Goal: Task Accomplishment & Management: Manage account settings

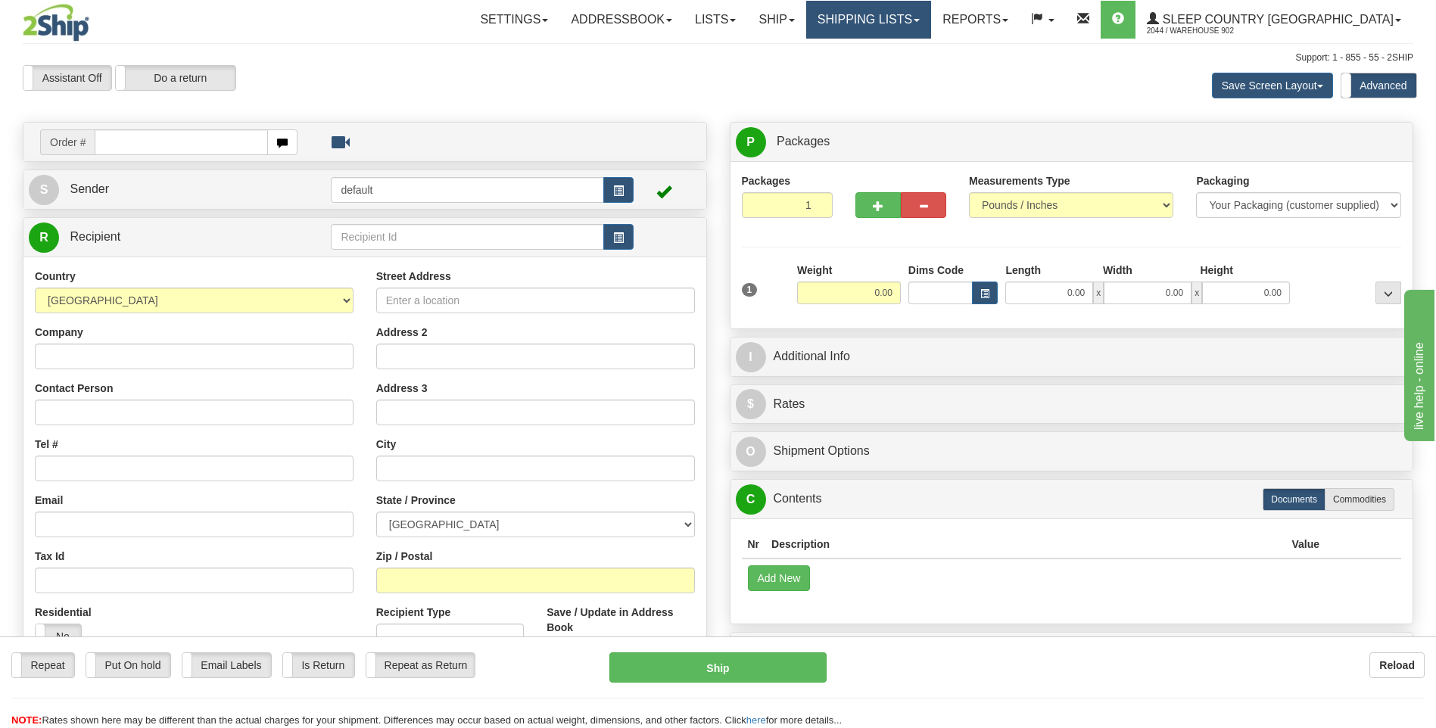
click at [929, 24] on link "Shipping lists" at bounding box center [868, 20] width 125 height 38
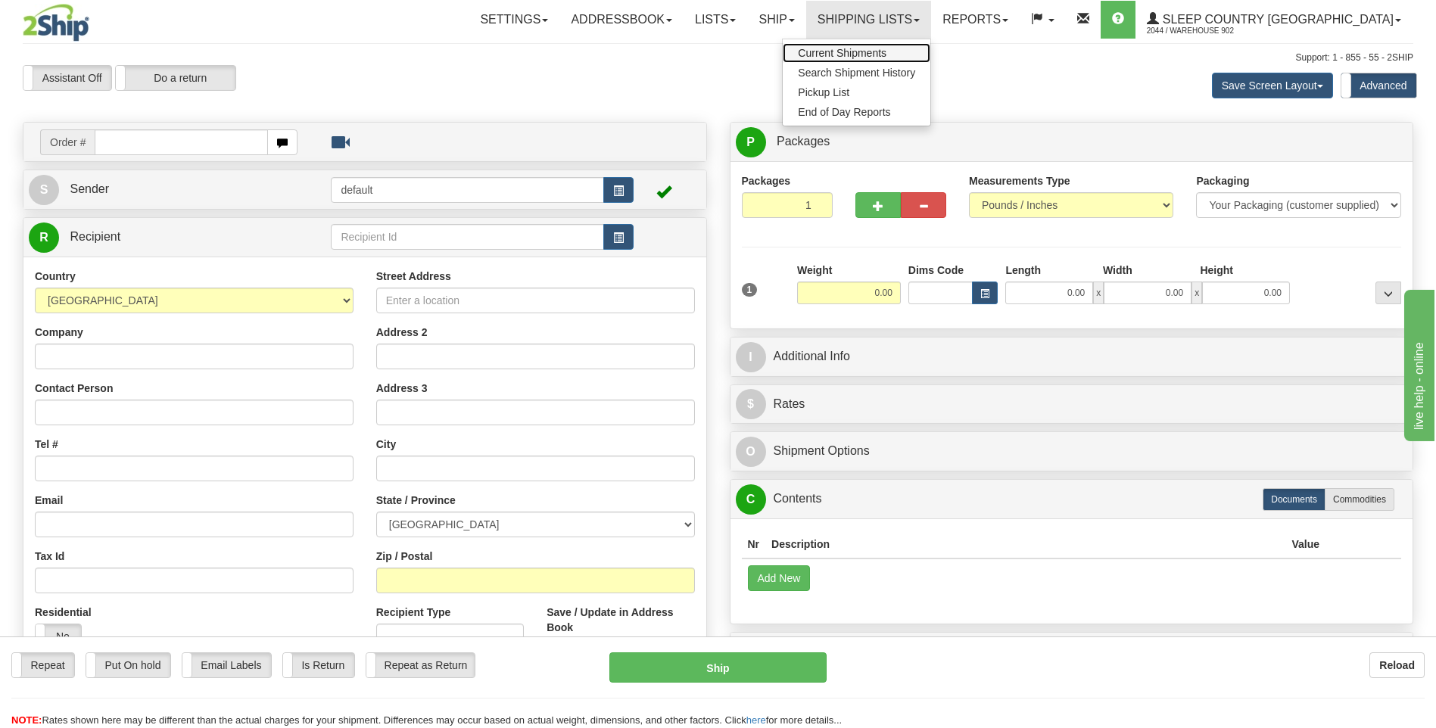
click at [887, 55] on span "Current Shipments" at bounding box center [842, 53] width 89 height 12
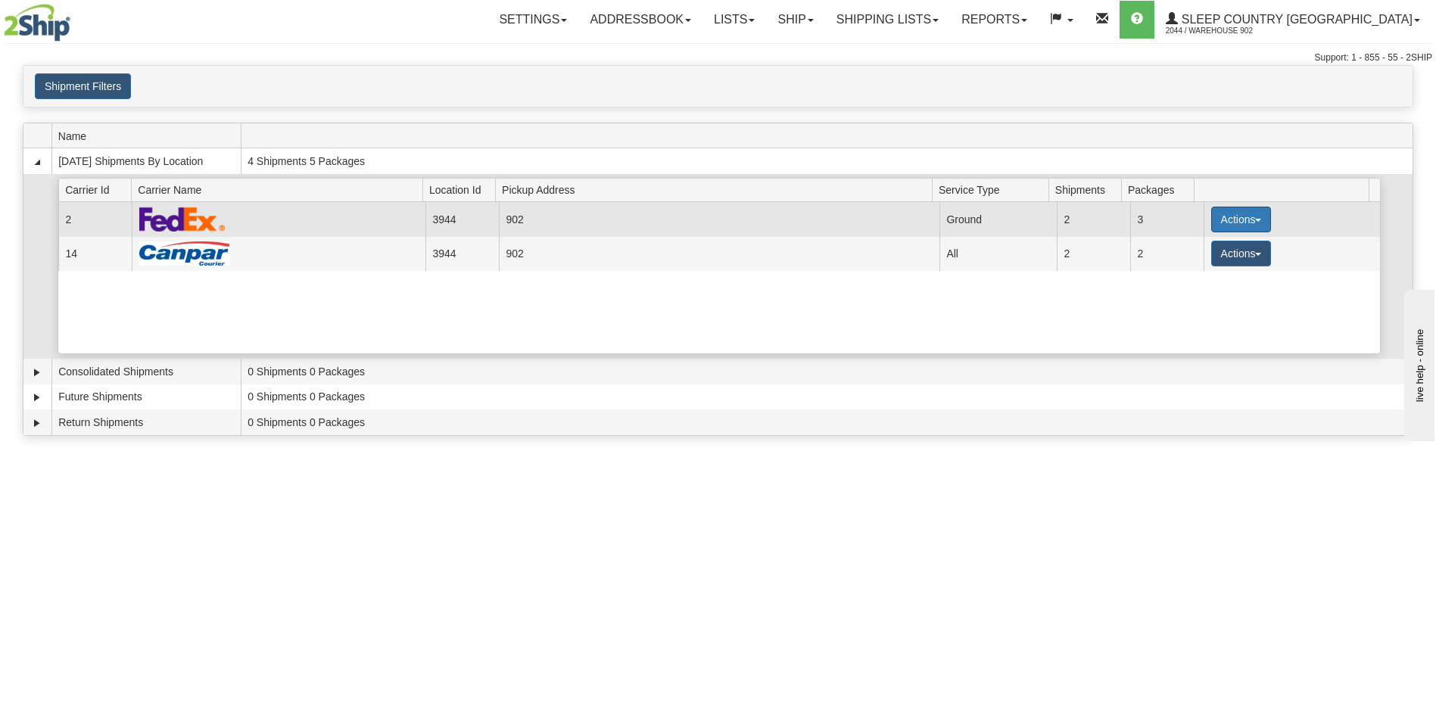
click at [1223, 223] on button "Actions" at bounding box center [1242, 220] width 61 height 26
click at [1217, 245] on link "Details" at bounding box center [1209, 249] width 121 height 20
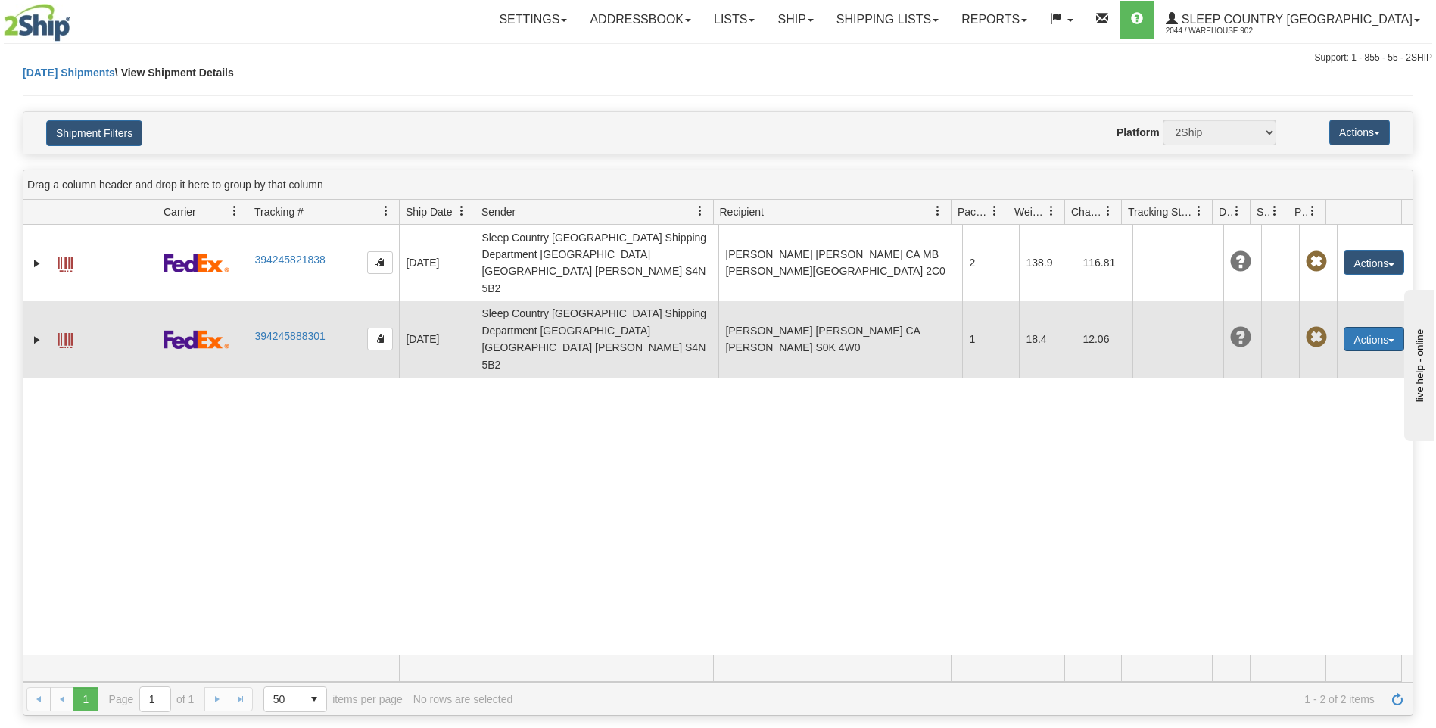
click at [1357, 327] on button "Actions" at bounding box center [1374, 339] width 61 height 24
click at [1352, 357] on link "Edit" at bounding box center [1343, 367] width 121 height 20
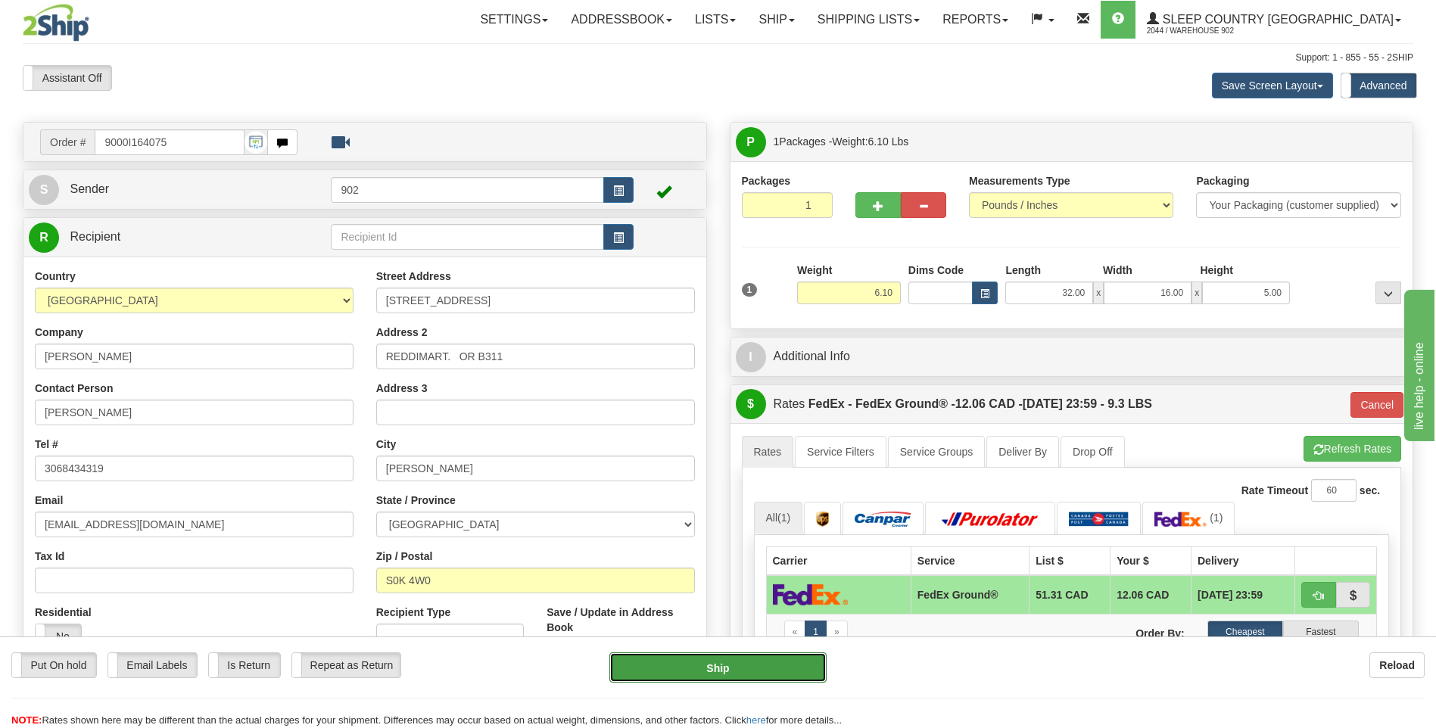
click at [795, 663] on button "Ship" at bounding box center [718, 668] width 217 height 30
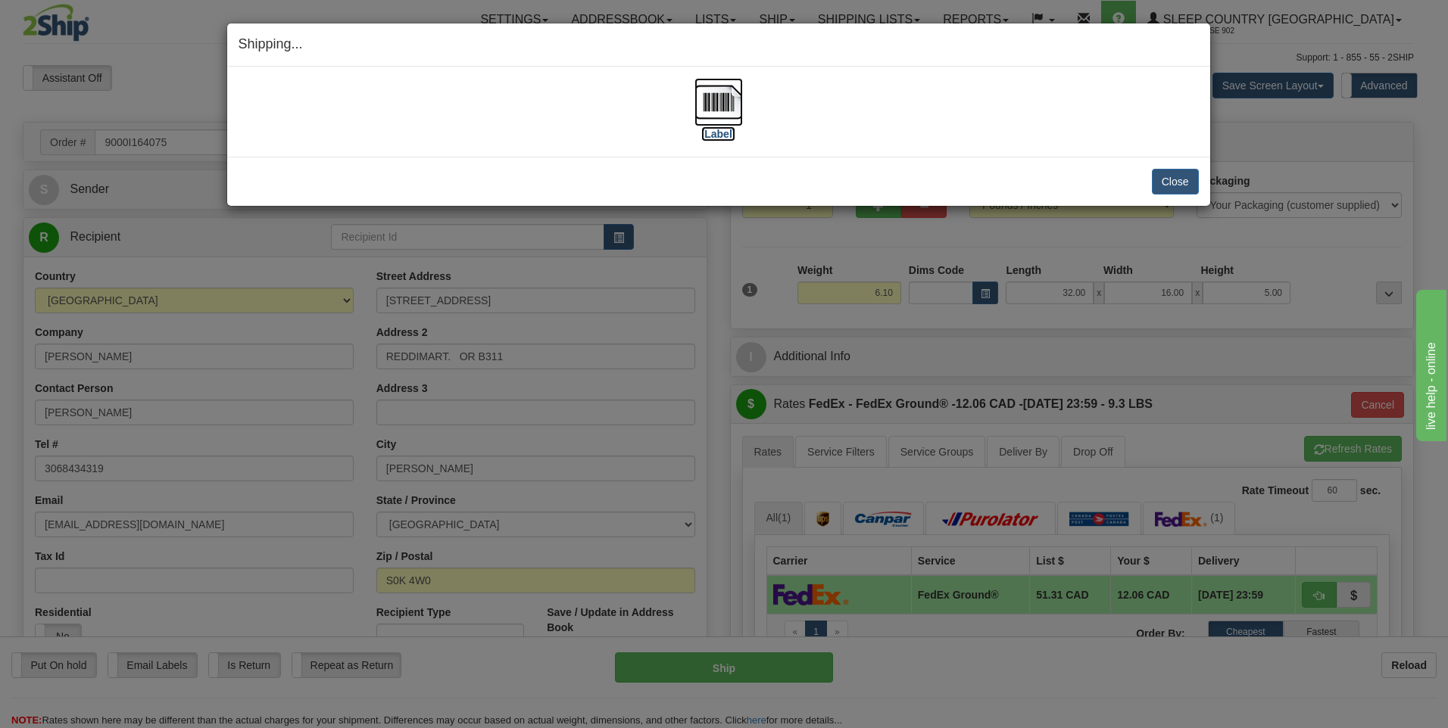
click at [705, 97] on img at bounding box center [718, 102] width 48 height 48
click at [726, 108] on img at bounding box center [718, 102] width 48 height 48
click at [1180, 186] on button "Close" at bounding box center [1175, 182] width 47 height 26
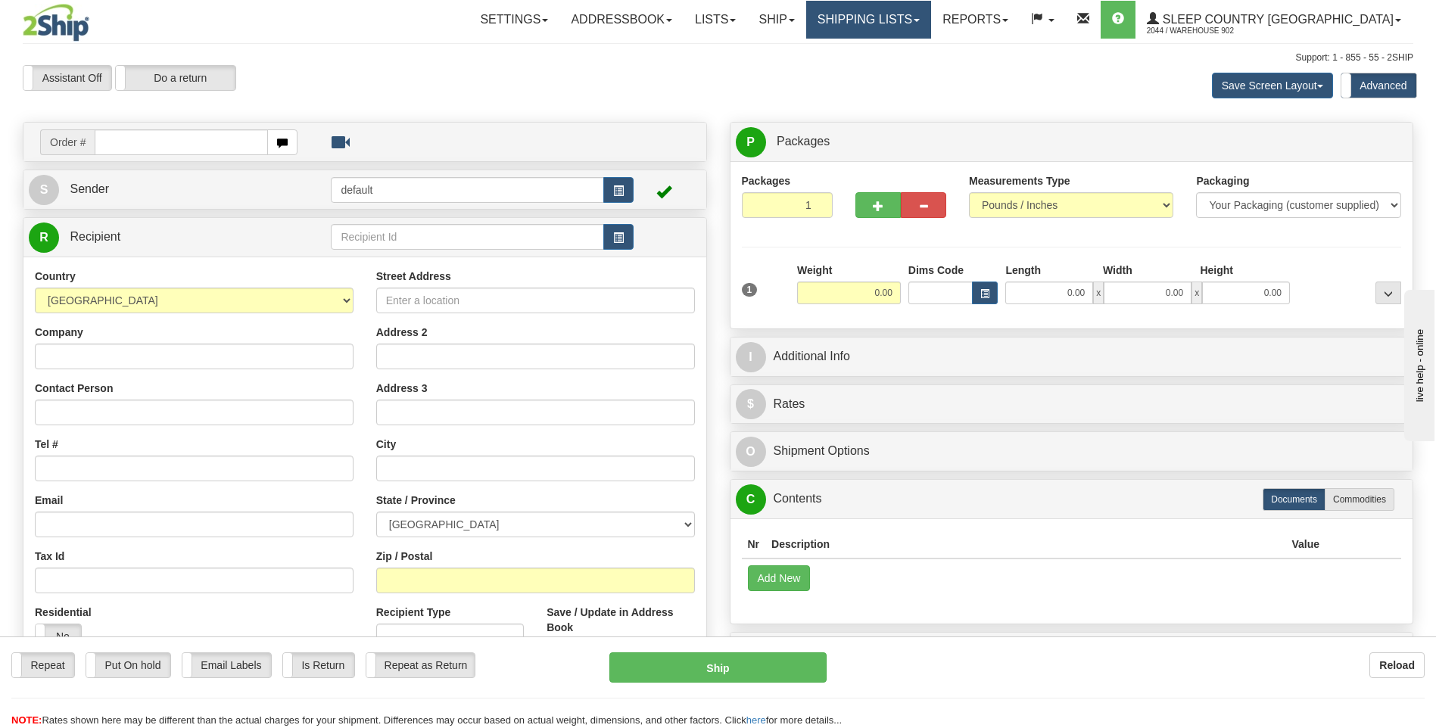
click at [931, 32] on link "Shipping lists" at bounding box center [868, 20] width 125 height 38
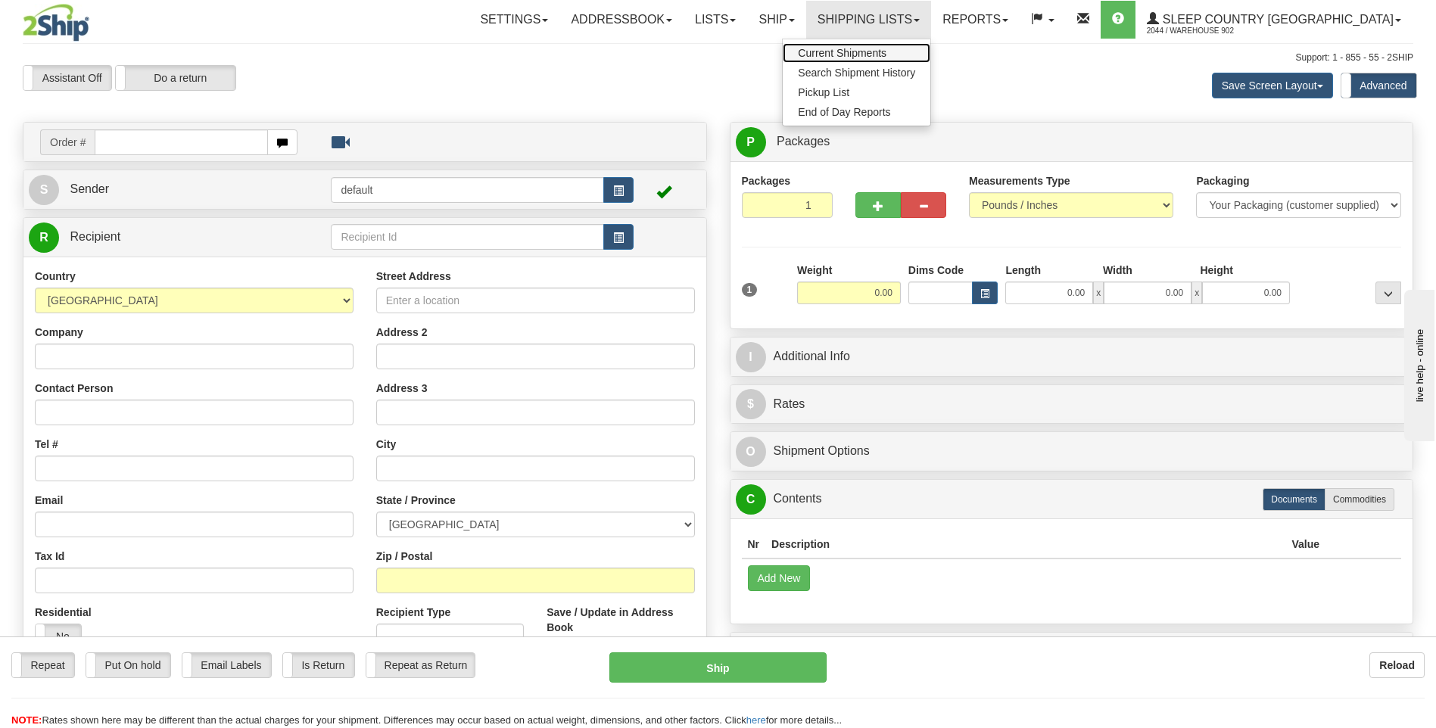
click at [887, 57] on span "Current Shipments" at bounding box center [842, 53] width 89 height 12
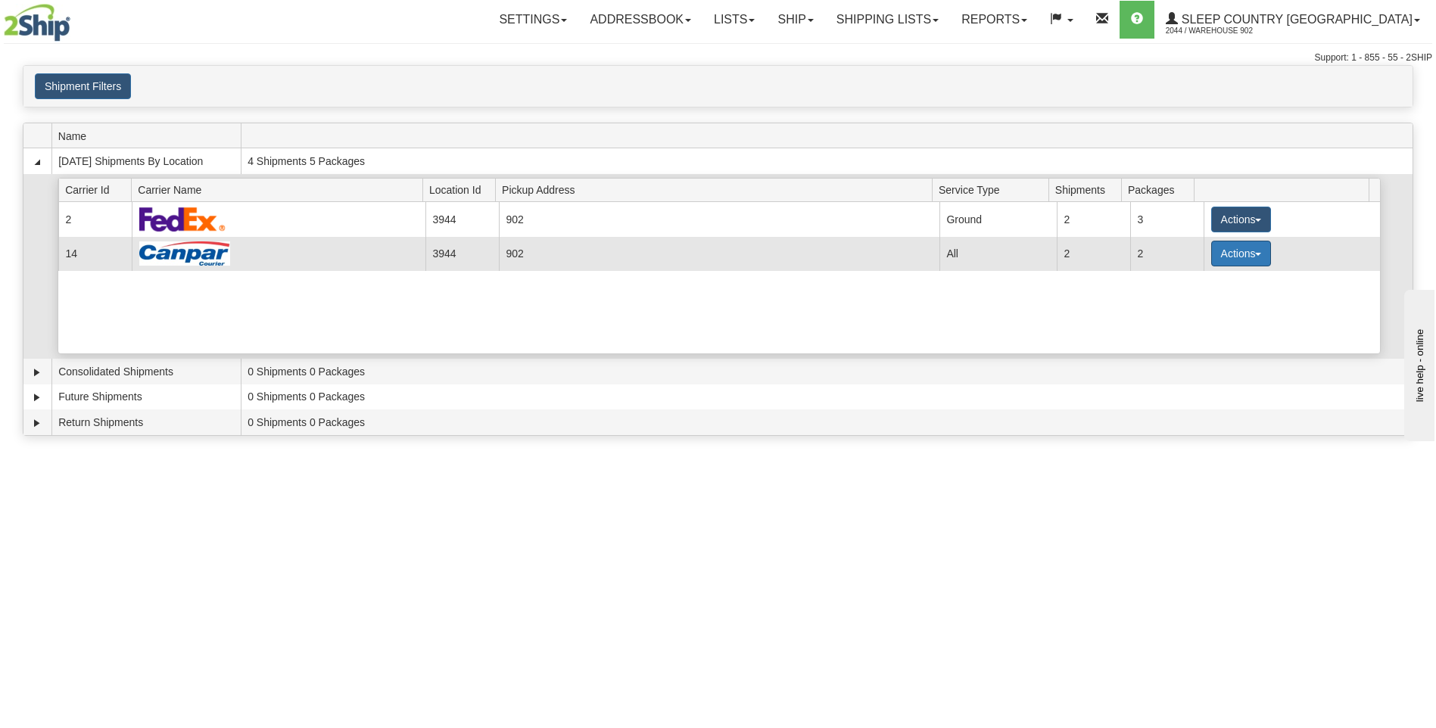
click at [1230, 245] on button "Actions" at bounding box center [1242, 254] width 61 height 26
click at [1185, 275] on link "Details" at bounding box center [1209, 283] width 121 height 20
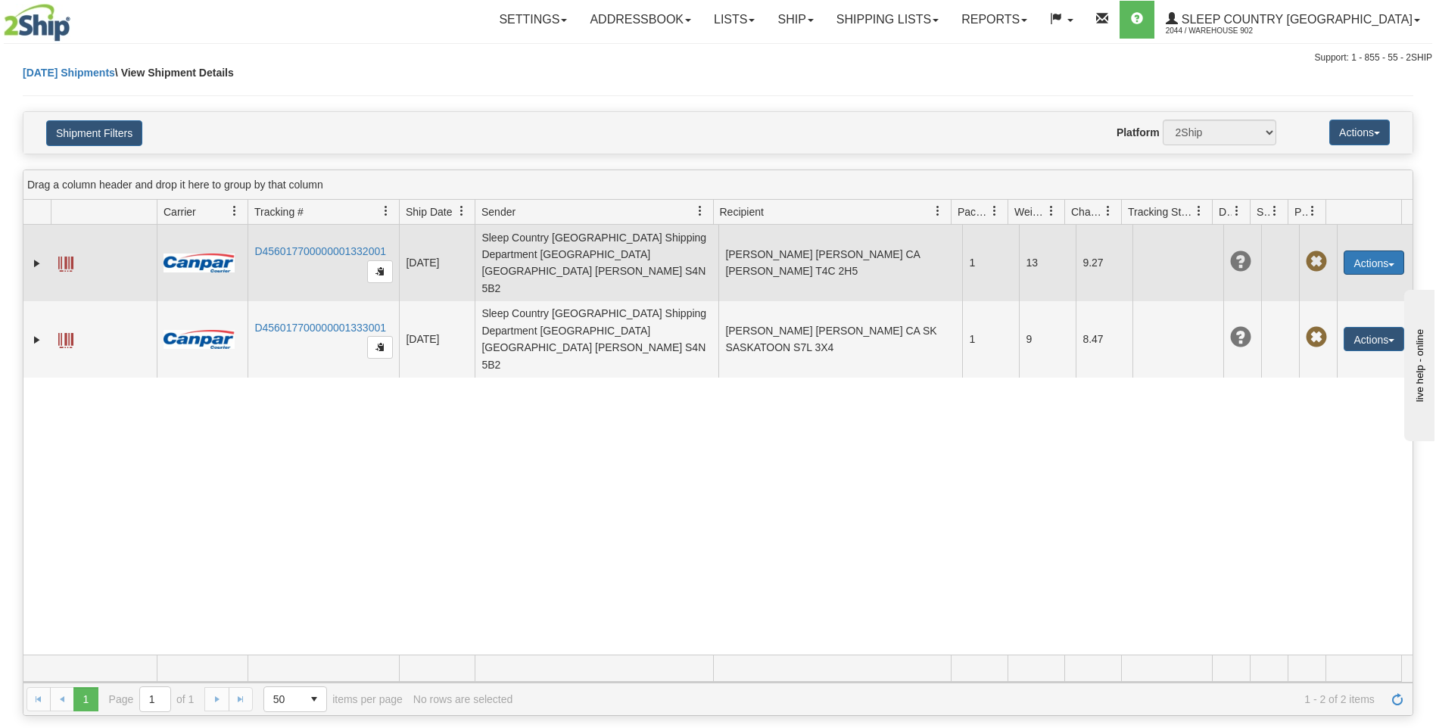
click at [1357, 256] on button "Actions" at bounding box center [1374, 263] width 61 height 24
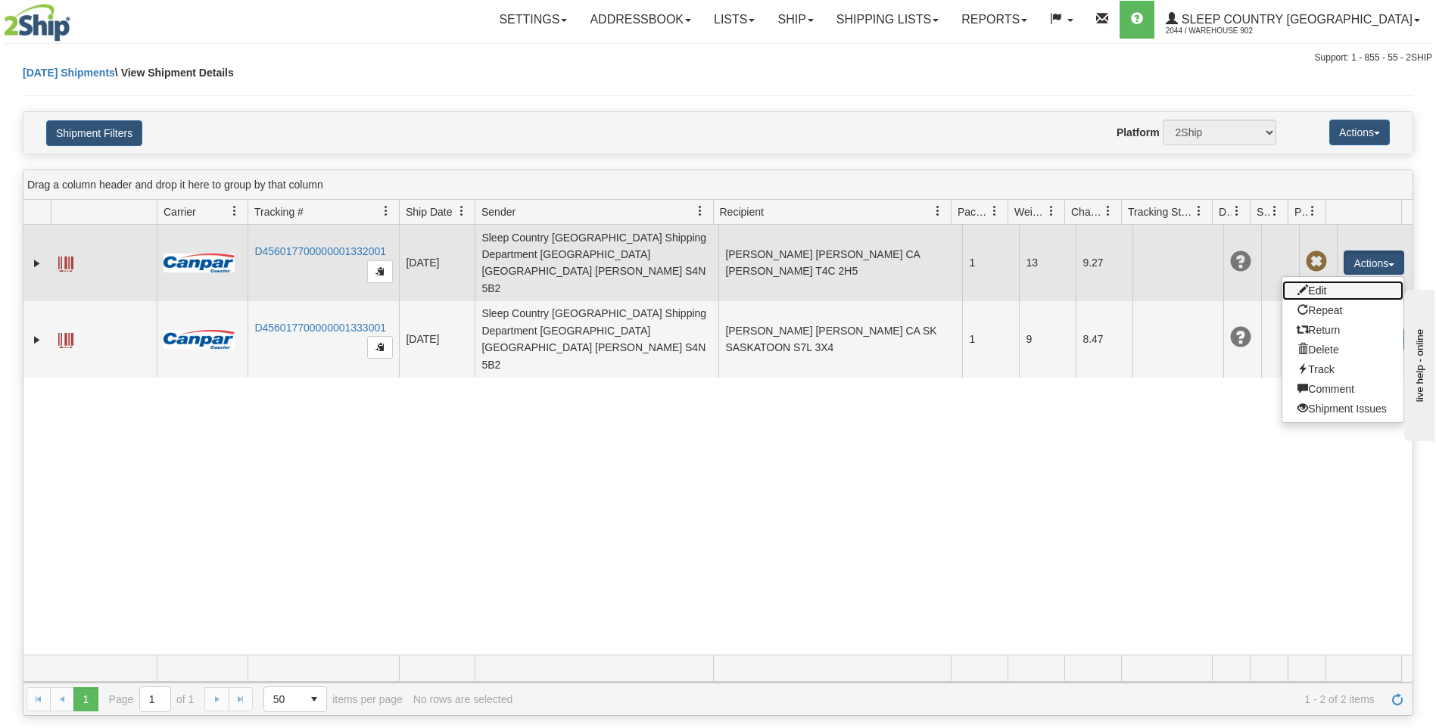
click at [1338, 282] on link "Edit" at bounding box center [1343, 291] width 121 height 20
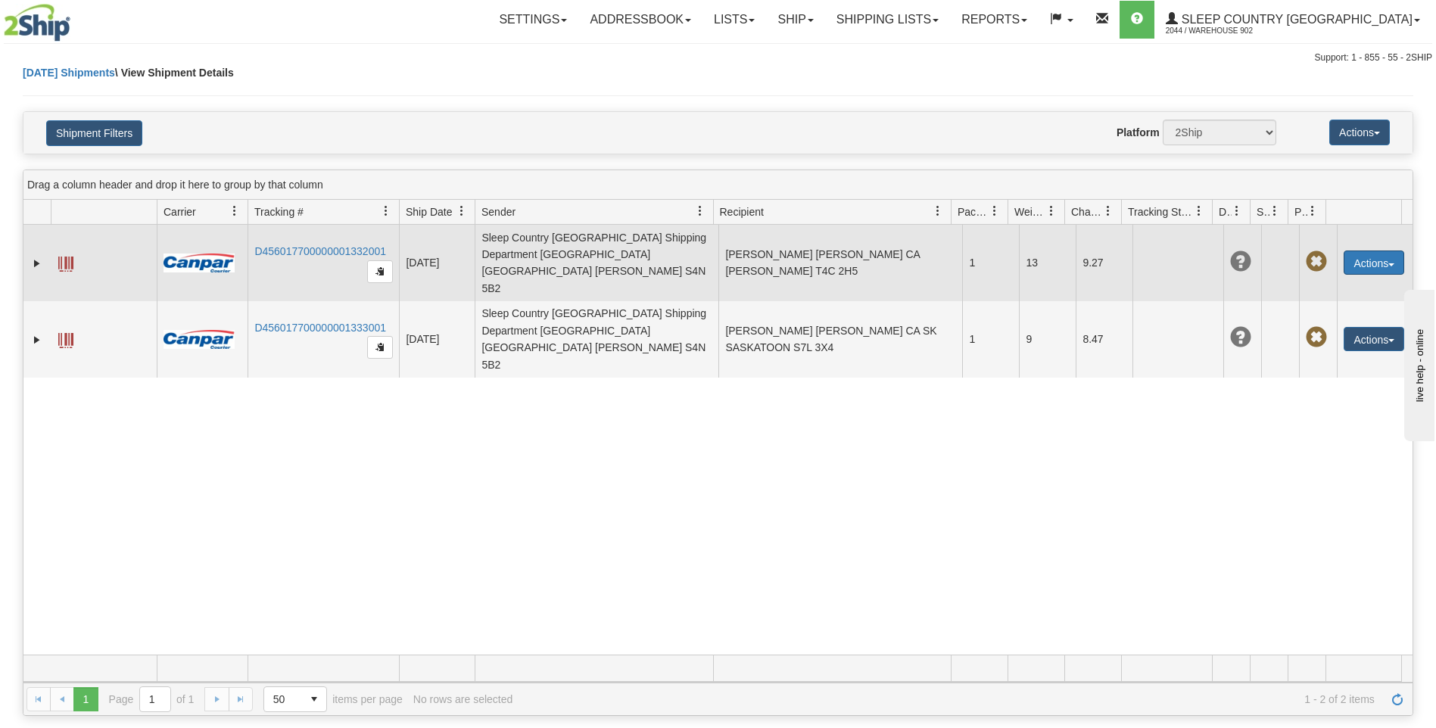
click at [1370, 251] on button "Actions" at bounding box center [1374, 263] width 61 height 24
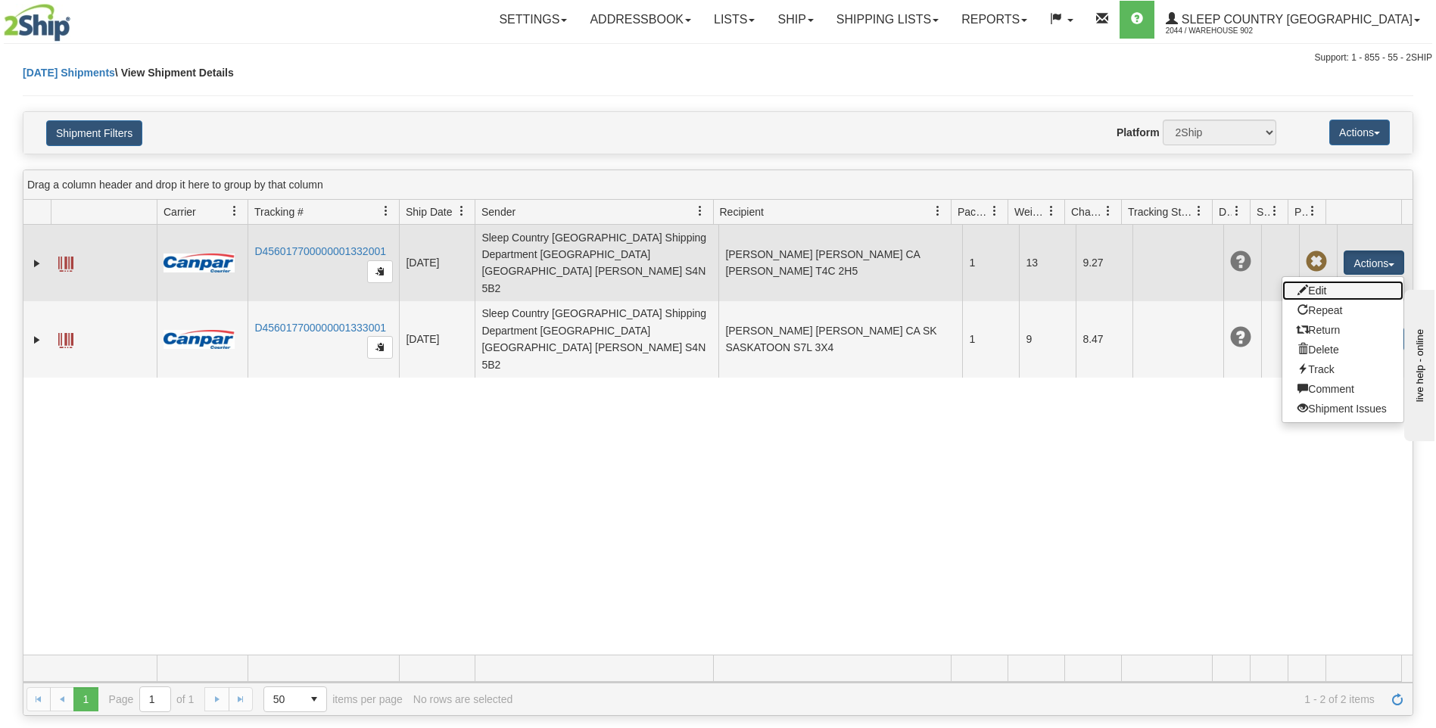
click at [1330, 281] on link "Edit" at bounding box center [1343, 291] width 121 height 20
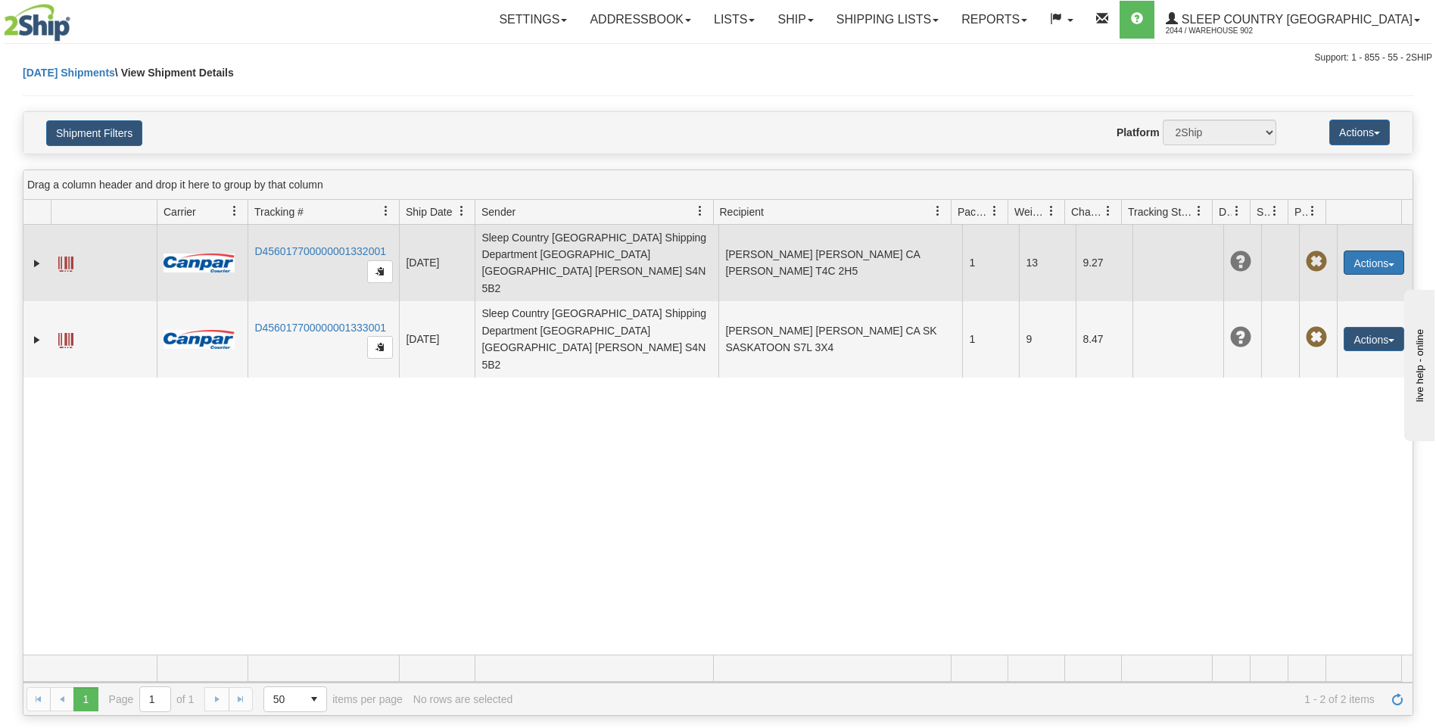
click at [1344, 251] on button "Actions" at bounding box center [1374, 263] width 61 height 24
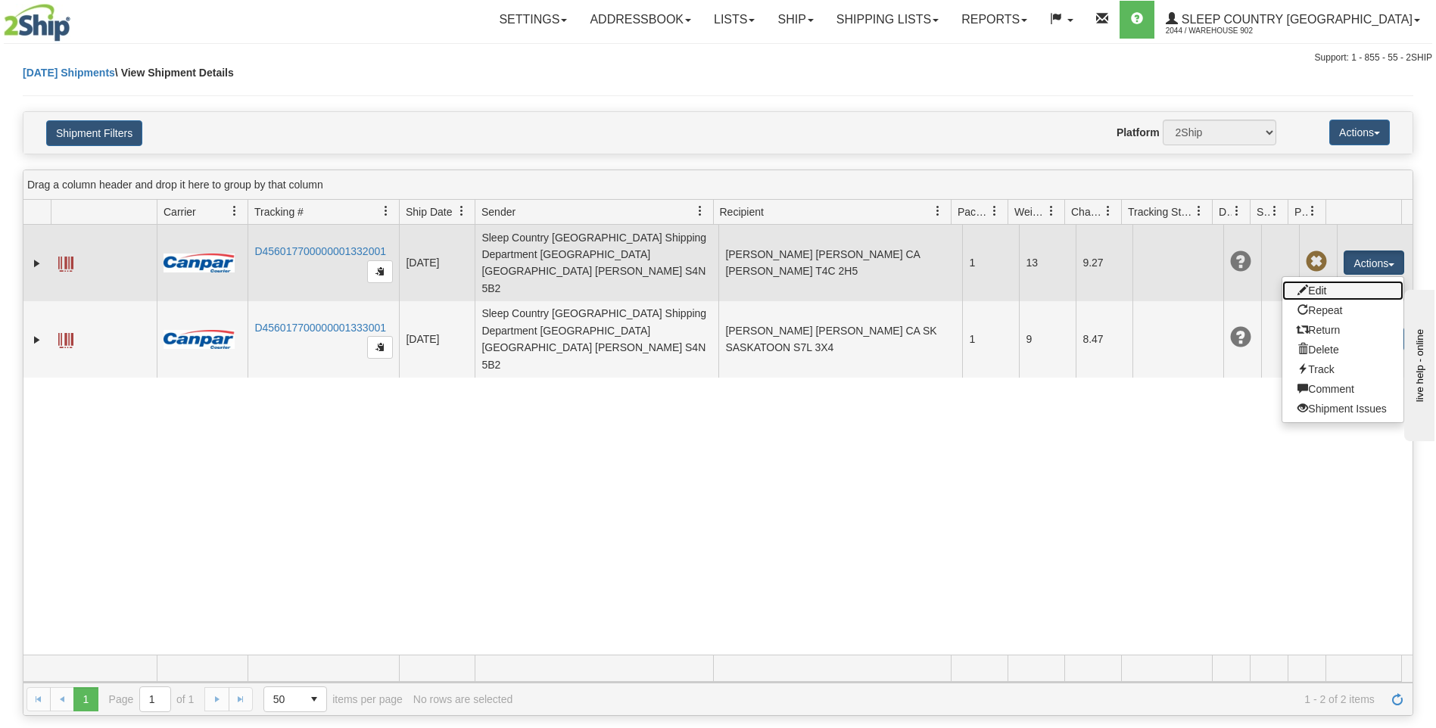
click at [1303, 281] on link "Edit" at bounding box center [1343, 291] width 121 height 20
click at [917, 232] on td "DERRICK LEWIS DERRICK LEWIS CA AB COCHRANE T4C 2H5" at bounding box center [841, 263] width 244 height 76
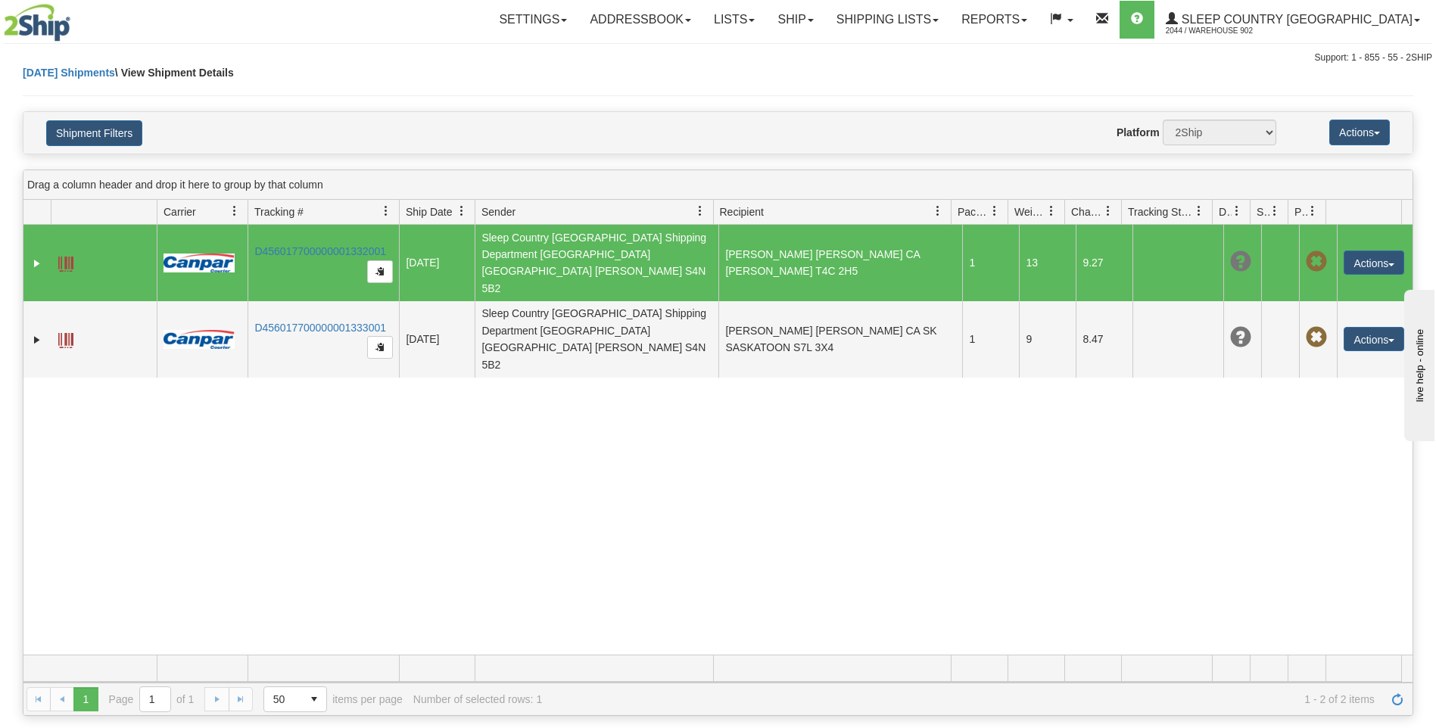
click at [917, 232] on td "DERRICK LEWIS DERRICK LEWIS CA AB COCHRANE T4C 2H5" at bounding box center [841, 263] width 244 height 76
click at [1352, 251] on button "Actions" at bounding box center [1374, 263] width 61 height 24
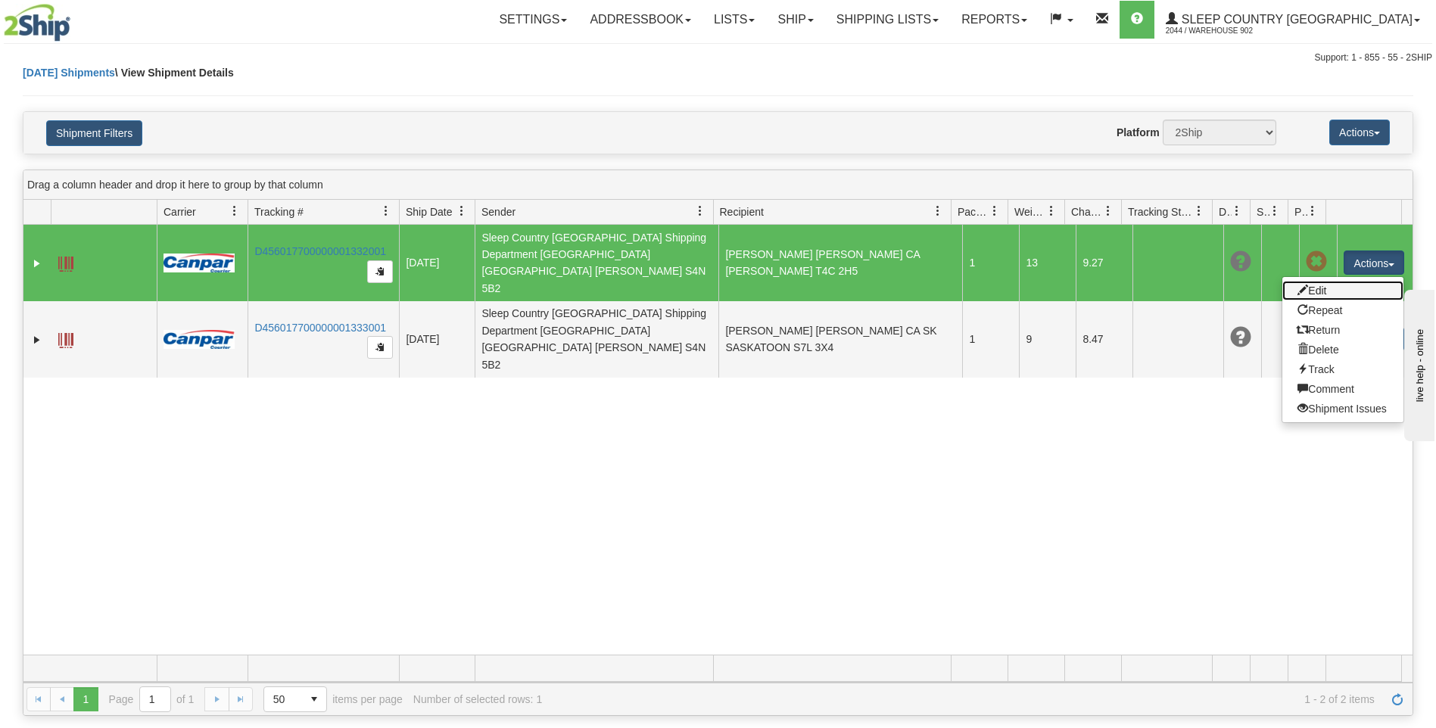
click at [1319, 281] on link "Edit" at bounding box center [1343, 291] width 121 height 20
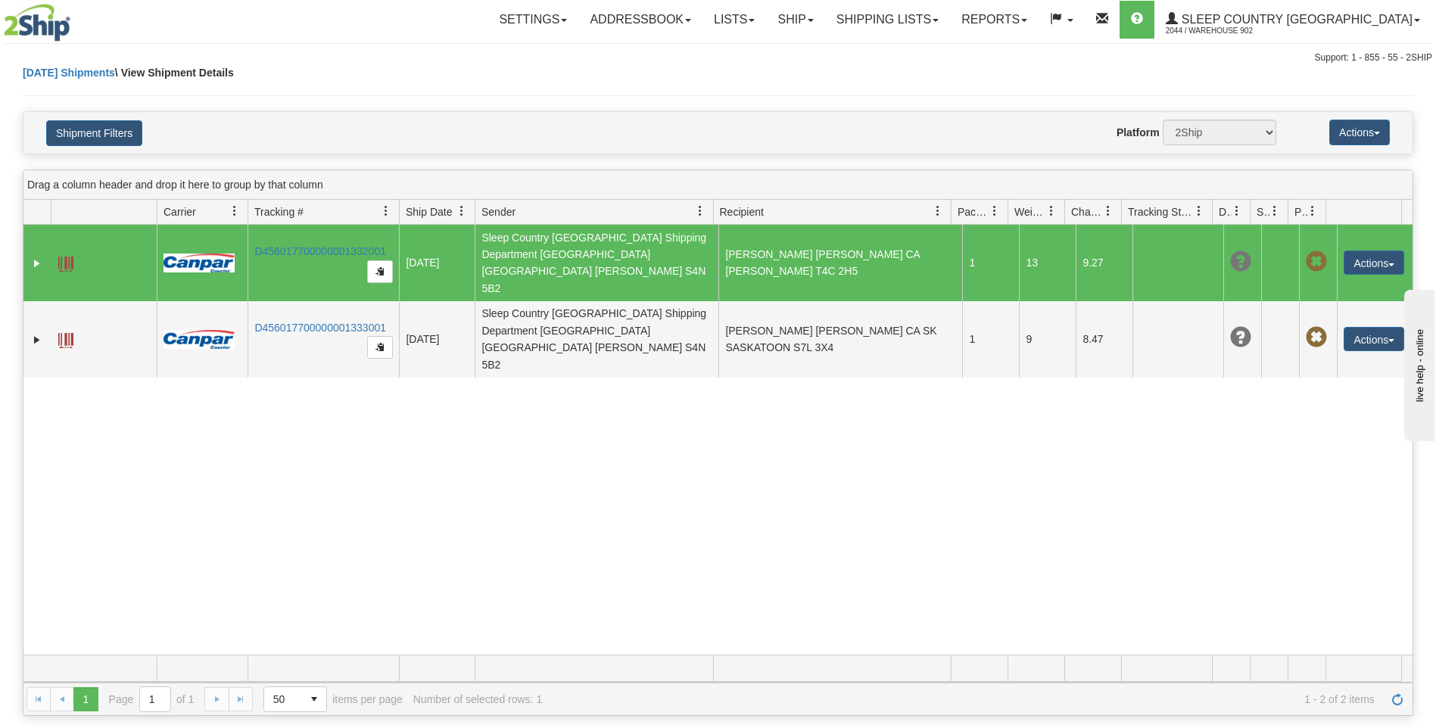
click at [823, 251] on td "DERRICK LEWIS DERRICK LEWIS CA AB COCHRANE T4C 2H5" at bounding box center [841, 263] width 244 height 76
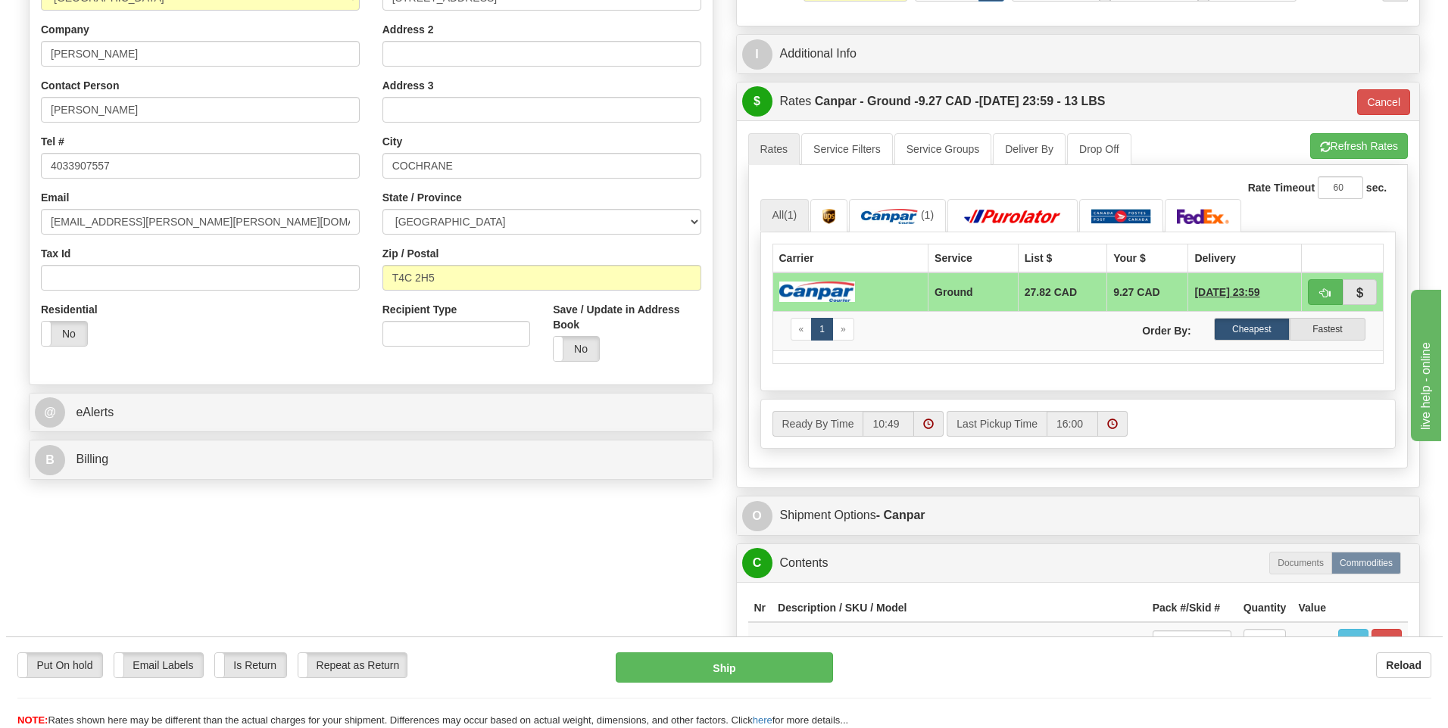
scroll to position [530, 0]
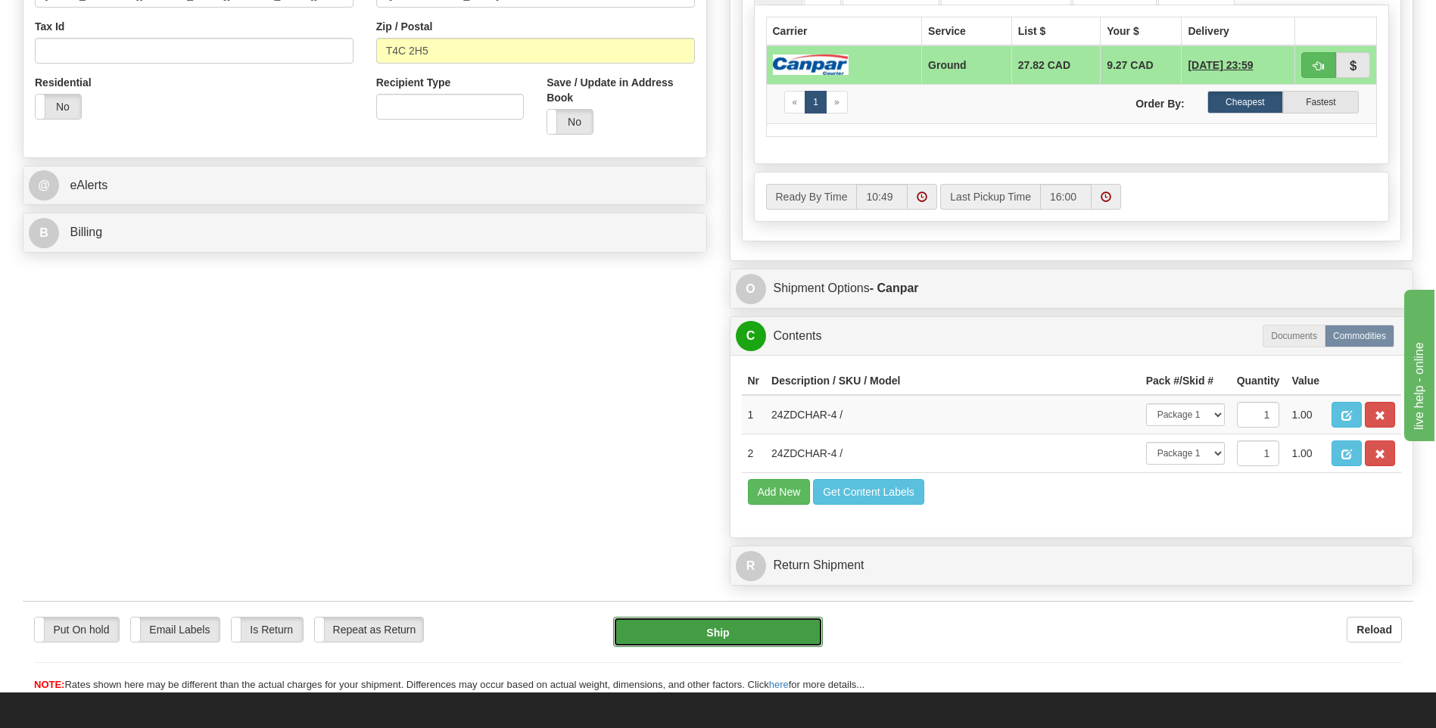
click at [741, 627] on button "Ship" at bounding box center [717, 632] width 209 height 30
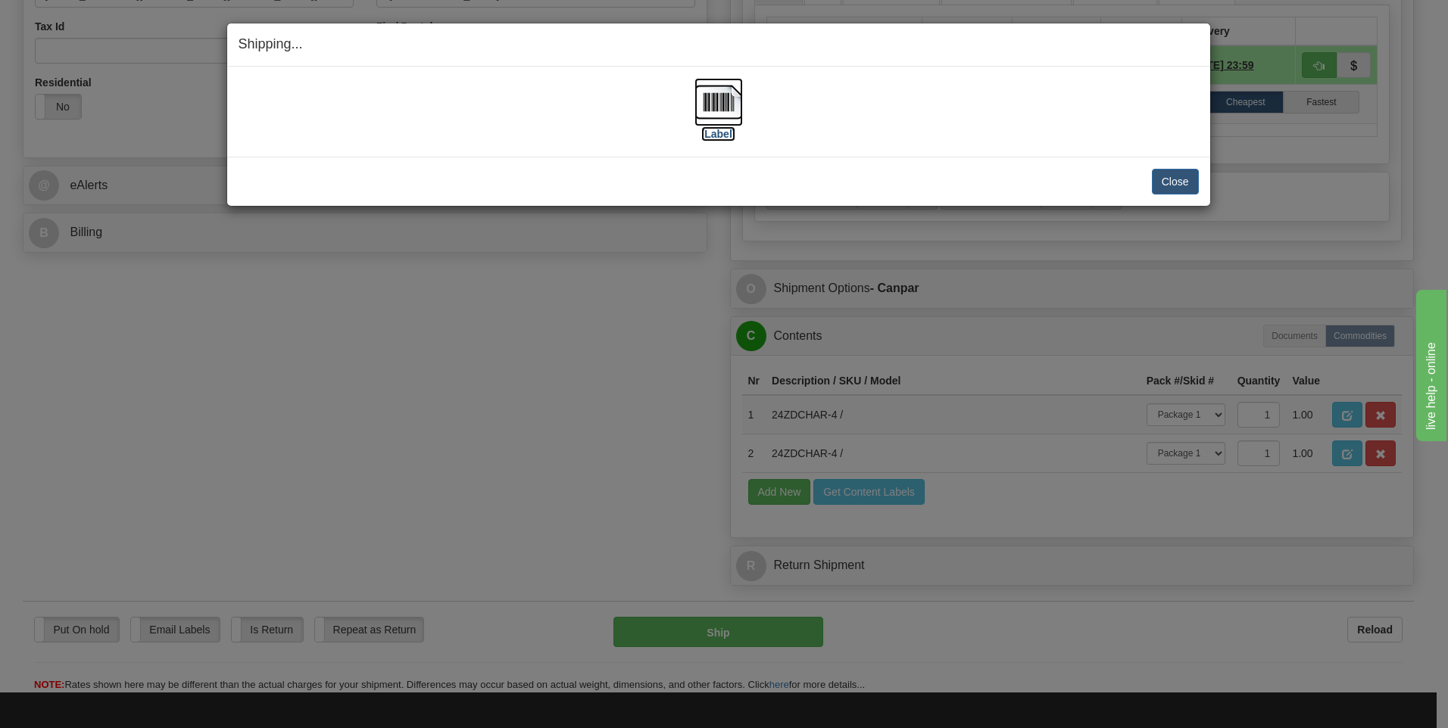
click at [720, 108] on img at bounding box center [718, 102] width 48 height 48
click at [1174, 180] on button "Close" at bounding box center [1175, 182] width 47 height 26
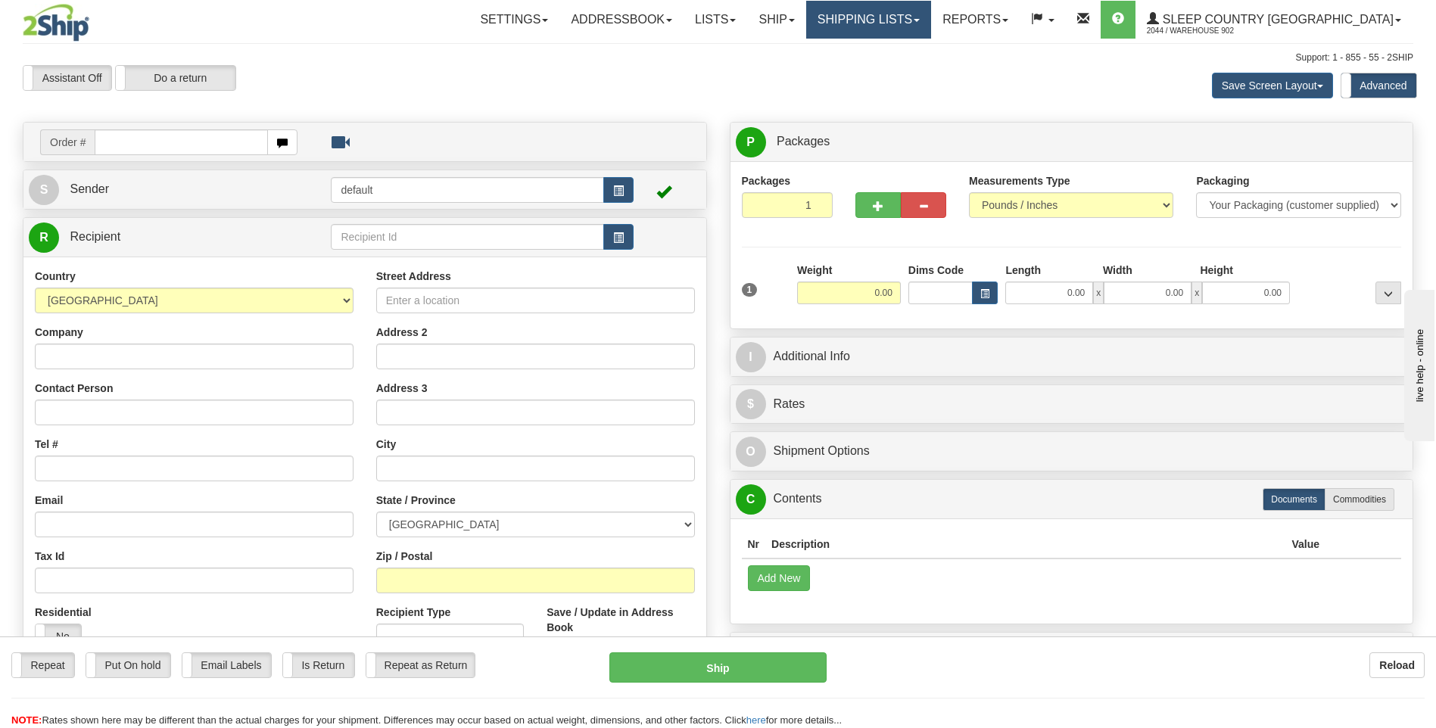
click at [931, 21] on link "Shipping lists" at bounding box center [868, 20] width 125 height 38
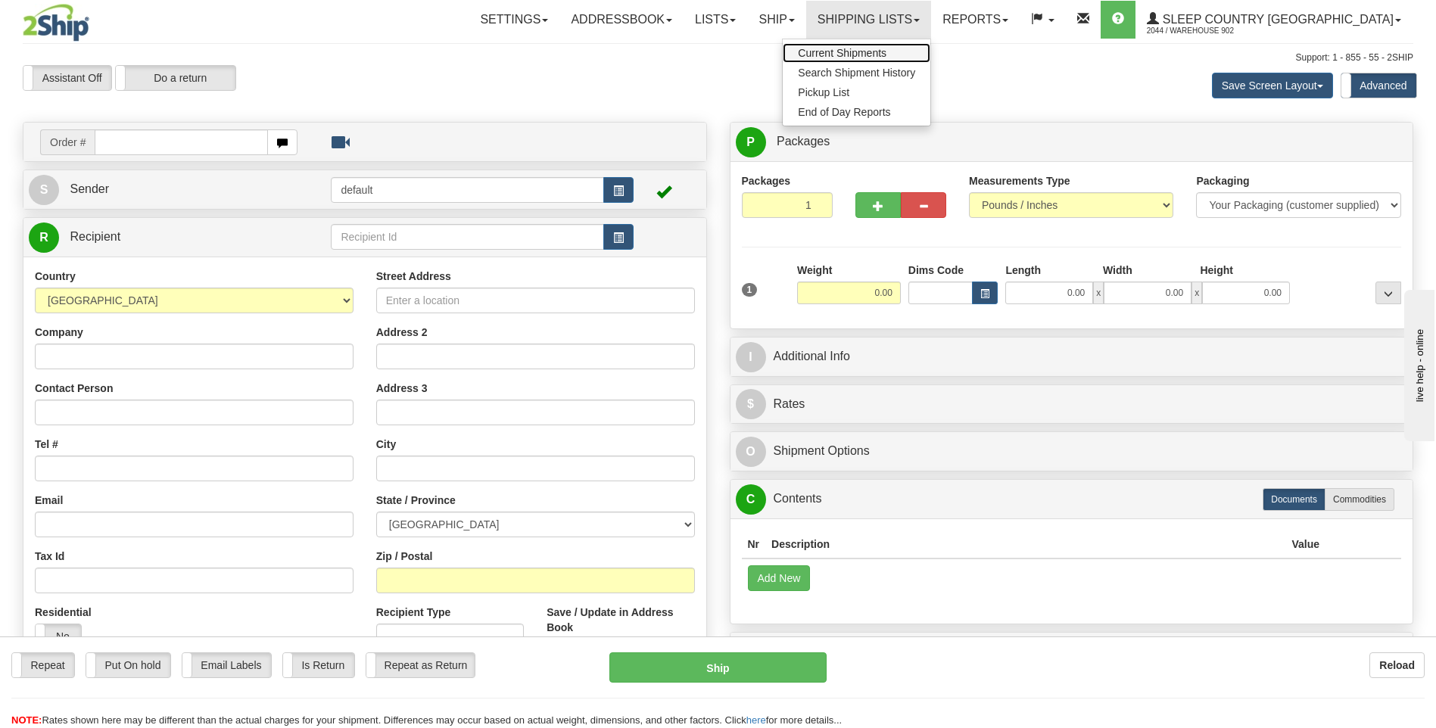
click at [887, 50] on span "Current Shipments" at bounding box center [842, 53] width 89 height 12
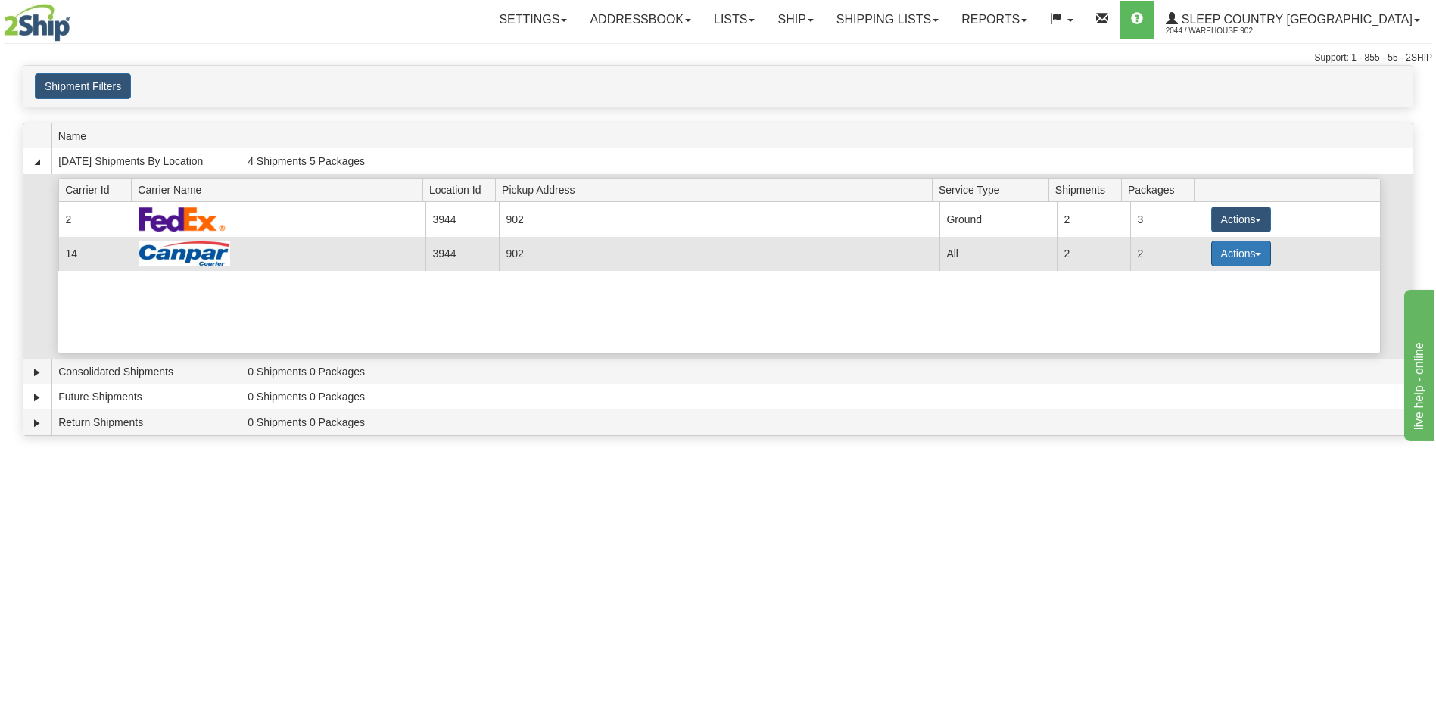
click at [1246, 264] on button "Actions" at bounding box center [1242, 254] width 61 height 26
click at [1190, 281] on span "Details" at bounding box center [1185, 281] width 41 height 11
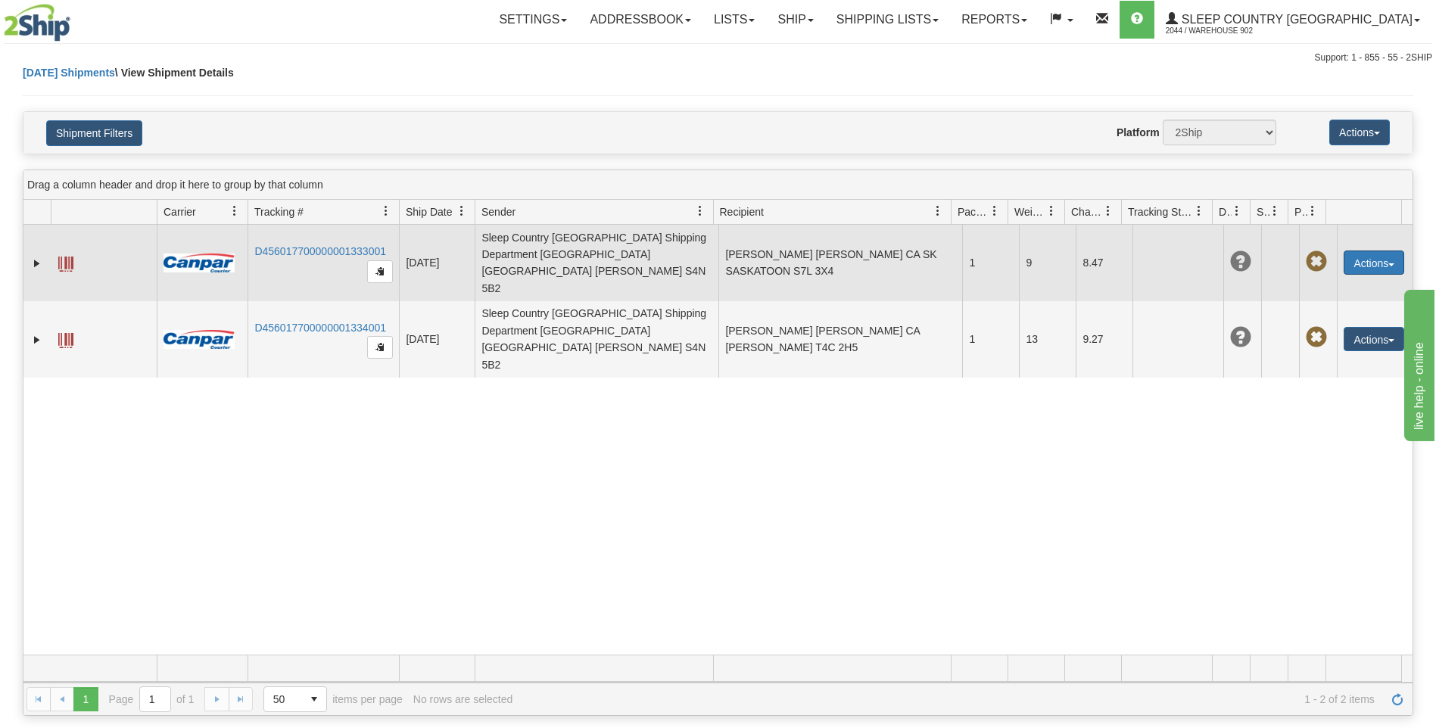
click at [1378, 260] on button "Actions" at bounding box center [1374, 263] width 61 height 24
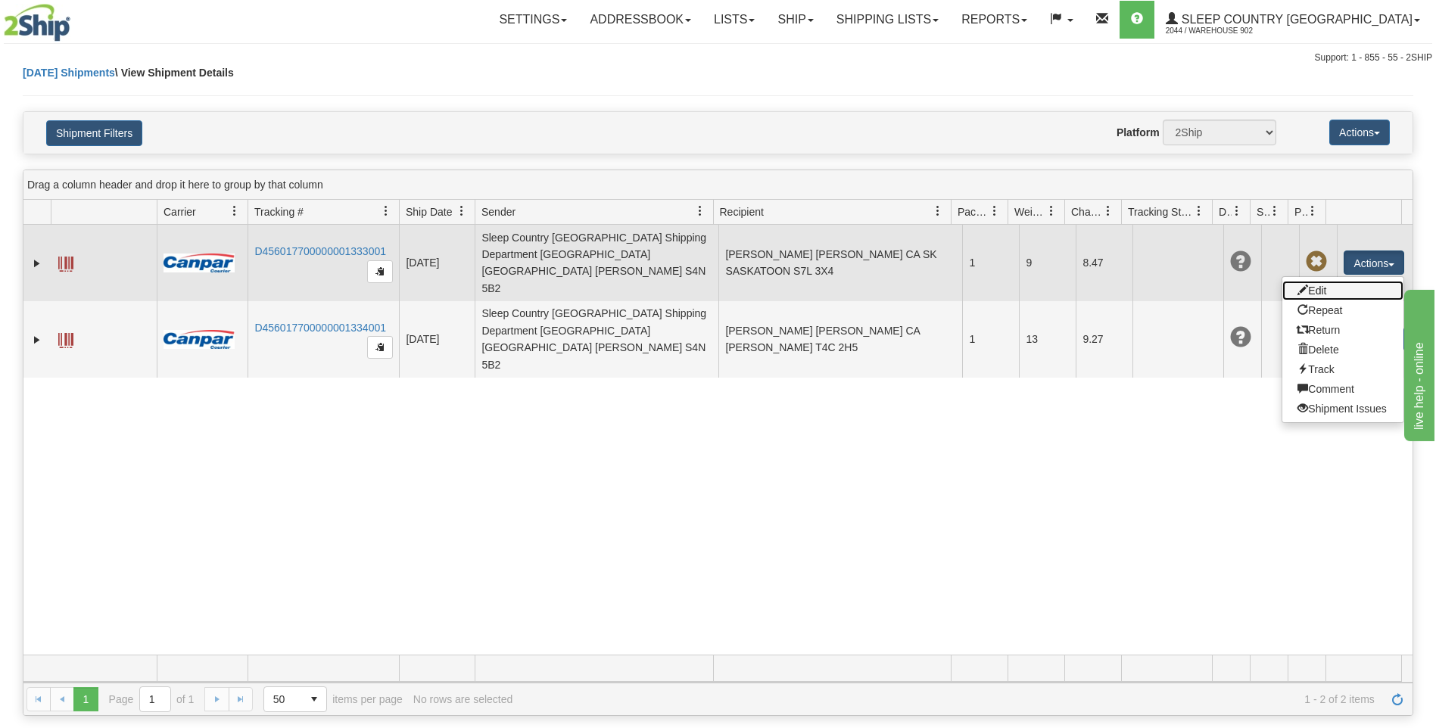
click at [1362, 281] on link "Edit" at bounding box center [1343, 291] width 121 height 20
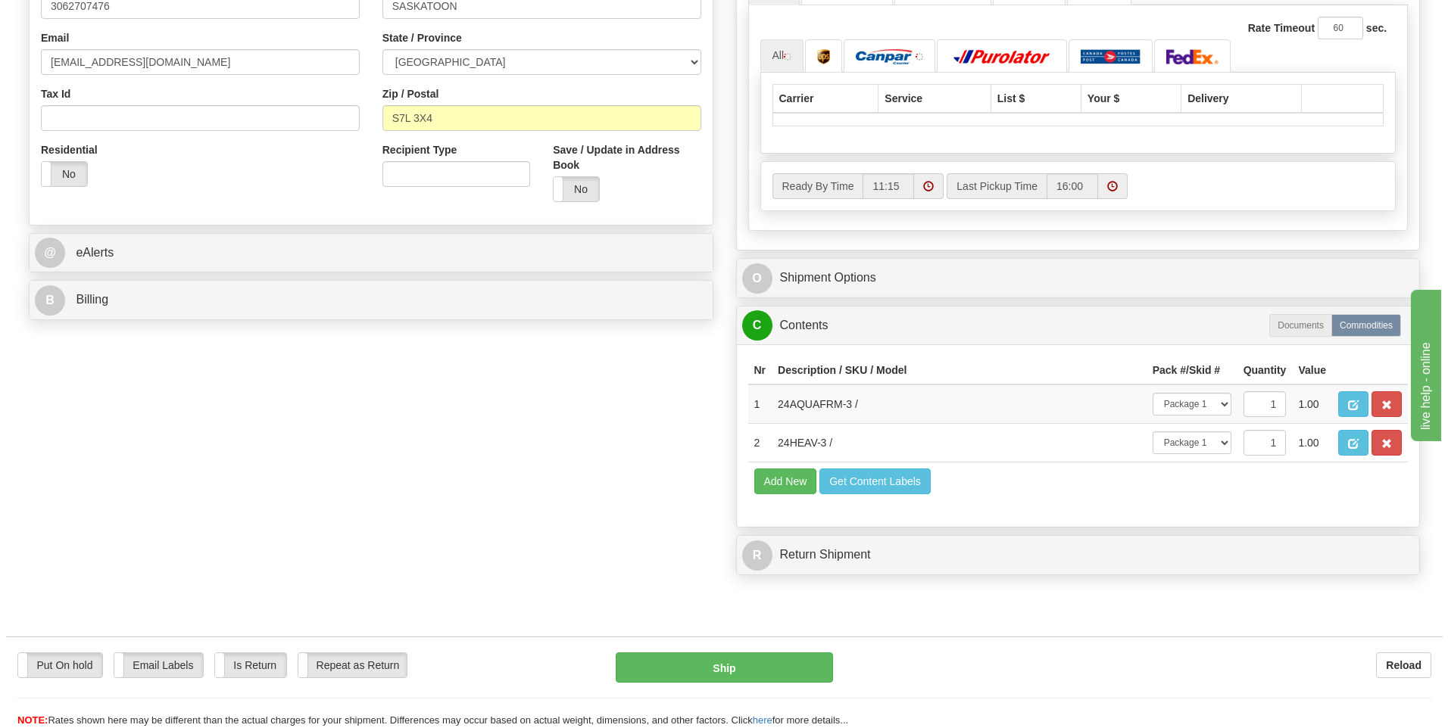
scroll to position [681, 0]
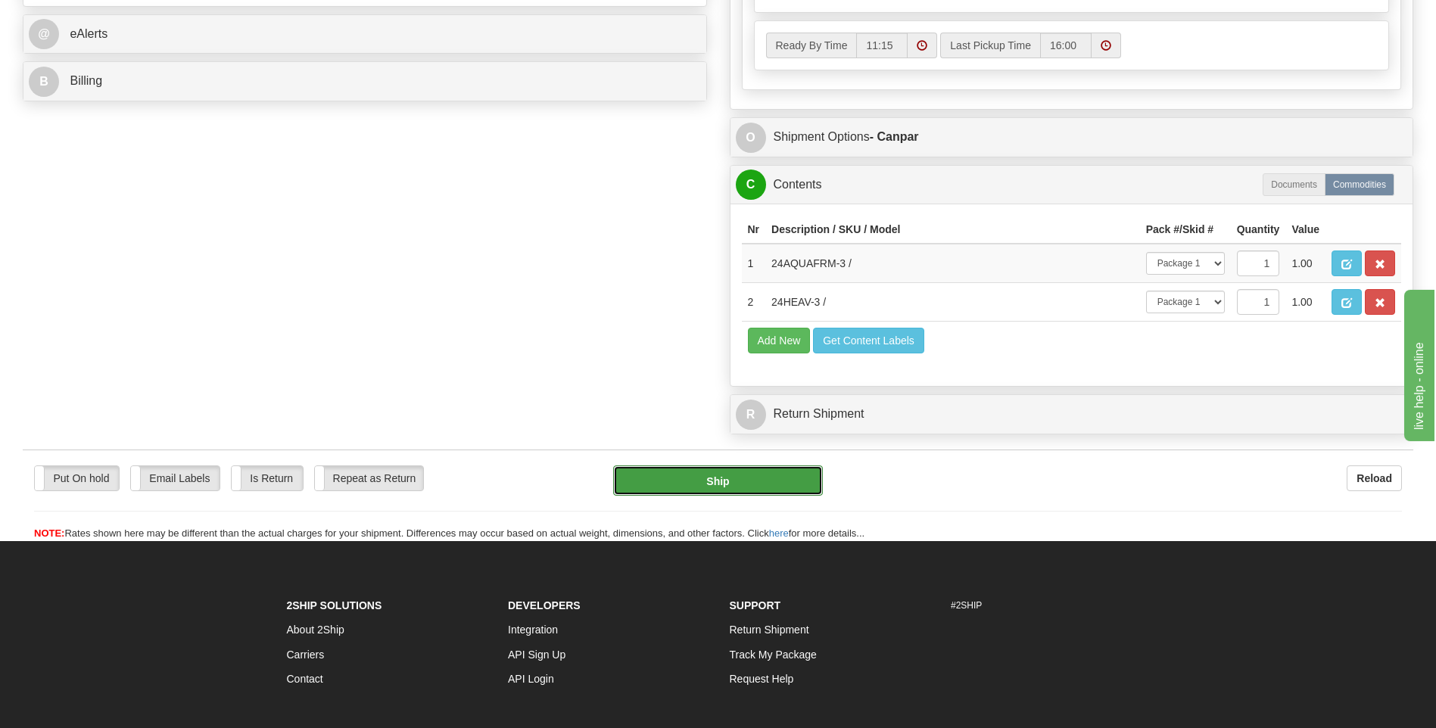
click at [765, 475] on button "Ship" at bounding box center [717, 481] width 209 height 30
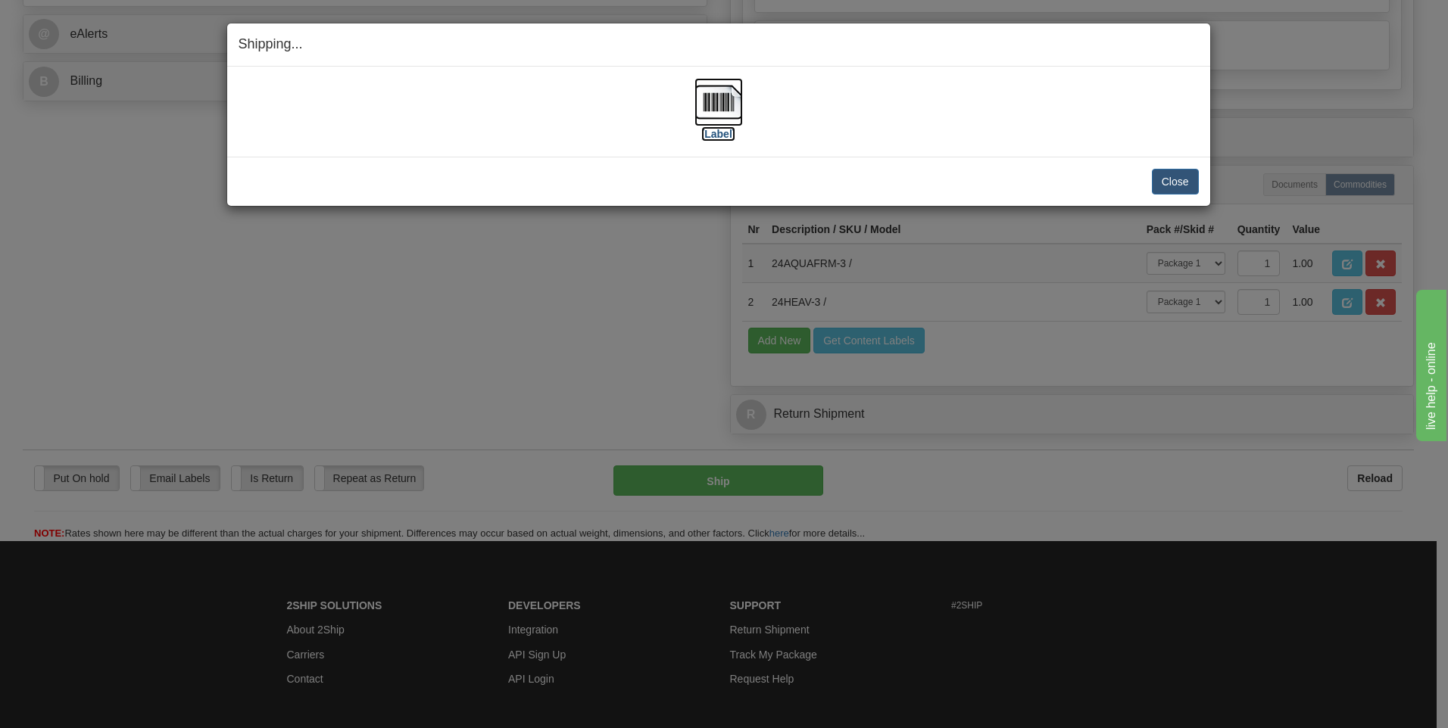
click at [722, 126] on label "[Label]" at bounding box center [718, 133] width 35 height 15
click at [1174, 186] on button "Close" at bounding box center [1175, 182] width 47 height 26
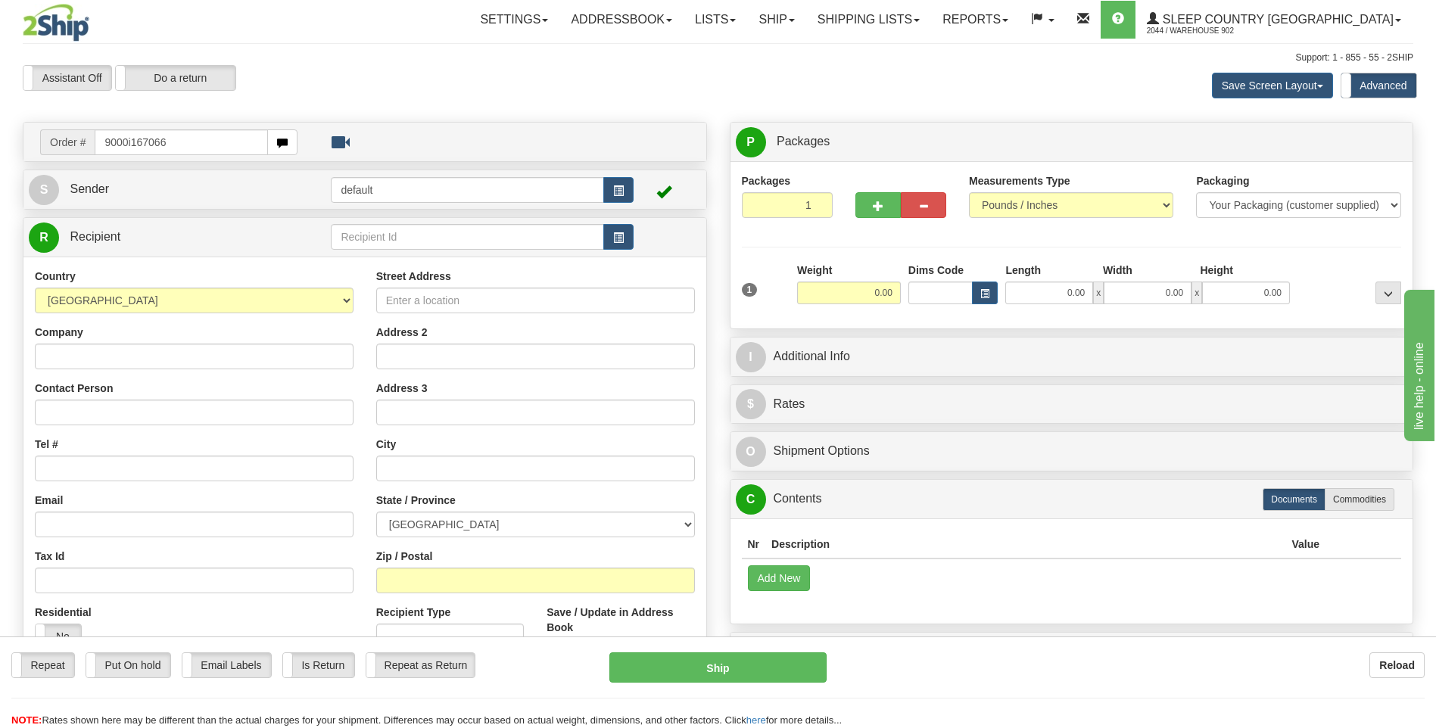
type input "9000i167066"
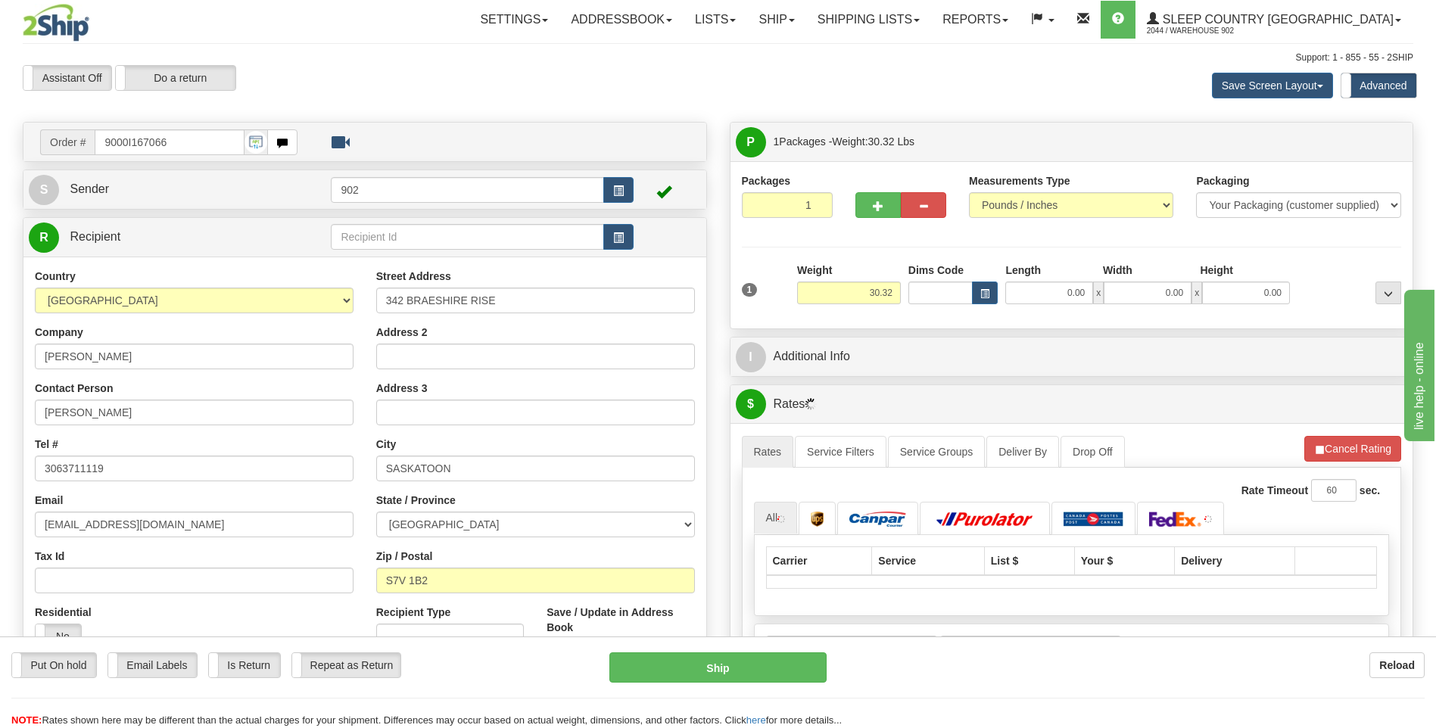
click at [1065, 276] on div "Length" at bounding box center [1051, 272] width 98 height 19
click at [1063, 292] on input "0.00" at bounding box center [1050, 293] width 88 height 23
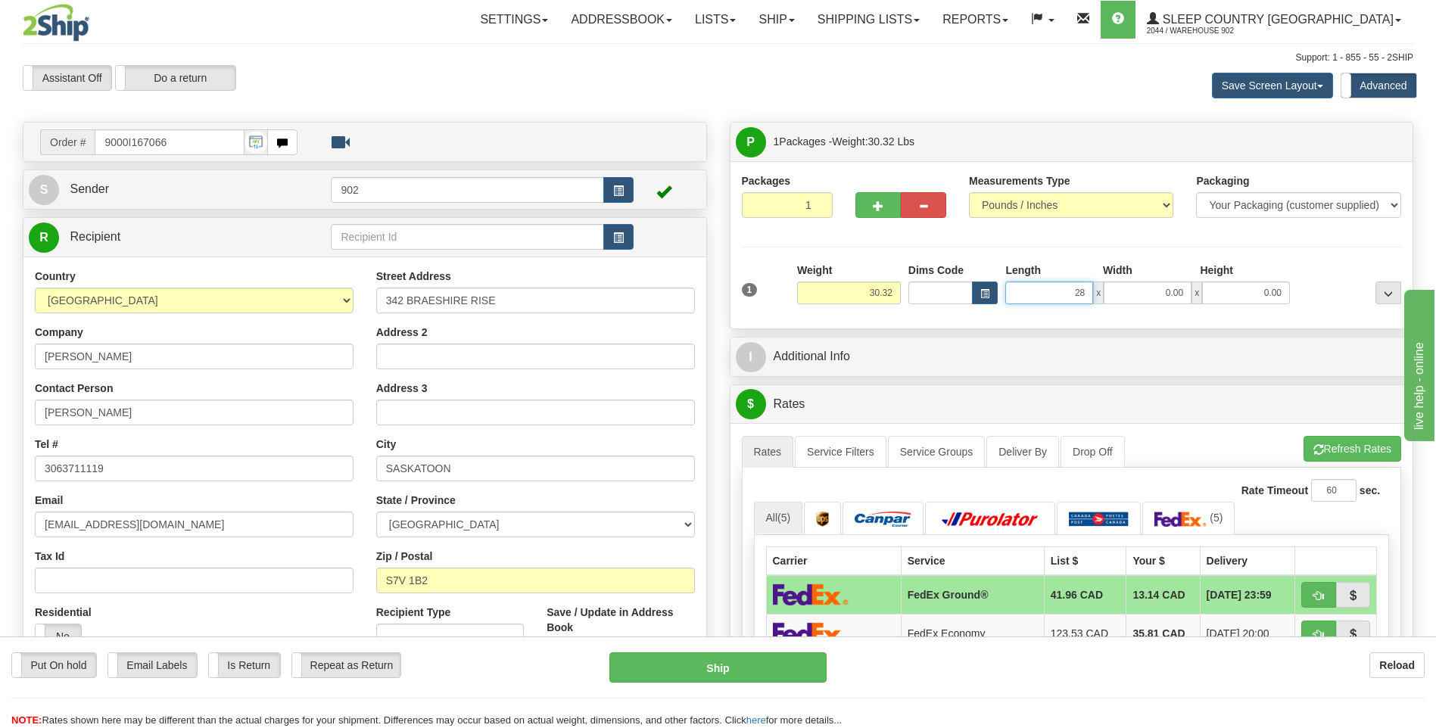
type input "28.00"
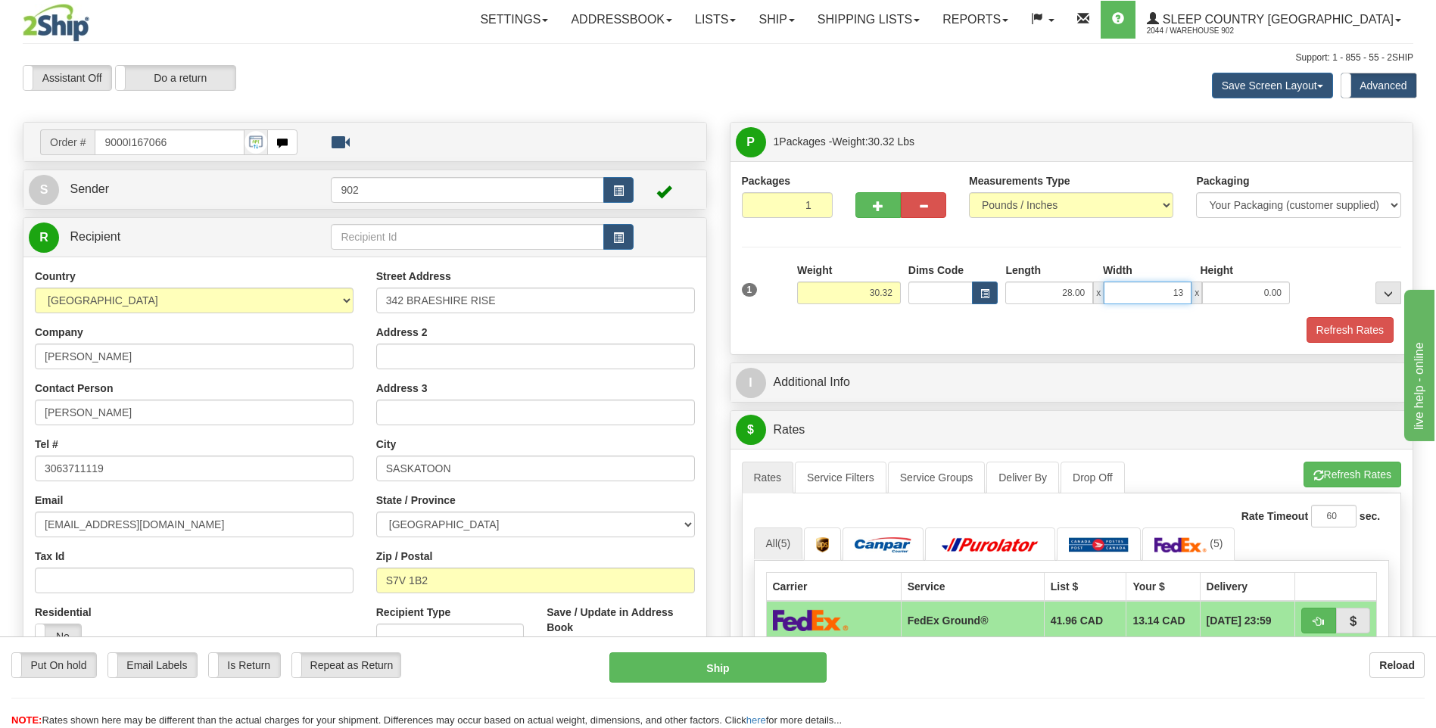
type input "13.00"
click at [1338, 325] on button "Refresh Rates" at bounding box center [1350, 330] width 87 height 26
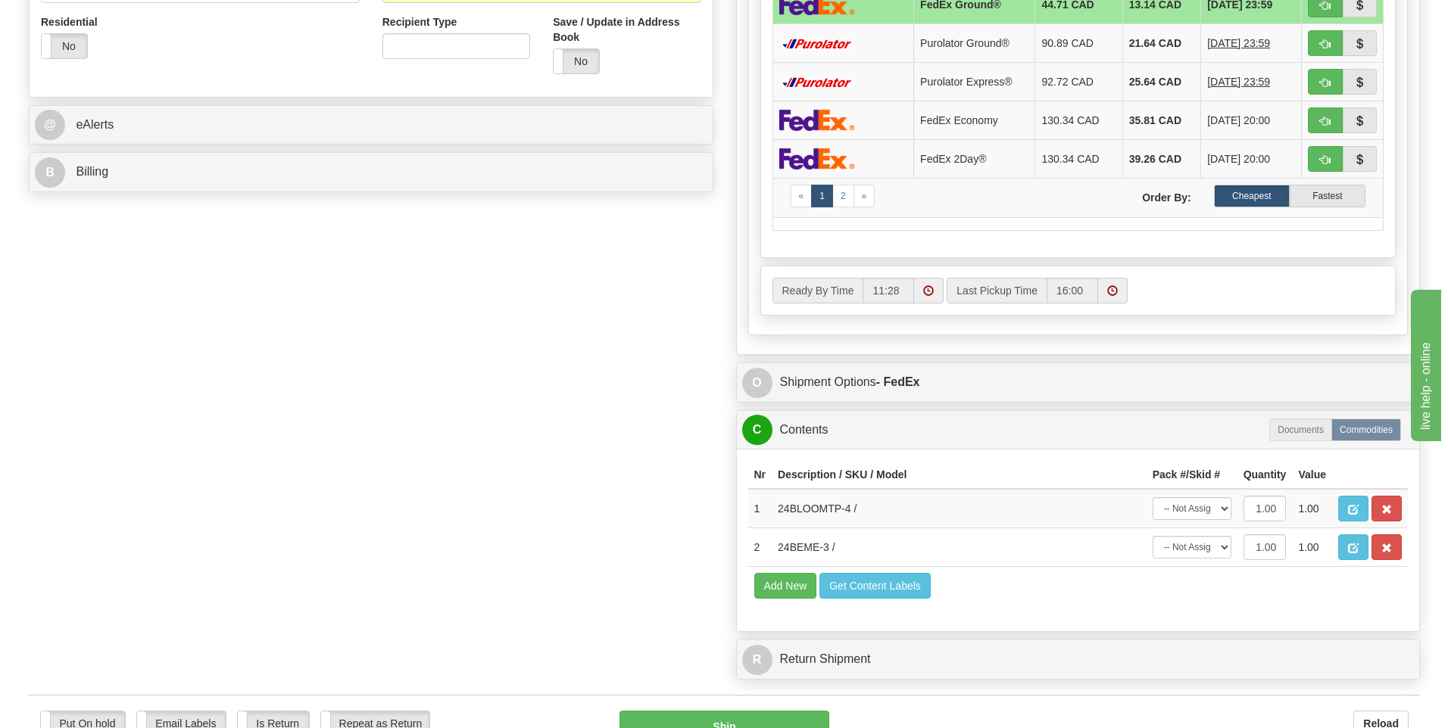
scroll to position [757, 0]
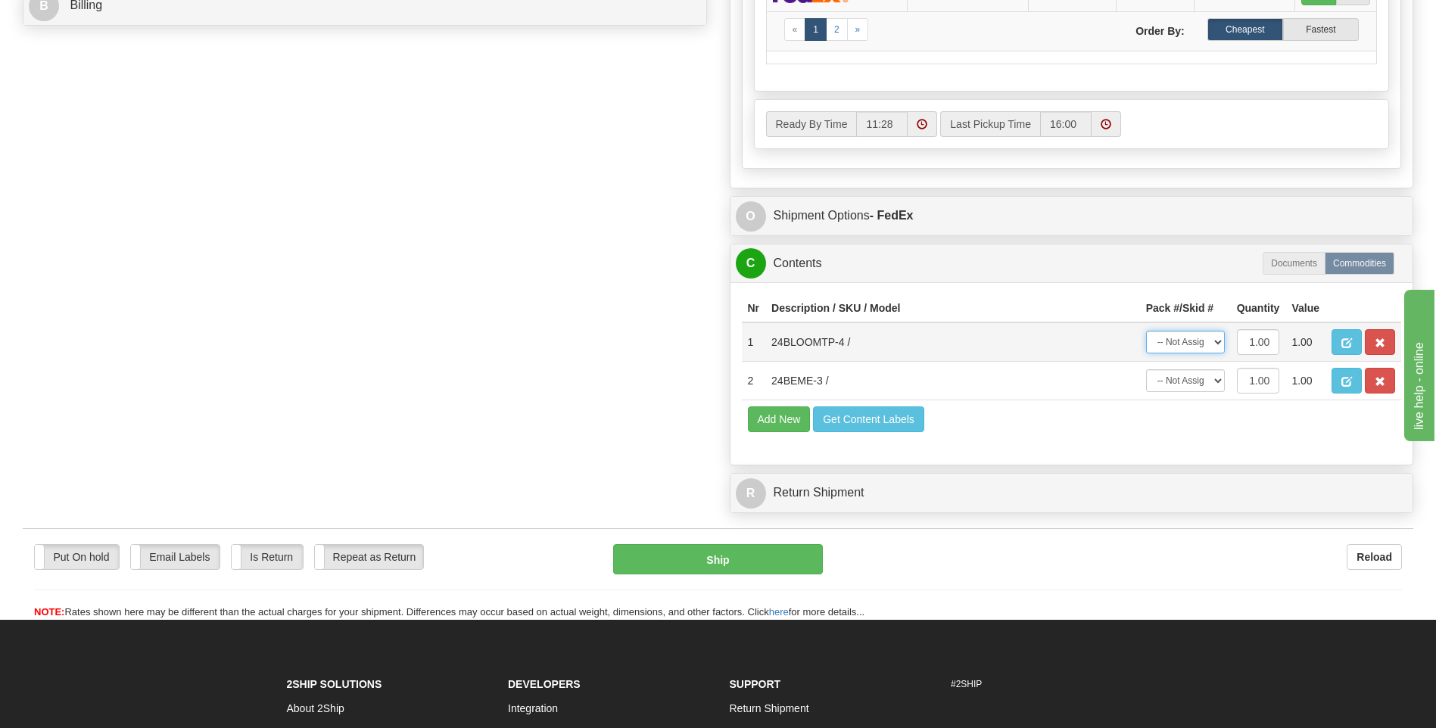
click at [1178, 337] on select "-- Not Assigned -- Package 1" at bounding box center [1185, 342] width 79 height 23
select select "0"
click at [1146, 331] on select "-- Not Assigned -- Package 1" at bounding box center [1185, 342] width 79 height 23
click at [1185, 379] on select "-- Not Assigned -- Package 1" at bounding box center [1185, 381] width 79 height 23
select select "0"
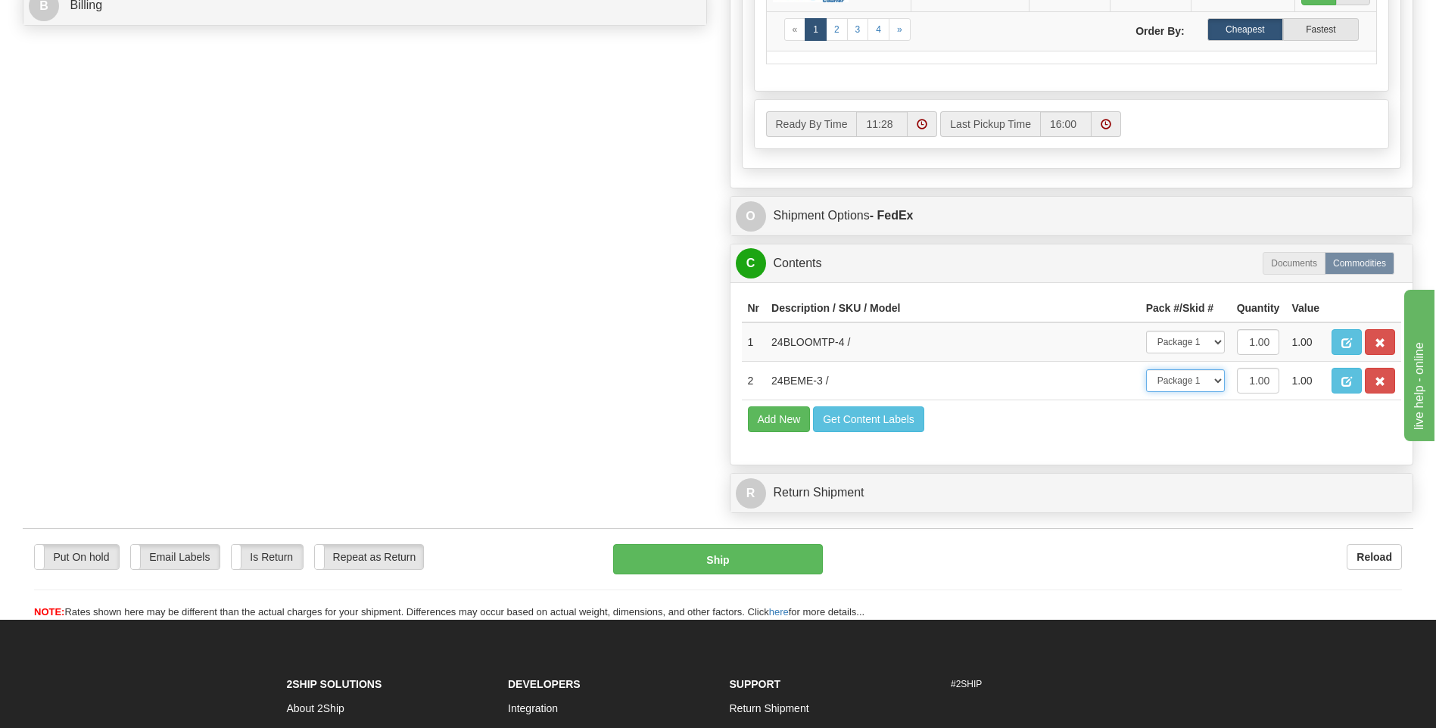
click at [1146, 370] on select "-- Not Assigned -- Package 1" at bounding box center [1185, 381] width 79 height 23
click at [770, 579] on div "Put On hold Put On hold Email Labels Email Labels Edit Is Return Is Return Repe…" at bounding box center [718, 582] width 1391 height 76
click at [787, 550] on button "Ship" at bounding box center [717, 559] width 209 height 30
type input "92"
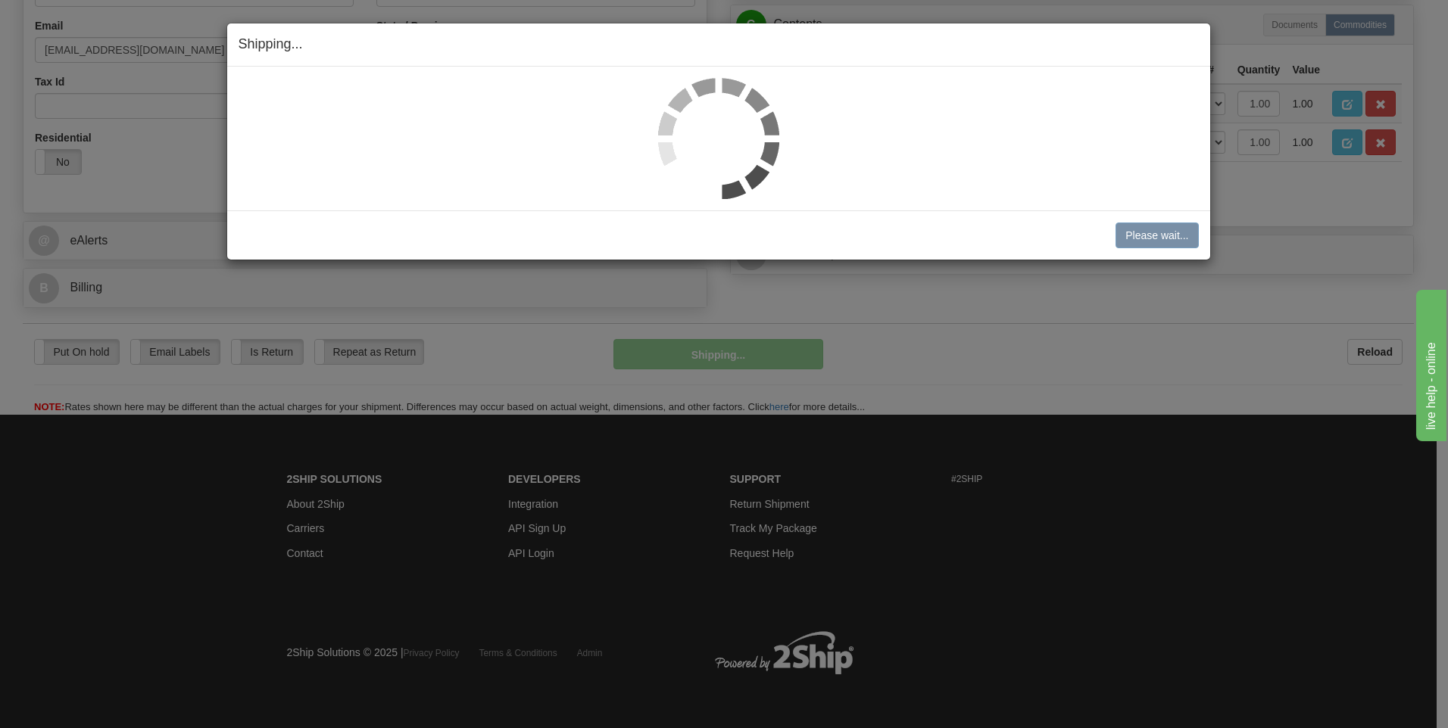
scroll to position [476, 0]
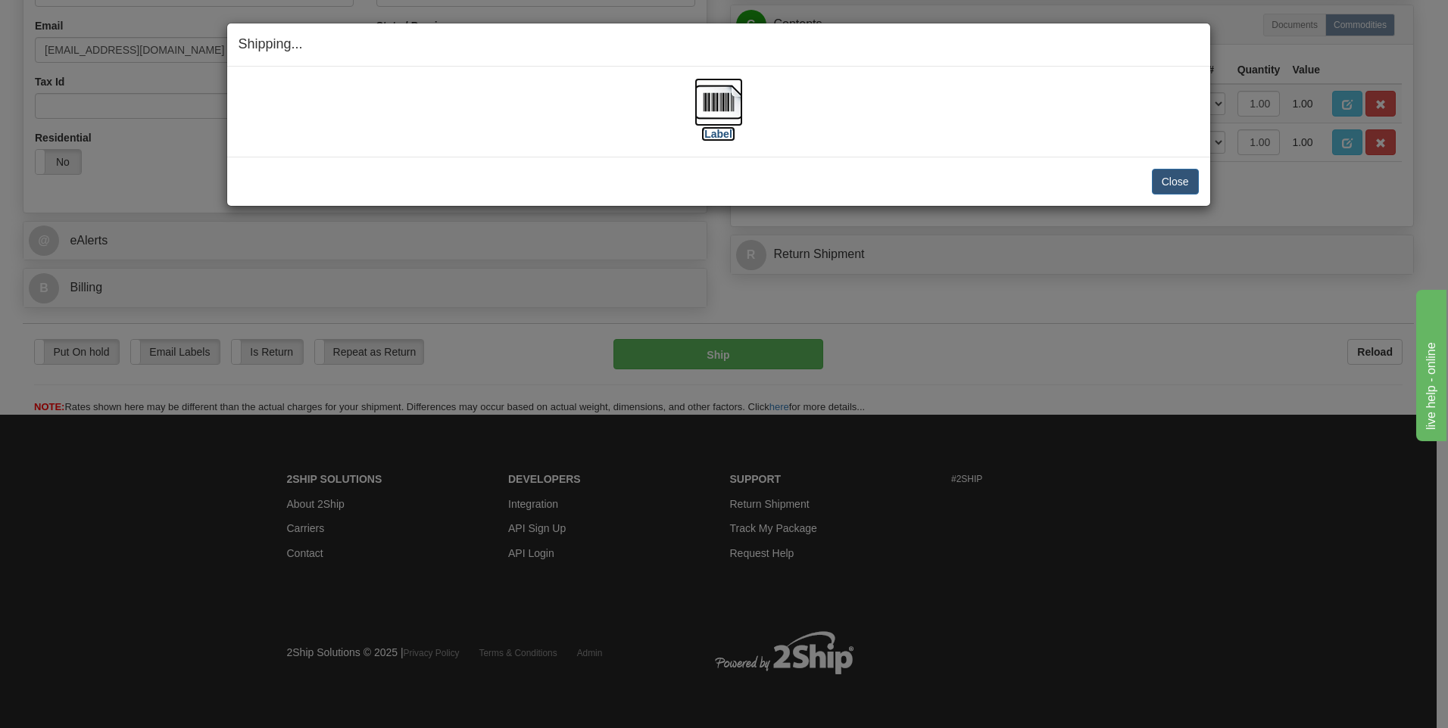
click at [731, 96] on img at bounding box center [718, 102] width 48 height 48
click at [1163, 176] on button "Close" at bounding box center [1175, 182] width 47 height 26
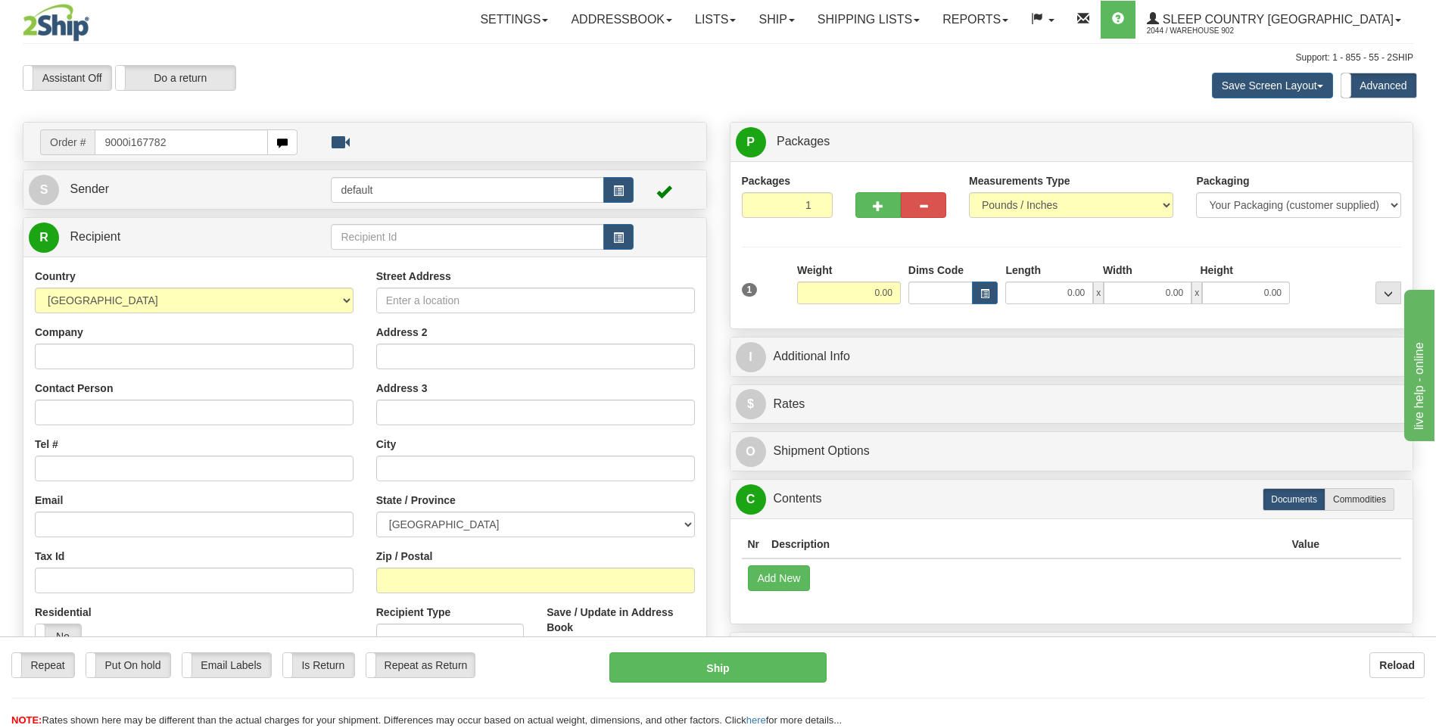
type input "9000i167782"
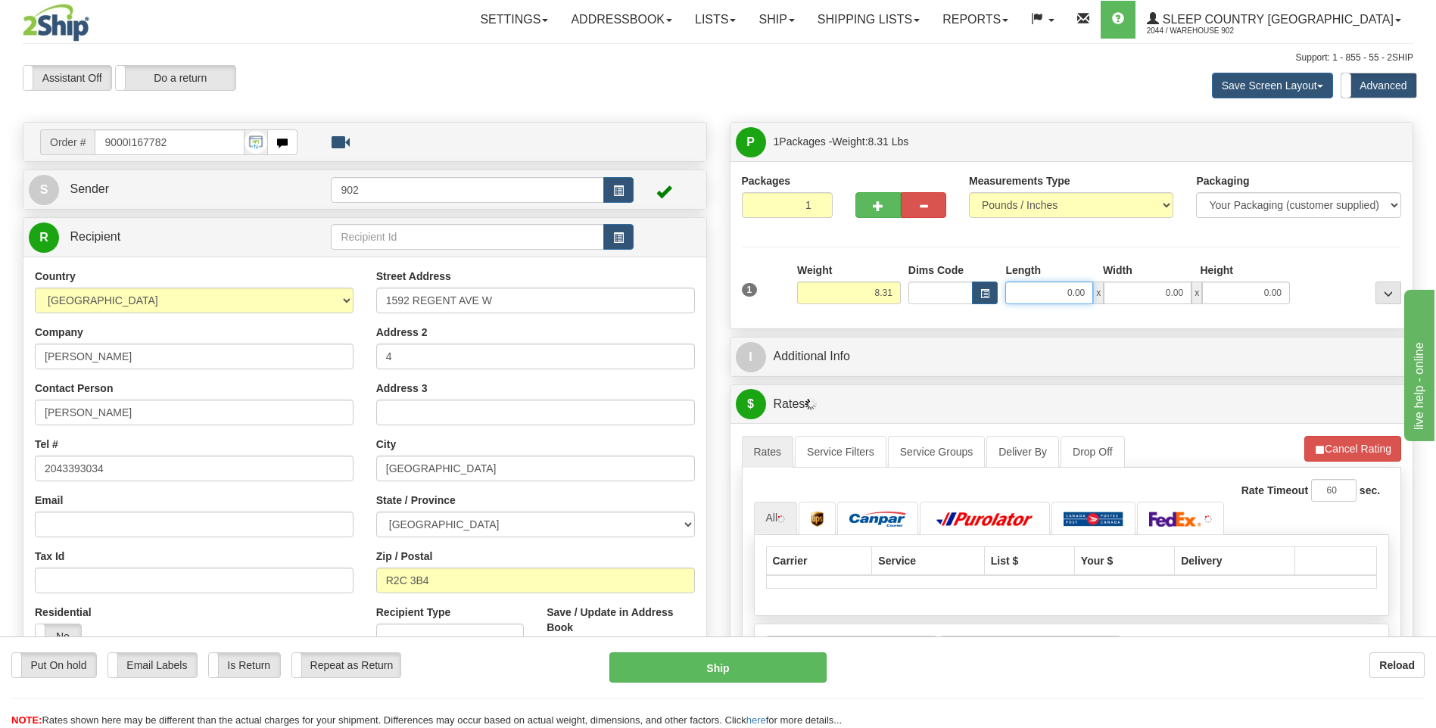
drag, startPoint x: 1031, startPoint y: 292, endPoint x: 1187, endPoint y: 307, distance: 157.5
click at [1187, 307] on div "1 Weight 8.31 Dims Code 0.00" at bounding box center [1072, 290] width 668 height 54
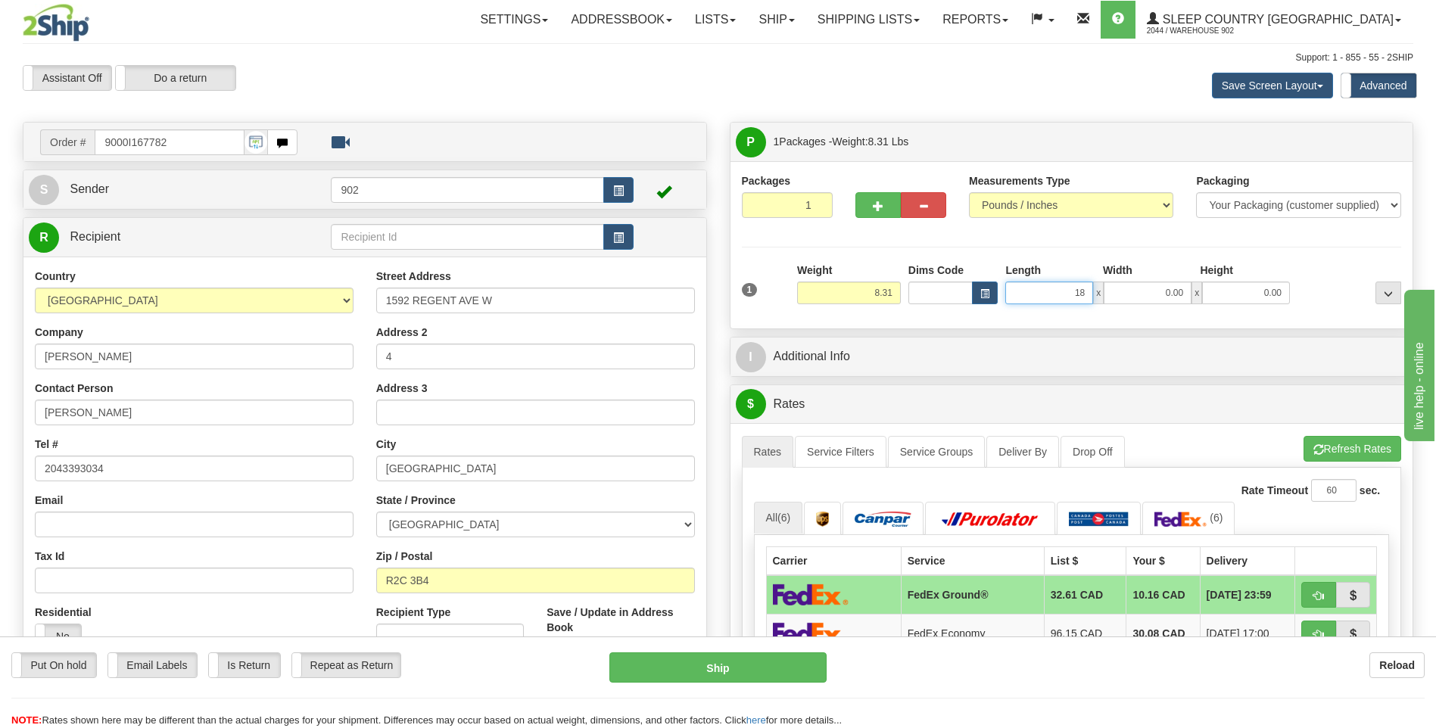
type input "18.00"
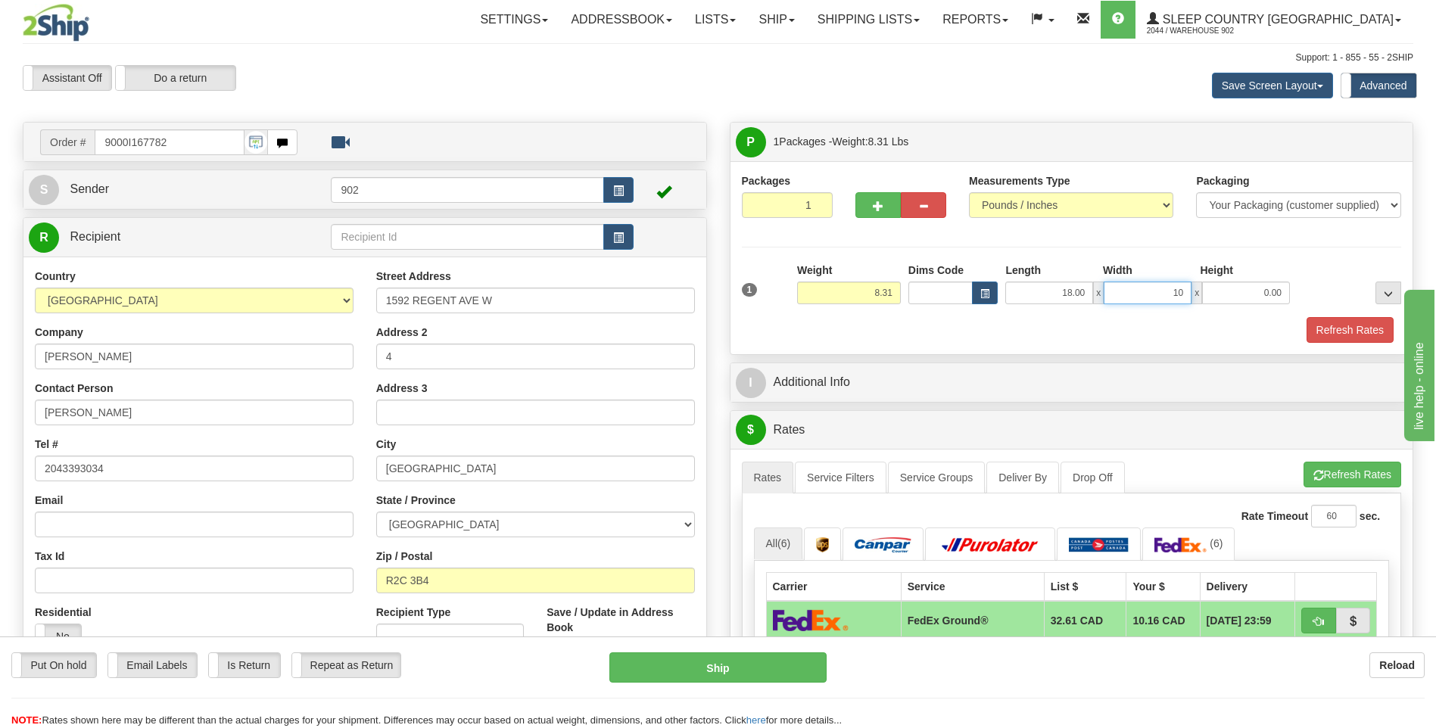
type input "10.00"
click at [1385, 328] on button "Refresh Rates" at bounding box center [1350, 330] width 87 height 26
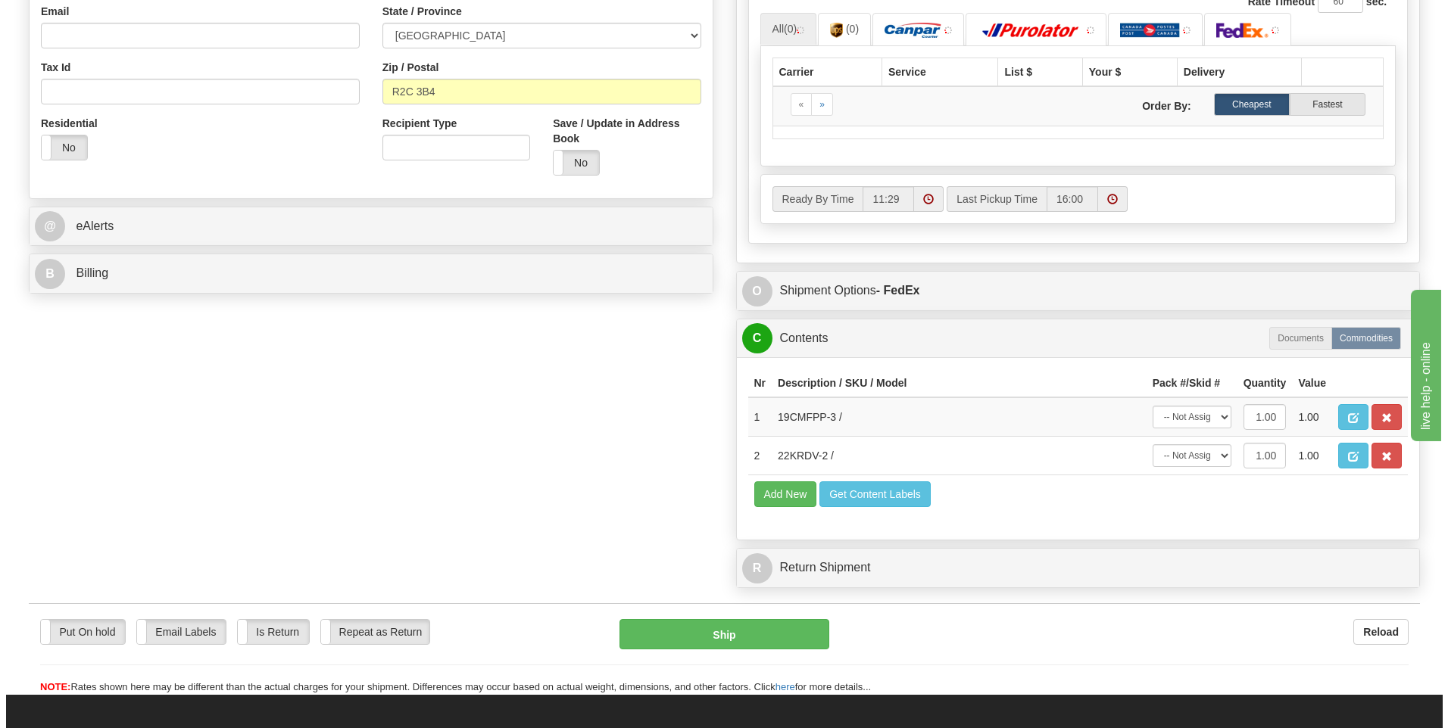
scroll to position [606, 0]
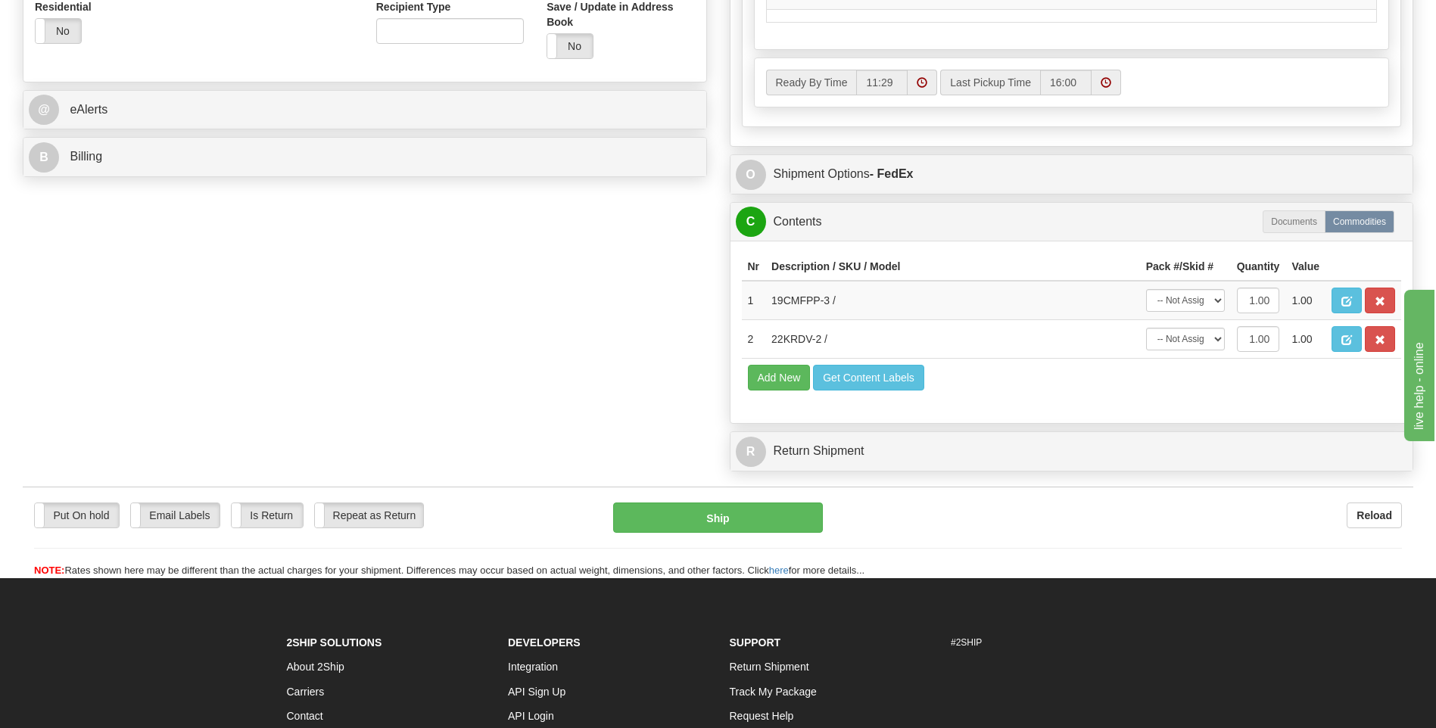
click at [1244, 390] on td "Add New Get Content Labels" at bounding box center [1072, 378] width 660 height 39
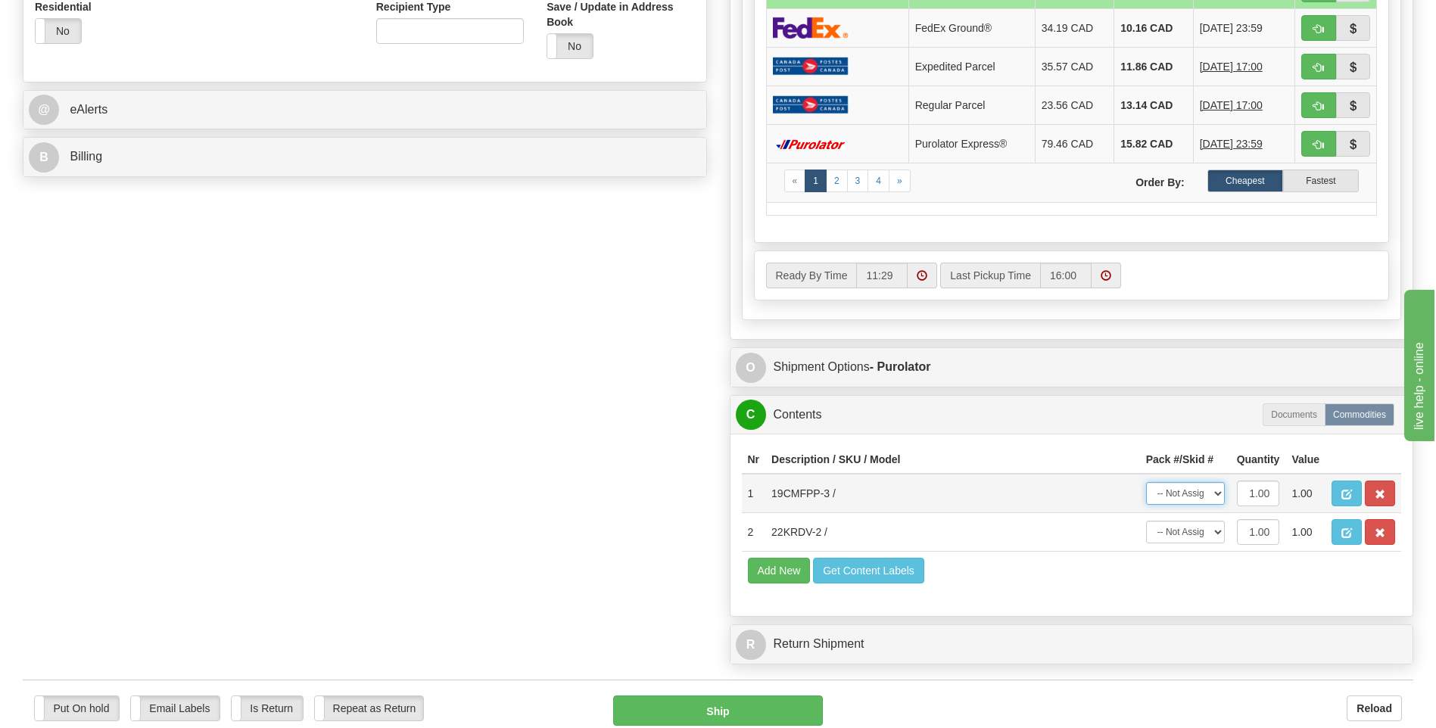
click at [1198, 494] on select "-- Not Assigned -- Package 1" at bounding box center [1185, 493] width 79 height 23
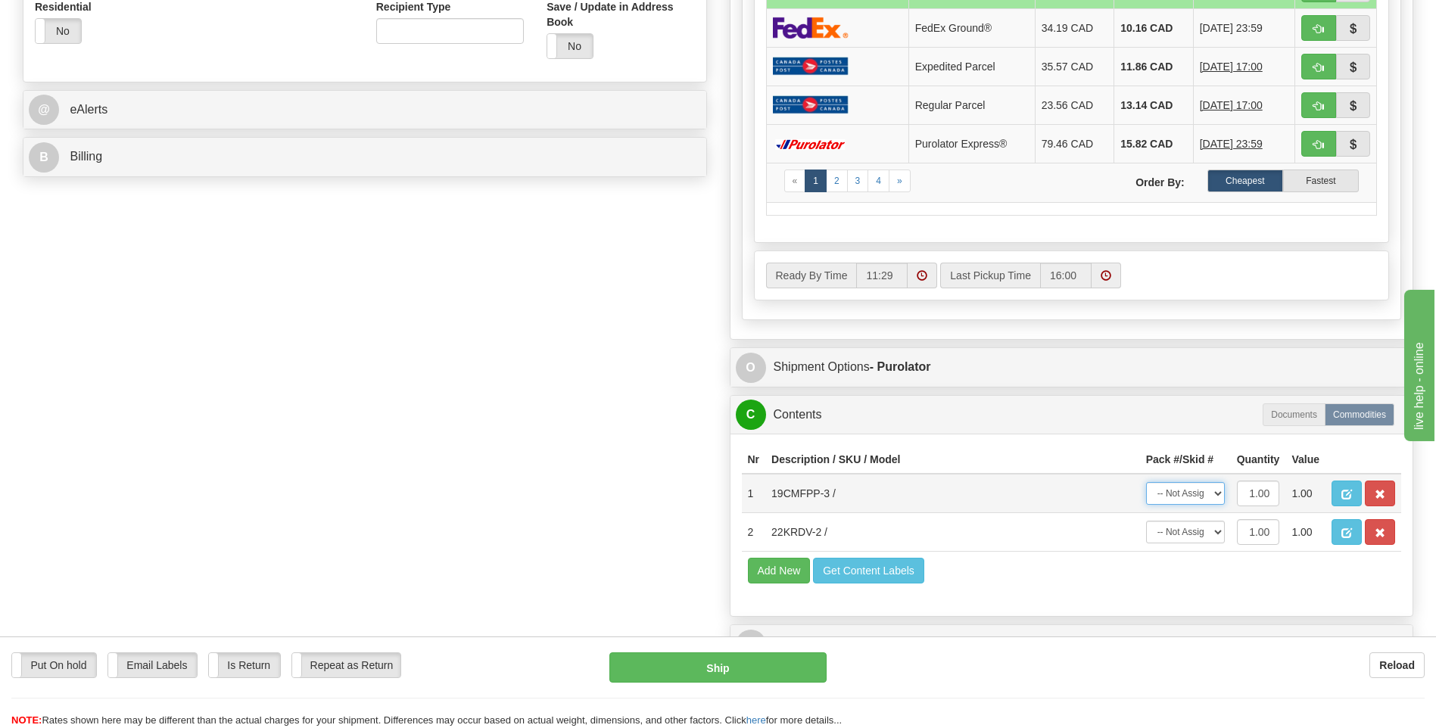
select select "0"
click at [1146, 482] on select "-- Not Assigned -- Package 1" at bounding box center [1185, 493] width 79 height 23
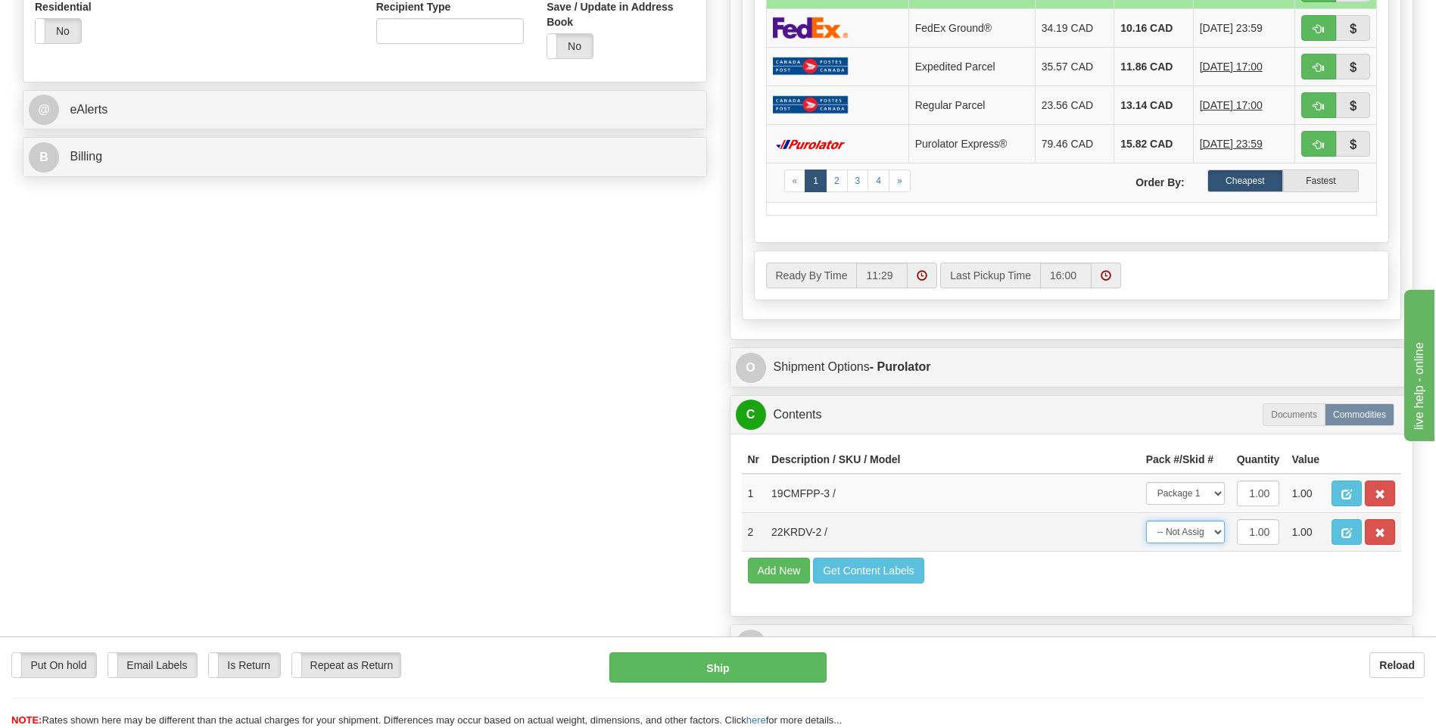
click at [1192, 537] on select "-- Not Assigned -- Package 1" at bounding box center [1185, 532] width 79 height 23
select select "0"
click at [1146, 521] on select "-- Not Assigned -- Package 1" at bounding box center [1185, 532] width 79 height 23
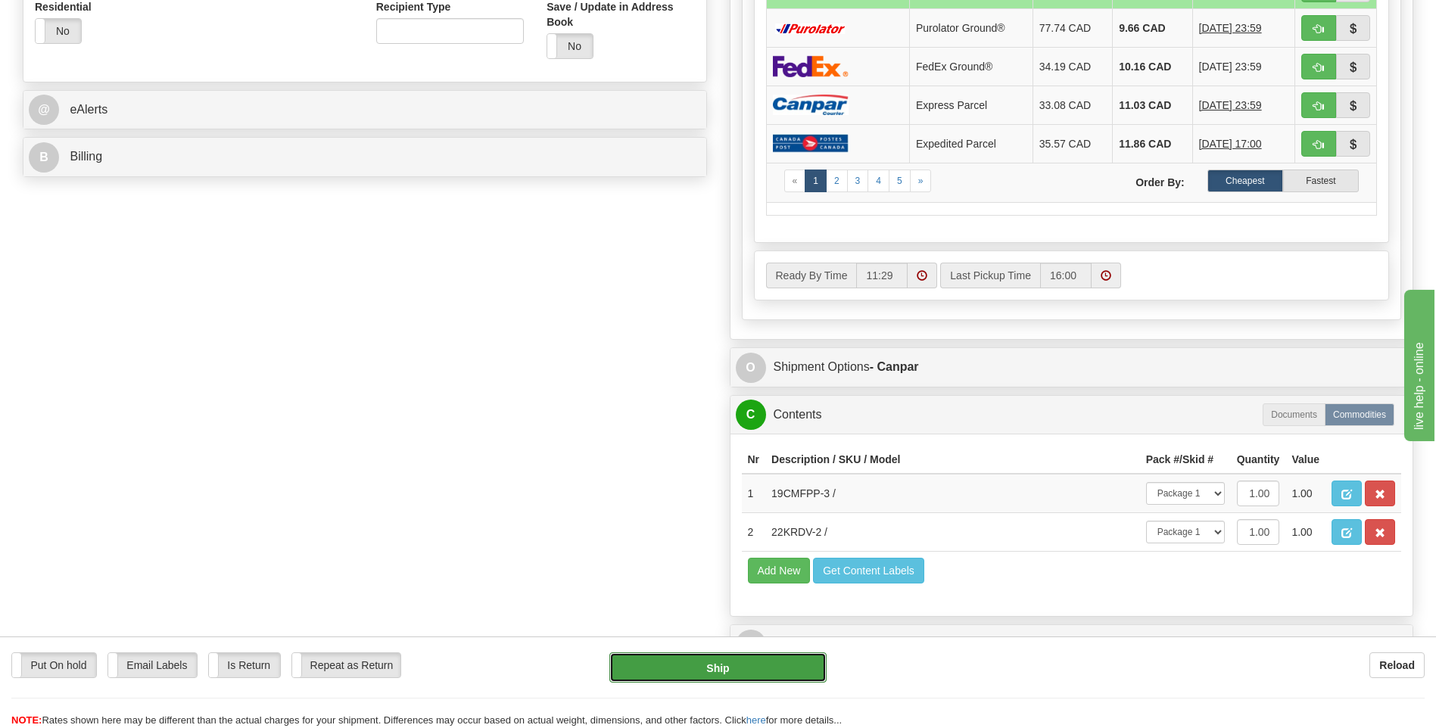
click at [786, 672] on button "Ship" at bounding box center [718, 668] width 217 height 30
type input "1"
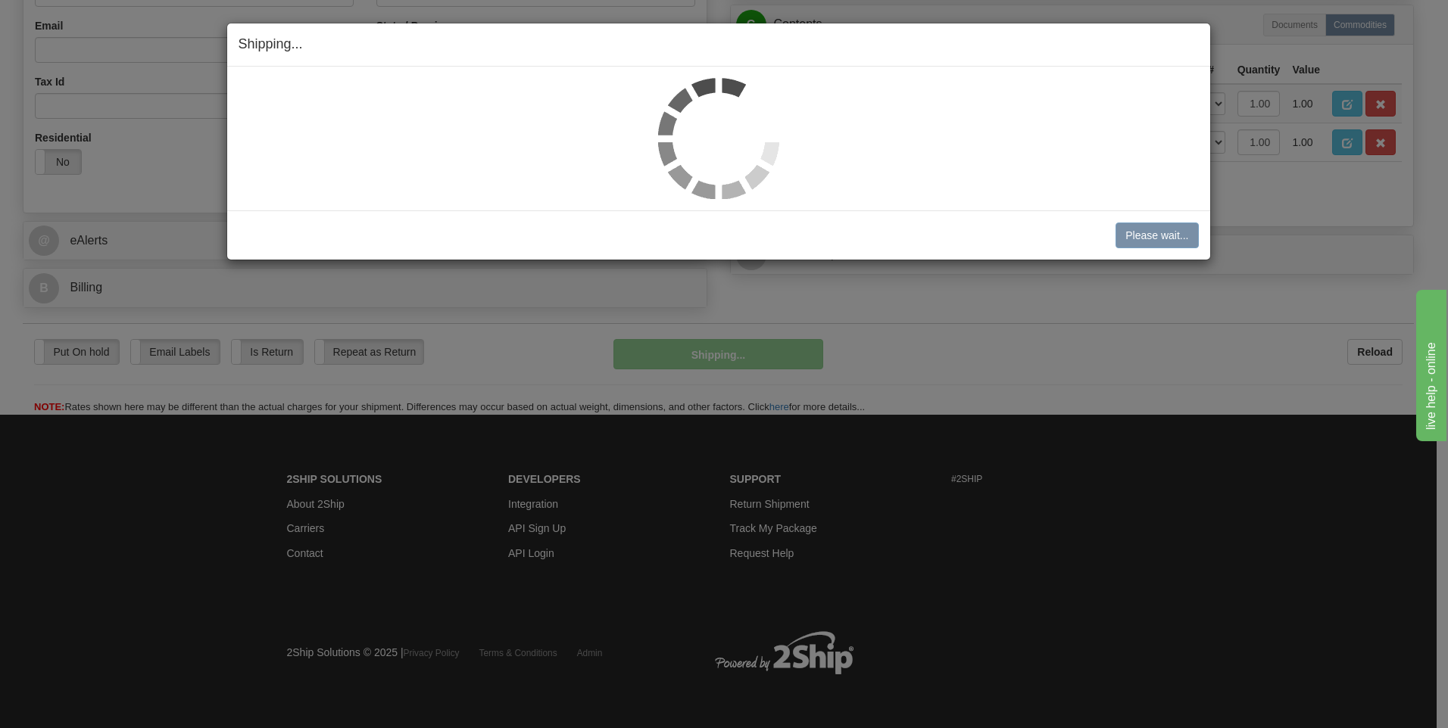
scroll to position [476, 0]
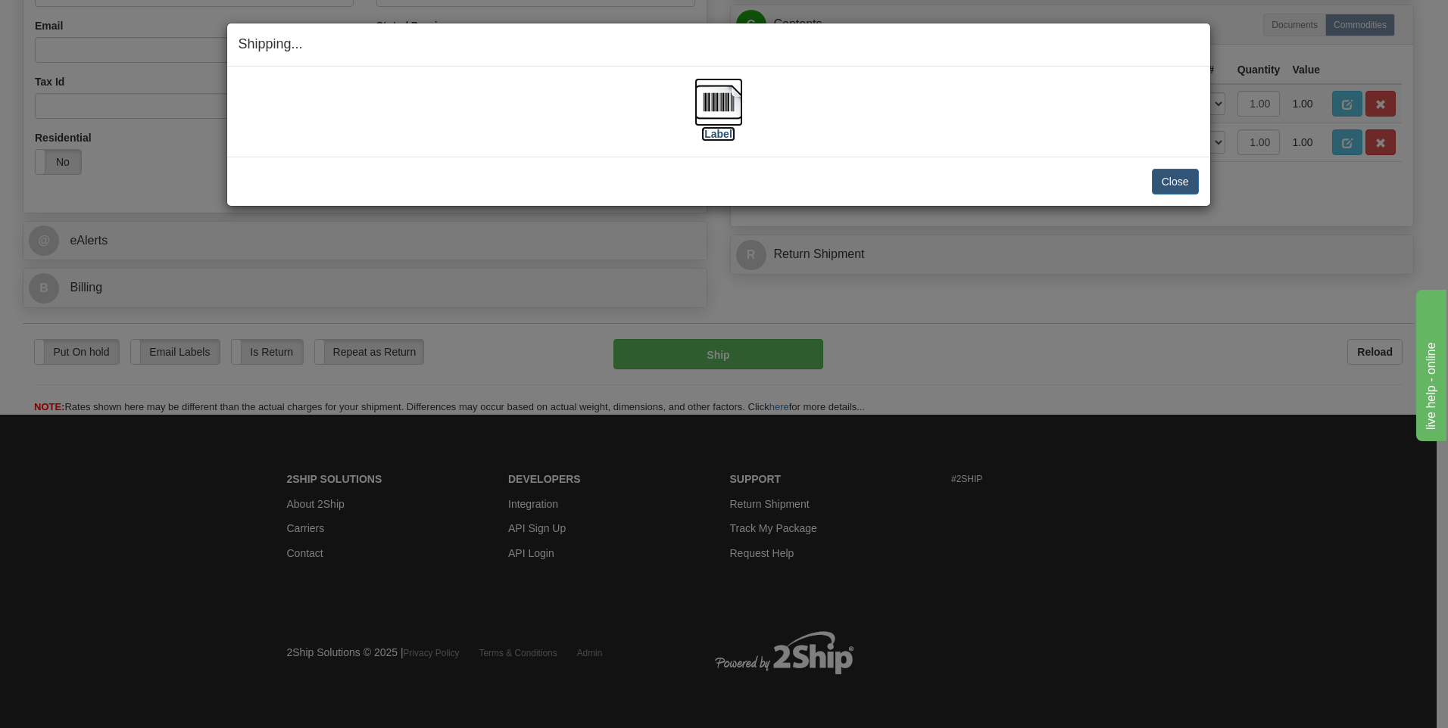
click at [706, 97] on img at bounding box center [718, 102] width 48 height 48
click at [1182, 178] on button "Close" at bounding box center [1175, 182] width 47 height 26
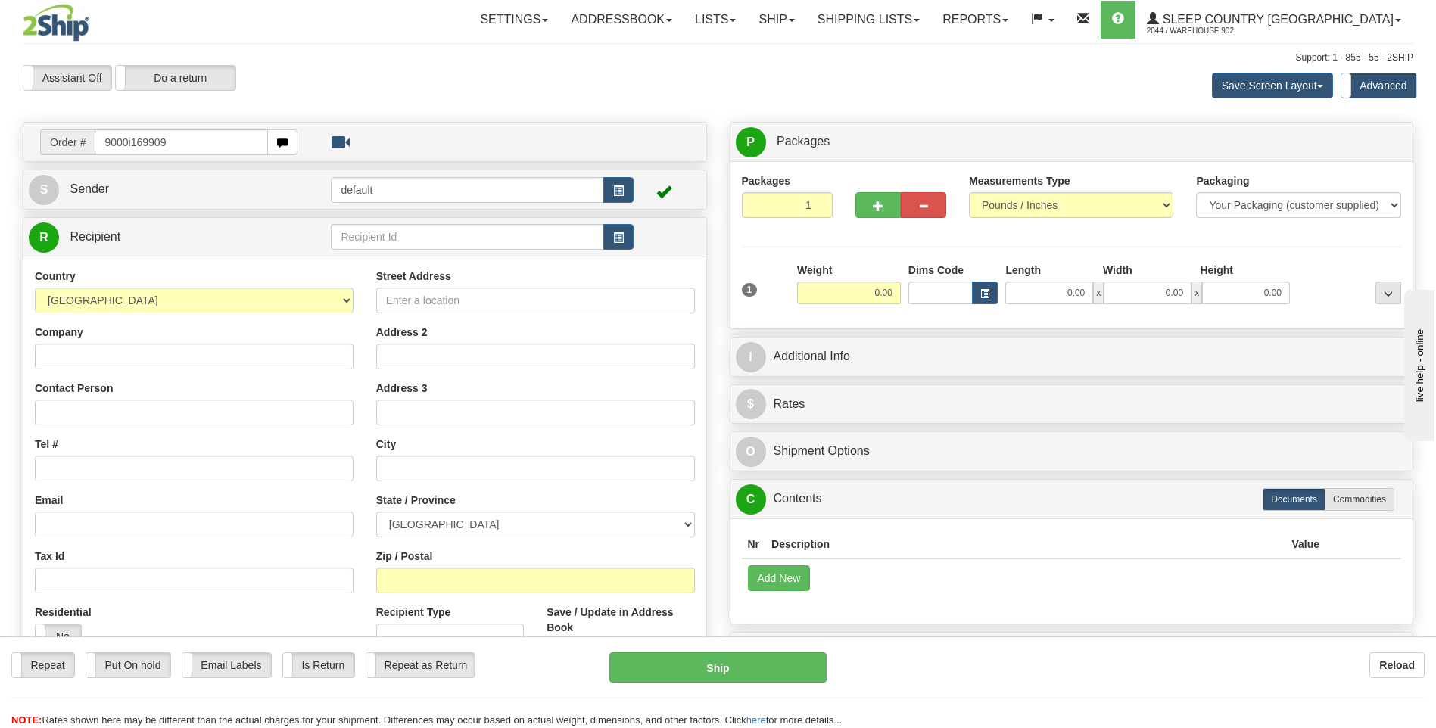
type input "9000i169909"
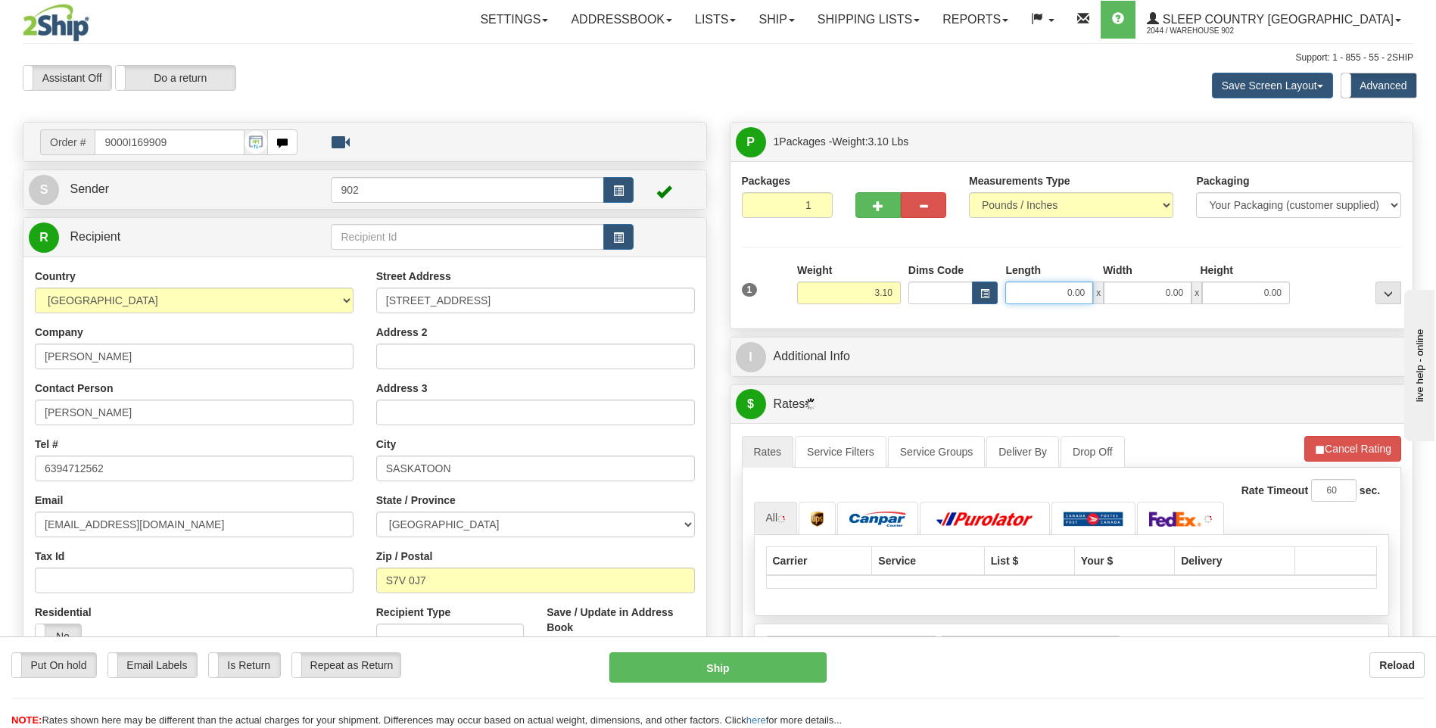
click at [1039, 297] on input "0.00" at bounding box center [1050, 293] width 88 height 23
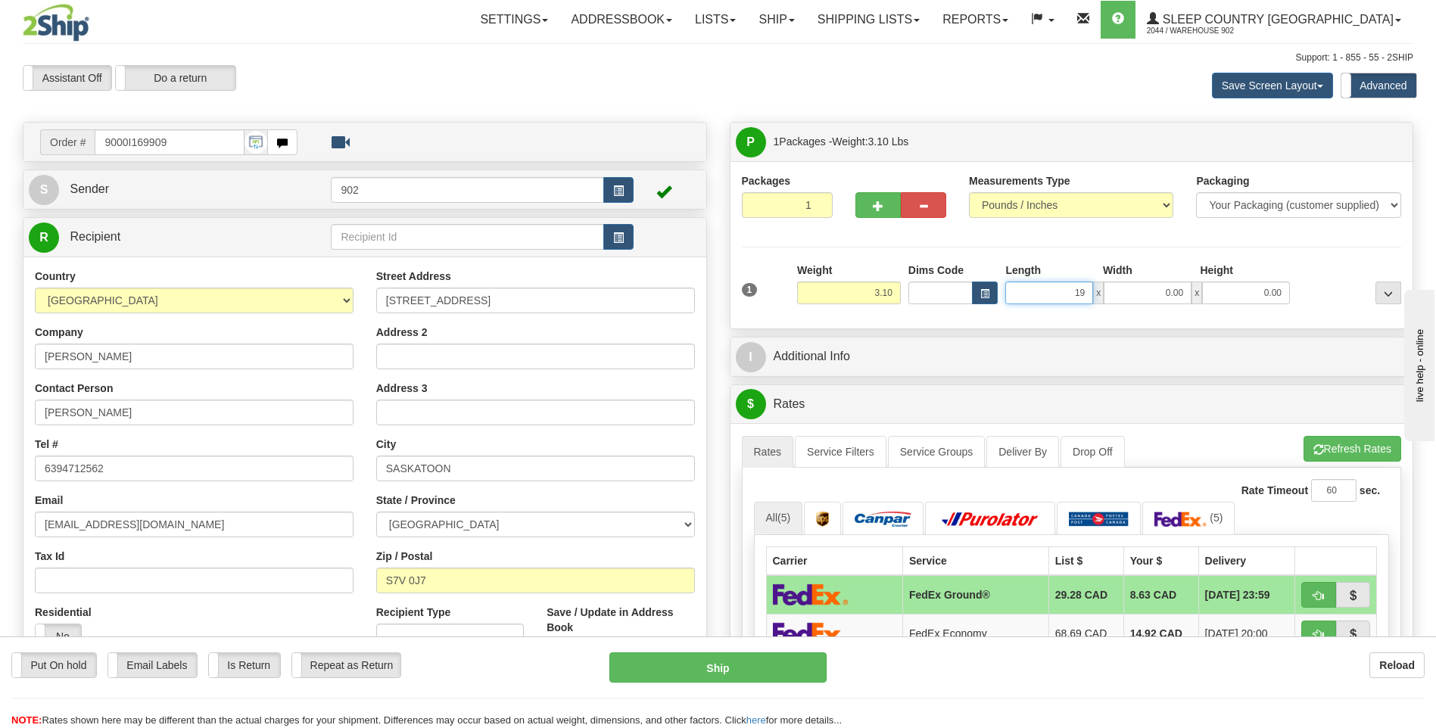
type input "19.00"
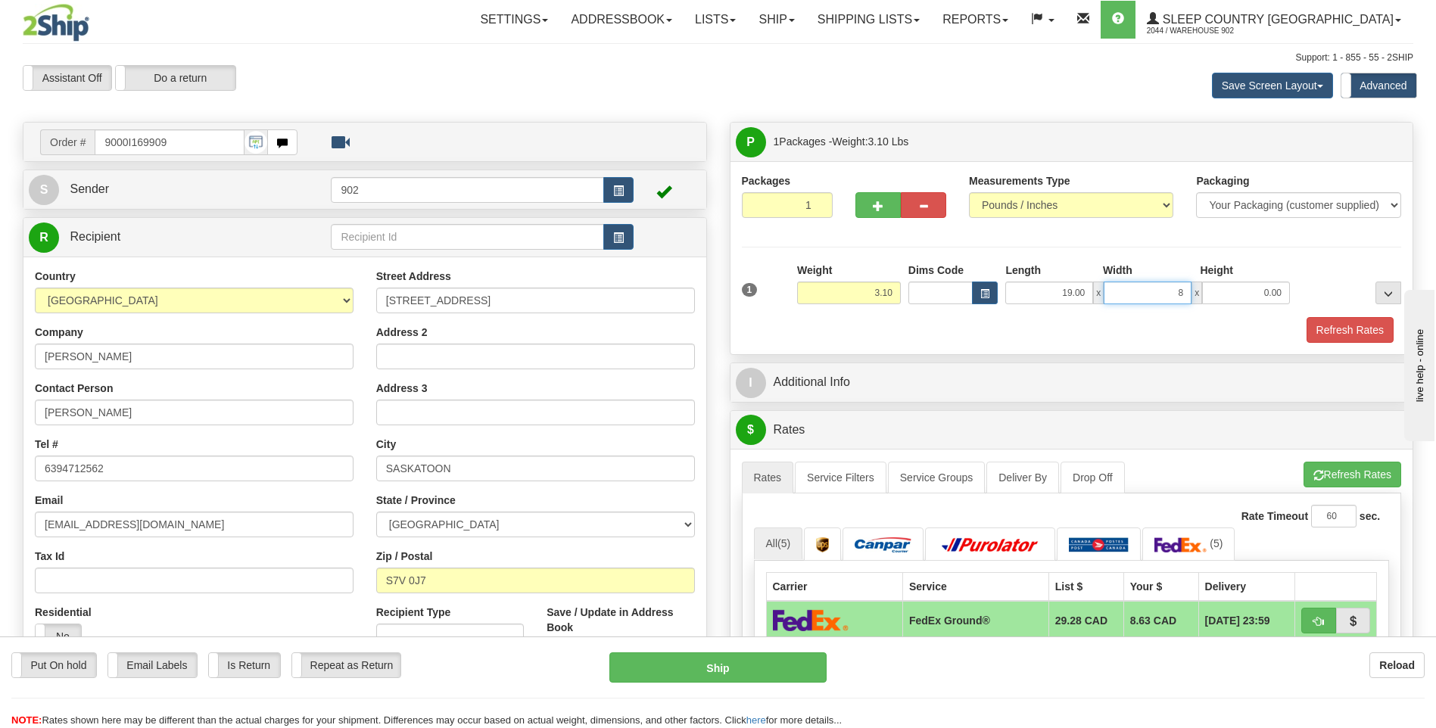
type input "8.00"
click at [1358, 336] on button "Refresh Rates" at bounding box center [1350, 330] width 87 height 26
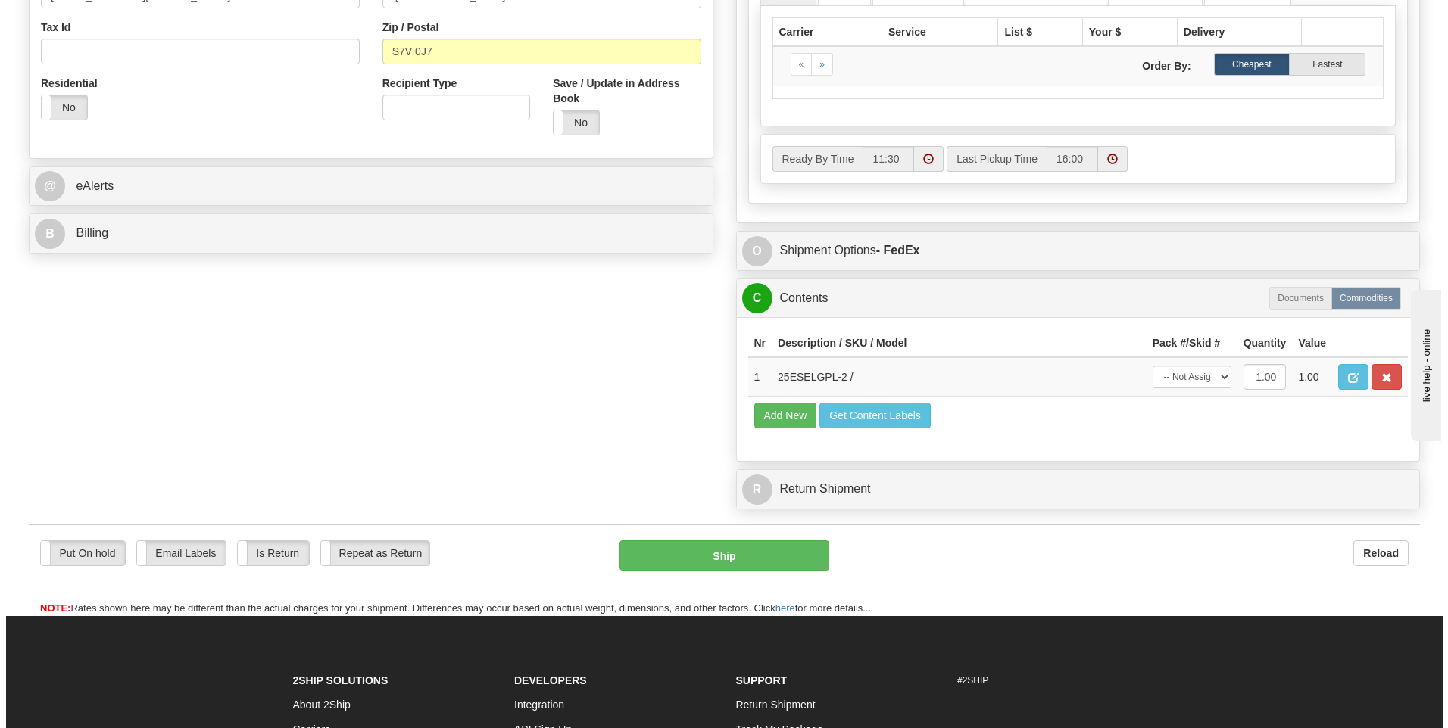
scroll to position [530, 0]
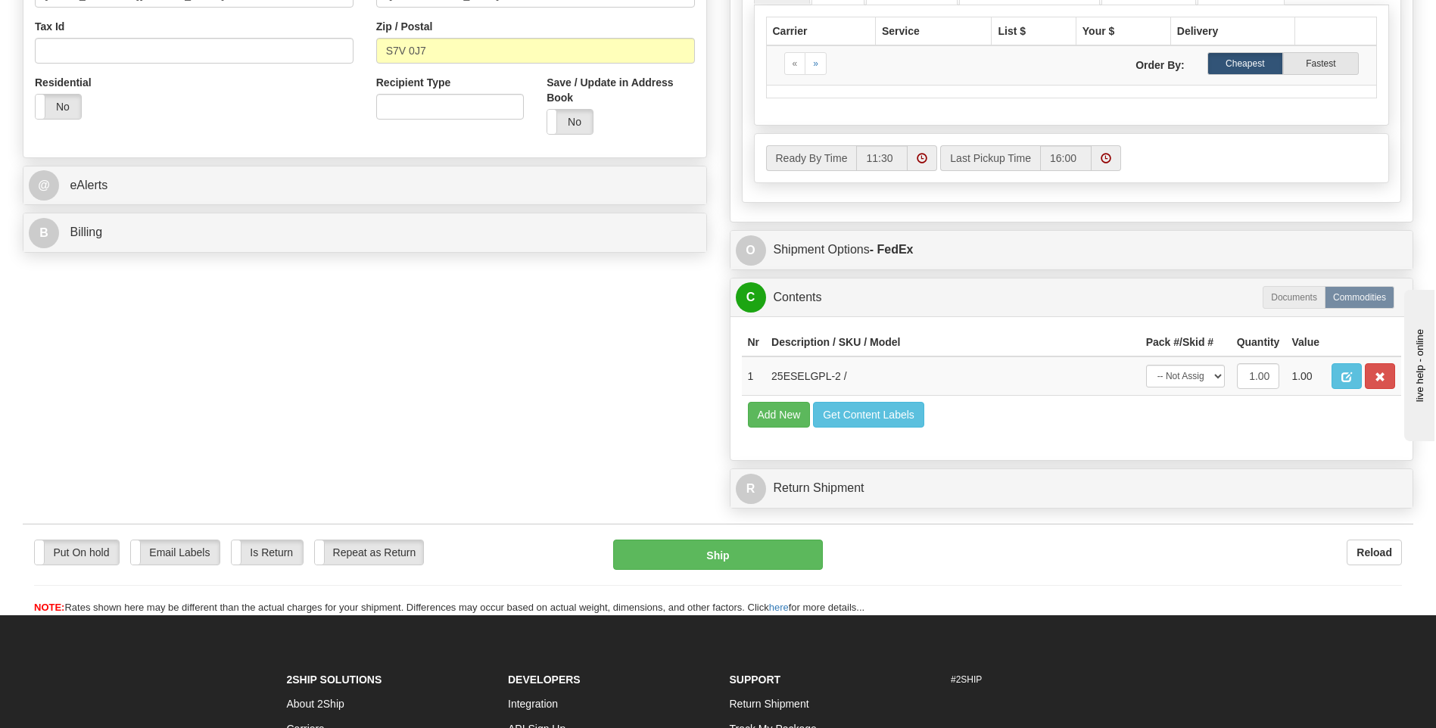
click at [1191, 182] on div "Ready By Time 11:30 Last Pickup Time 16:00" at bounding box center [1072, 158] width 635 height 48
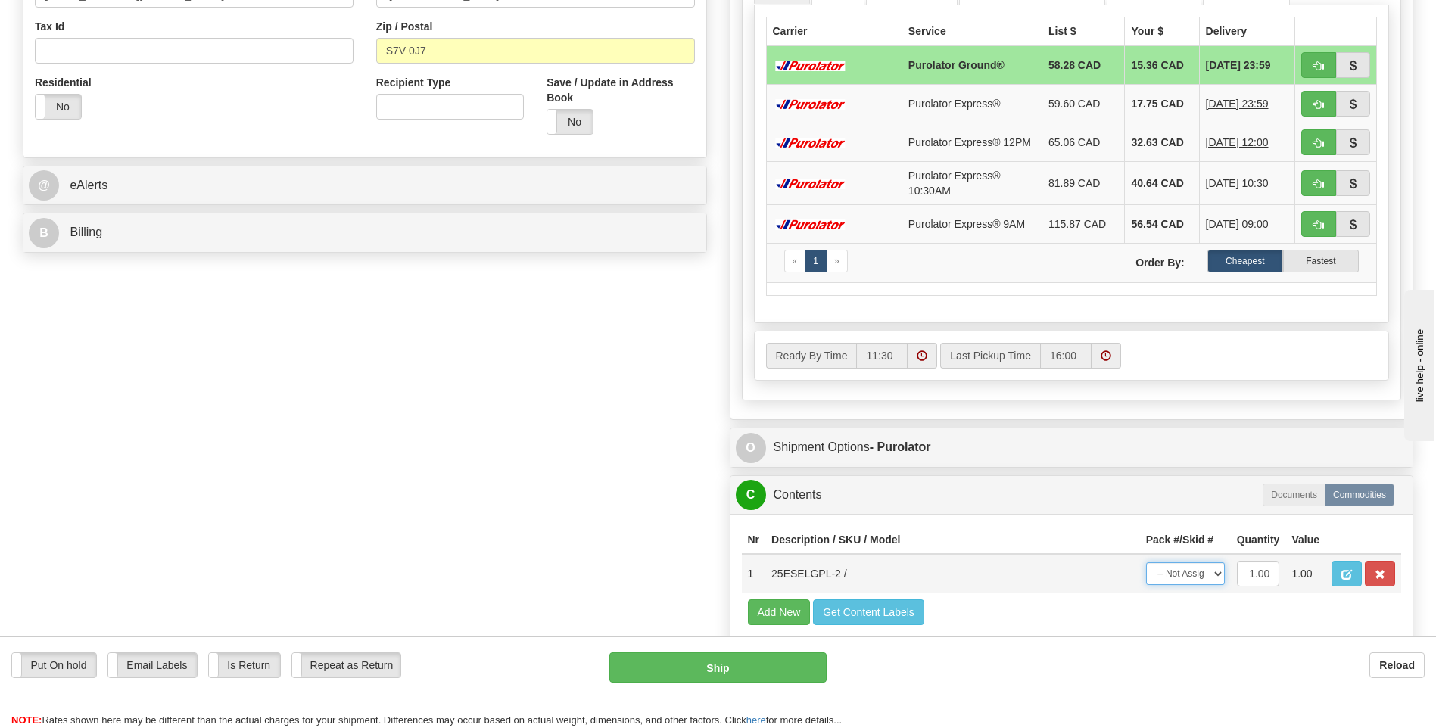
click at [1192, 571] on select "-- Not Assigned -- Package 1" at bounding box center [1185, 574] width 79 height 23
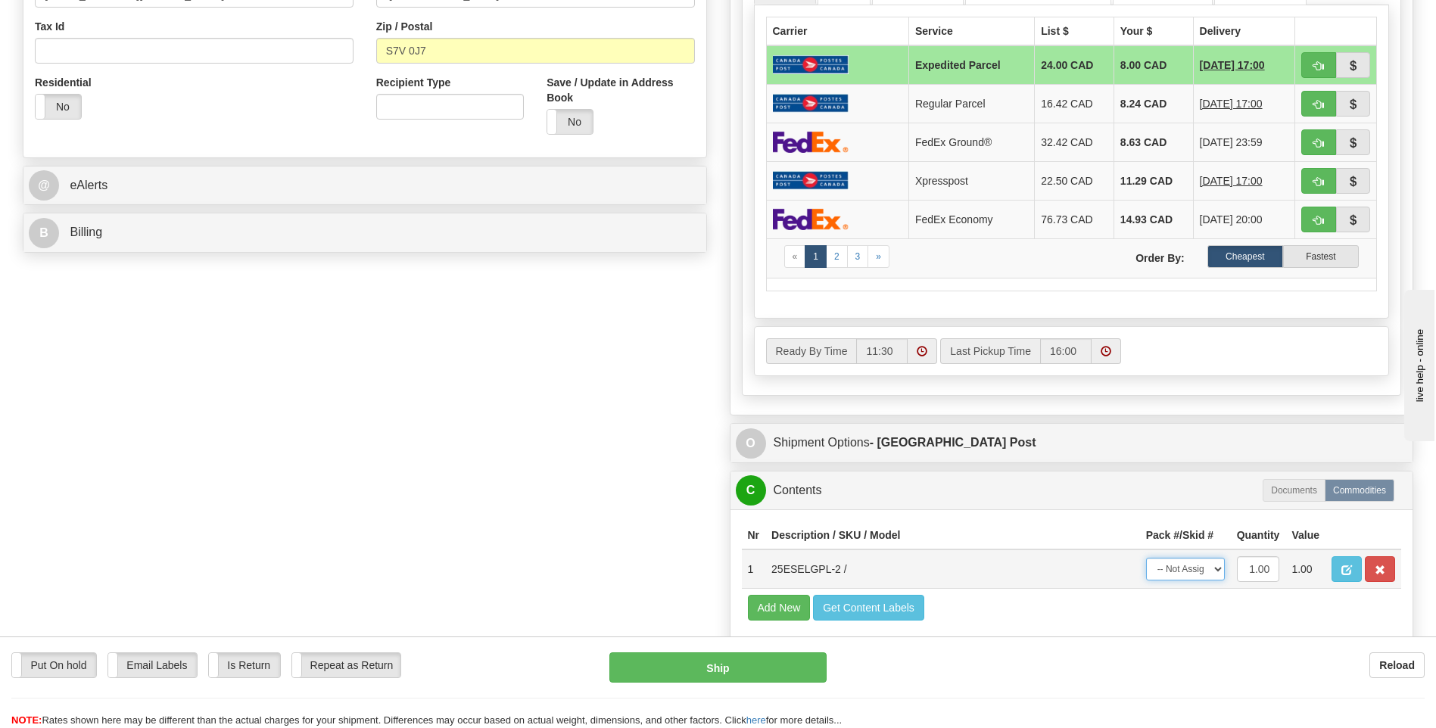
select select "0"
click at [1146, 558] on select "-- Not Assigned -- Package 1" at bounding box center [1185, 569] width 79 height 23
click at [765, 683] on button "Ship" at bounding box center [718, 668] width 217 height 30
type input "DOM.EP"
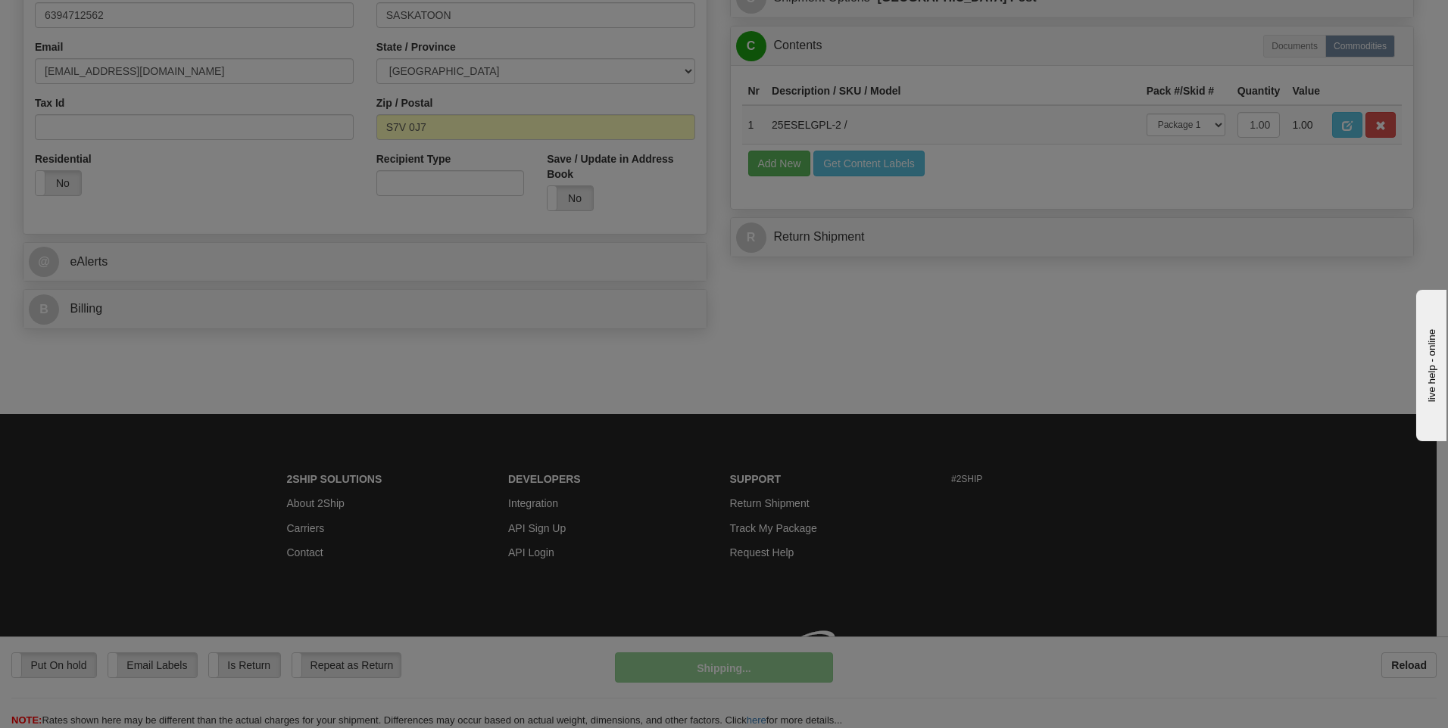
scroll to position [476, 0]
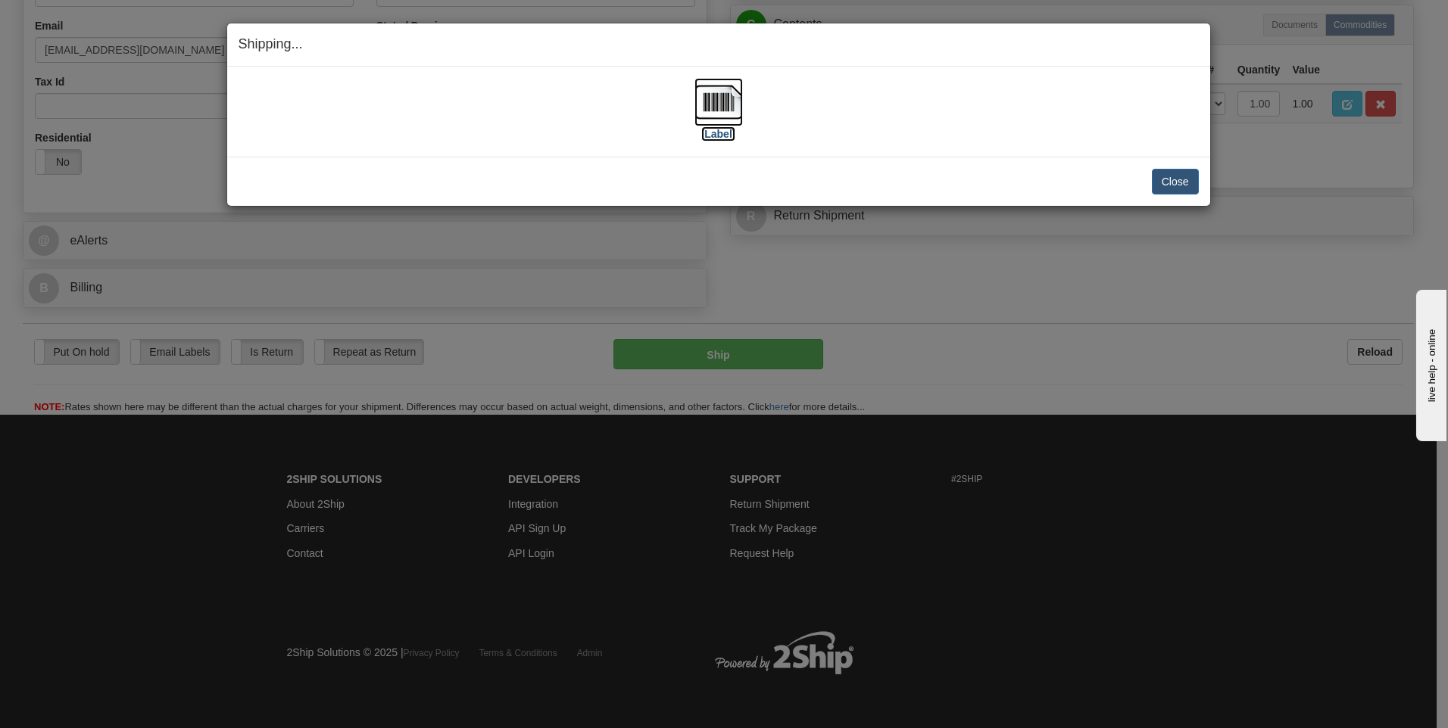
click at [736, 105] on img at bounding box center [718, 102] width 48 height 48
click at [1179, 191] on button "Close" at bounding box center [1175, 182] width 47 height 26
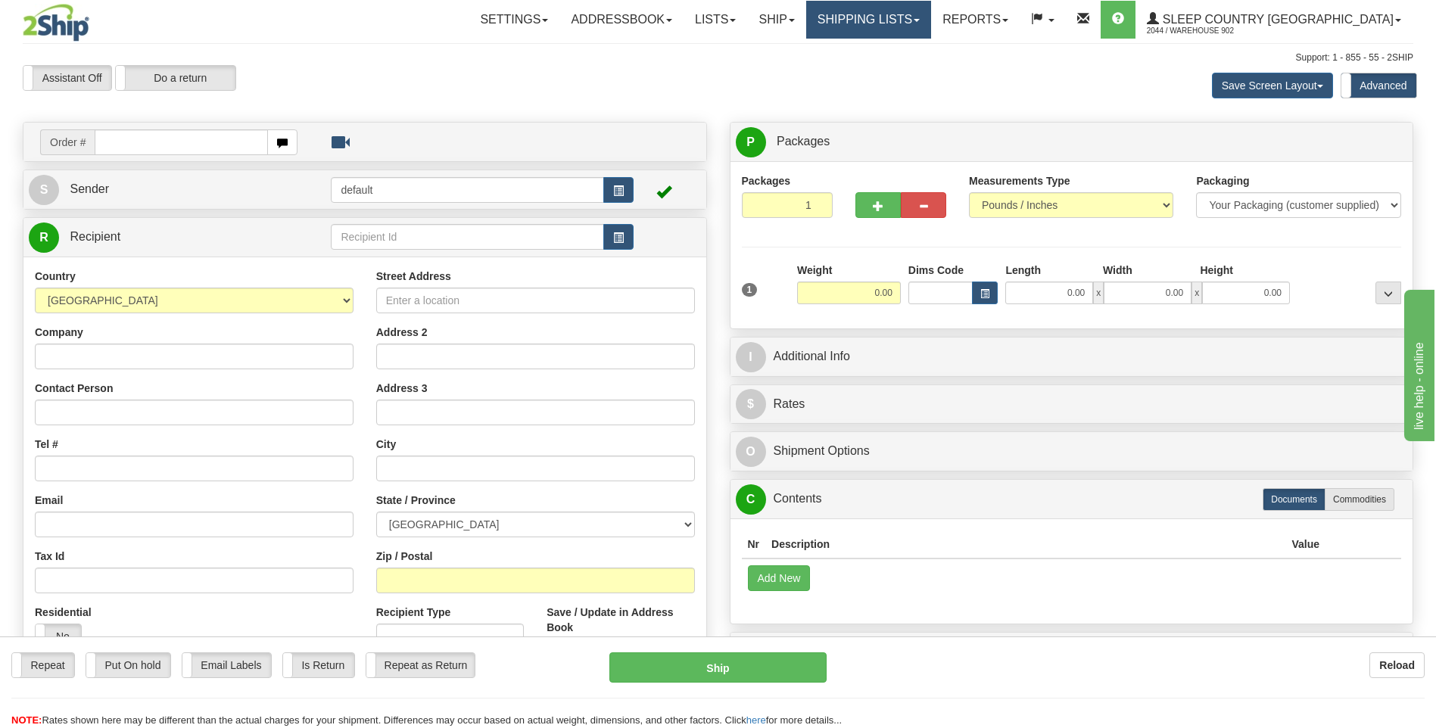
click at [924, 22] on link "Shipping lists" at bounding box center [868, 20] width 125 height 38
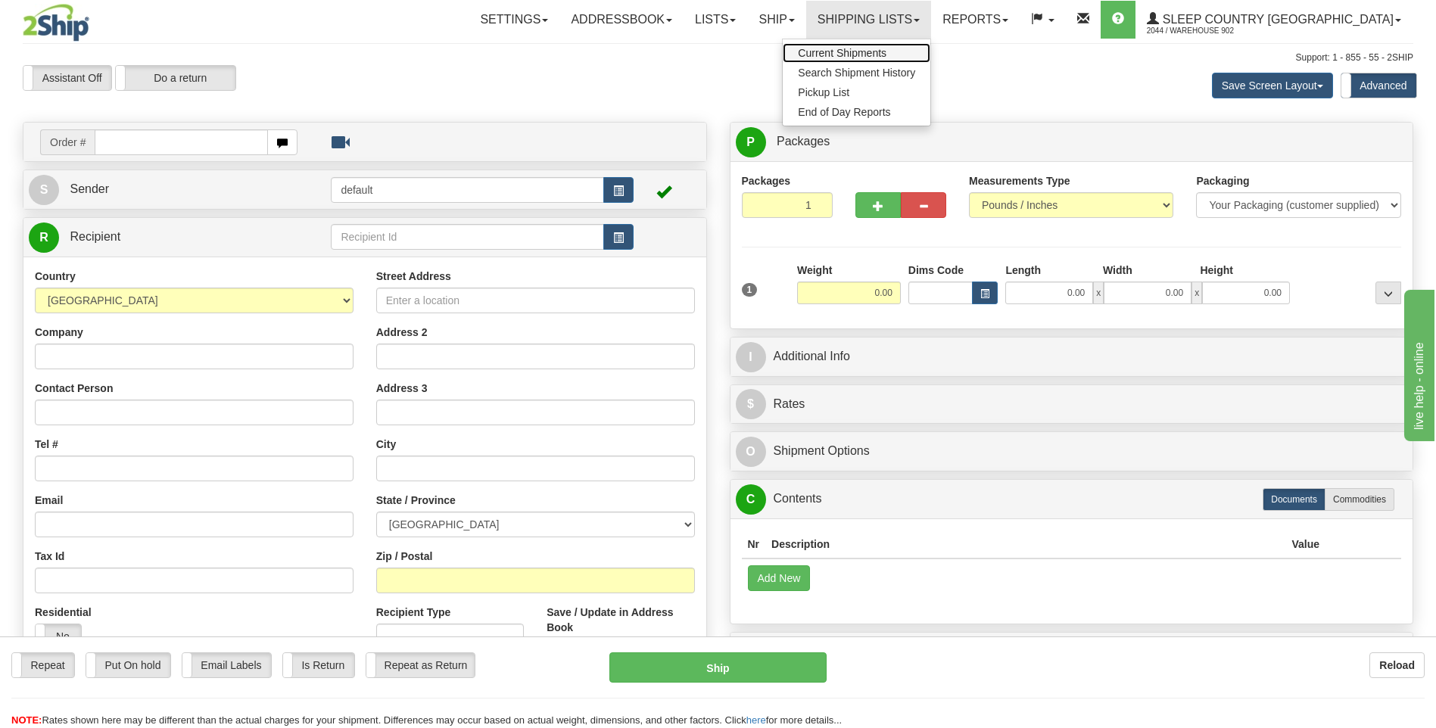
click at [887, 47] on span "Current Shipments" at bounding box center [842, 53] width 89 height 12
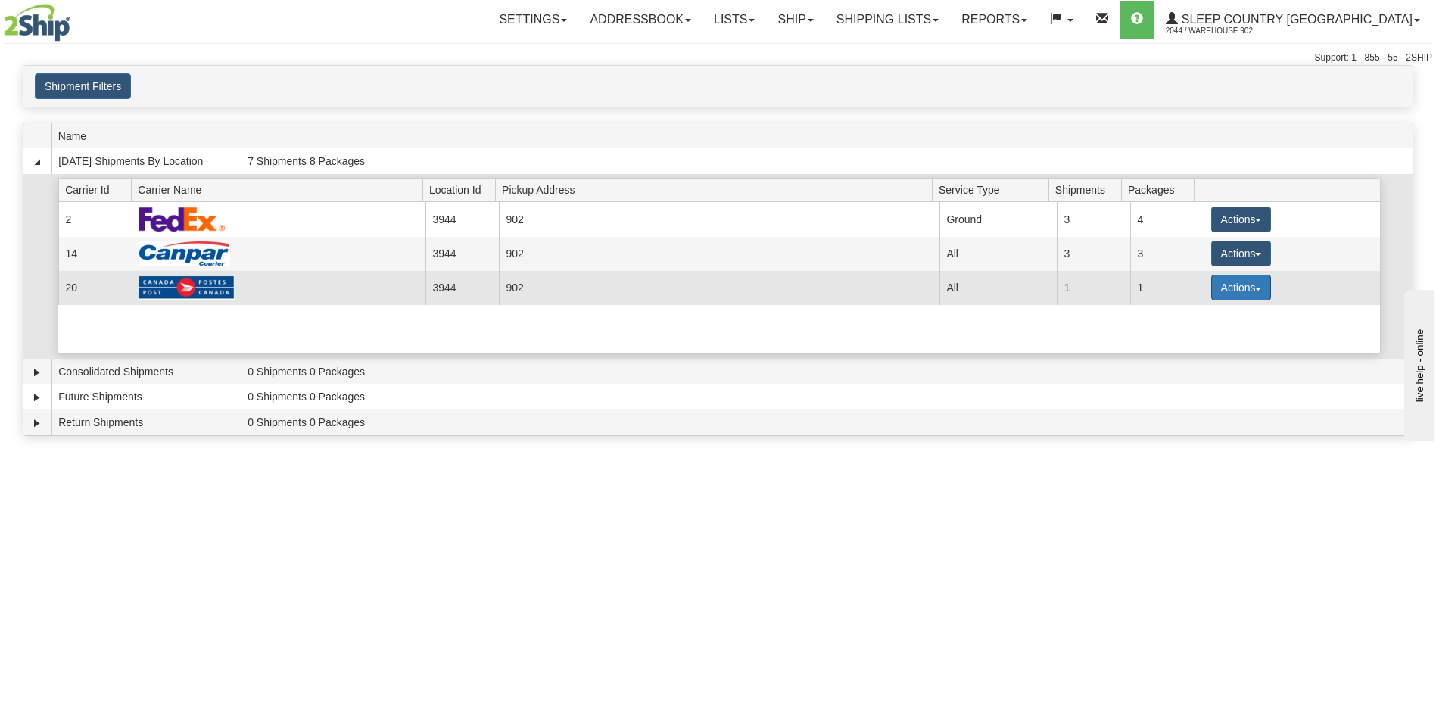
click at [1243, 279] on button "Actions" at bounding box center [1242, 288] width 61 height 26
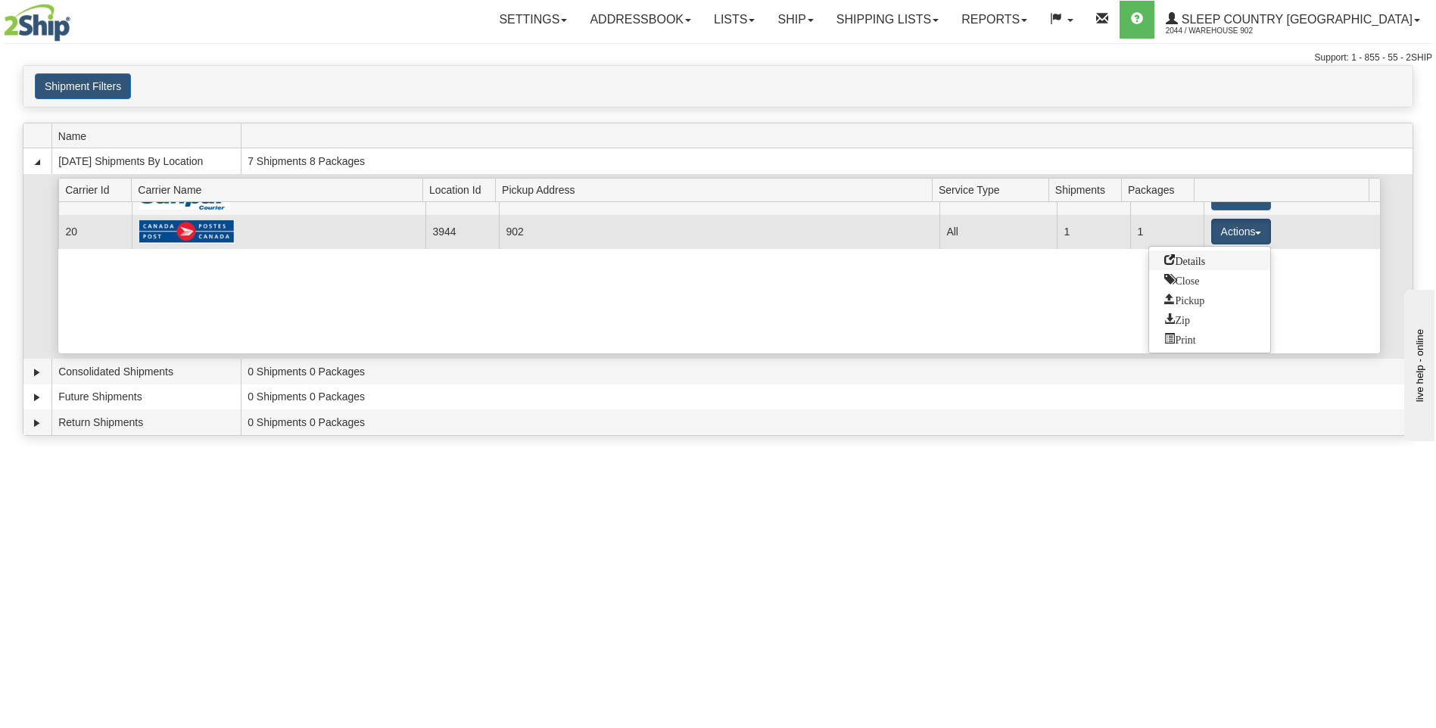
click at [1216, 264] on link "Details" at bounding box center [1209, 261] width 121 height 20
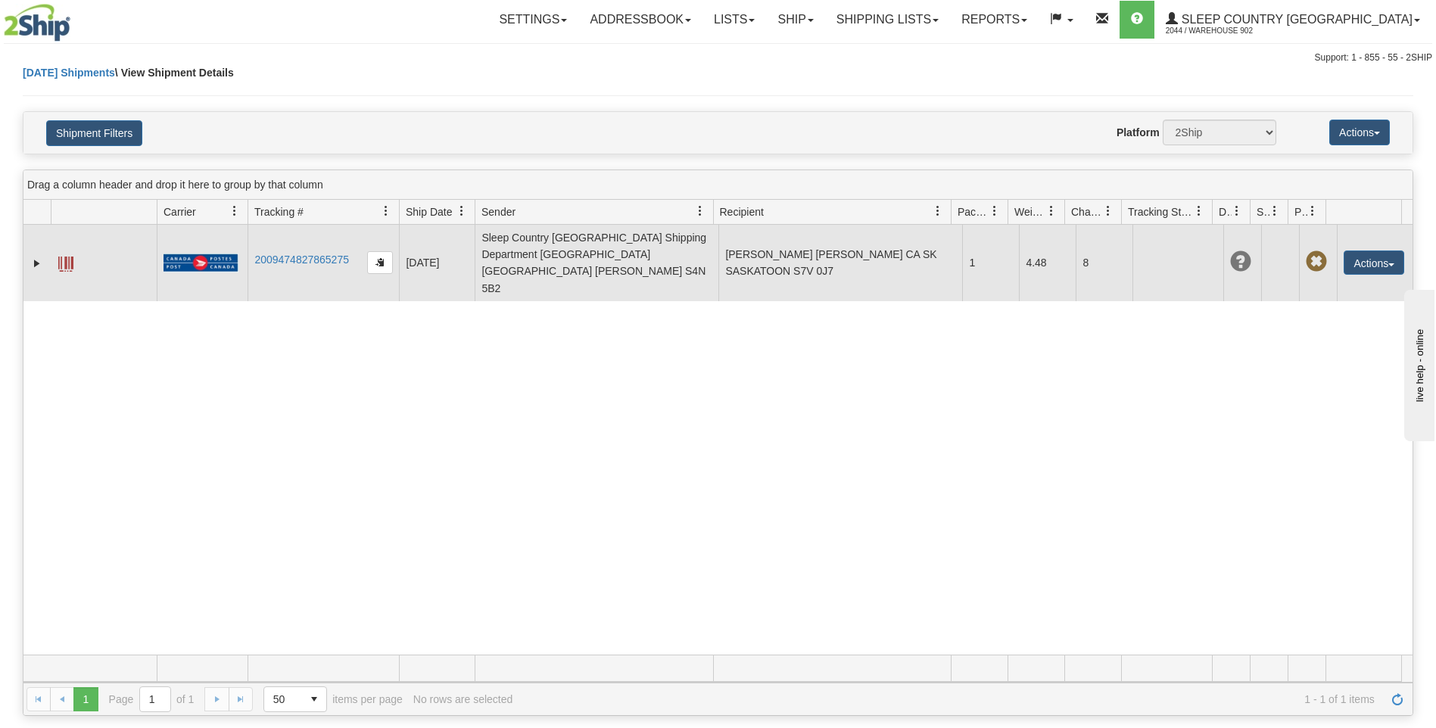
click at [1337, 258] on td "Actions Edit Repeat Return Delete Track Comment Shipment Issues Re-Print as ZPL" at bounding box center [1375, 263] width 76 height 76
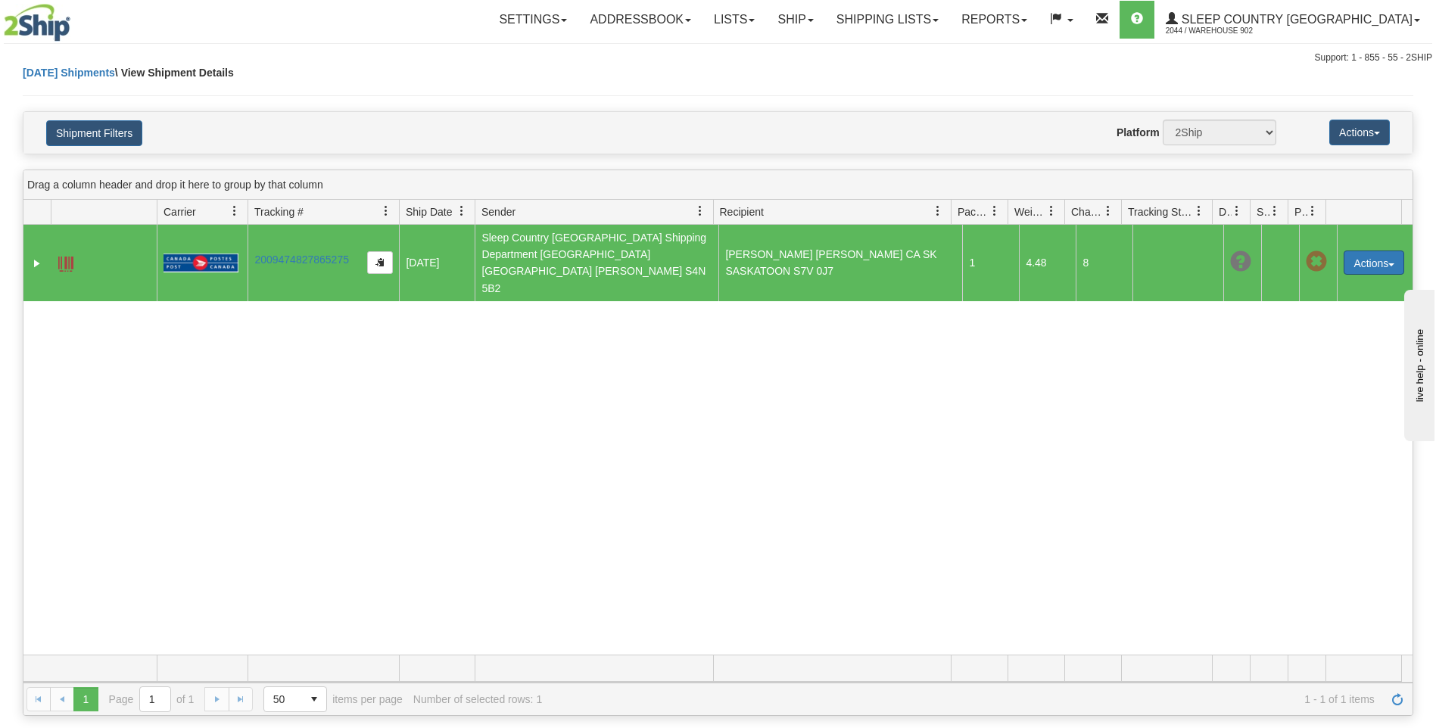
click at [1344, 252] on button "Actions" at bounding box center [1374, 263] width 61 height 24
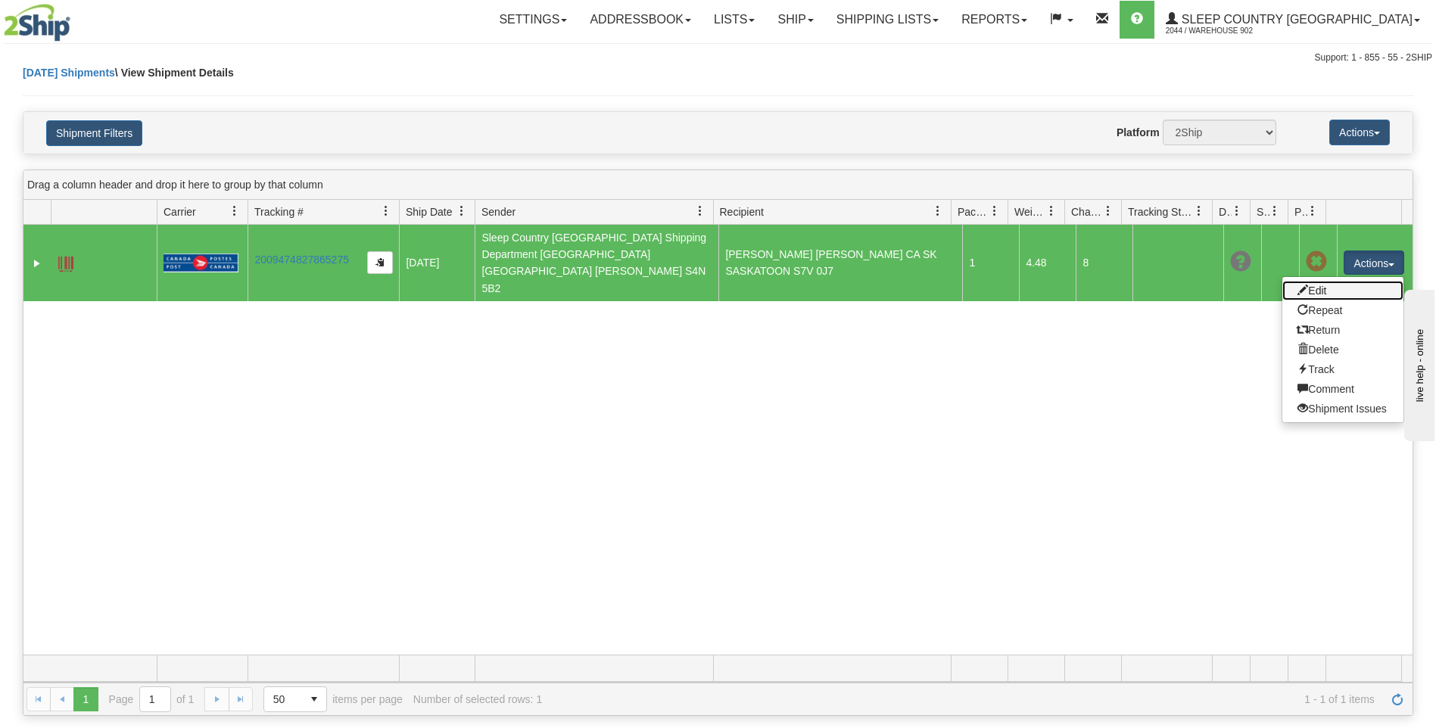
click at [1338, 281] on link "Edit" at bounding box center [1343, 291] width 121 height 20
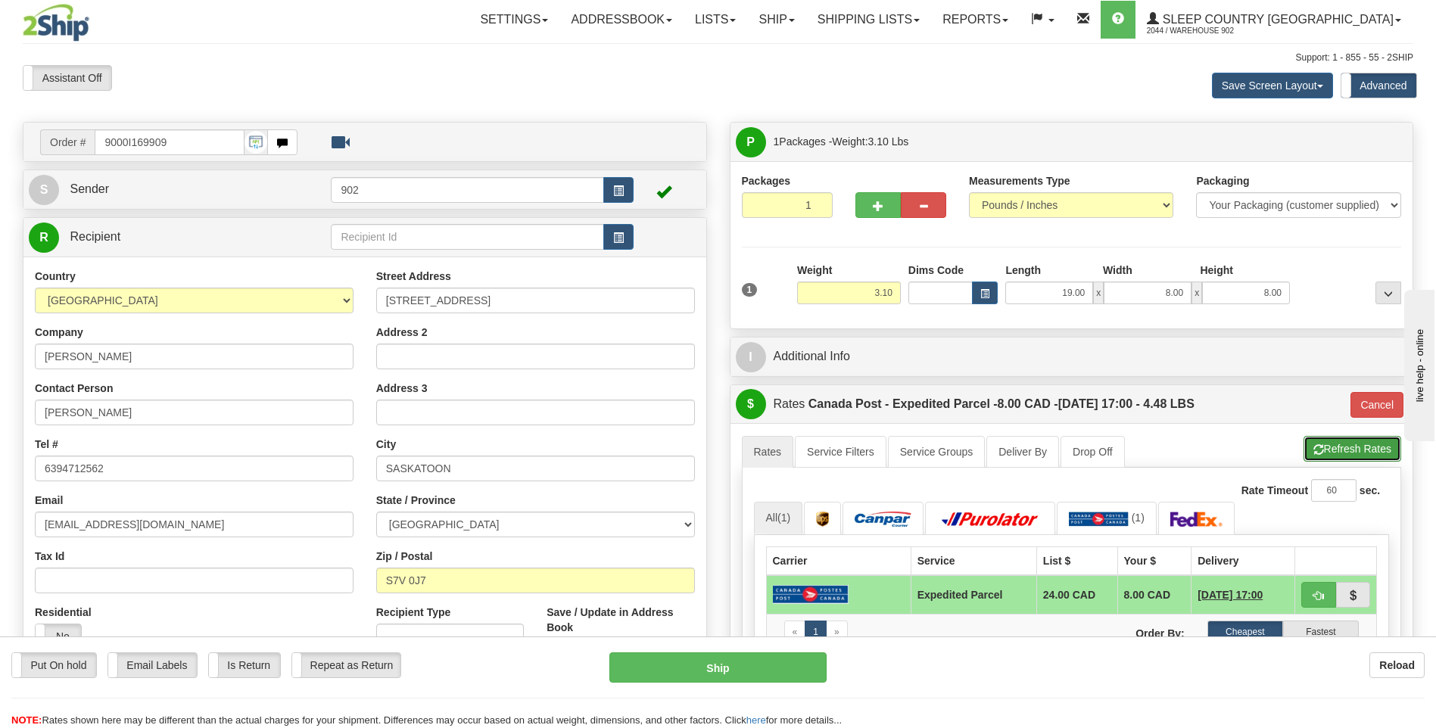
click at [1374, 441] on button "Refresh Rates" at bounding box center [1353, 449] width 98 height 26
type input "DOM.EP"
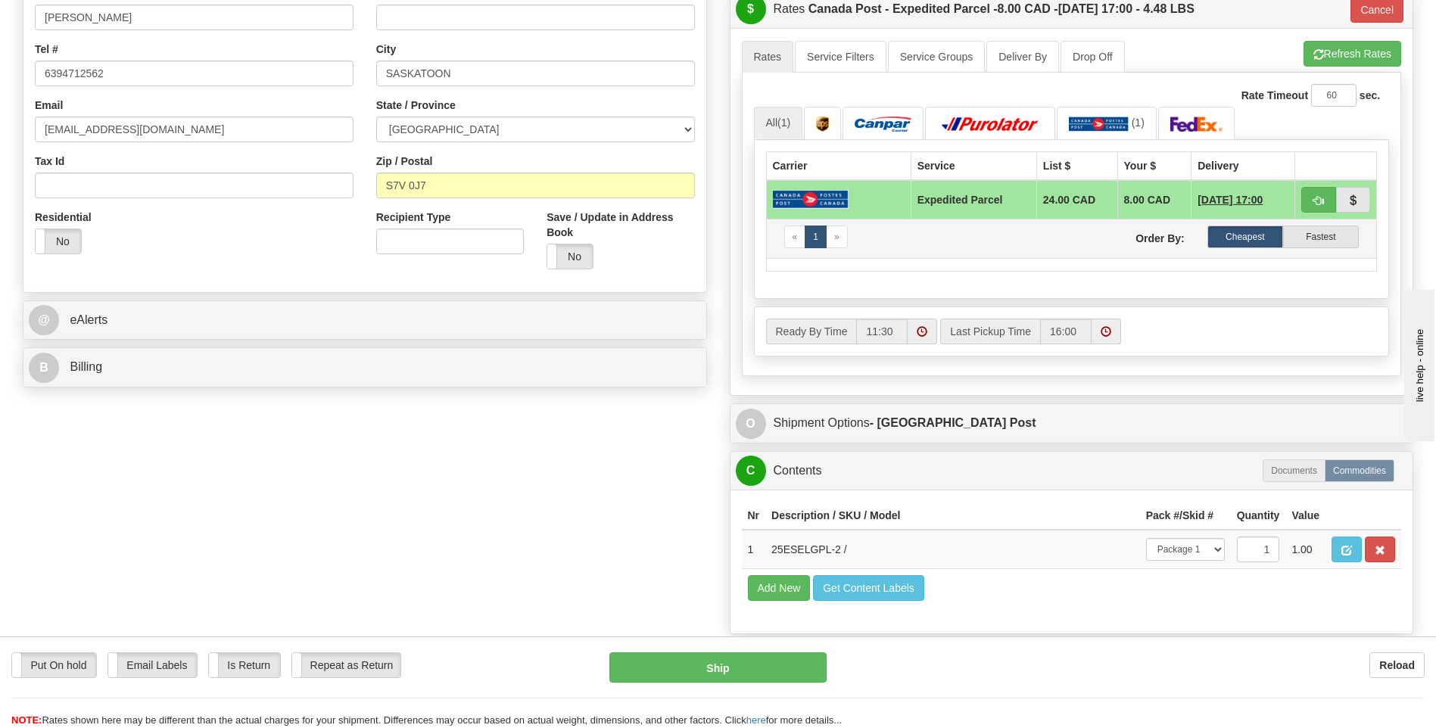
scroll to position [151, 0]
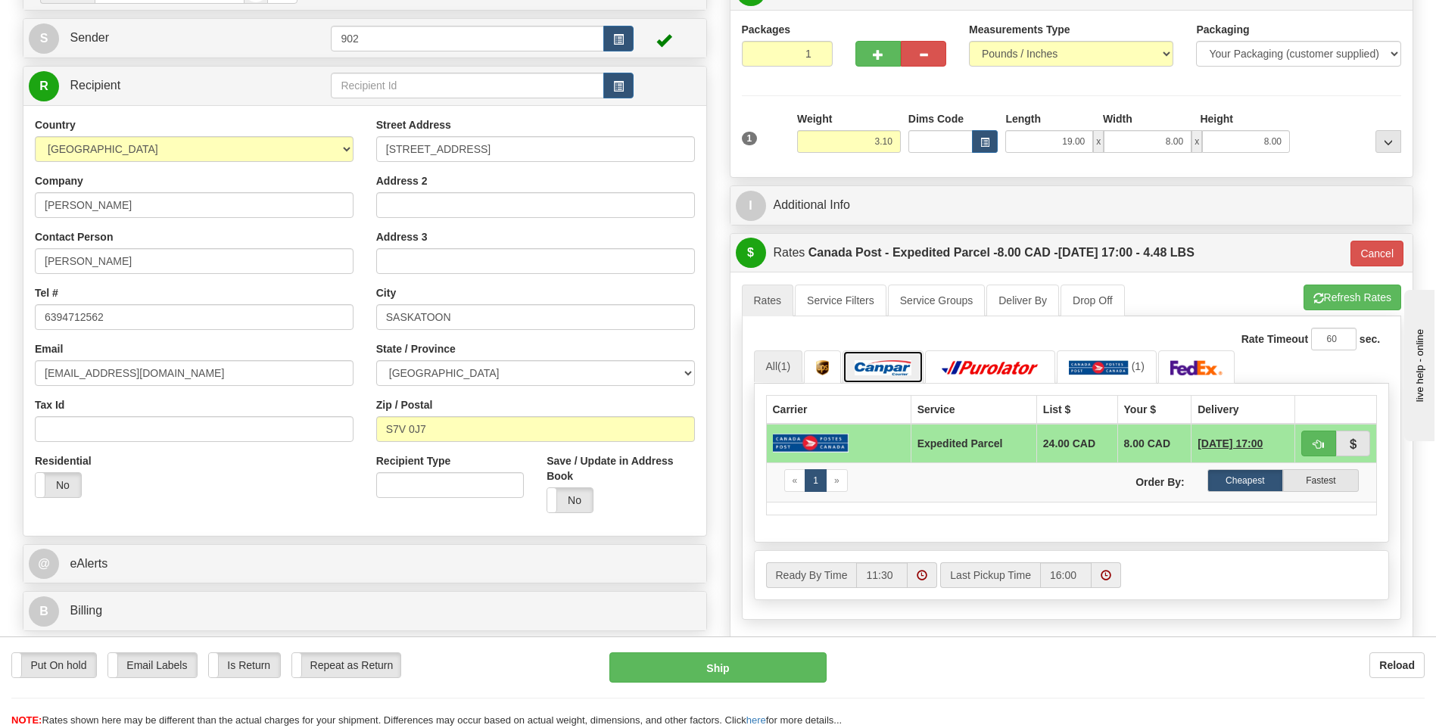
click at [884, 372] on img at bounding box center [883, 367] width 57 height 15
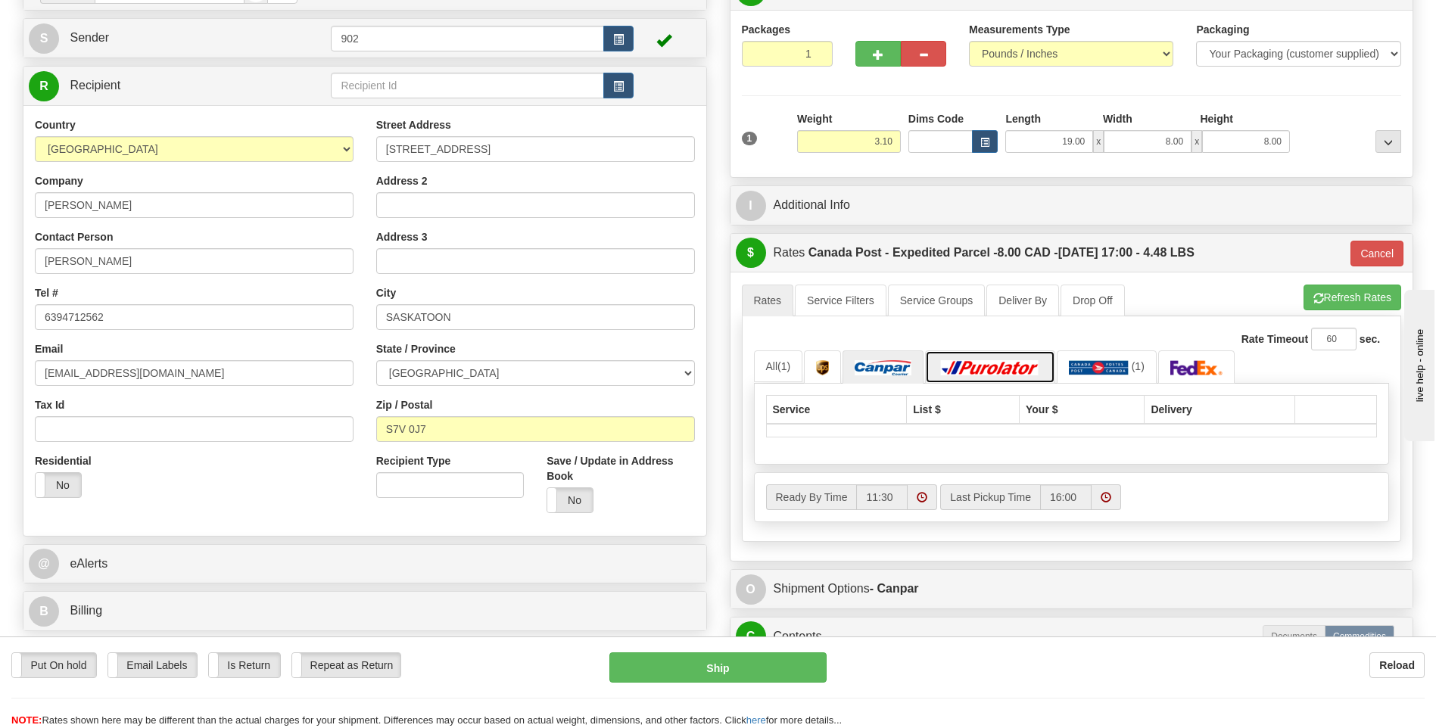
click at [959, 369] on img at bounding box center [990, 367] width 106 height 15
click at [1377, 248] on button "Cancel" at bounding box center [1377, 254] width 53 height 26
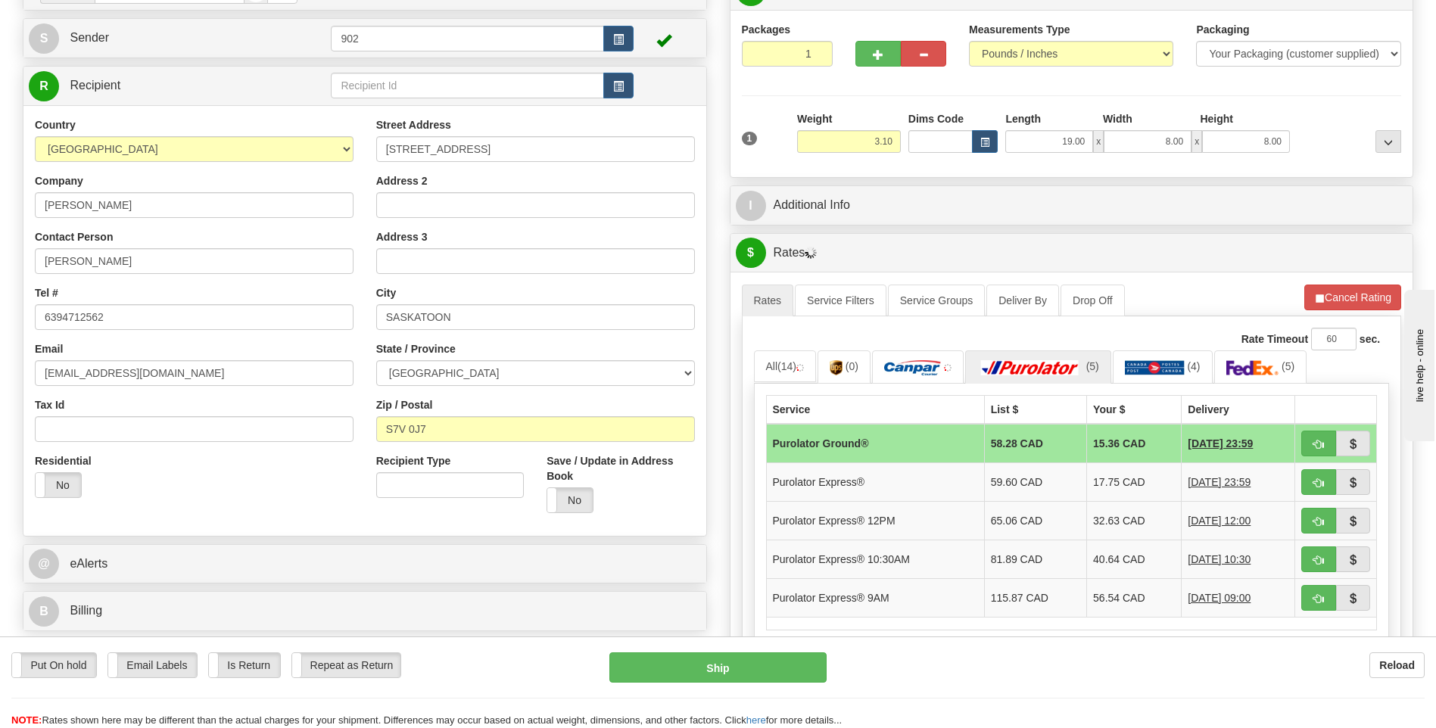
scroll to position [227, 0]
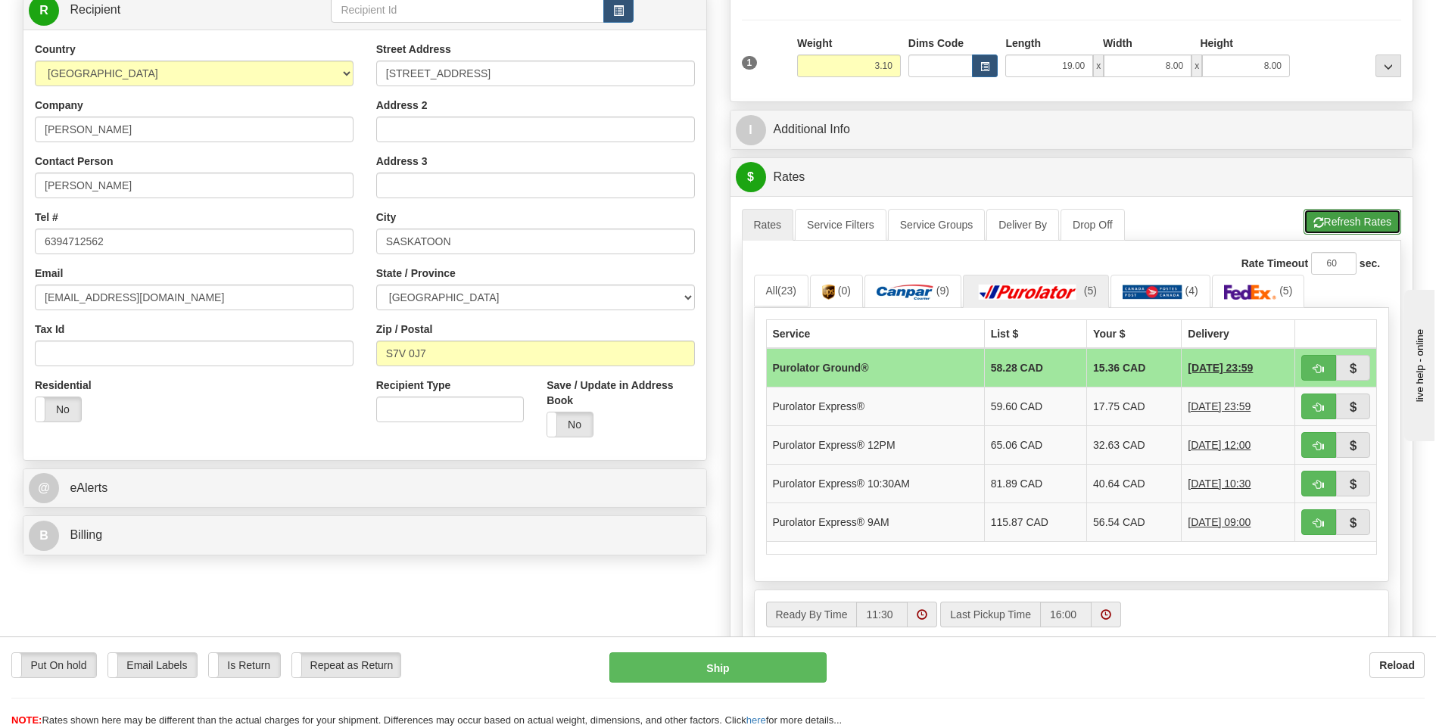
click at [1344, 223] on button "Refresh Rates" at bounding box center [1353, 222] width 98 height 26
click at [1155, 303] on link "(4)" at bounding box center [1161, 291] width 100 height 33
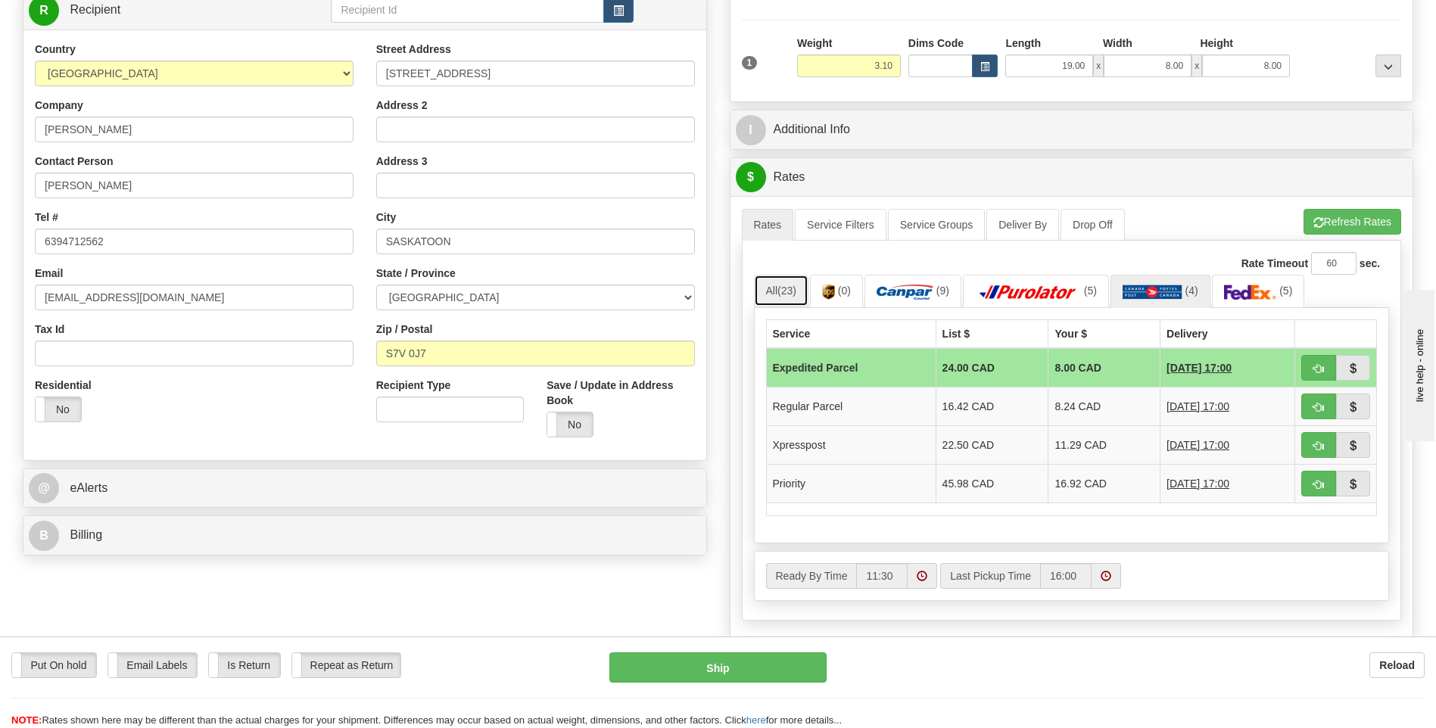
click at [785, 282] on link "All (23)" at bounding box center [781, 291] width 55 height 32
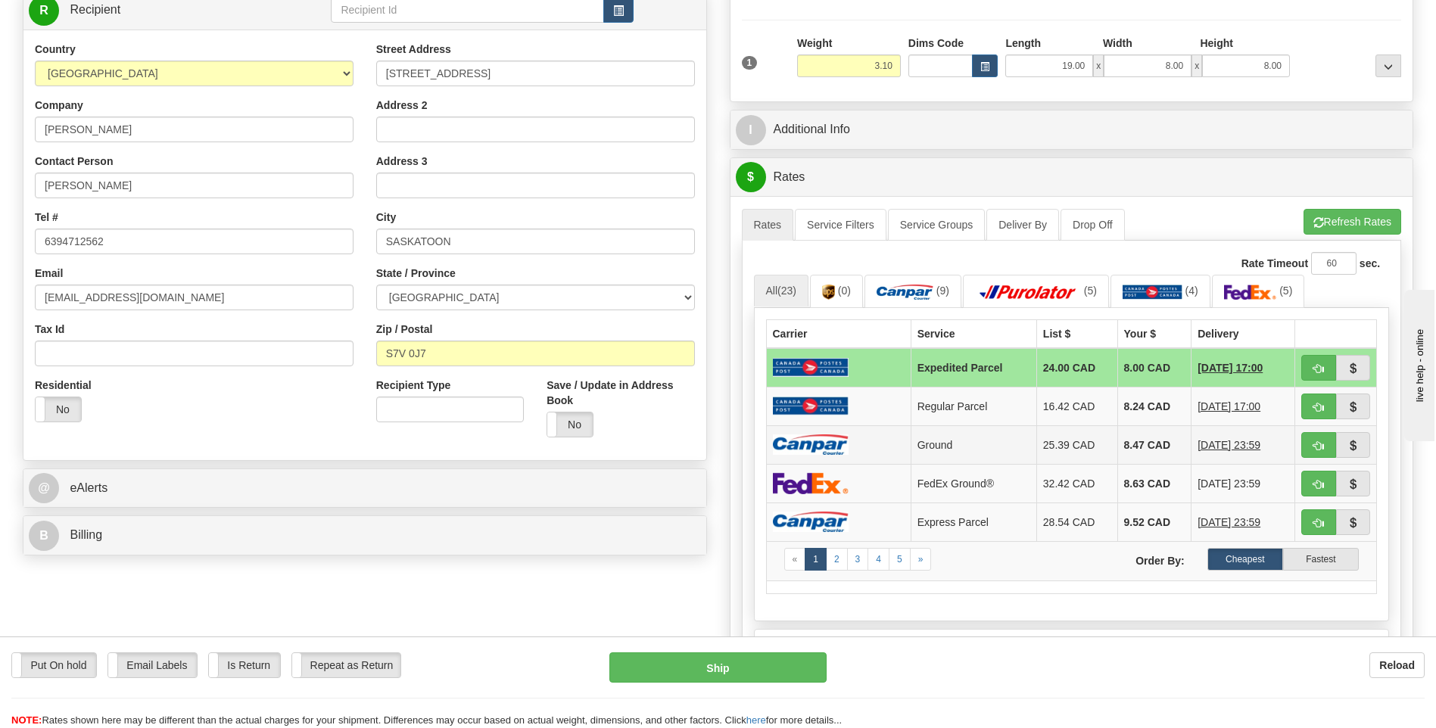
click at [1121, 443] on td "8.47 CAD" at bounding box center [1155, 445] width 74 height 39
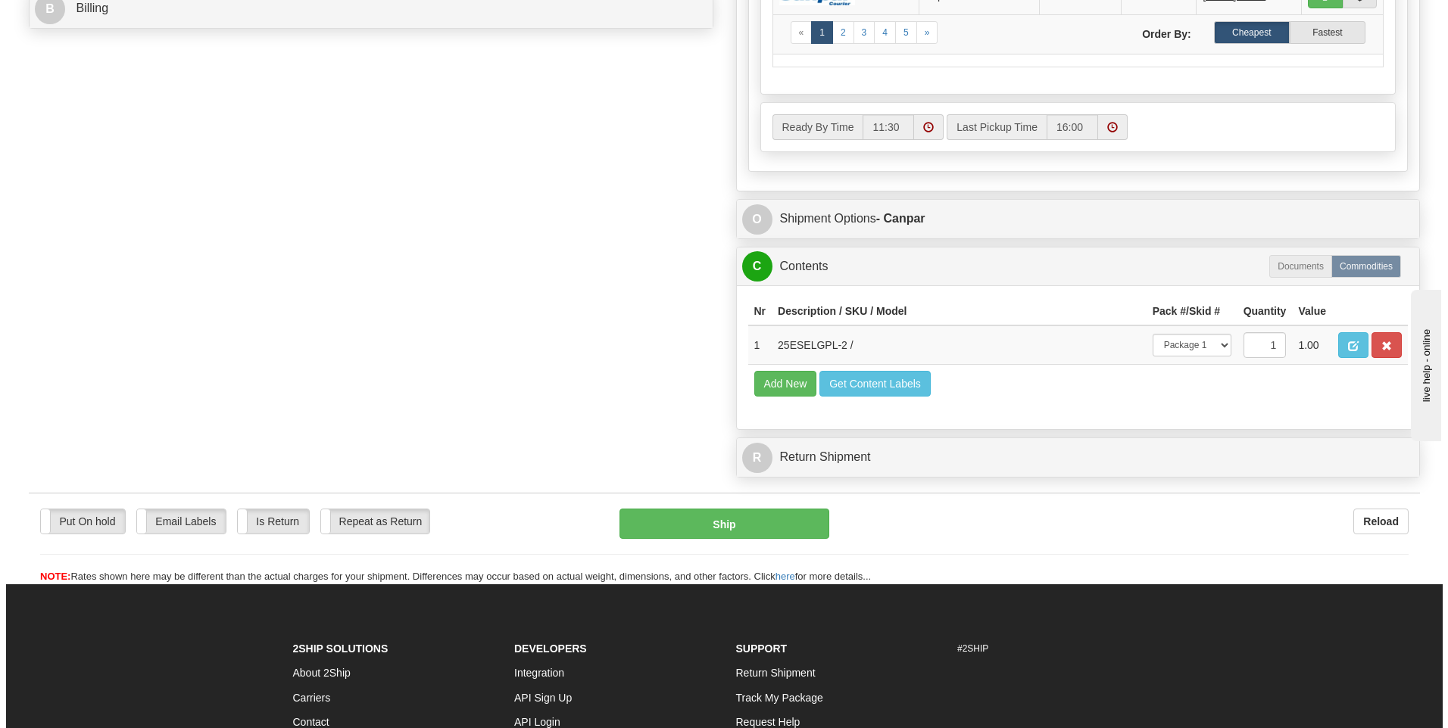
scroll to position [757, 0]
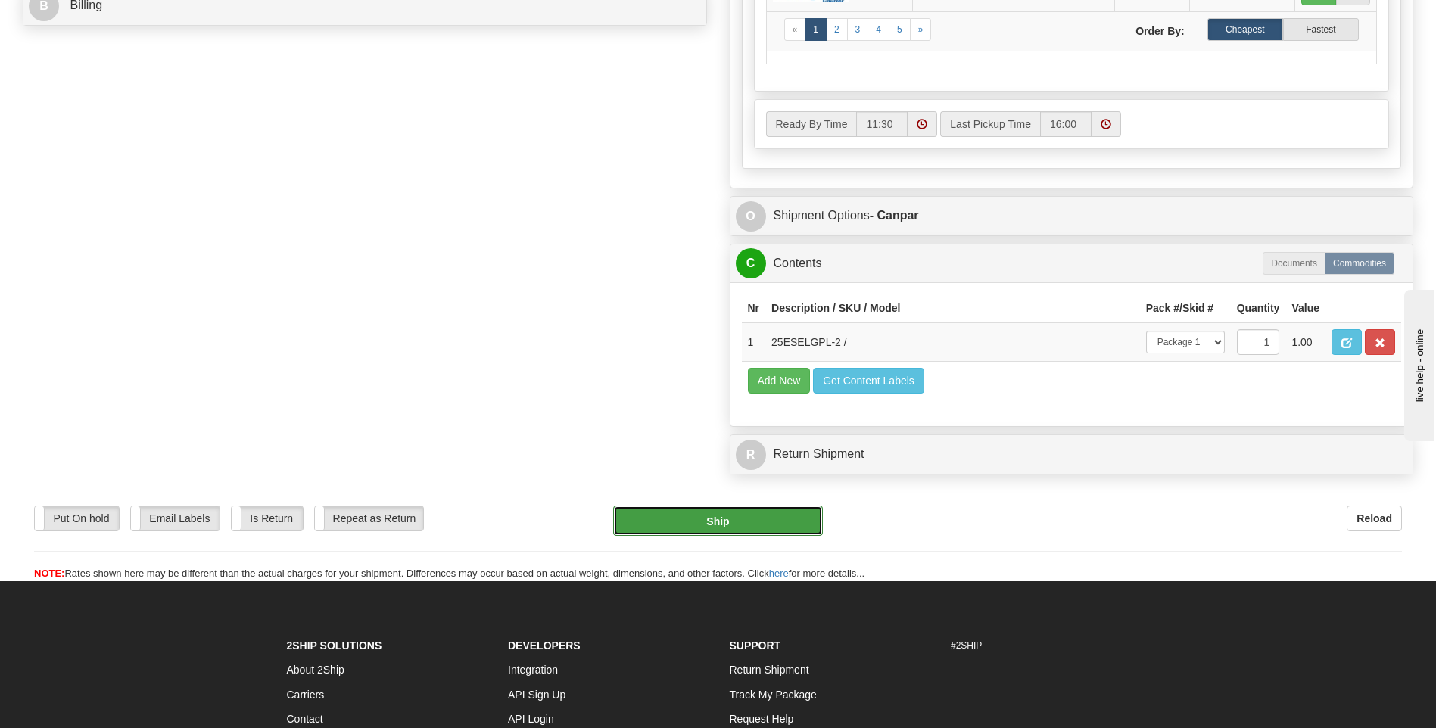
click at [800, 512] on button "Ship" at bounding box center [717, 521] width 209 height 30
type input "1"
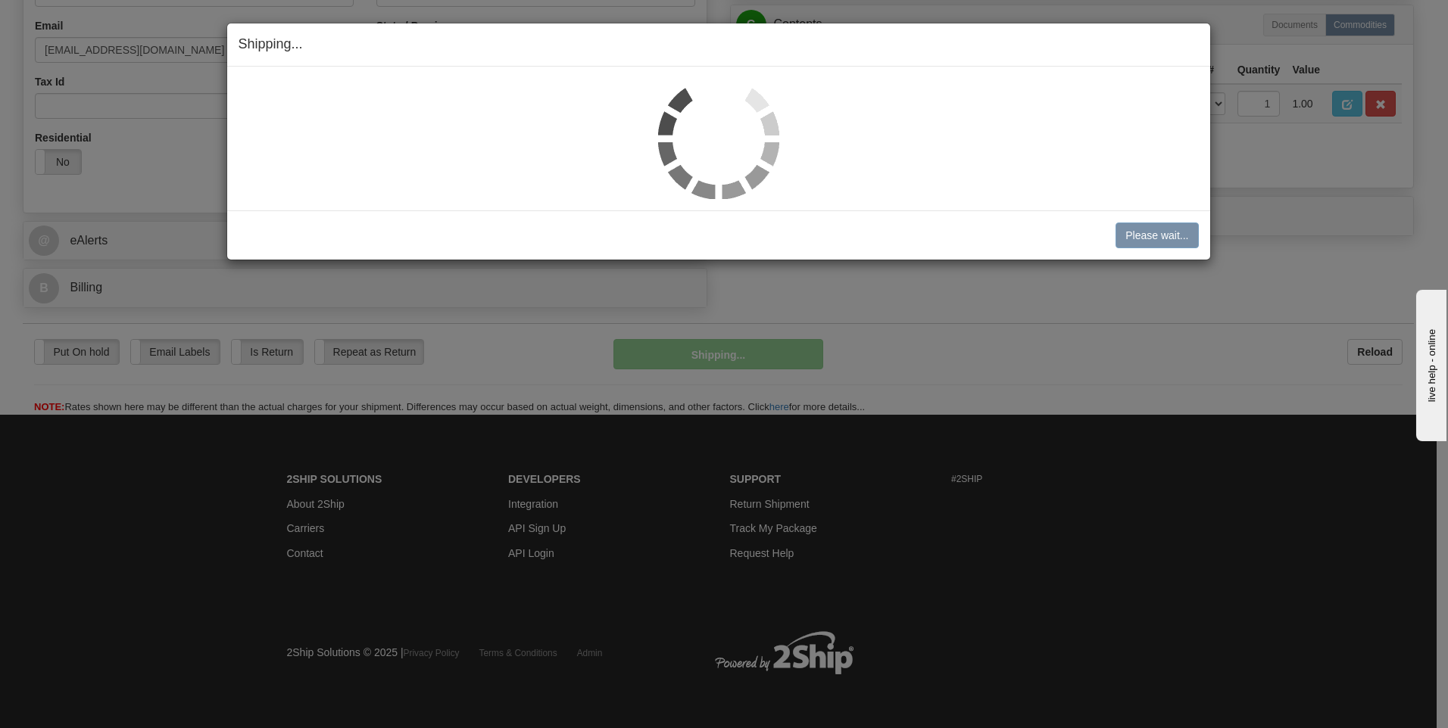
scroll to position [476, 0]
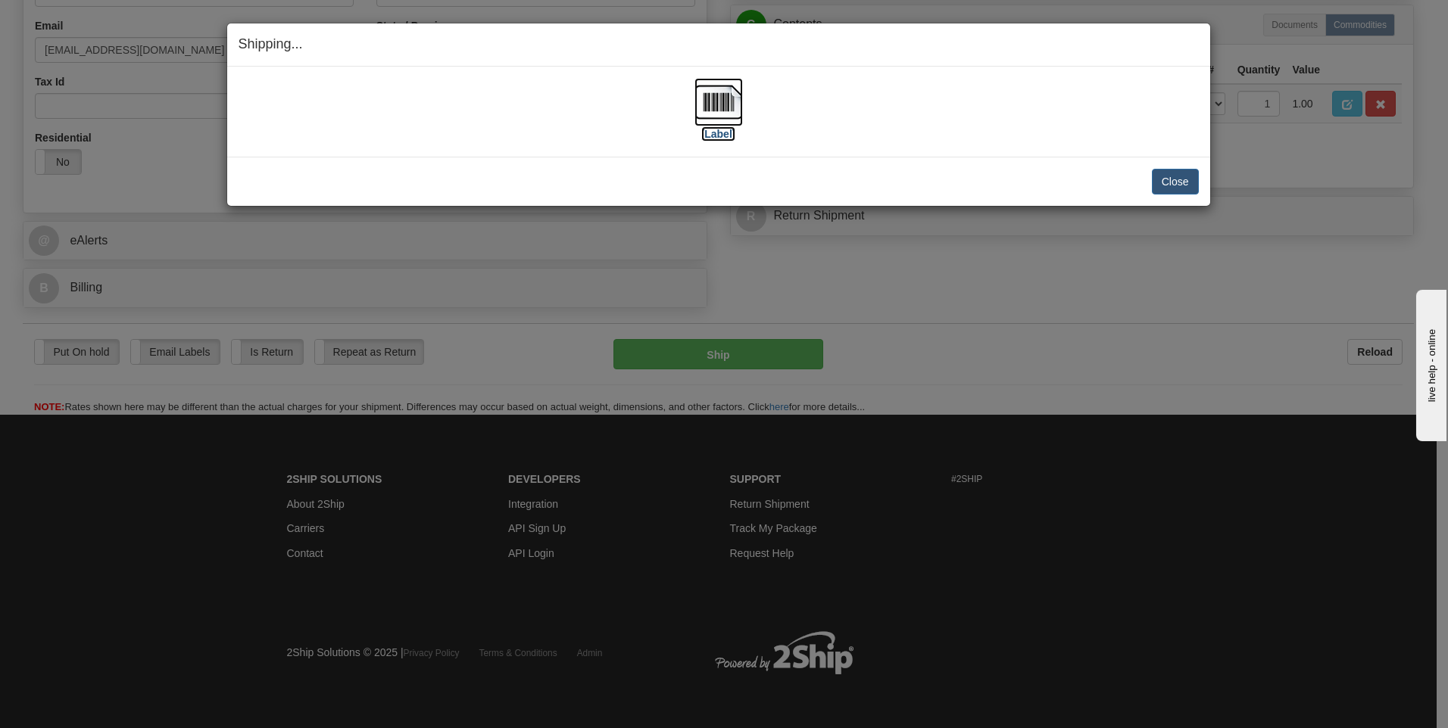
click at [722, 102] on img at bounding box center [718, 102] width 48 height 48
click at [1168, 176] on button "Close" at bounding box center [1175, 182] width 47 height 26
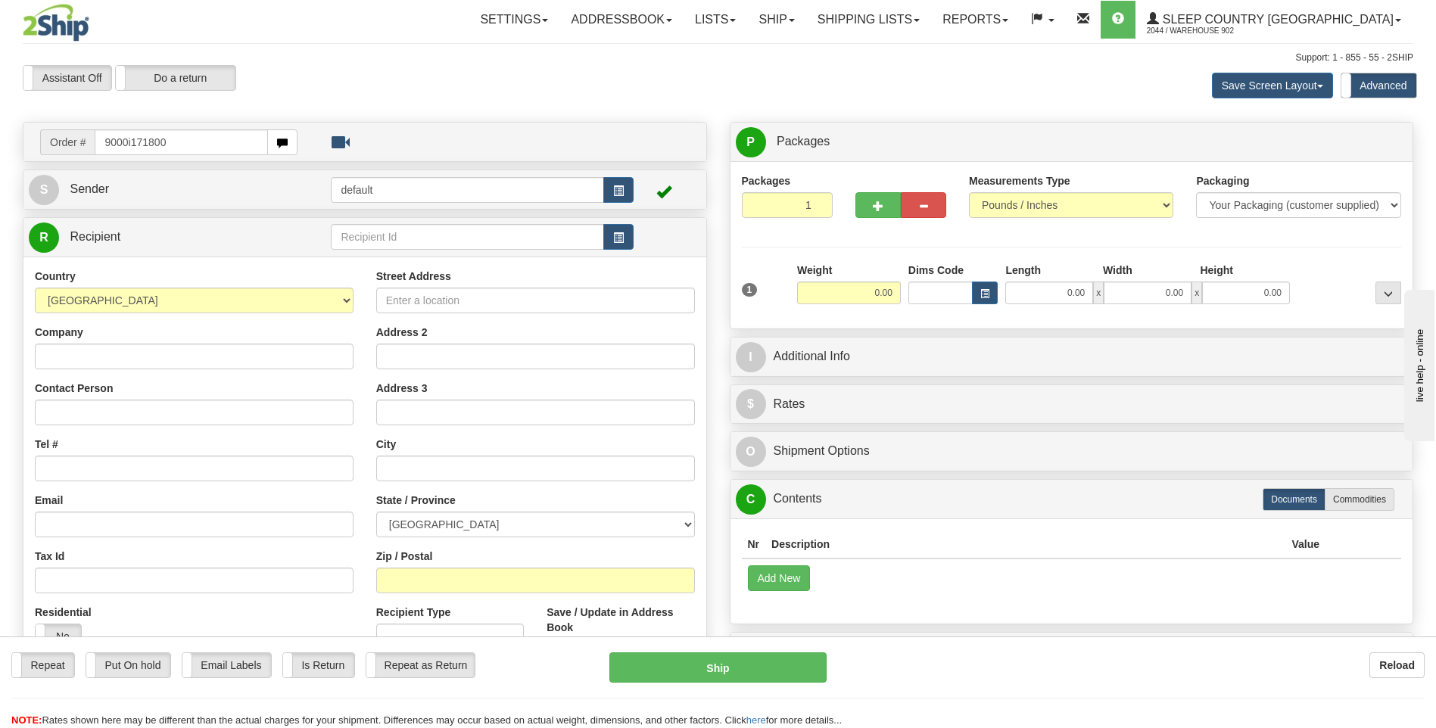
type input "9000i171800"
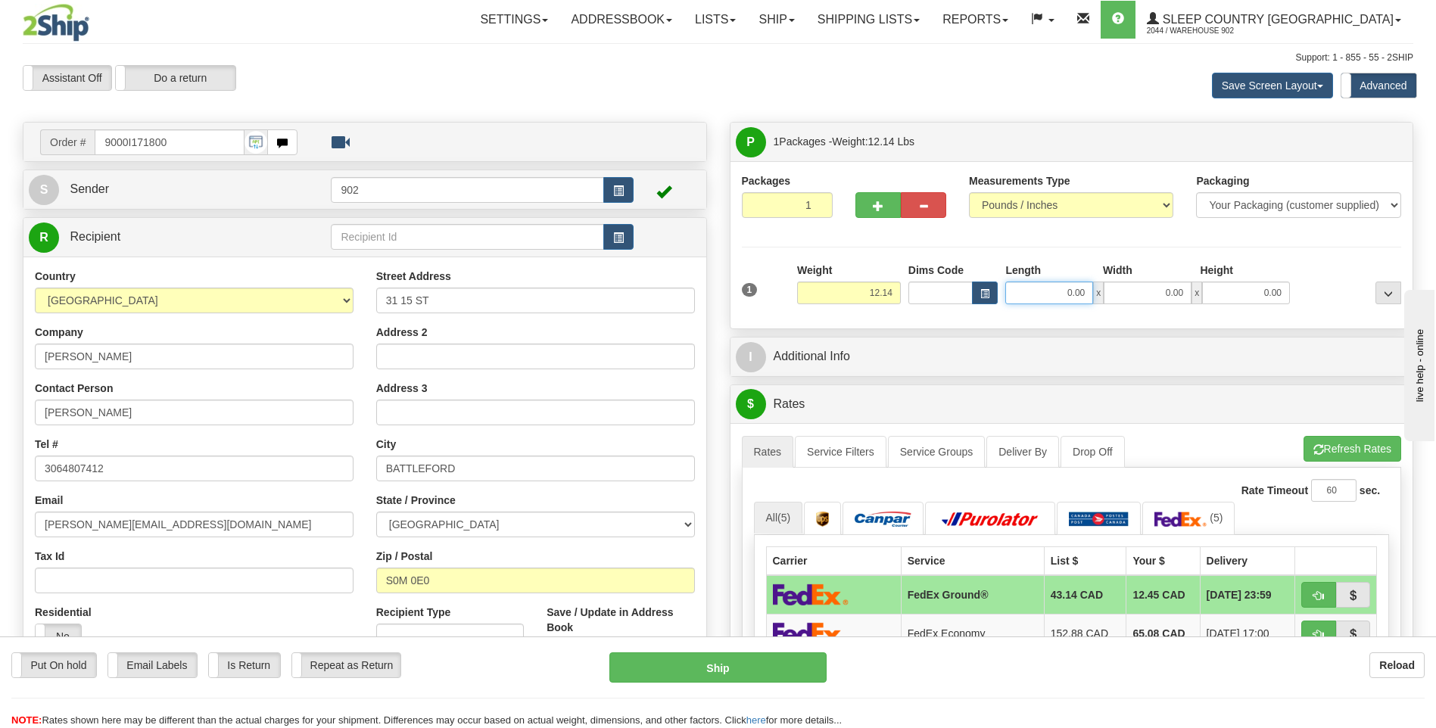
click at [1067, 289] on input "0.00" at bounding box center [1050, 293] width 88 height 23
type input "17.00"
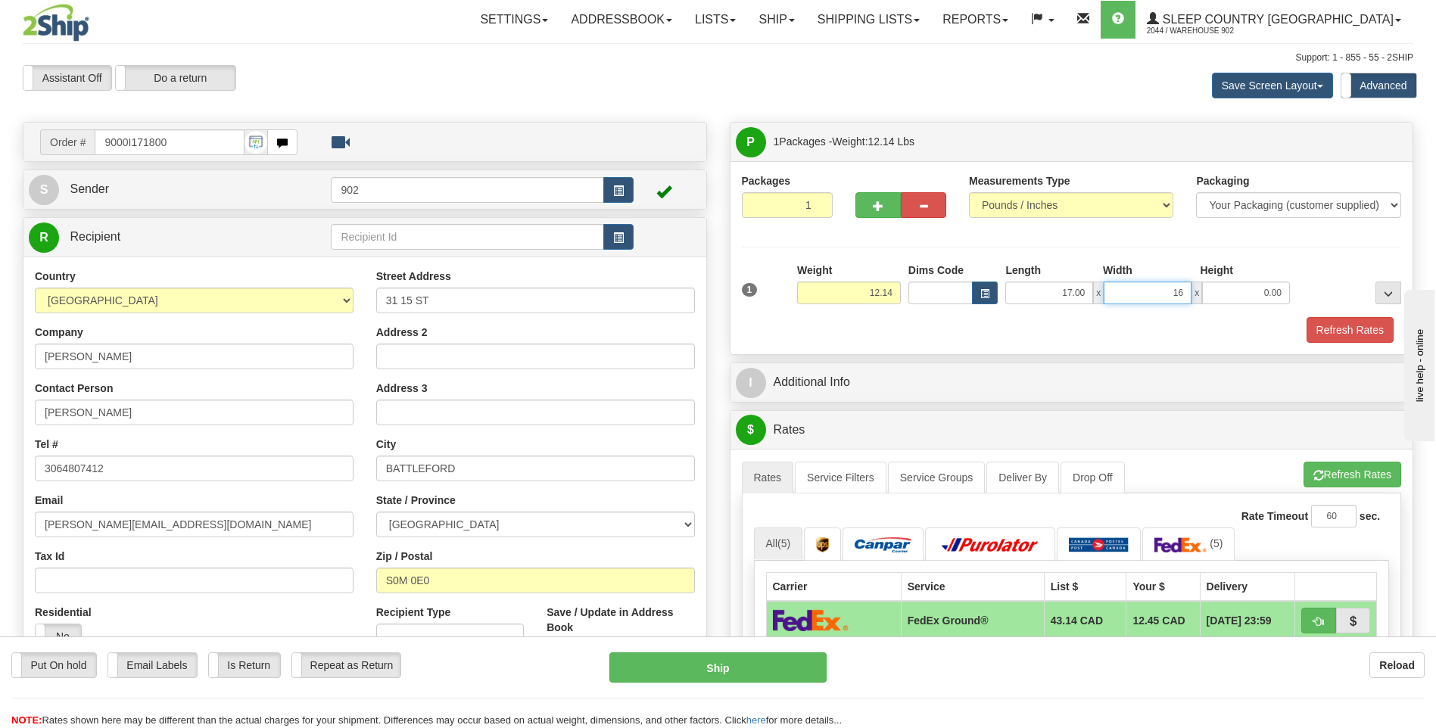
type input "16.00"
type input "8.00"
click at [1336, 332] on button "Refresh Rates" at bounding box center [1350, 330] width 87 height 26
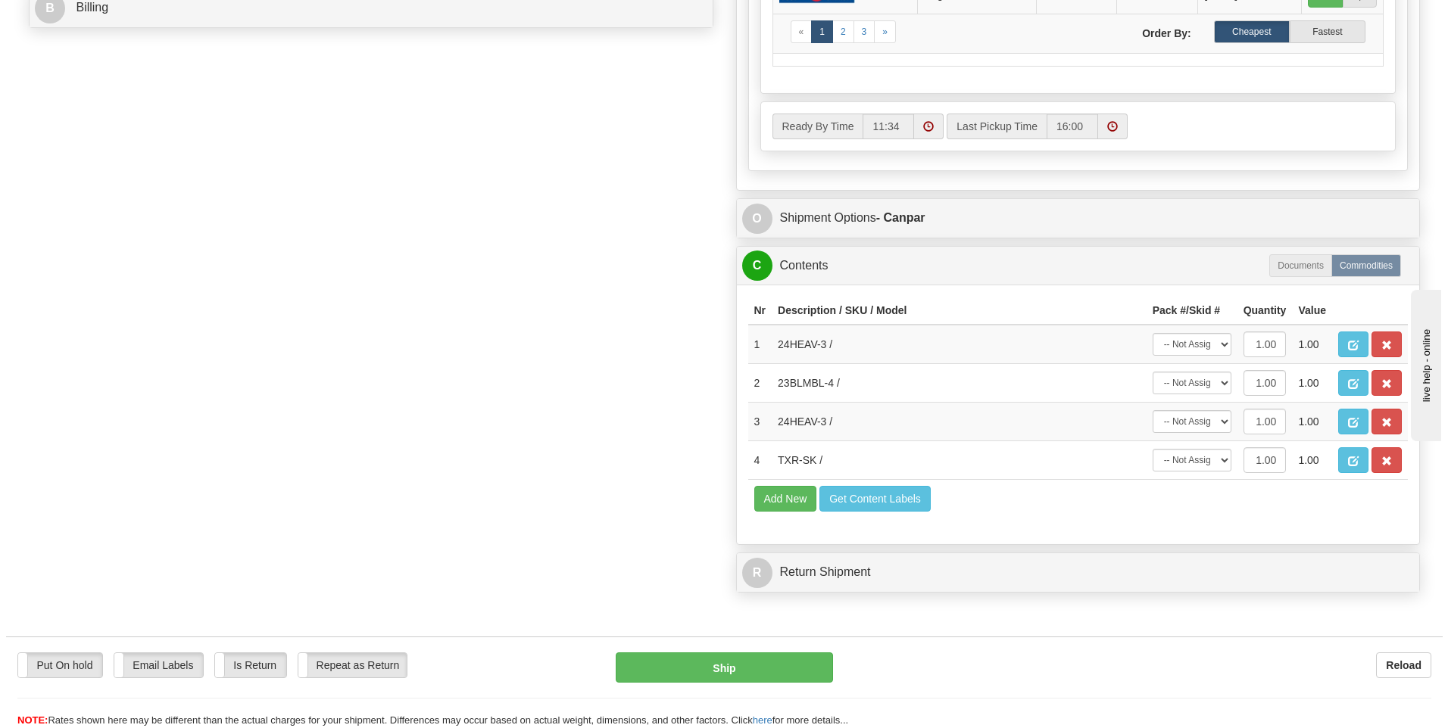
scroll to position [757, 0]
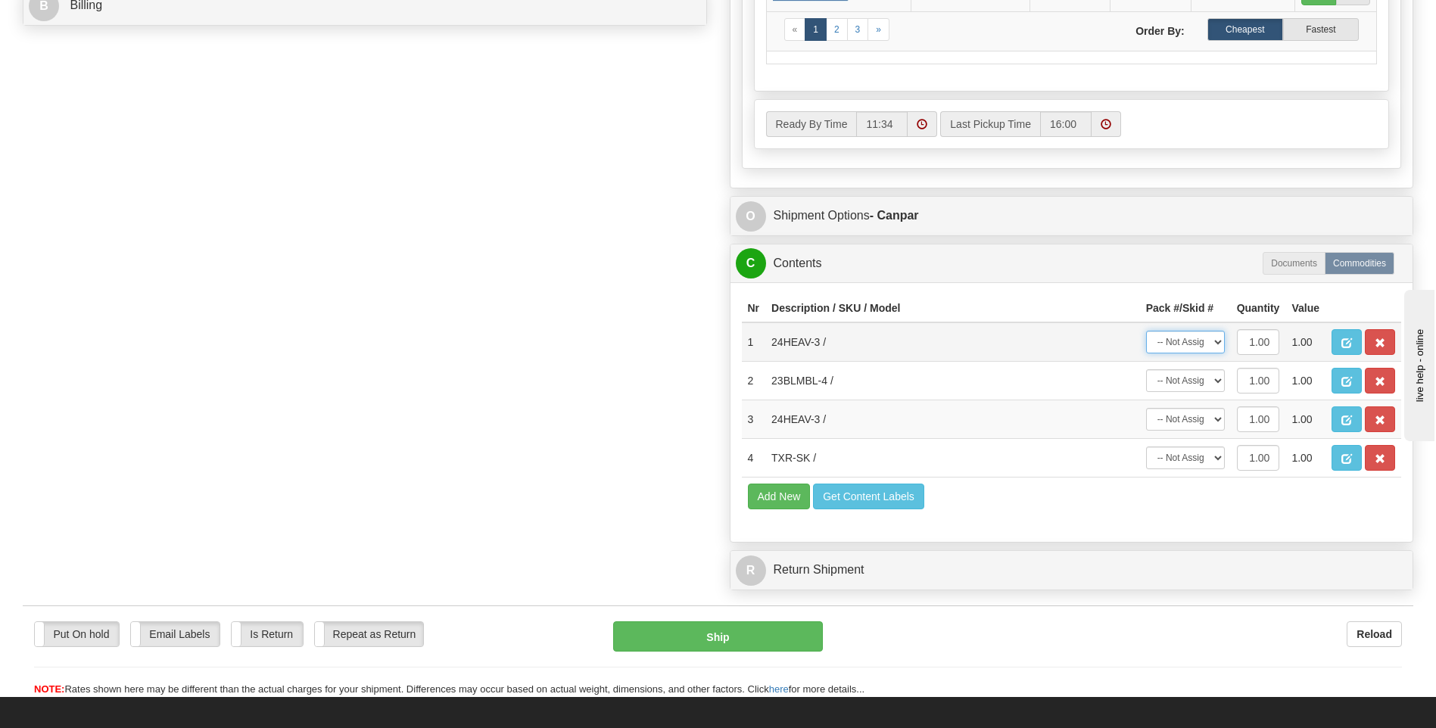
click at [1208, 346] on select "-- Not Assigned -- Package 1" at bounding box center [1185, 342] width 79 height 23
select select "0"
click at [1146, 331] on select "-- Not Assigned -- Package 1" at bounding box center [1185, 342] width 79 height 23
click at [1203, 381] on select "-- Not Assigned -- Package 1" at bounding box center [1185, 381] width 79 height 23
select select "0"
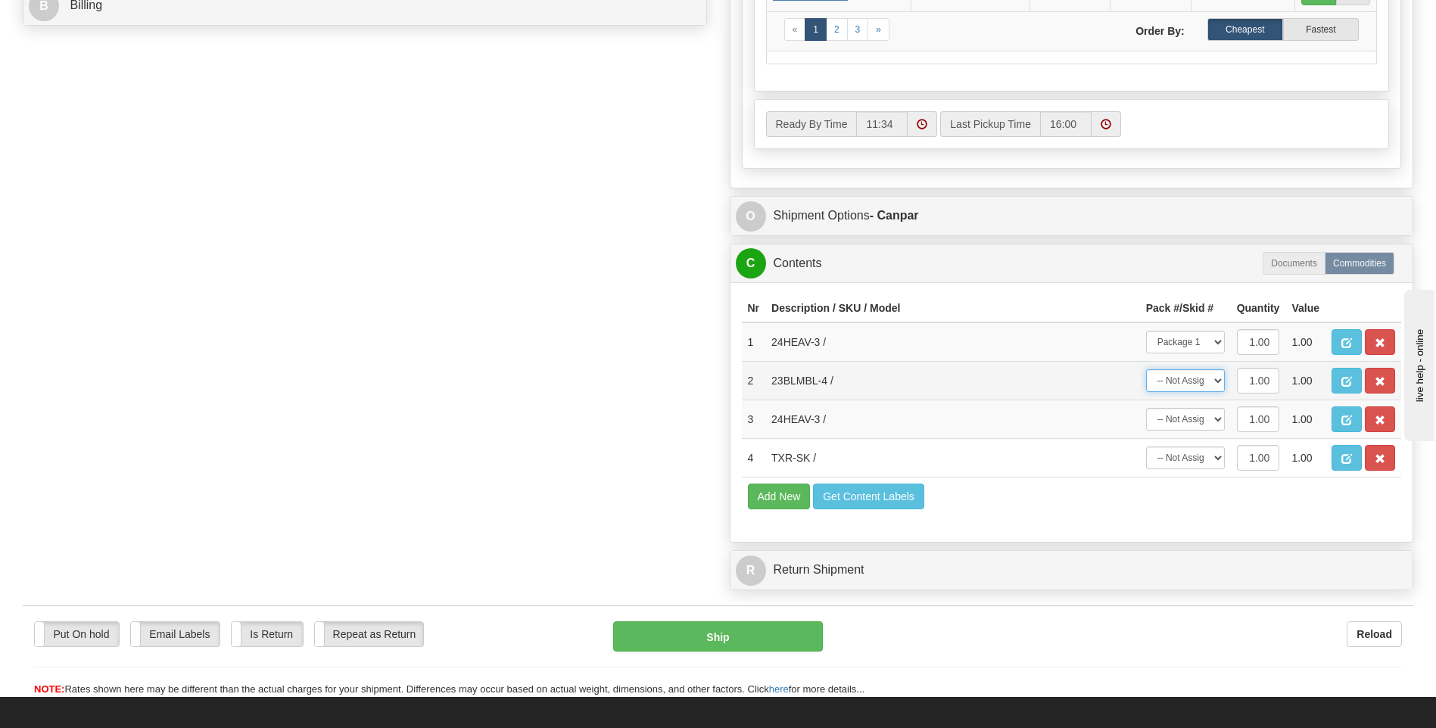
click at [1146, 370] on select "-- Not Assigned -- Package 1" at bounding box center [1185, 381] width 79 height 23
click at [1200, 419] on select "-- Not Assigned -- Package 1" at bounding box center [1185, 419] width 79 height 23
click at [1146, 408] on select "-- Not Assigned -- Package 1" at bounding box center [1185, 419] width 79 height 23
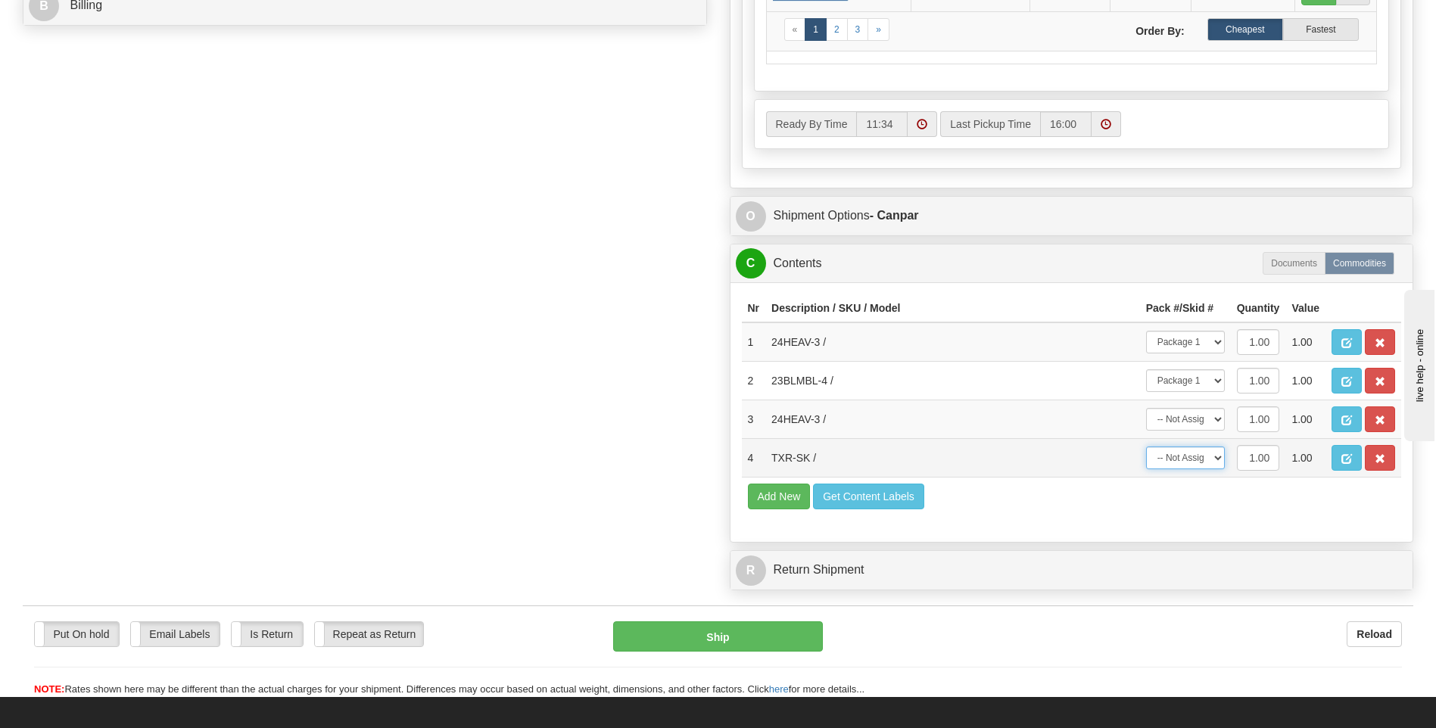
click at [1201, 454] on select "-- Not Assigned -- Package 1" at bounding box center [1185, 458] width 79 height 23
select select "0"
click at [1146, 447] on select "-- Not Assigned -- Package 1" at bounding box center [1185, 458] width 79 height 23
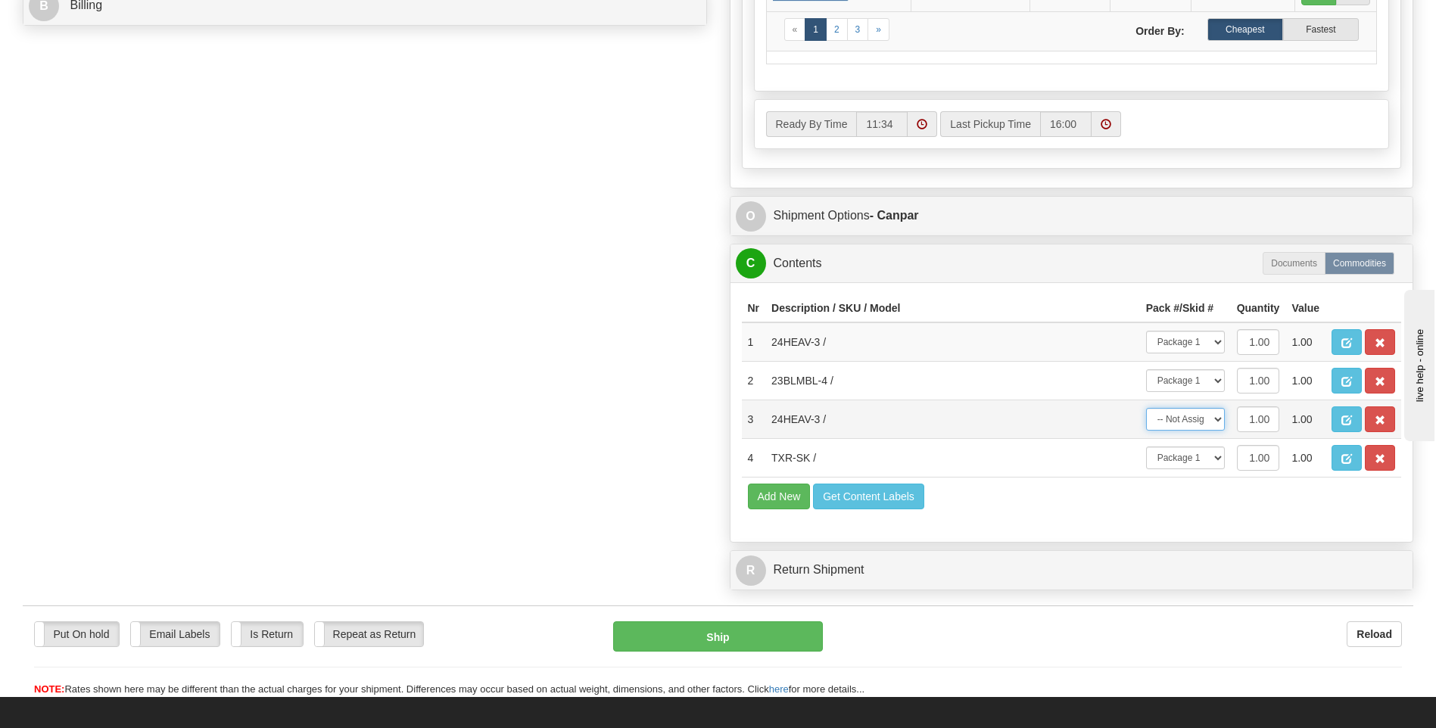
click at [1214, 420] on select "-- Not Assigned -- Package 1" at bounding box center [1185, 419] width 79 height 23
select select "0"
click at [1146, 408] on select "-- Not Assigned -- Package 1" at bounding box center [1185, 419] width 79 height 23
click at [800, 638] on button "Ship" at bounding box center [717, 637] width 209 height 30
type input "1"
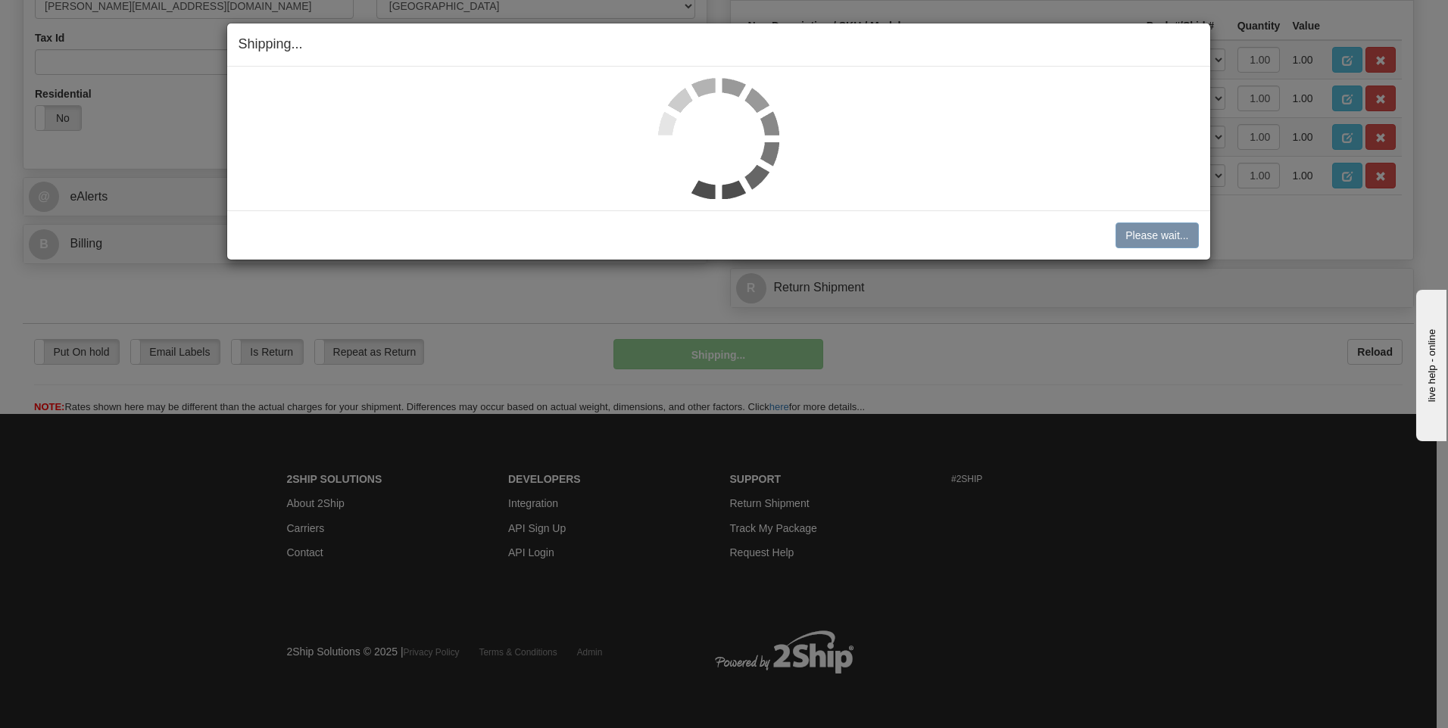
scroll to position [519, 0]
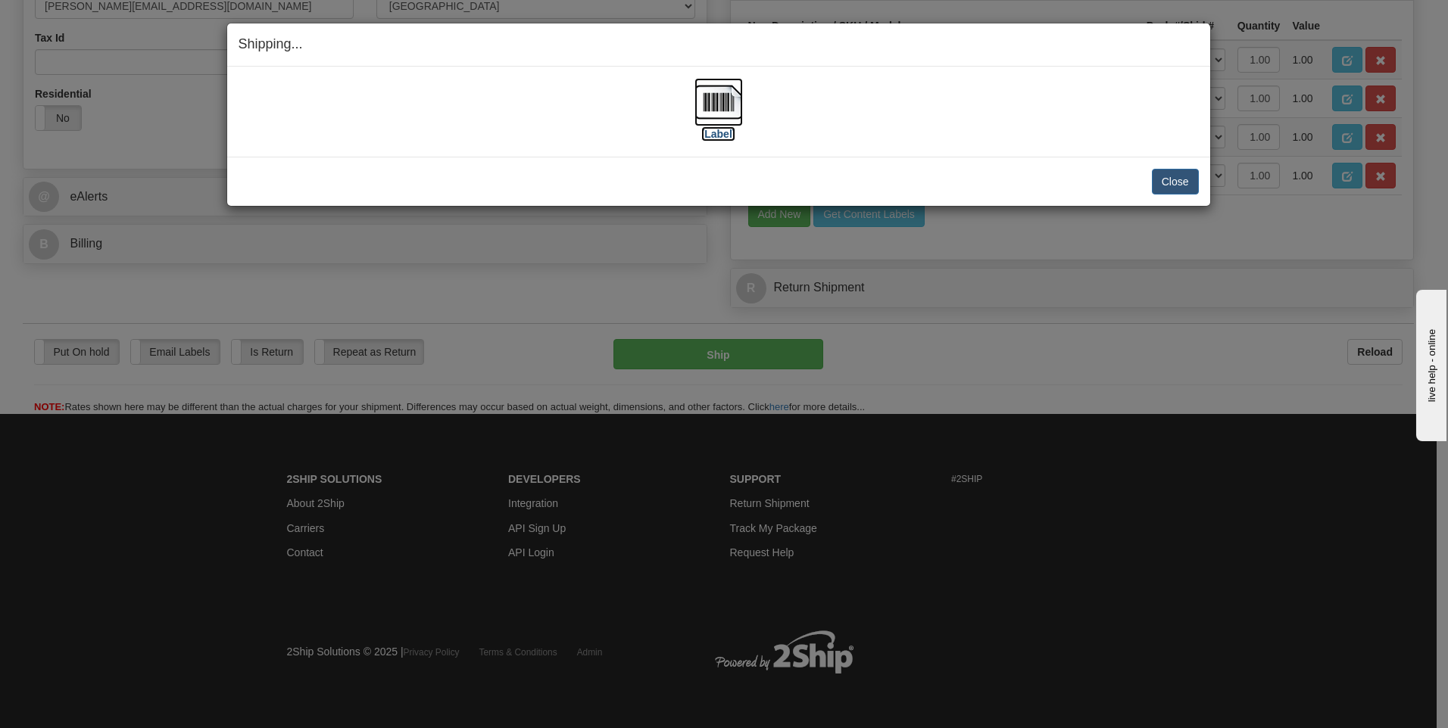
click at [726, 123] on img at bounding box center [718, 102] width 48 height 48
click at [1175, 183] on button "Close" at bounding box center [1175, 182] width 47 height 26
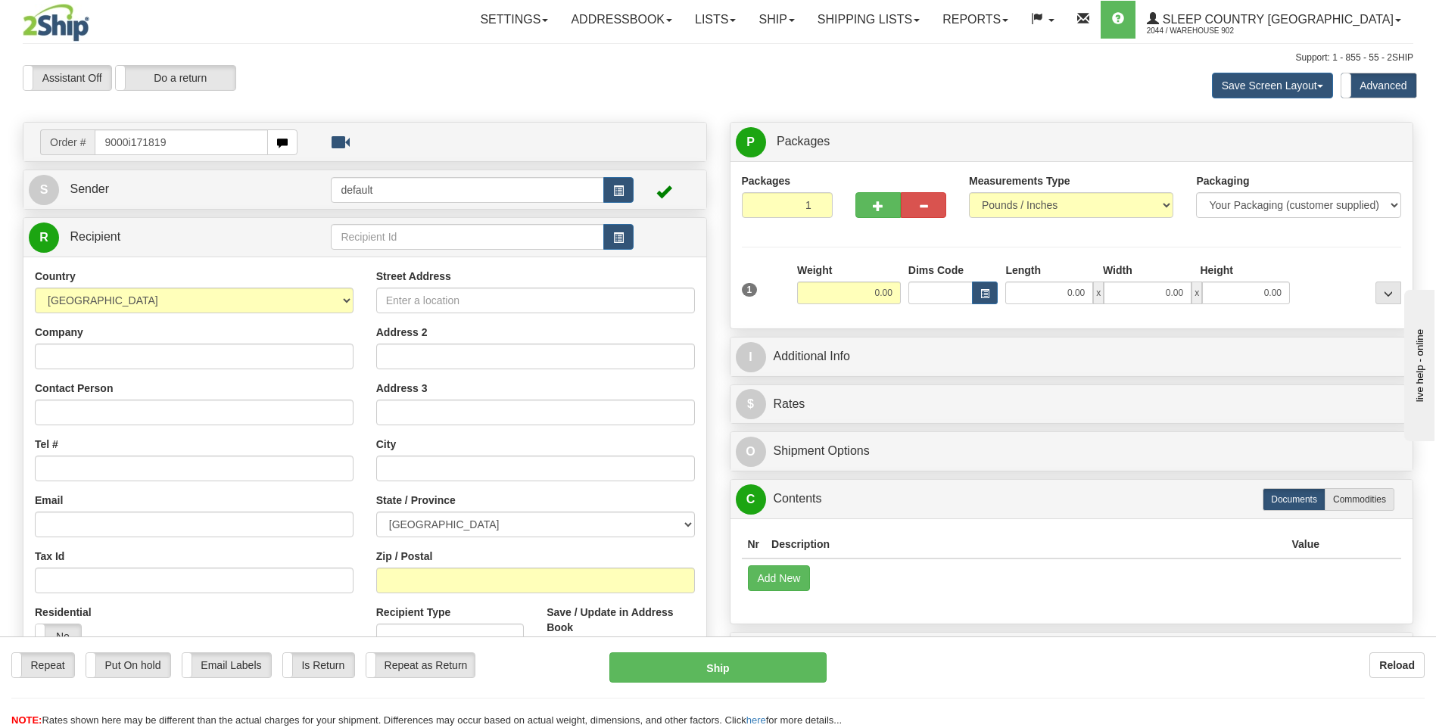
type input "9000i171819"
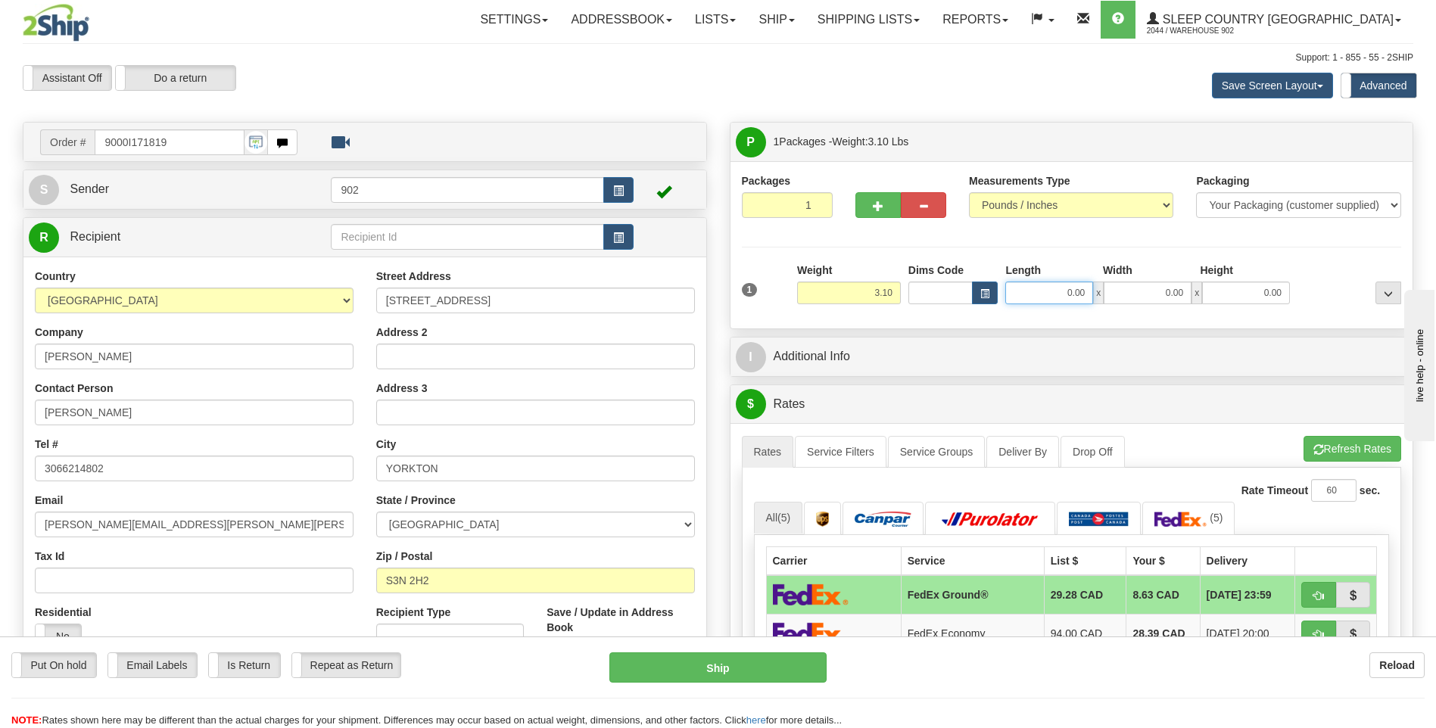
click at [1047, 296] on input "0.00" at bounding box center [1050, 293] width 88 height 23
type input "19.00"
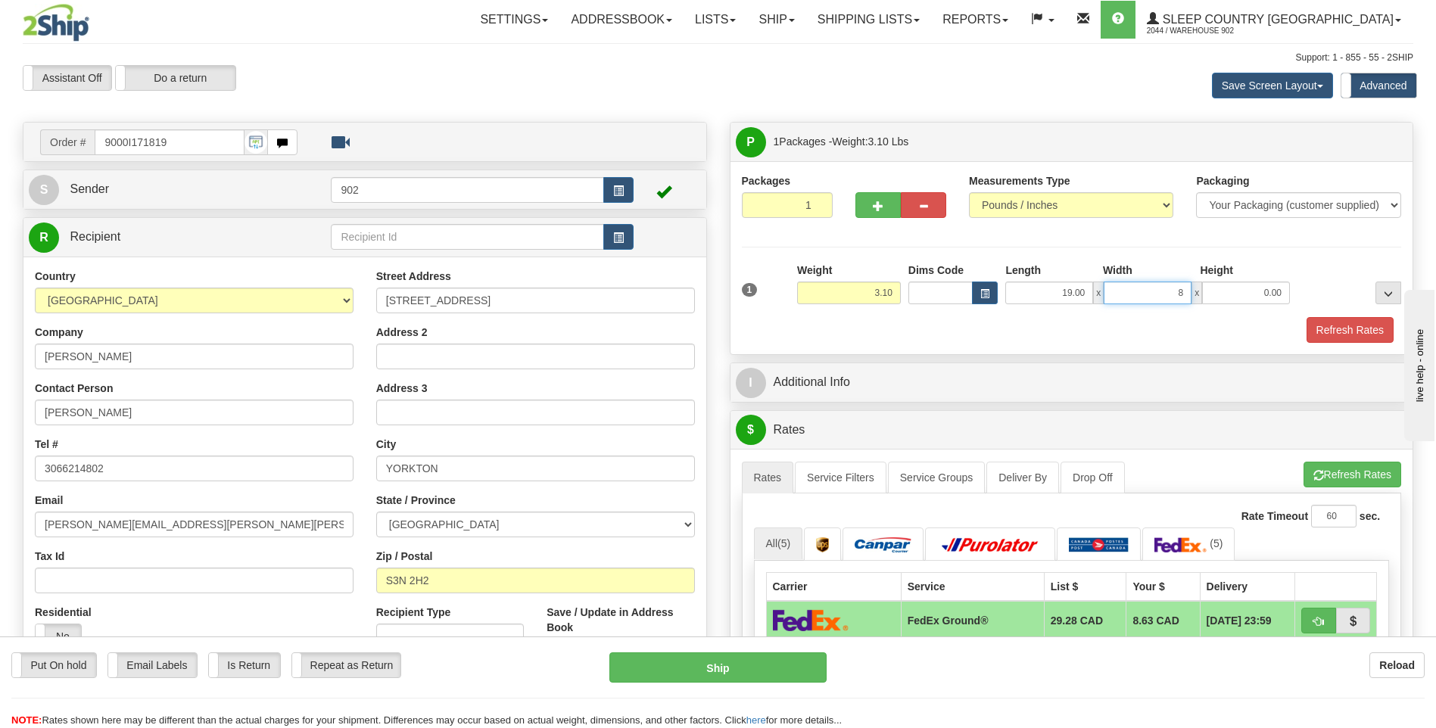
type input "8.00"
click at [1331, 332] on button "Refresh Rates" at bounding box center [1350, 330] width 87 height 26
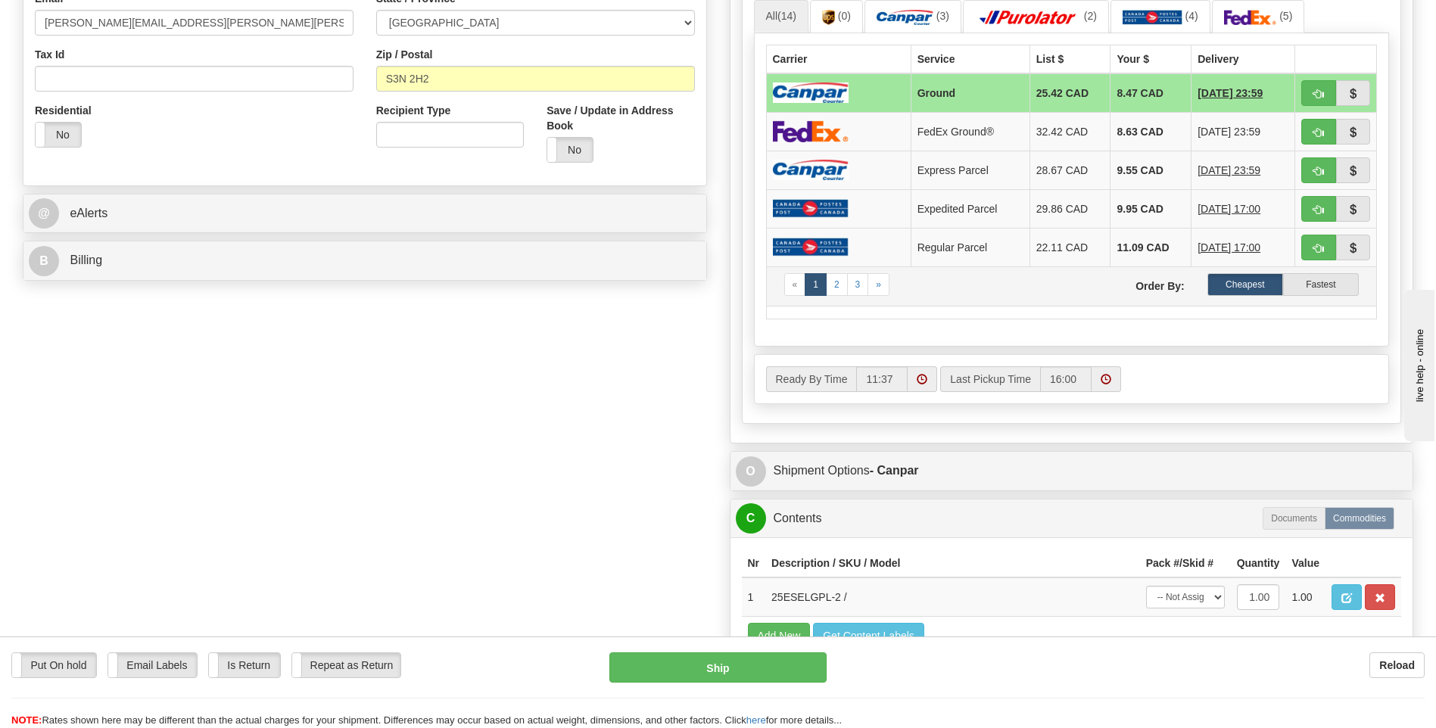
scroll to position [606, 0]
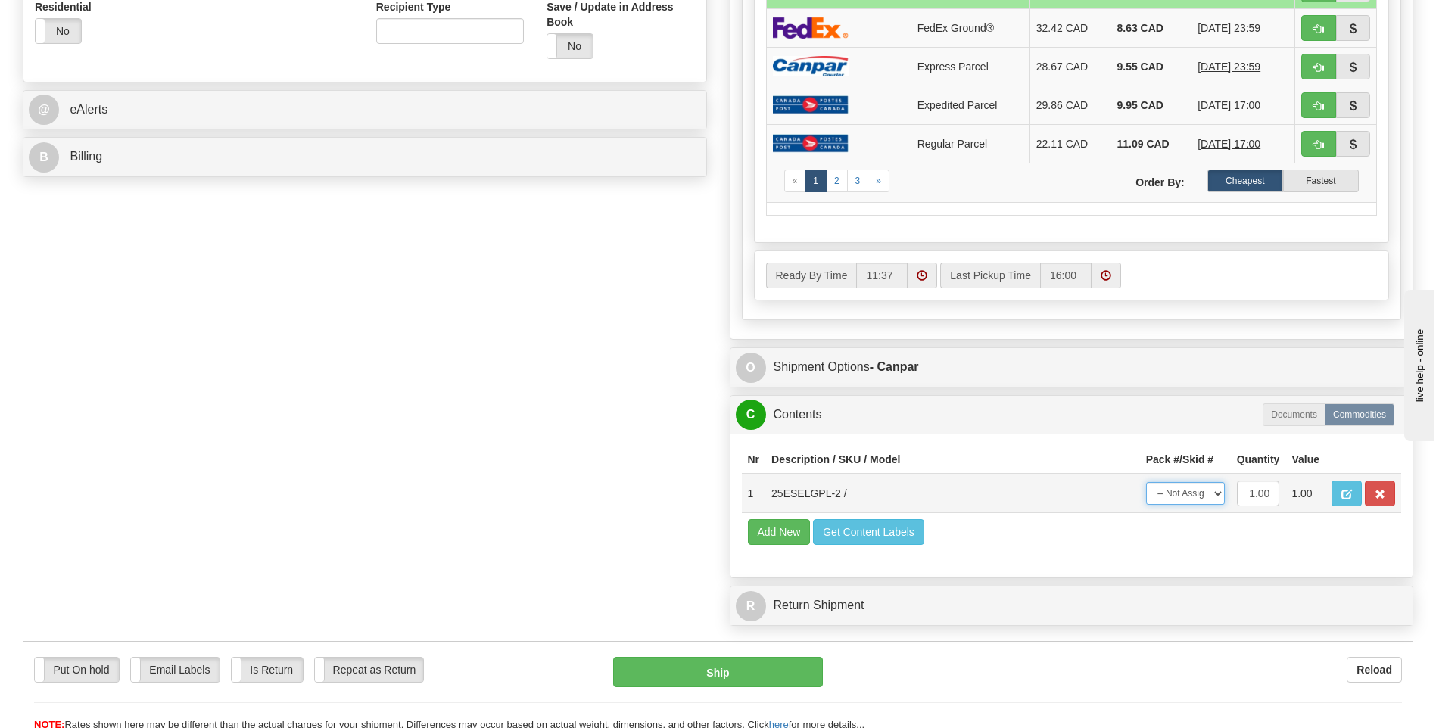
click at [1206, 495] on select "-- Not Assigned -- Package 1" at bounding box center [1185, 493] width 79 height 23
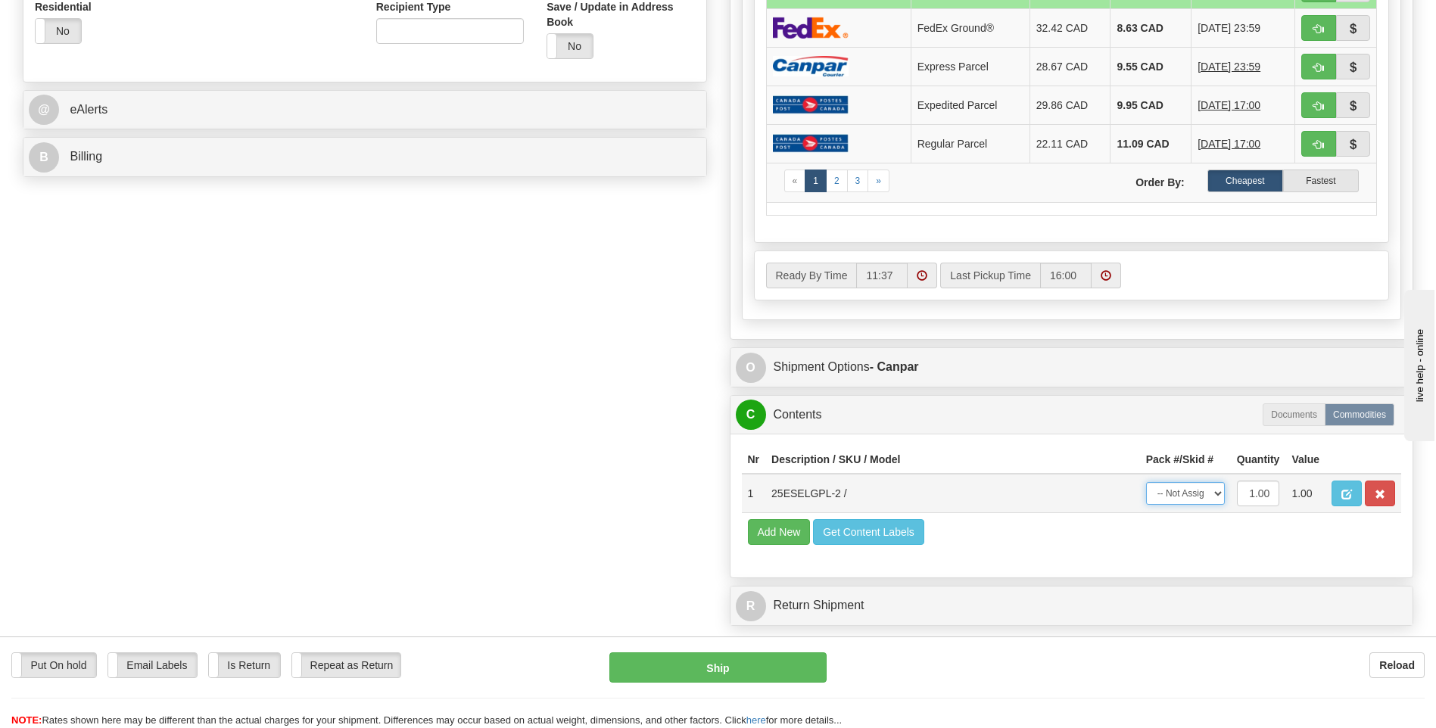
select select "0"
click at [1146, 482] on select "-- Not Assigned -- Package 1" at bounding box center [1185, 493] width 79 height 23
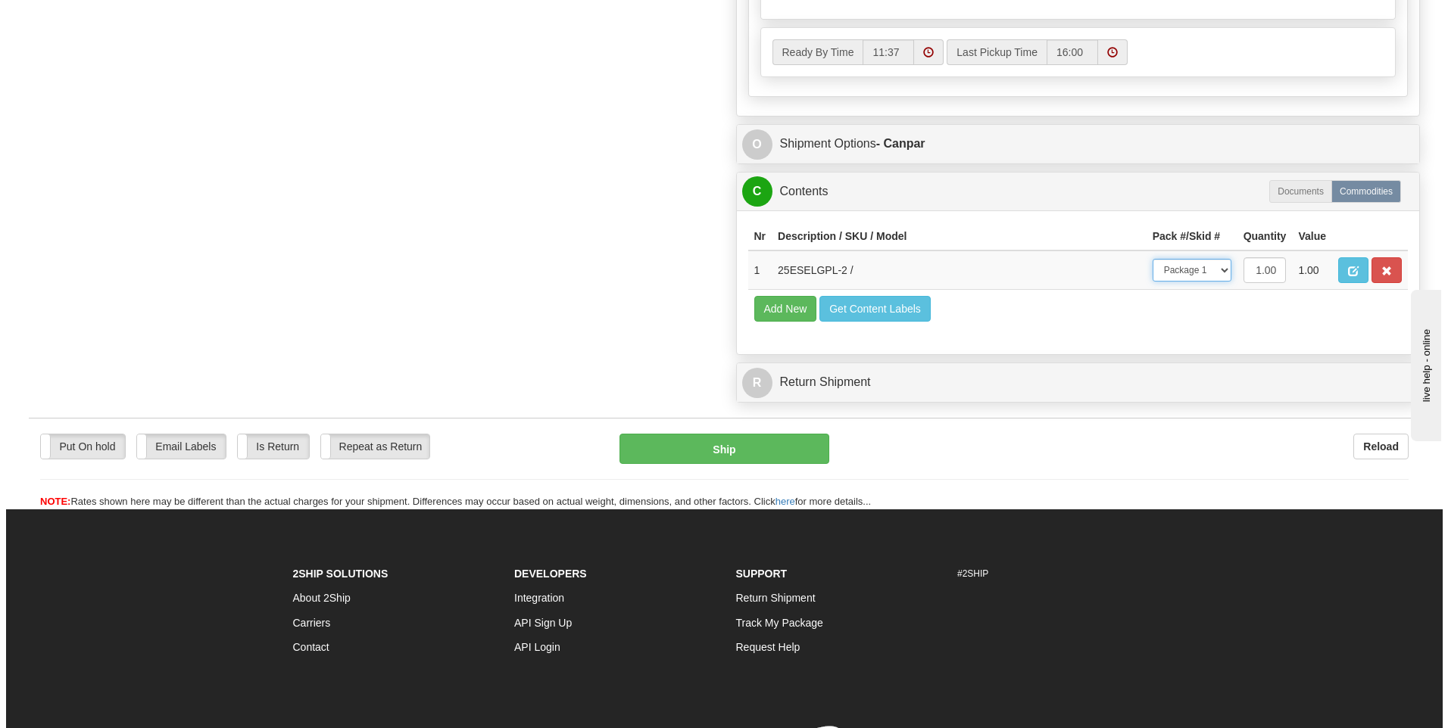
scroll to position [833, 0]
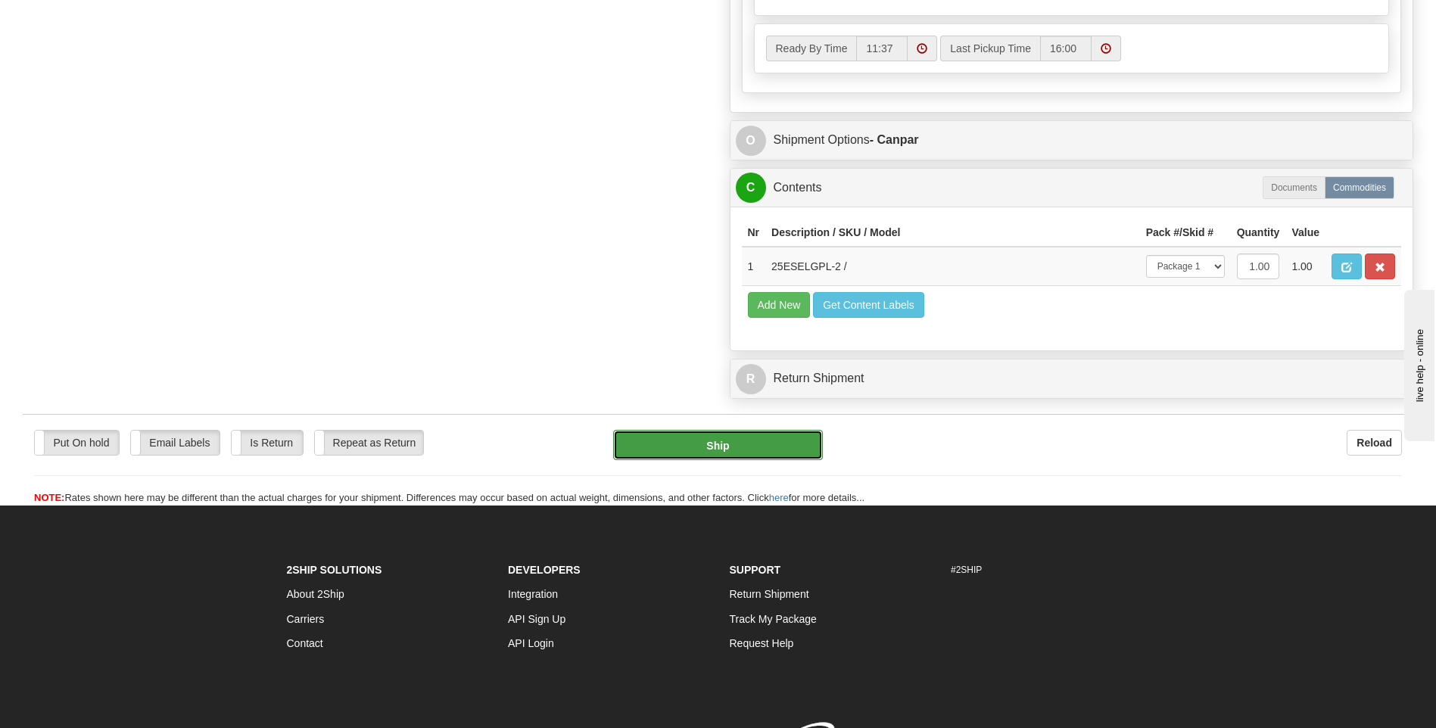
click at [732, 454] on button "Ship" at bounding box center [717, 445] width 209 height 30
type input "1"
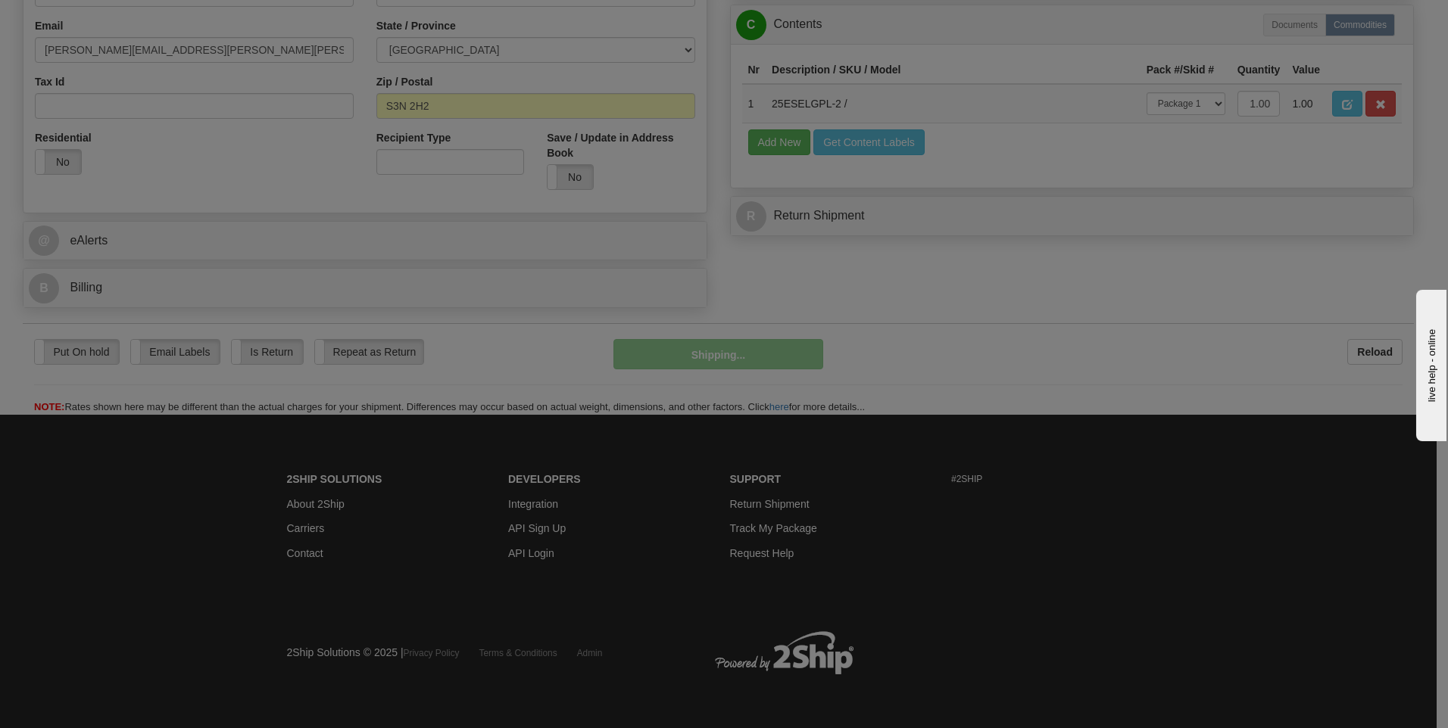
scroll to position [476, 0]
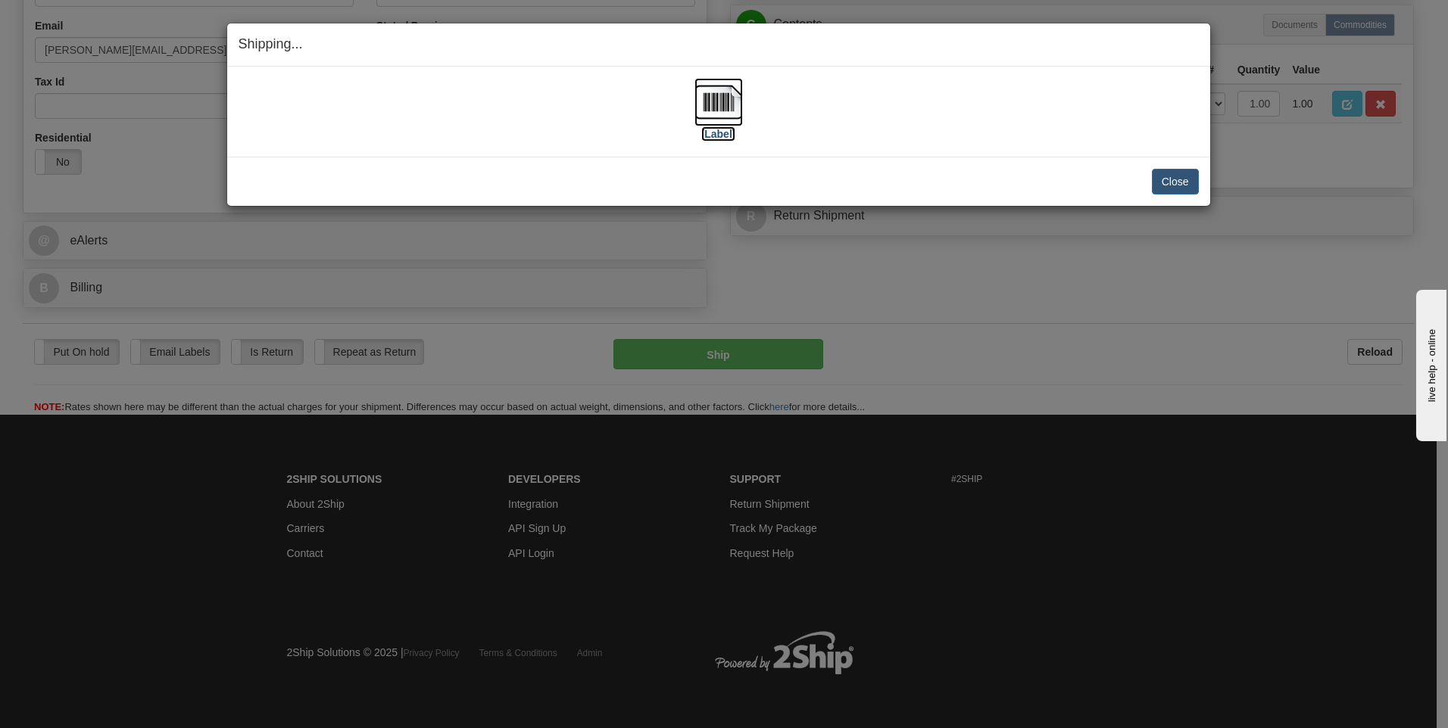
click at [735, 120] on img at bounding box center [718, 102] width 48 height 48
click at [1185, 179] on button "Close" at bounding box center [1175, 182] width 47 height 26
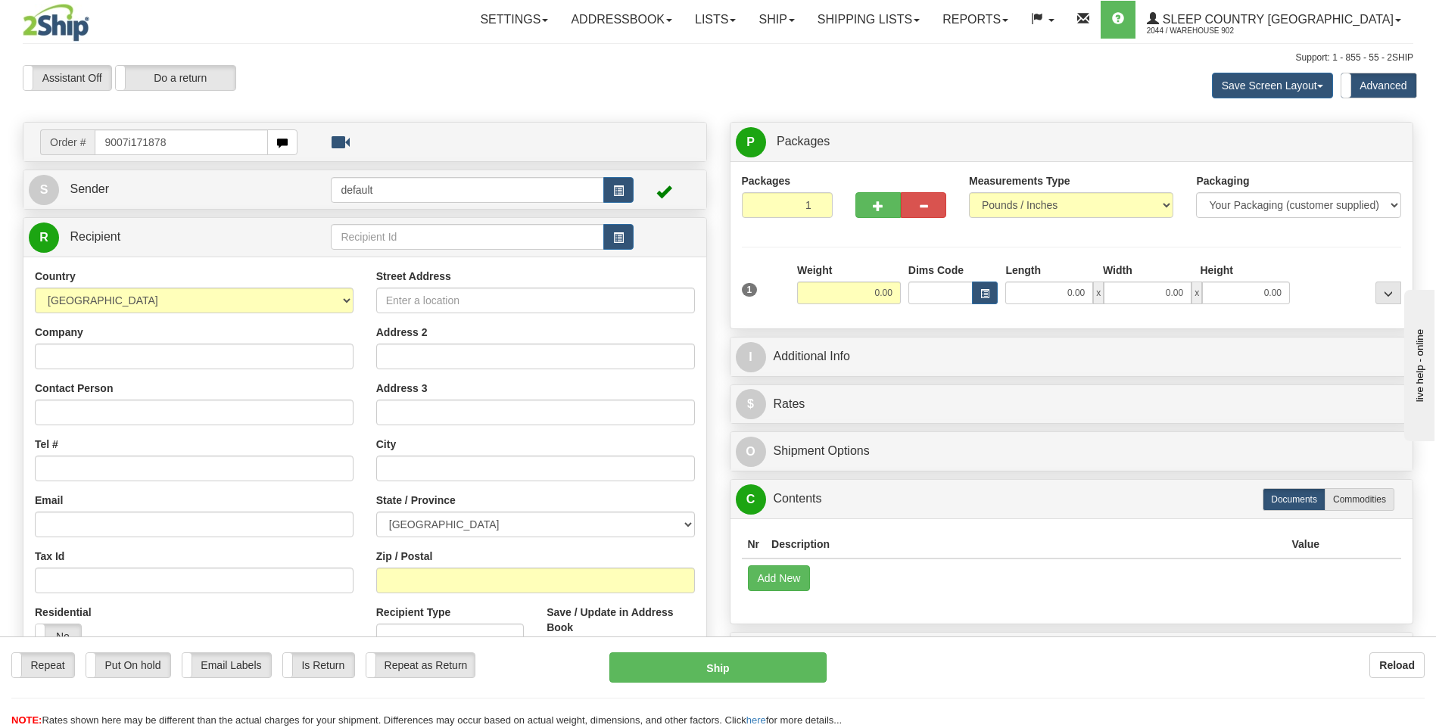
type input "9007i171878"
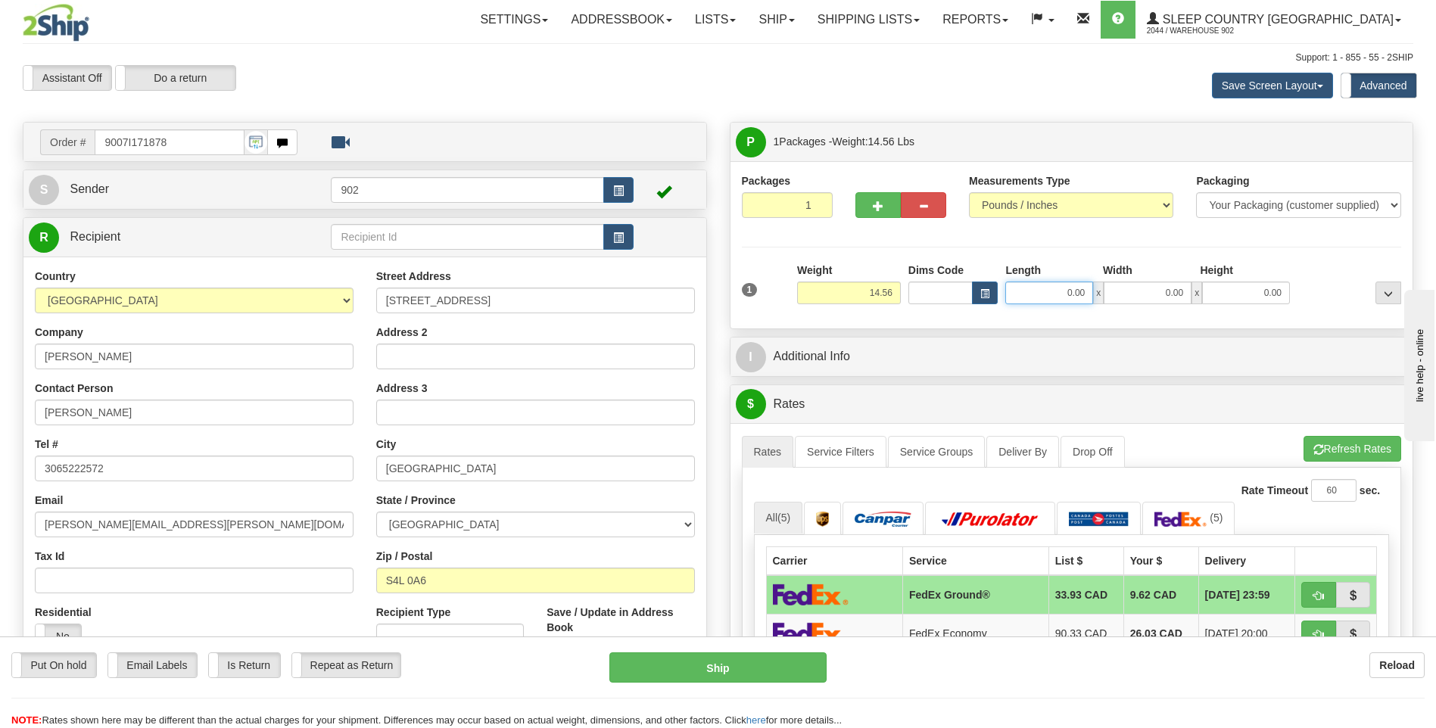
click at [1056, 292] on input "0.00" at bounding box center [1050, 293] width 88 height 23
type input "19.00"
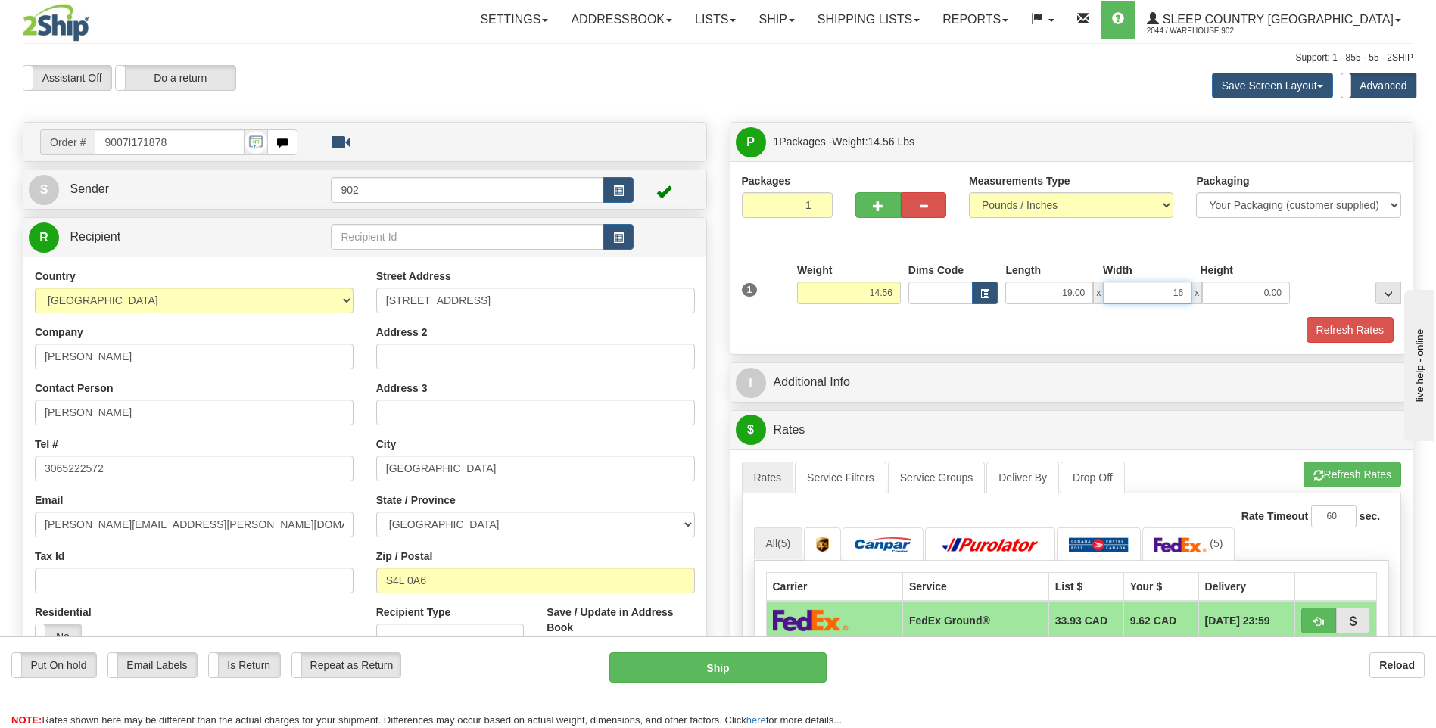
type input "16.00"
type input "10.00"
click at [1347, 327] on button "Refresh Rates" at bounding box center [1350, 330] width 87 height 26
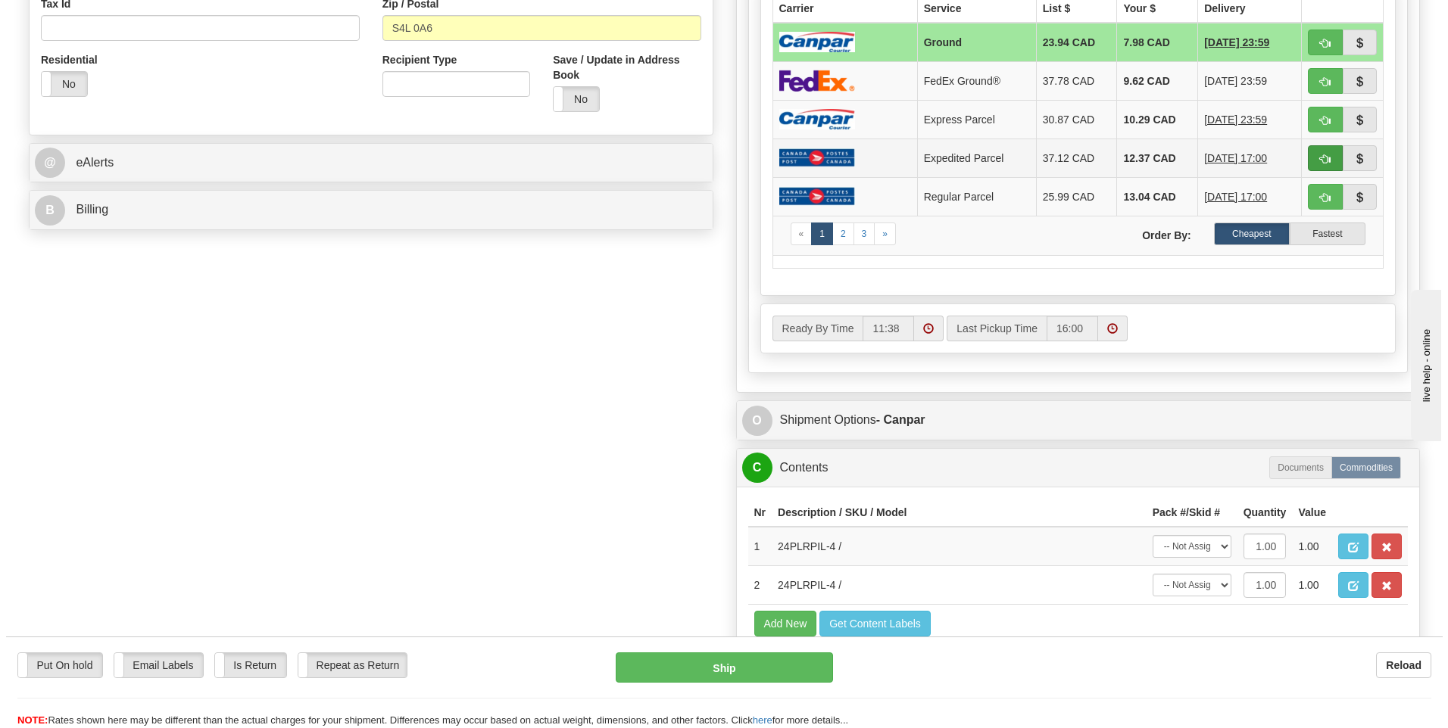
scroll to position [606, 0]
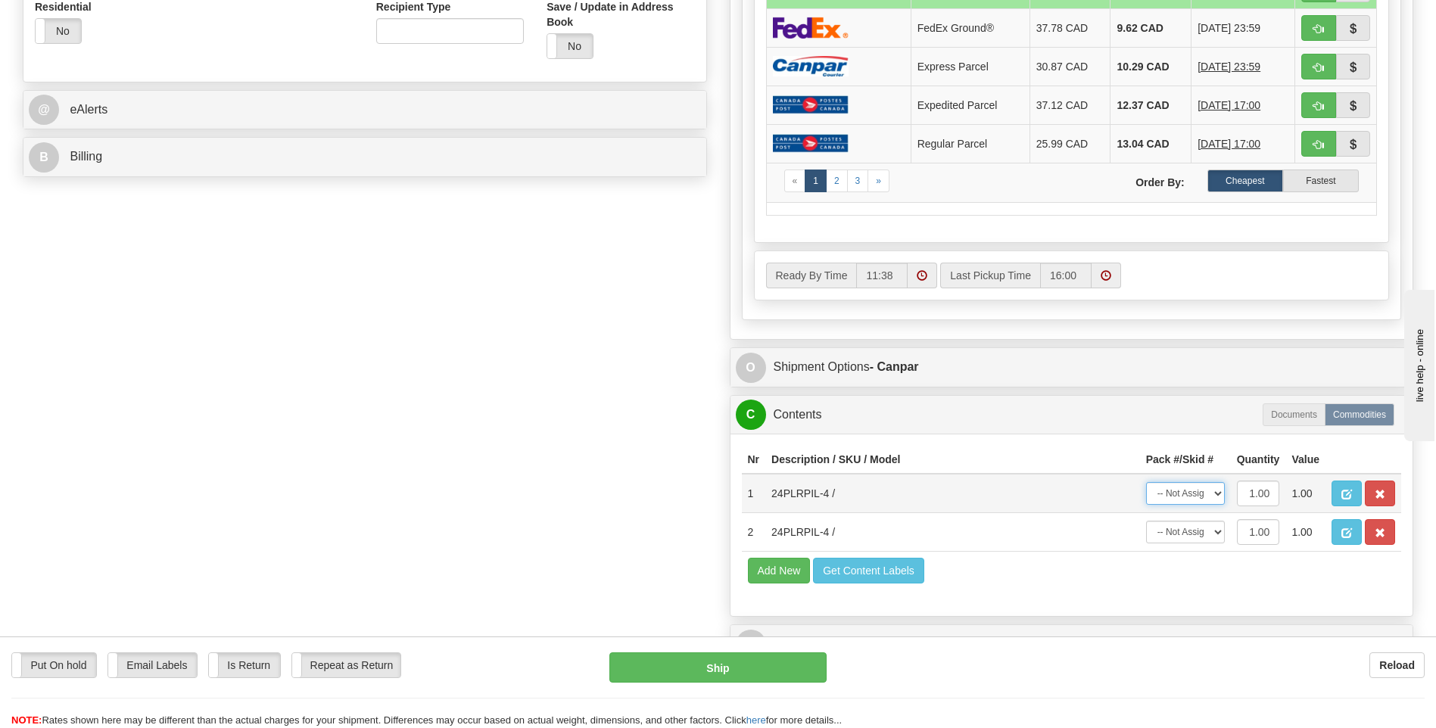
click at [1199, 497] on select "-- Not Assigned -- Package 1" at bounding box center [1185, 493] width 79 height 23
select select "0"
click at [1146, 482] on select "-- Not Assigned -- Package 1" at bounding box center [1185, 493] width 79 height 23
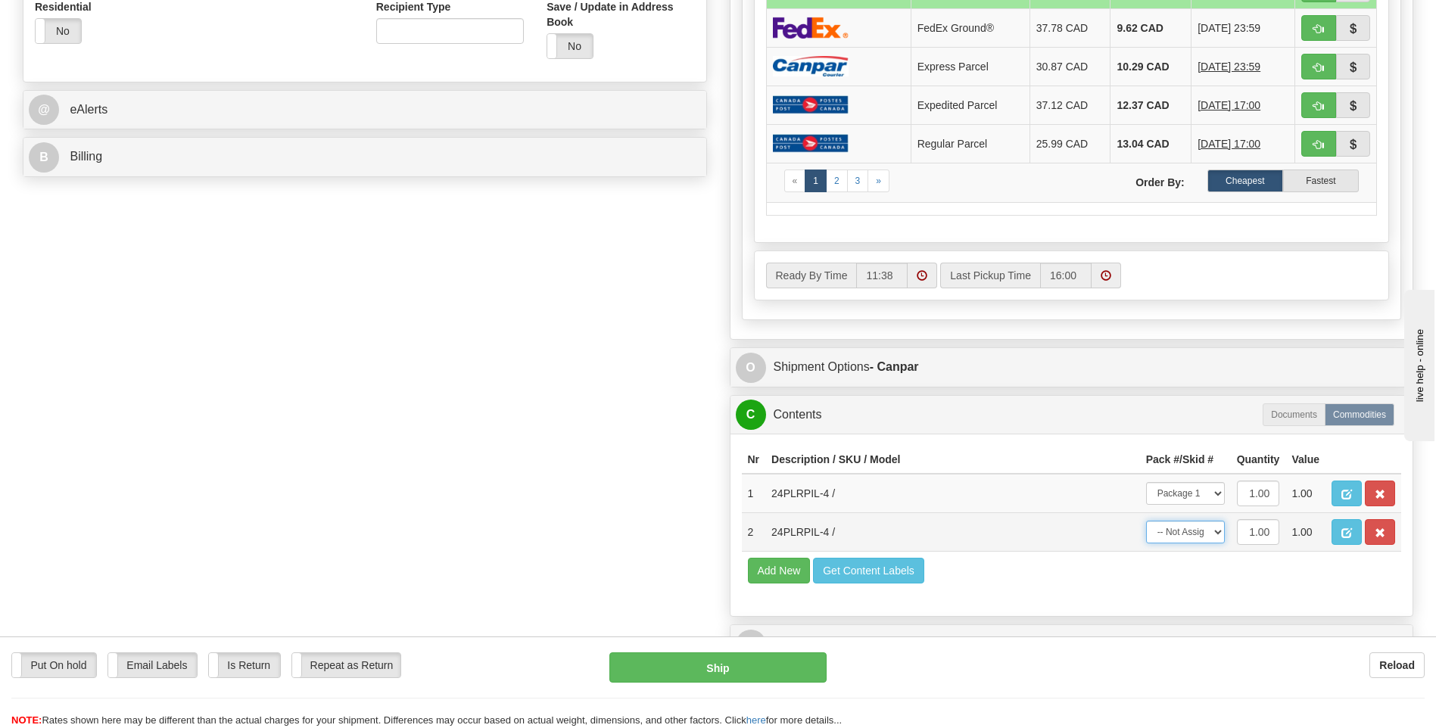
click at [1199, 529] on select "-- Not Assigned -- Package 1" at bounding box center [1185, 532] width 79 height 23
select select "0"
click at [1146, 521] on select "-- Not Assigned -- Package 1" at bounding box center [1185, 532] width 79 height 23
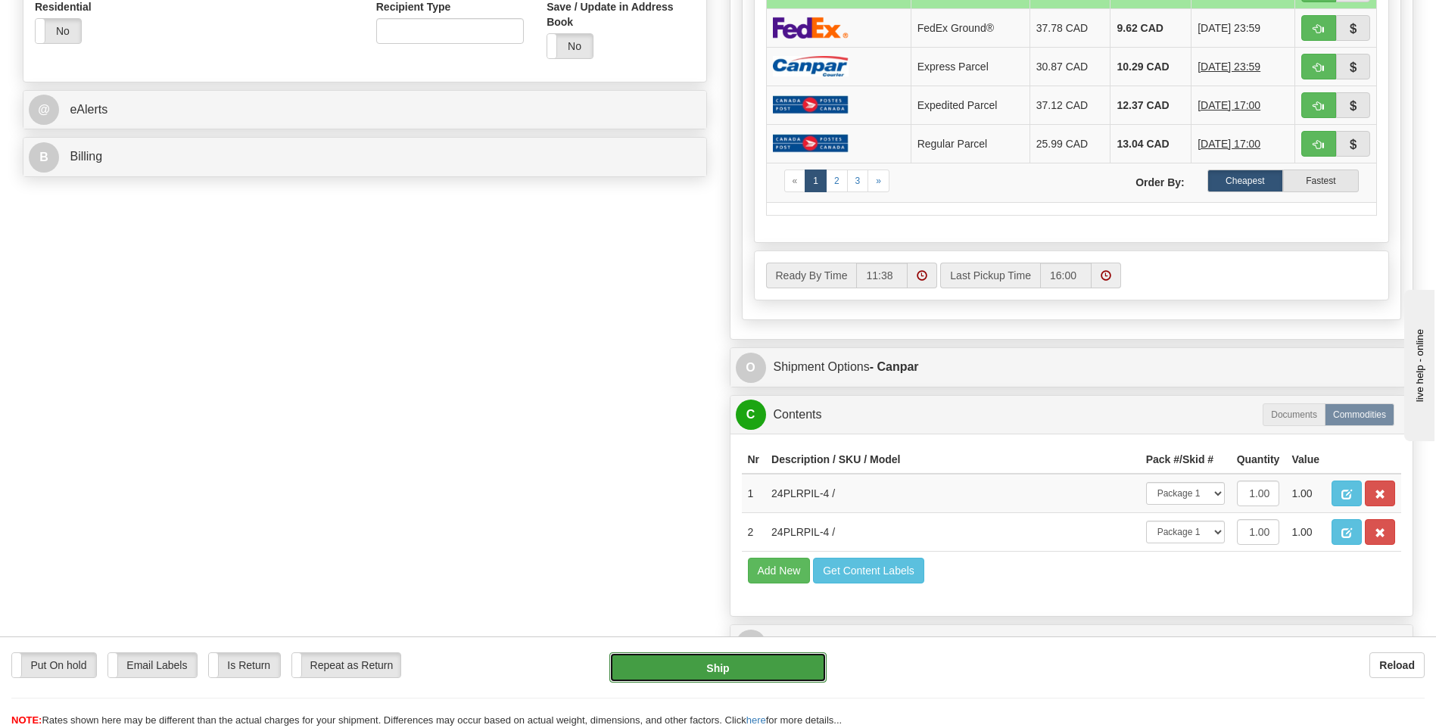
click at [716, 674] on button "Ship" at bounding box center [718, 668] width 217 height 30
type input "1"
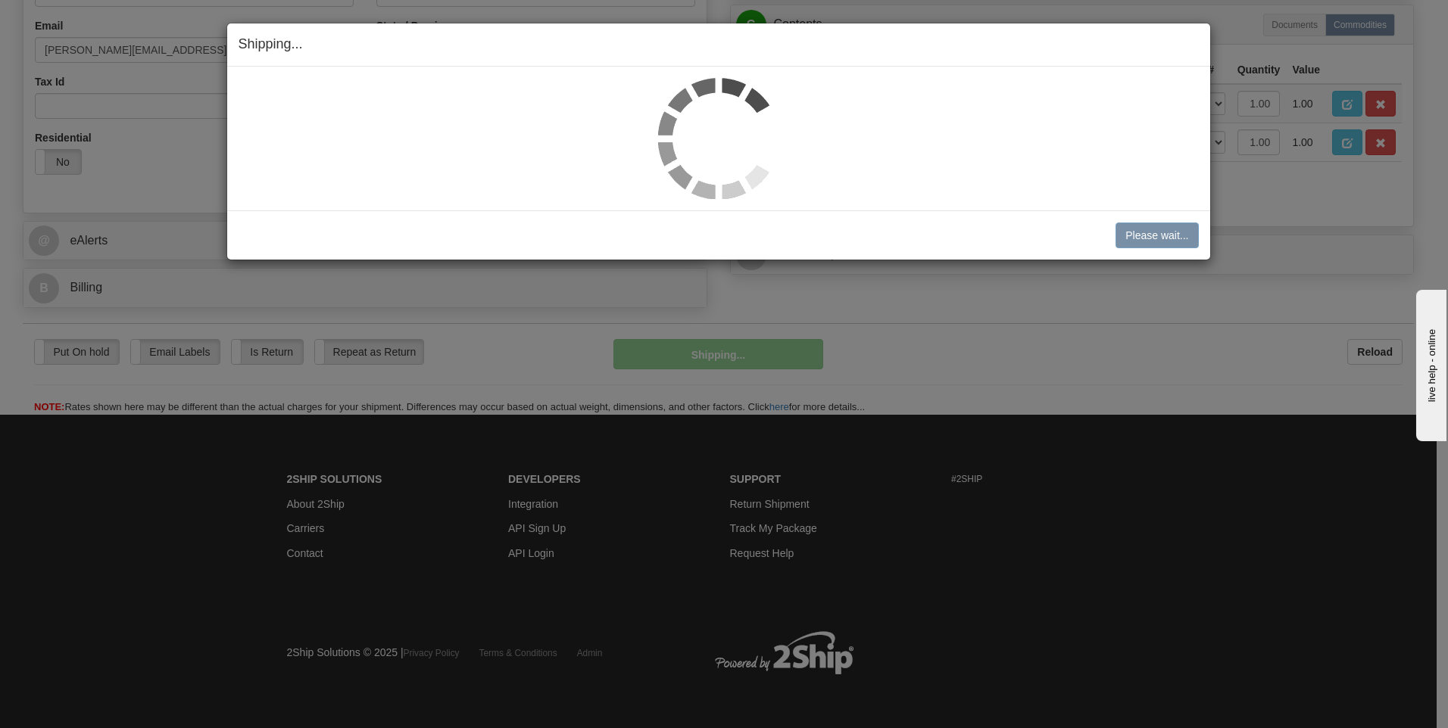
scroll to position [476, 0]
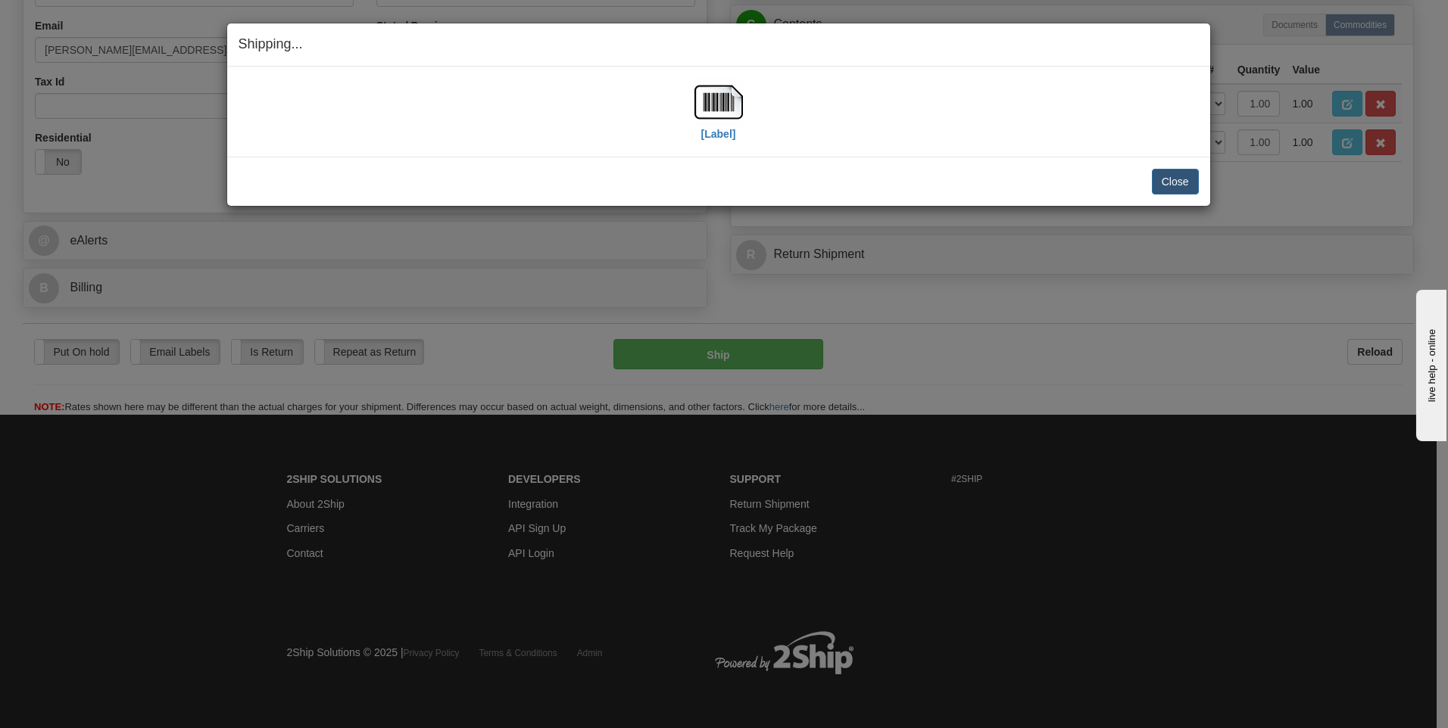
click at [724, 149] on div "[Label] IMPORTANT NOTICE Embassy / Consulate / Government Building / Hospital C…" at bounding box center [718, 112] width 983 height 90
click at [720, 117] on img at bounding box center [718, 102] width 48 height 48
click at [1171, 185] on button "Close" at bounding box center [1175, 182] width 47 height 26
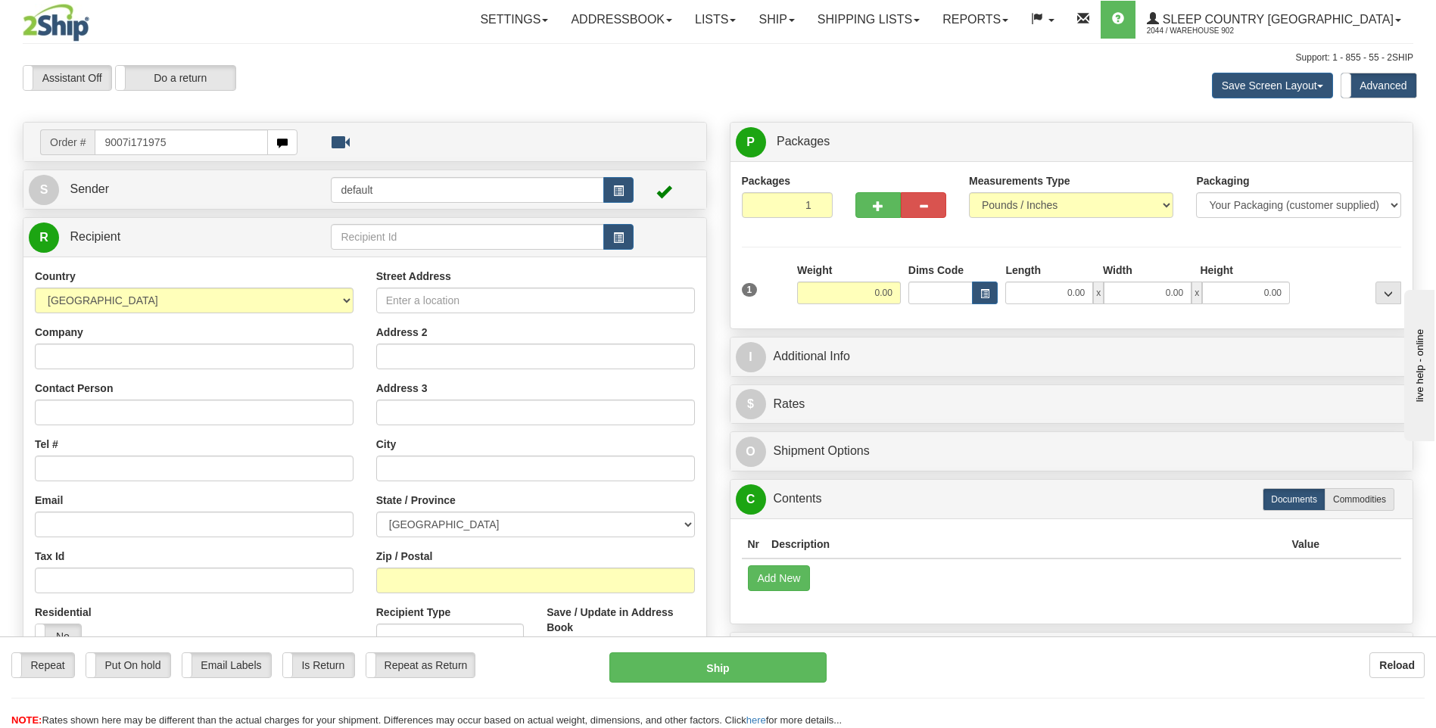
type input "9007i171975"
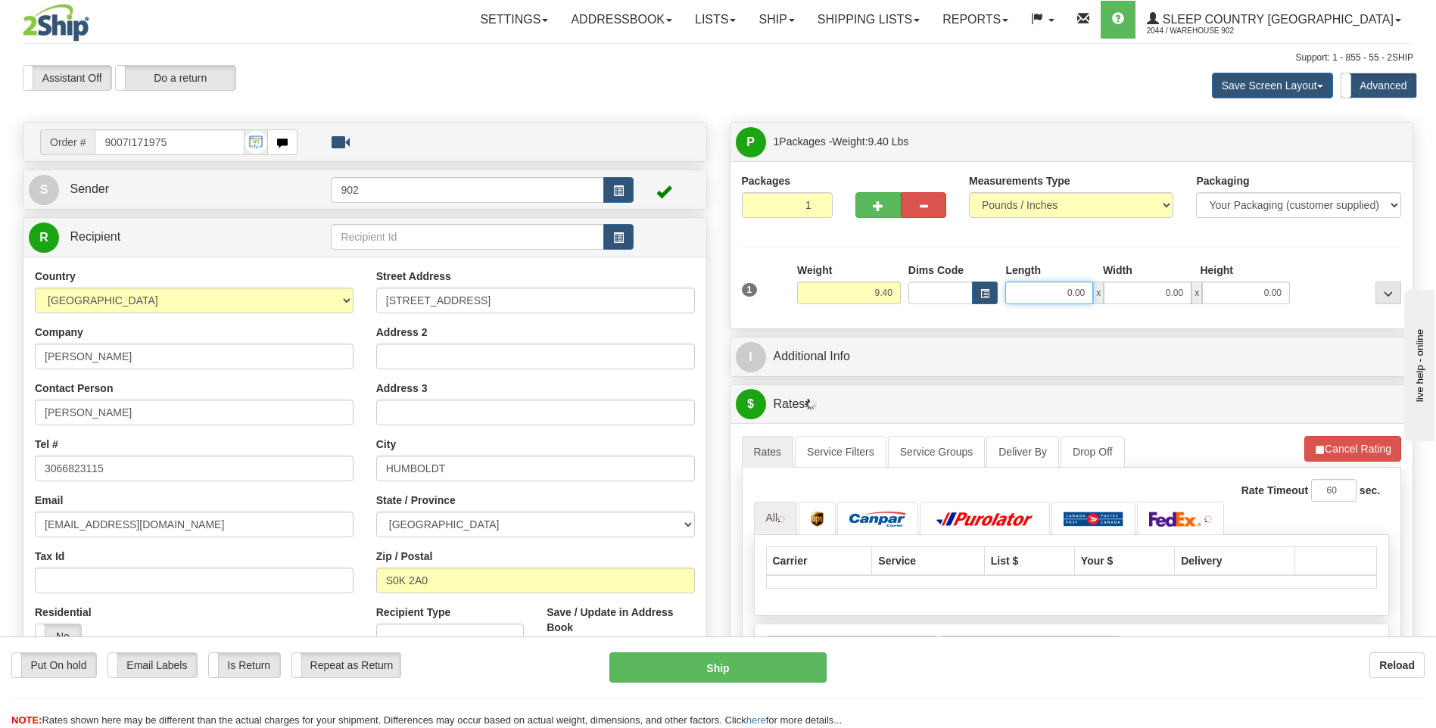
click at [1052, 288] on input "0.00" at bounding box center [1050, 293] width 88 height 23
type input "14.00"
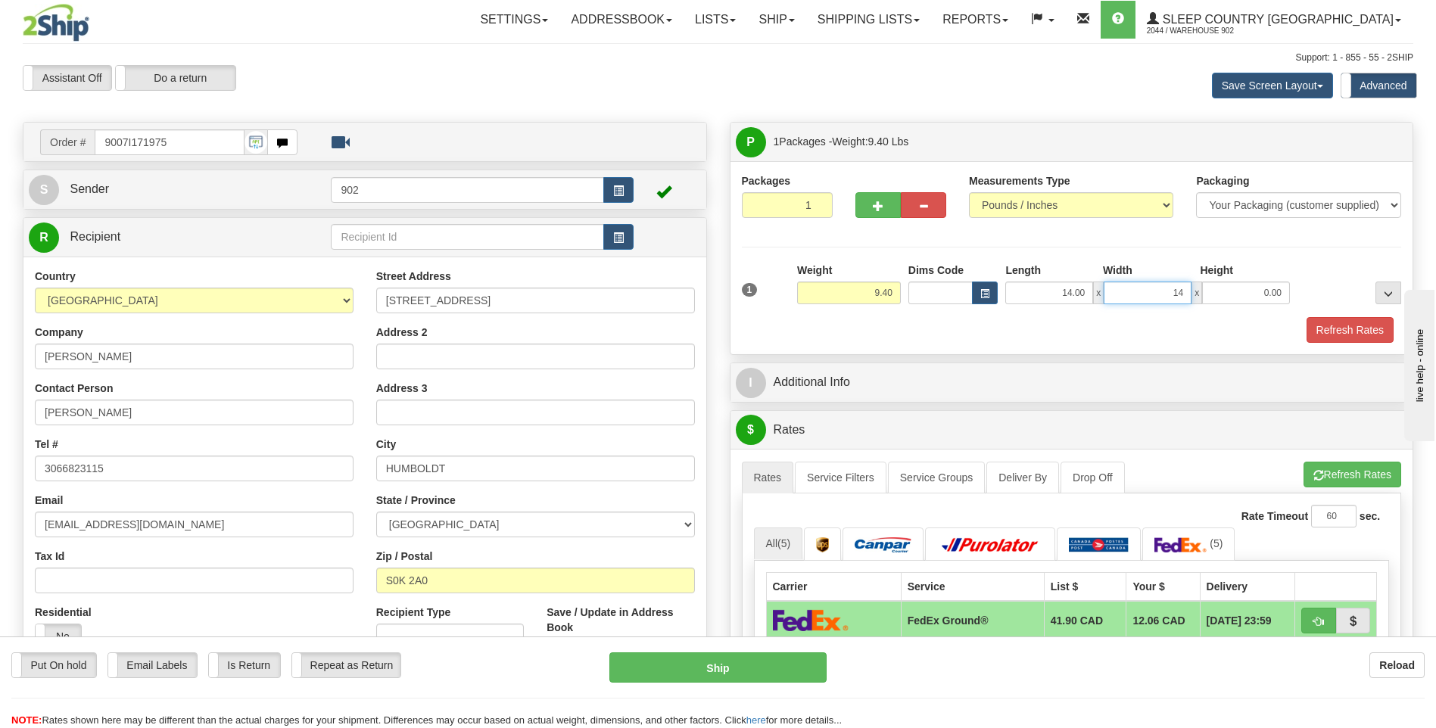
type input "14.00"
type input "12.00"
click at [1340, 332] on button "Refresh Rates" at bounding box center [1350, 330] width 87 height 26
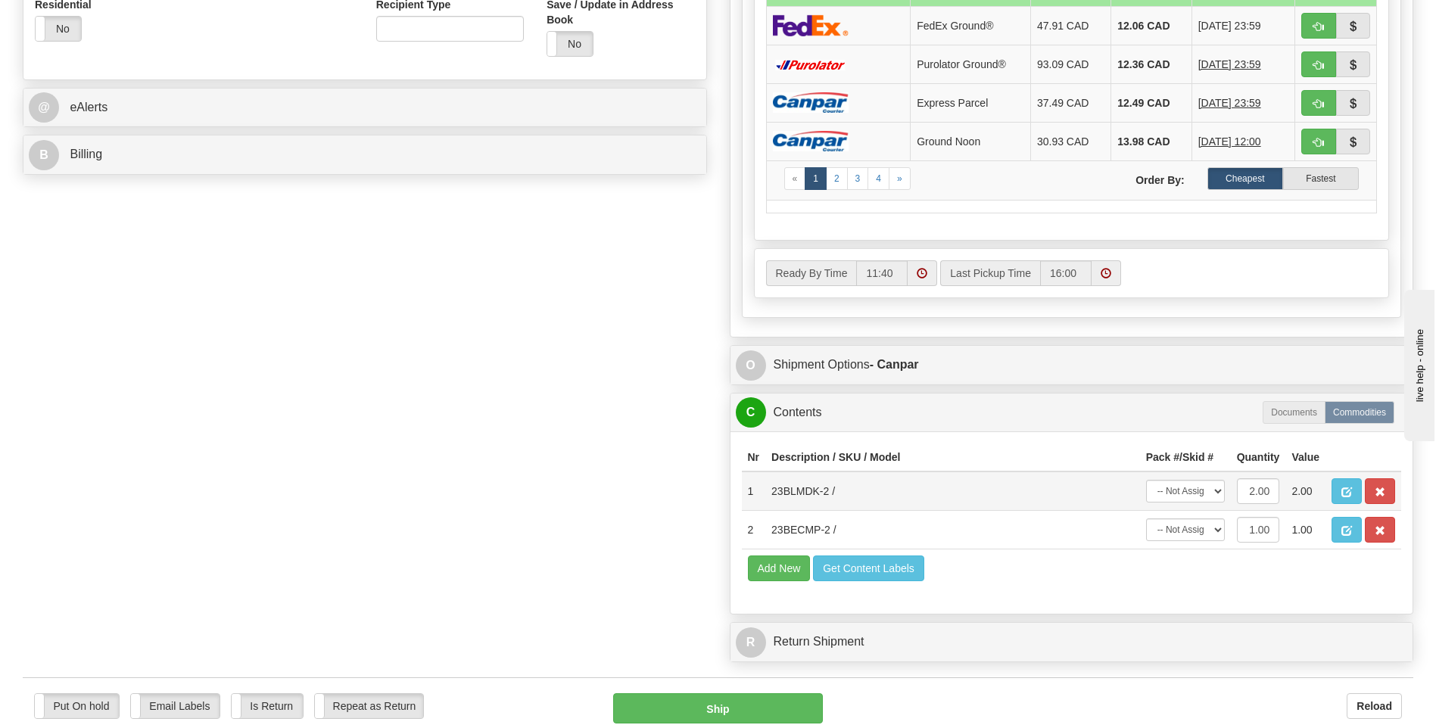
scroll to position [757, 0]
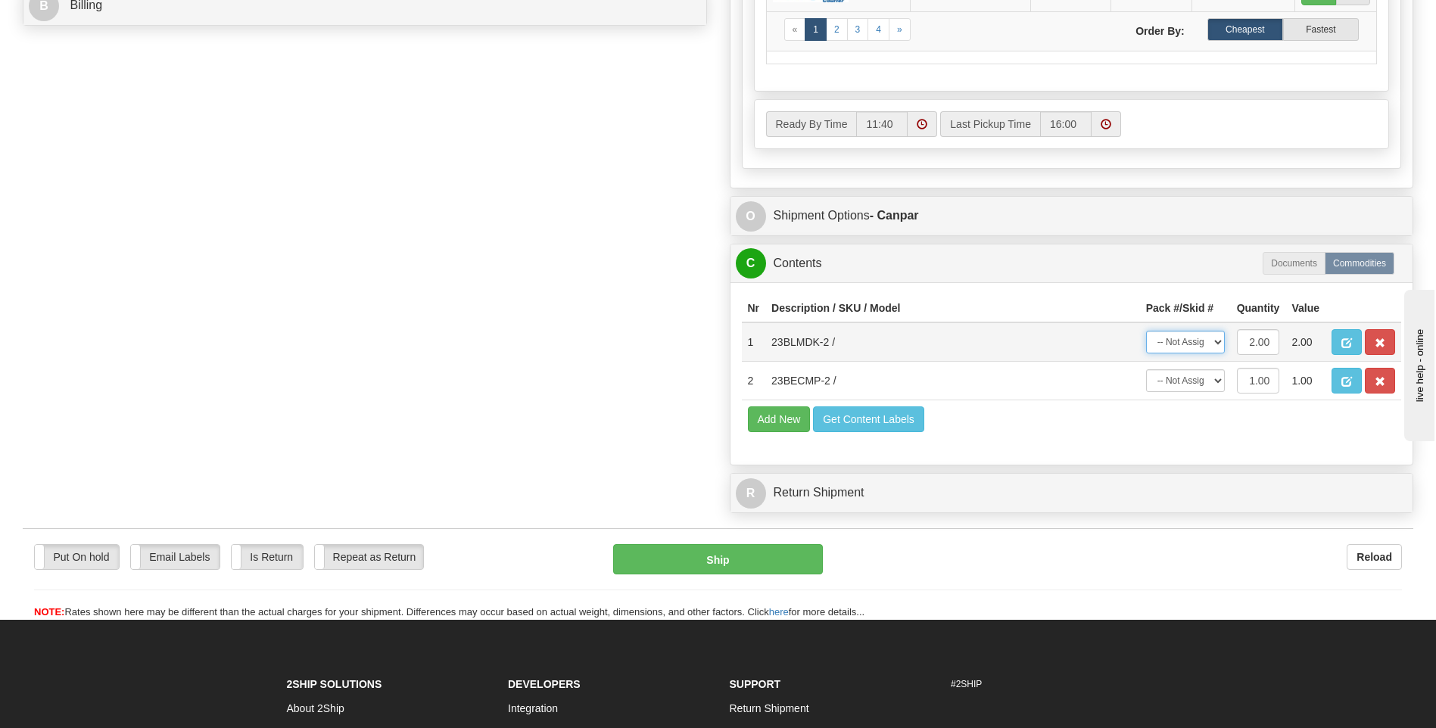
click at [1186, 341] on select "-- Not Assigned -- Package 1" at bounding box center [1185, 342] width 79 height 23
select select "0"
click at [1146, 331] on select "-- Not Assigned -- Package 1" at bounding box center [1185, 342] width 79 height 23
click at [1179, 387] on select "-- Not Assigned -- Package 1" at bounding box center [1185, 381] width 79 height 23
select select "0"
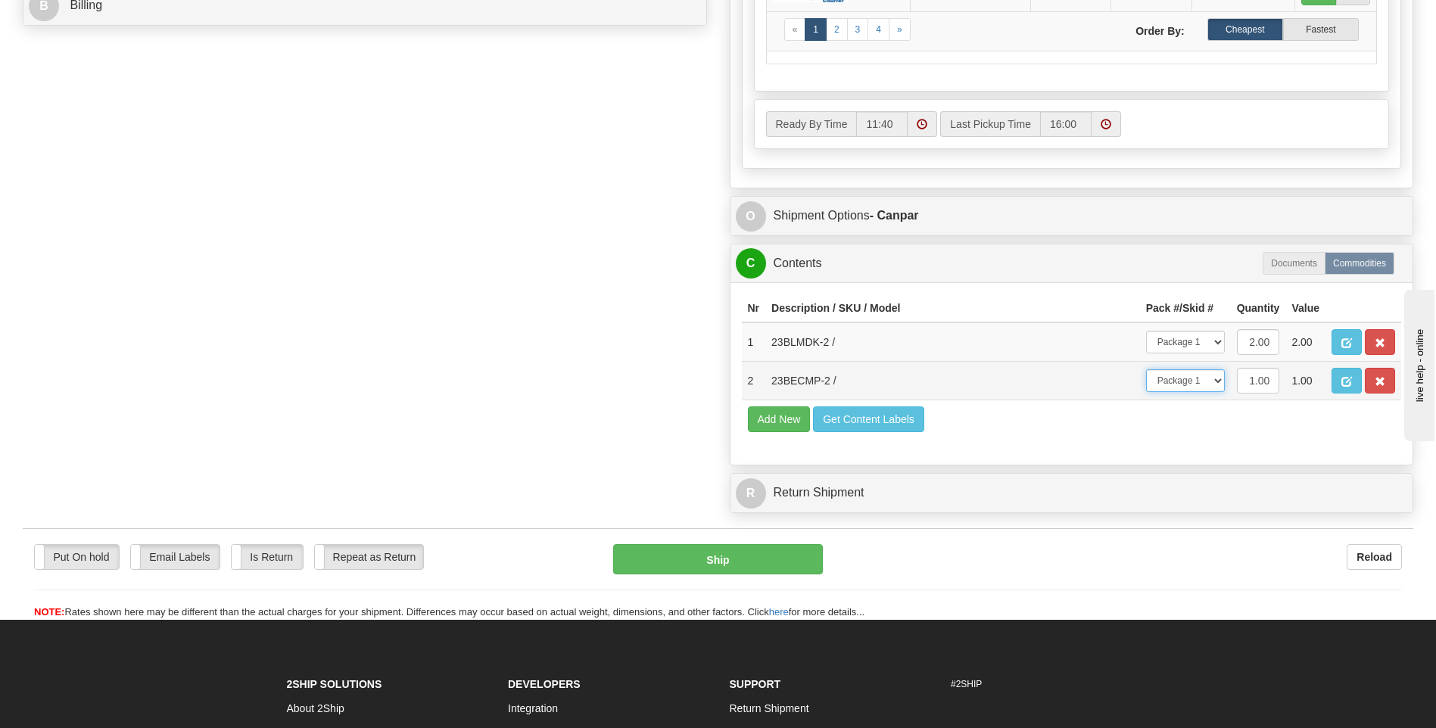
click at [1146, 370] on select "-- Not Assigned -- Package 1" at bounding box center [1185, 381] width 79 height 23
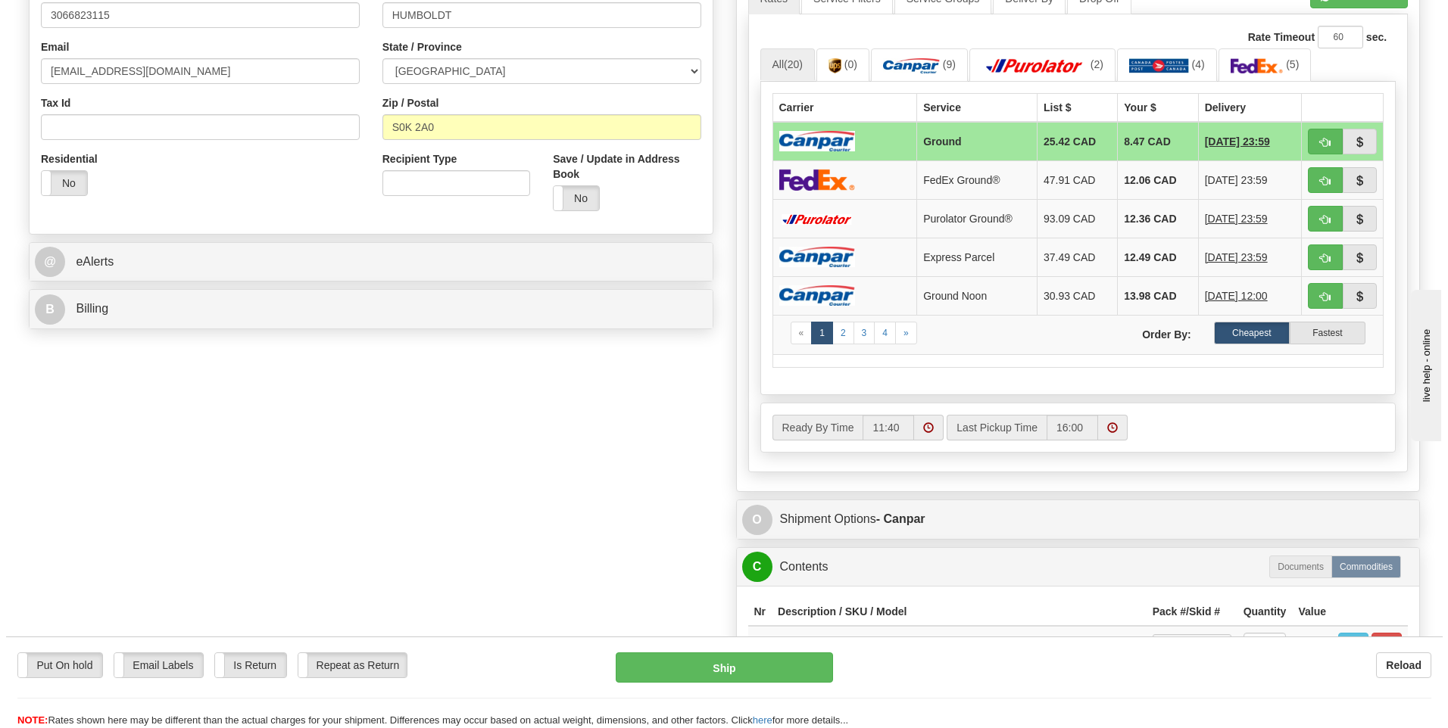
scroll to position [454, 0]
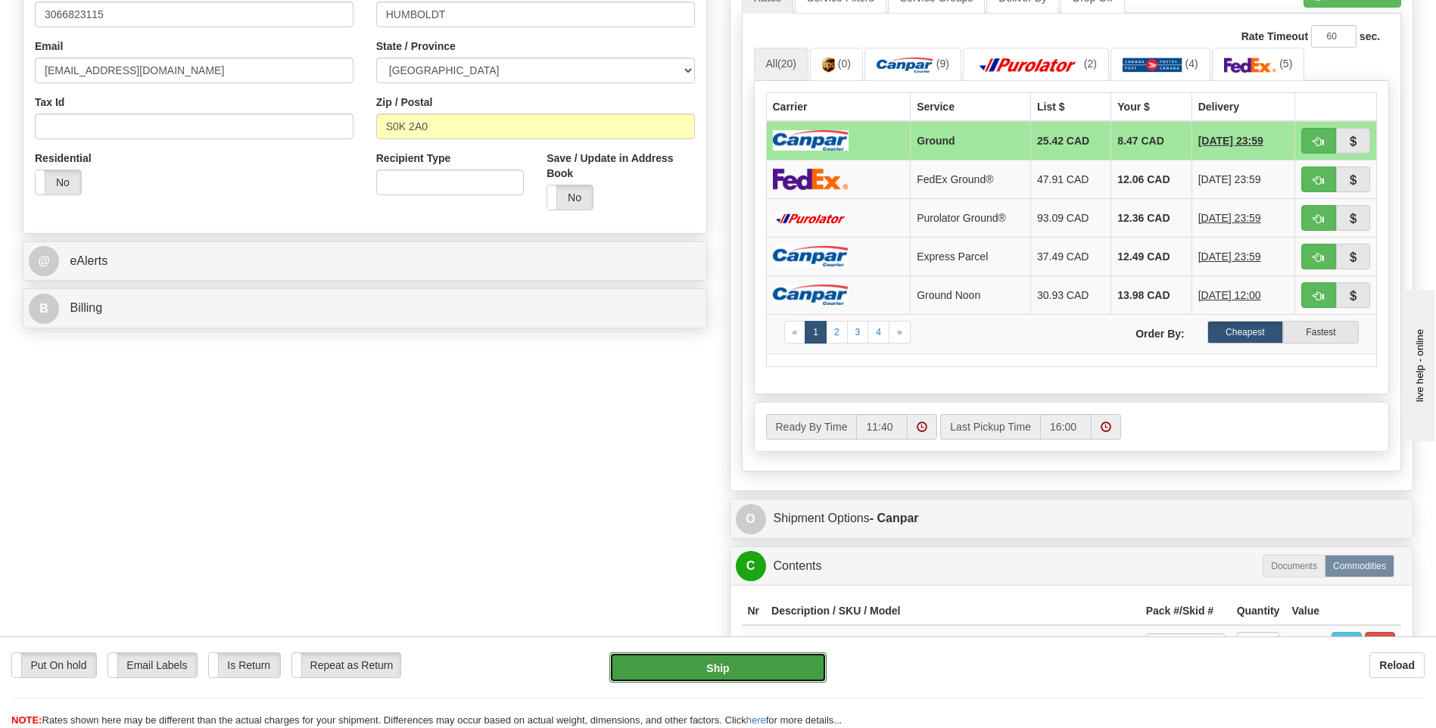
click at [686, 667] on button "Ship" at bounding box center [718, 668] width 217 height 30
type input "1"
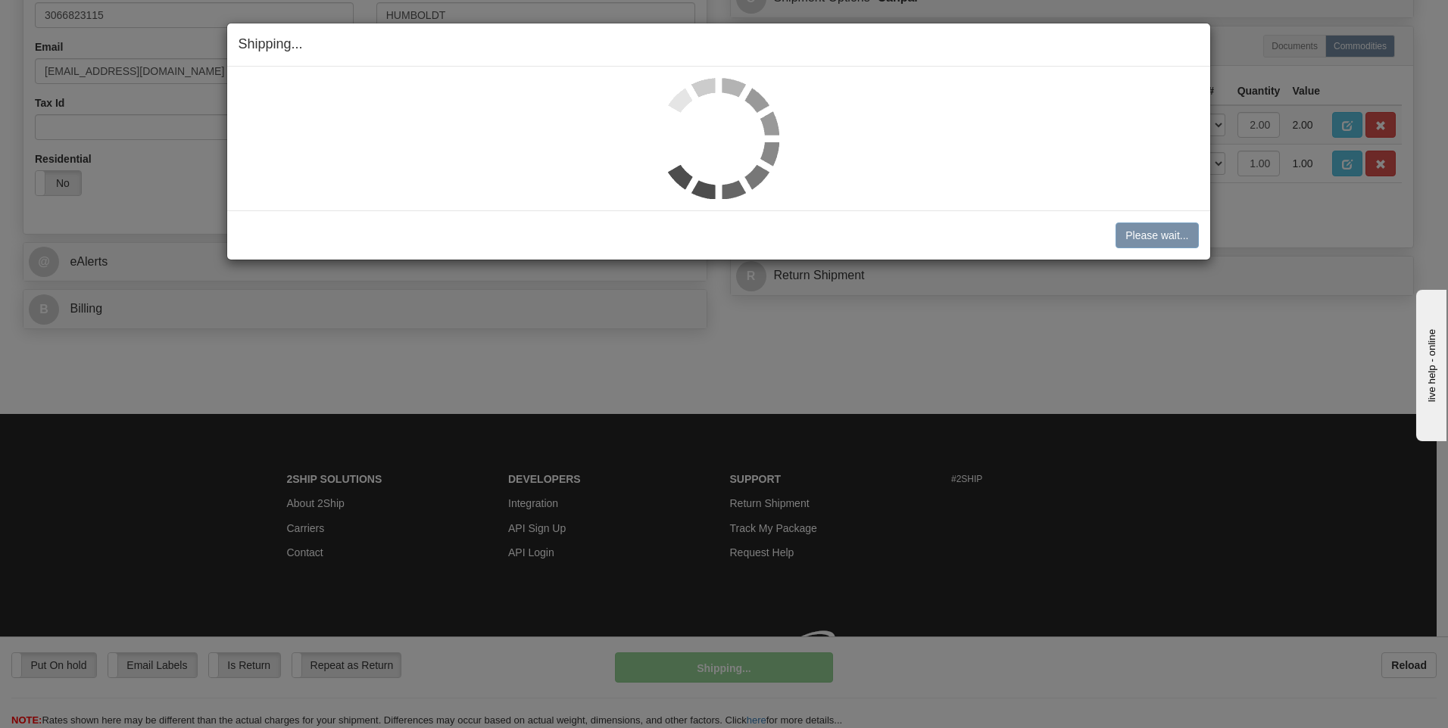
scroll to position [454, 0]
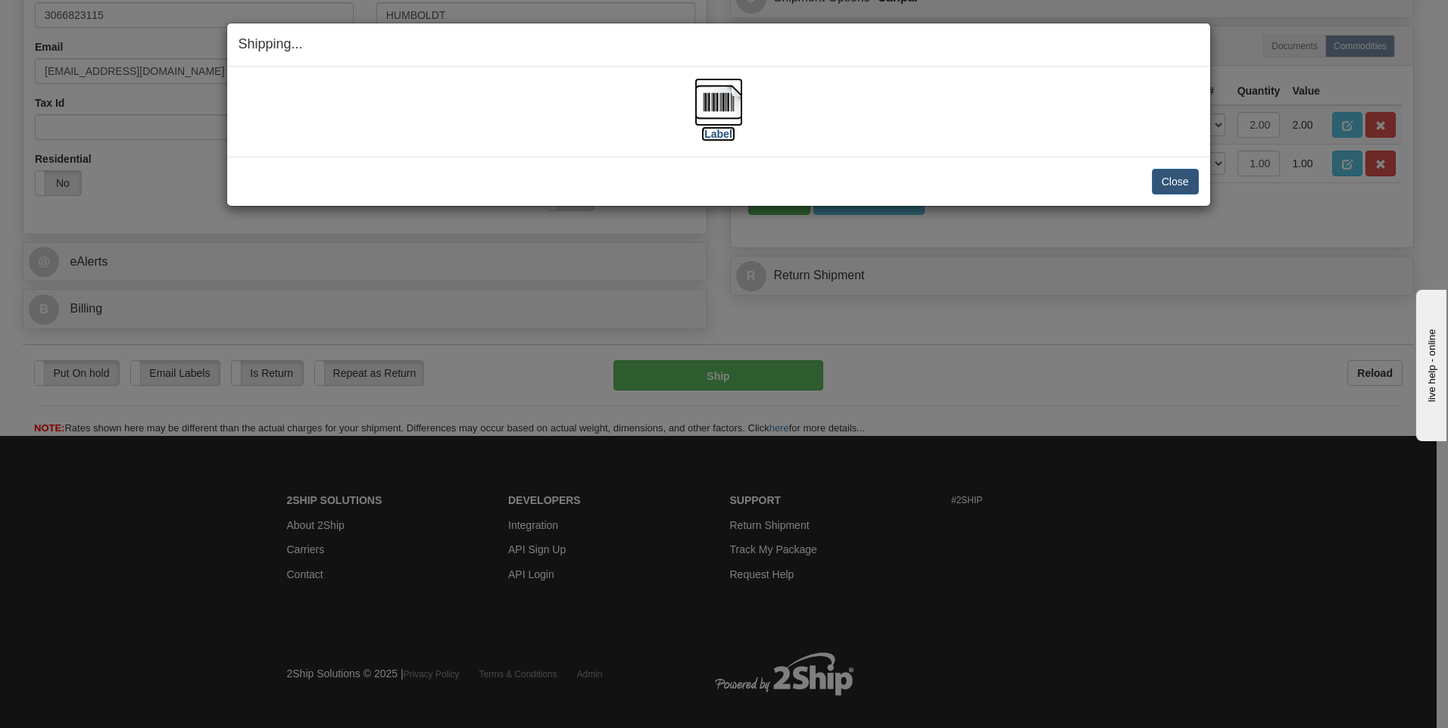
click at [706, 126] on label "[Label]" at bounding box center [718, 133] width 35 height 15
click at [1174, 173] on button "Close" at bounding box center [1175, 182] width 47 height 26
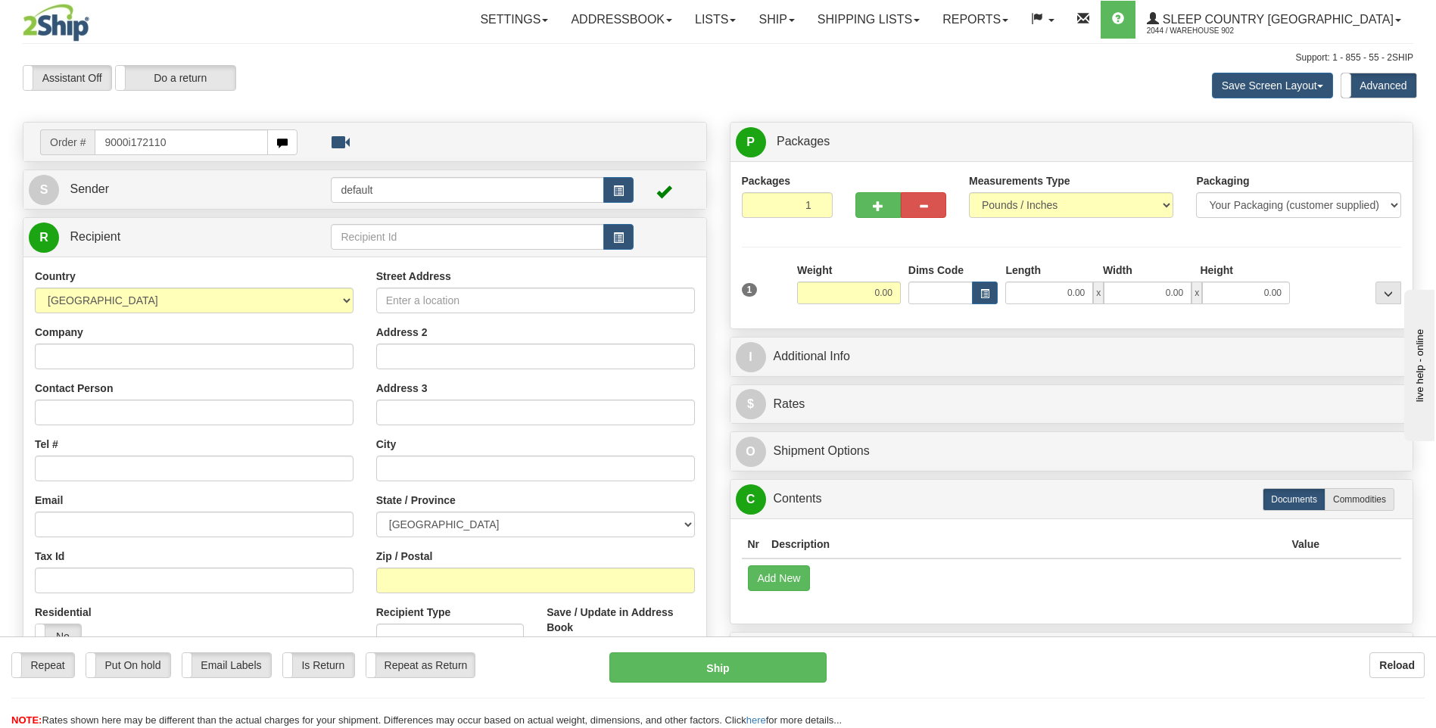
type input "9000i172110"
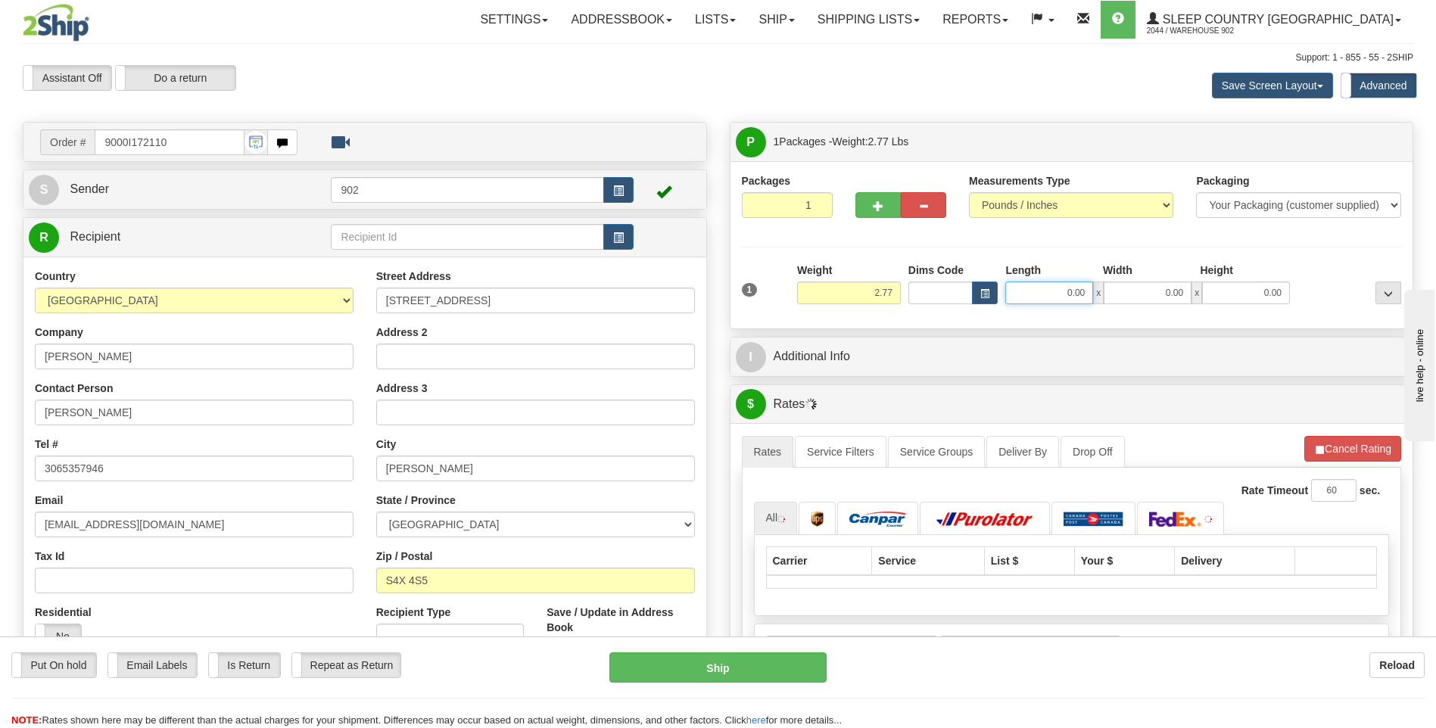
click at [1058, 292] on input "0.00" at bounding box center [1050, 293] width 88 height 23
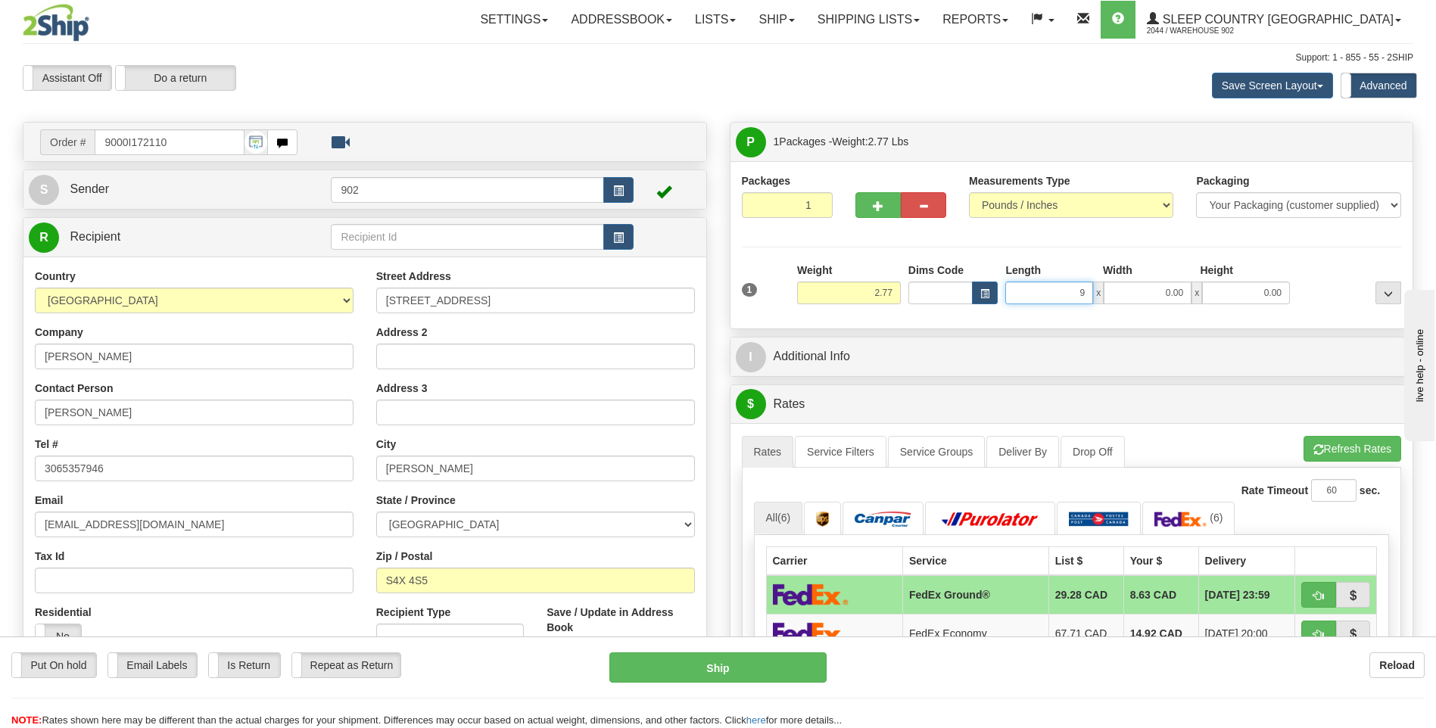
type input "9.00"
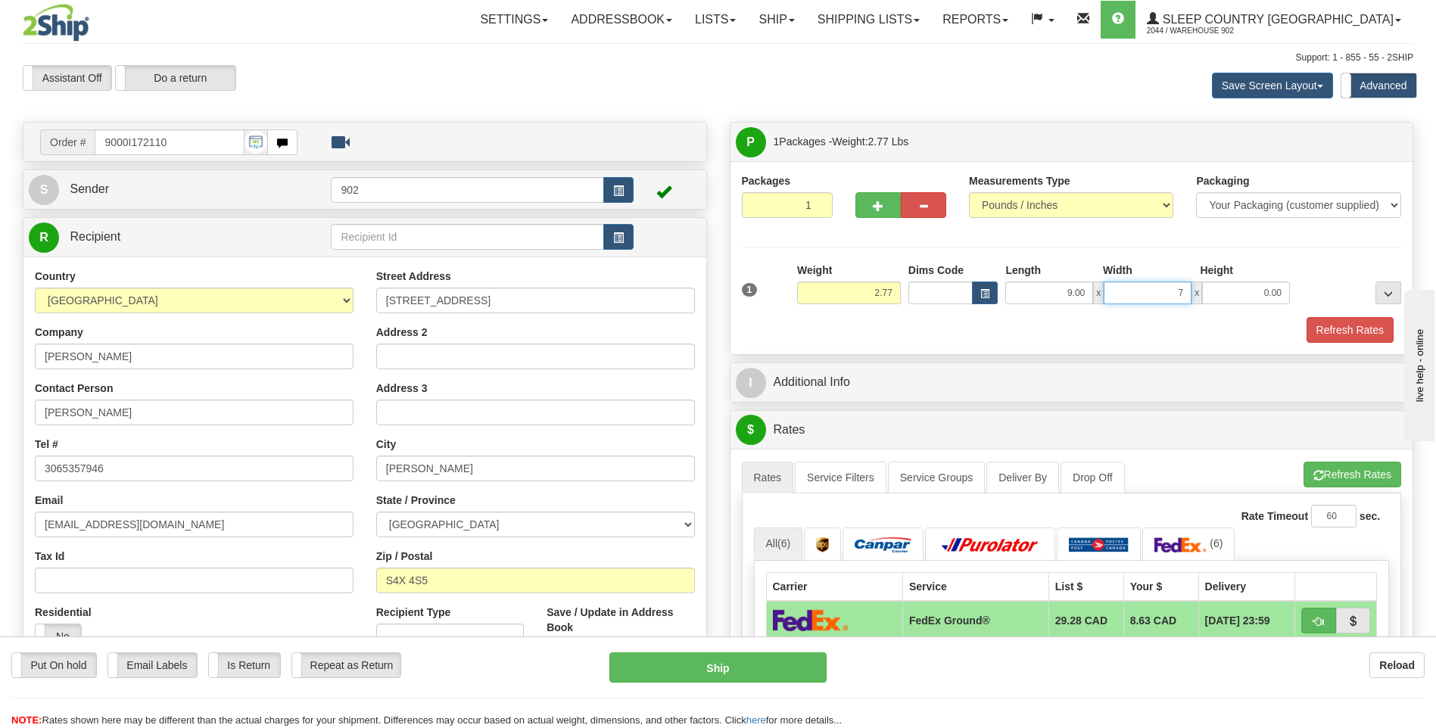
type input "7.00"
click at [1324, 324] on button "Refresh Rates" at bounding box center [1350, 330] width 87 height 26
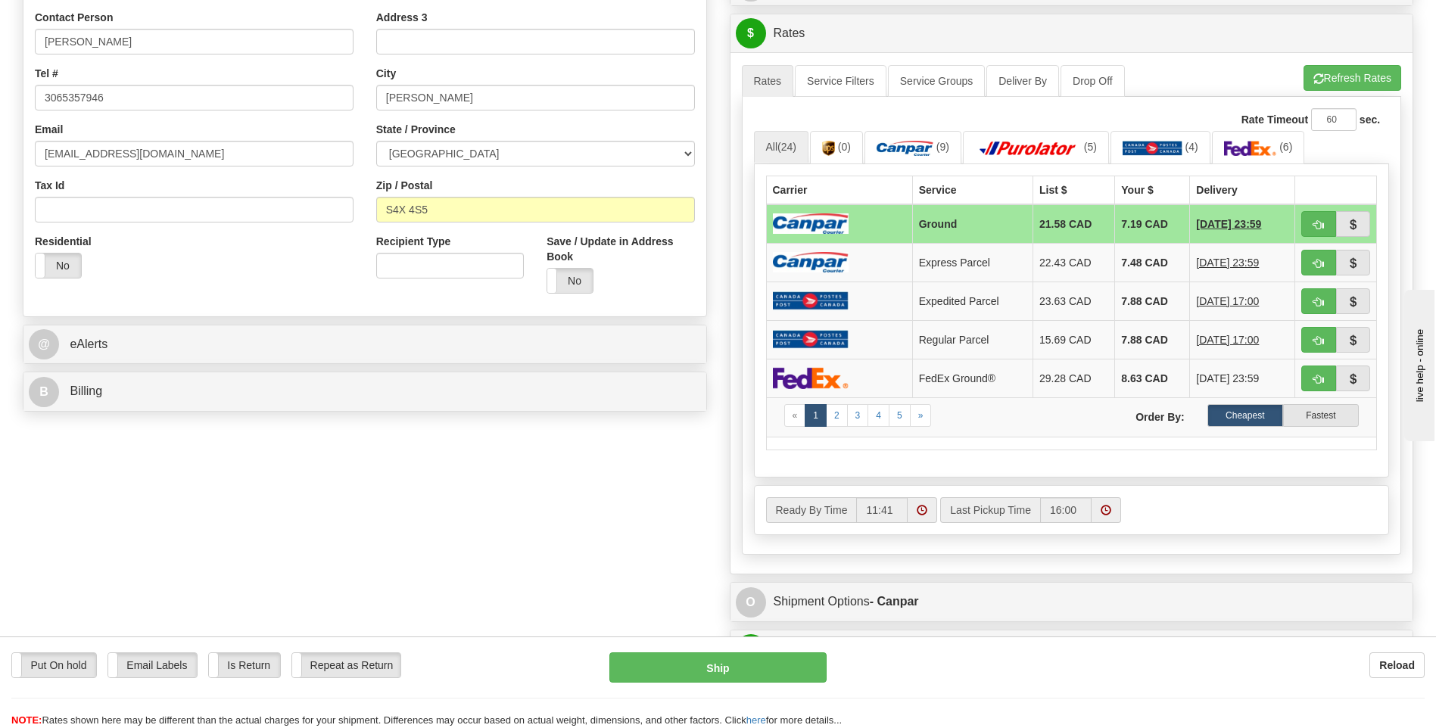
scroll to position [530, 0]
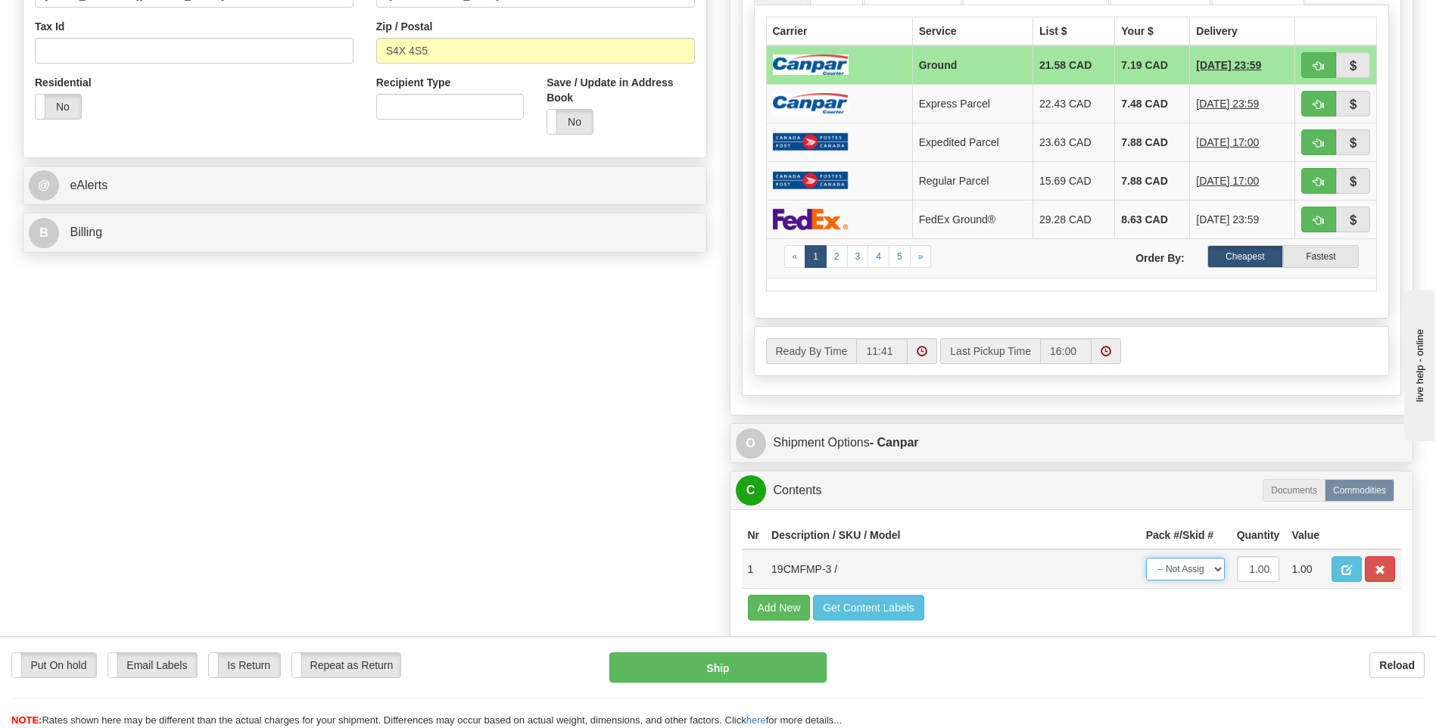
click at [1212, 565] on select "-- Not Assigned -- Package 1" at bounding box center [1185, 569] width 79 height 23
click at [1202, 623] on td "Add New Get Content Labels" at bounding box center [1072, 608] width 660 height 39
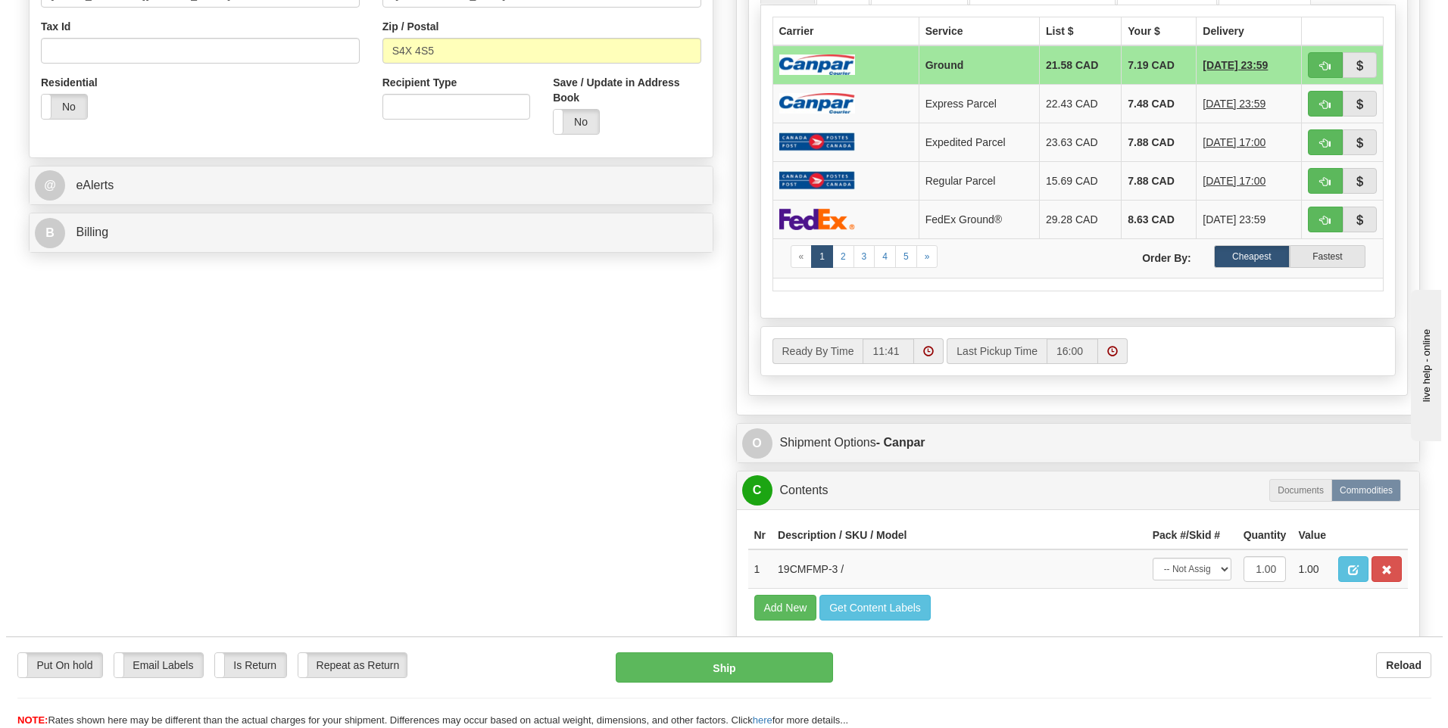
scroll to position [606, 0]
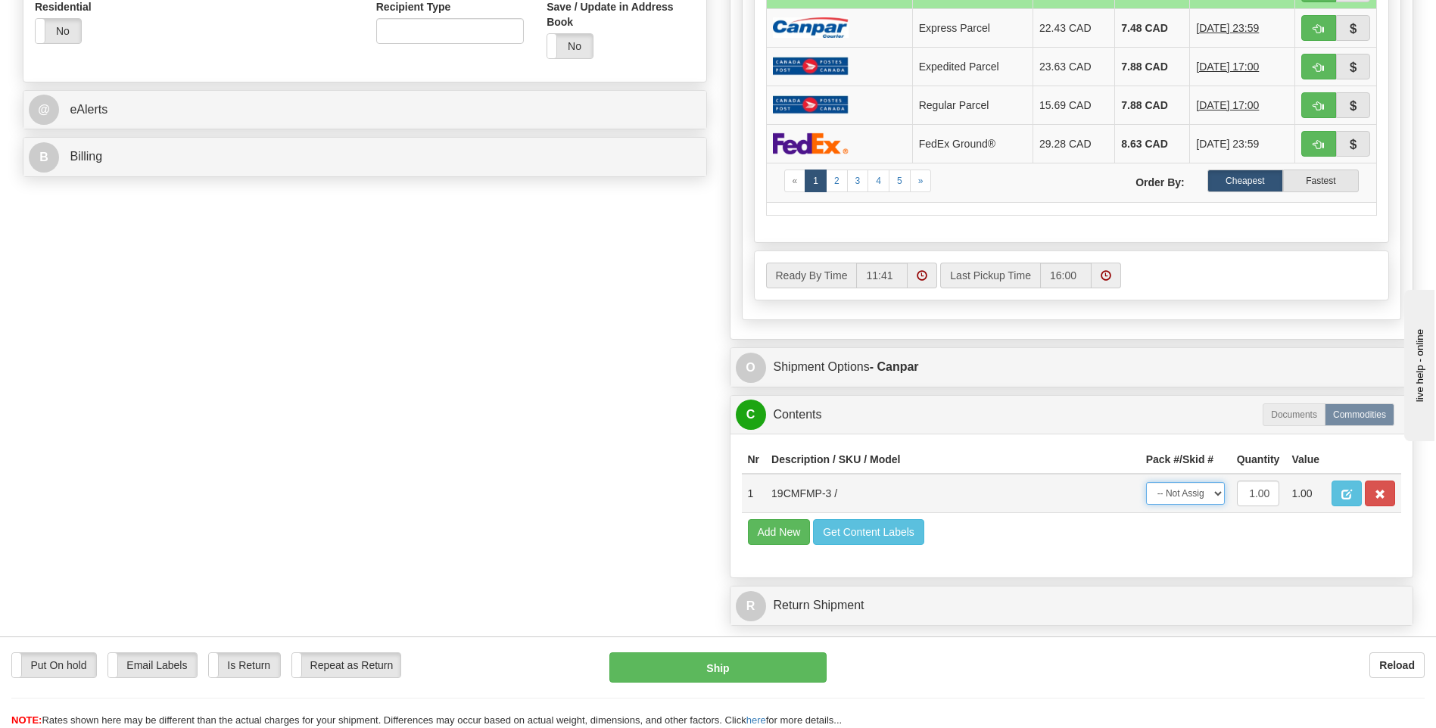
click at [1206, 494] on select "-- Not Assigned -- Package 1" at bounding box center [1185, 493] width 79 height 23
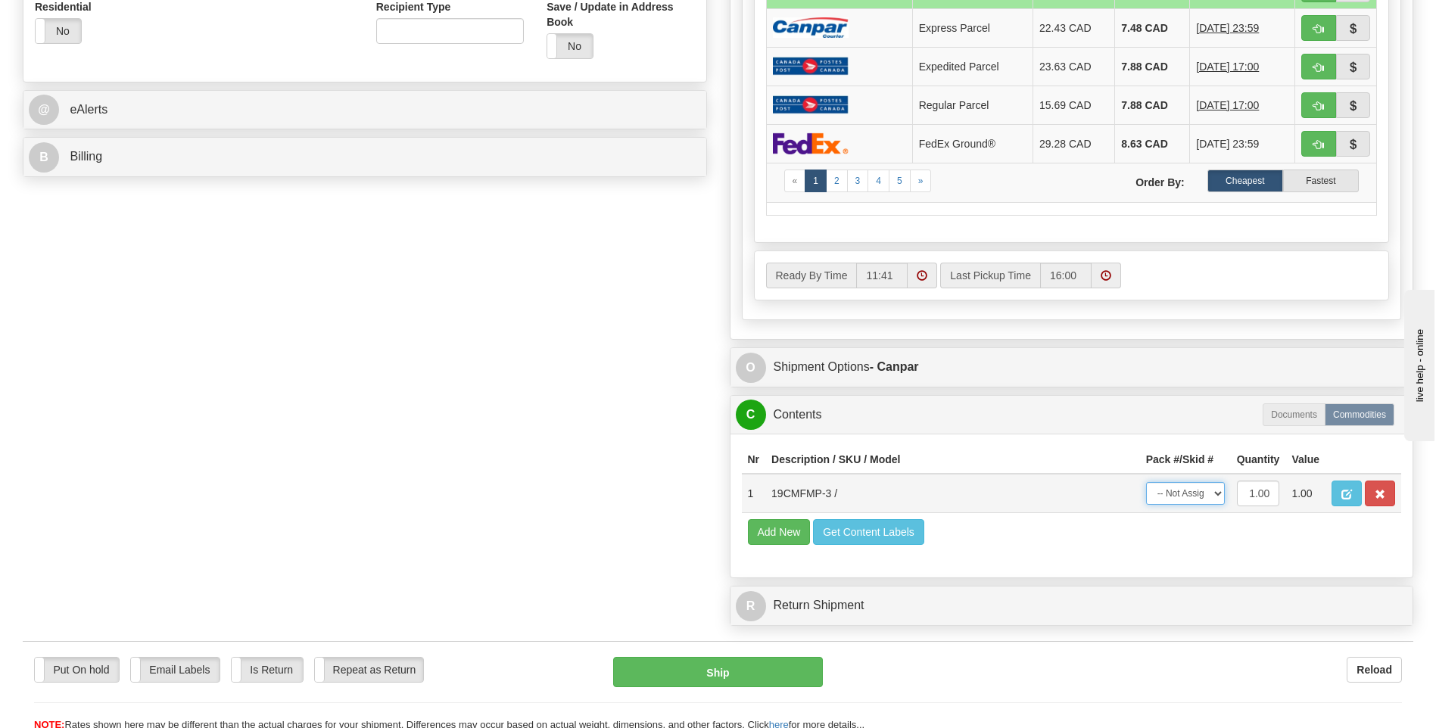
select select "0"
click at [1146, 482] on select "-- Not Assigned -- Package 1" at bounding box center [1185, 493] width 79 height 23
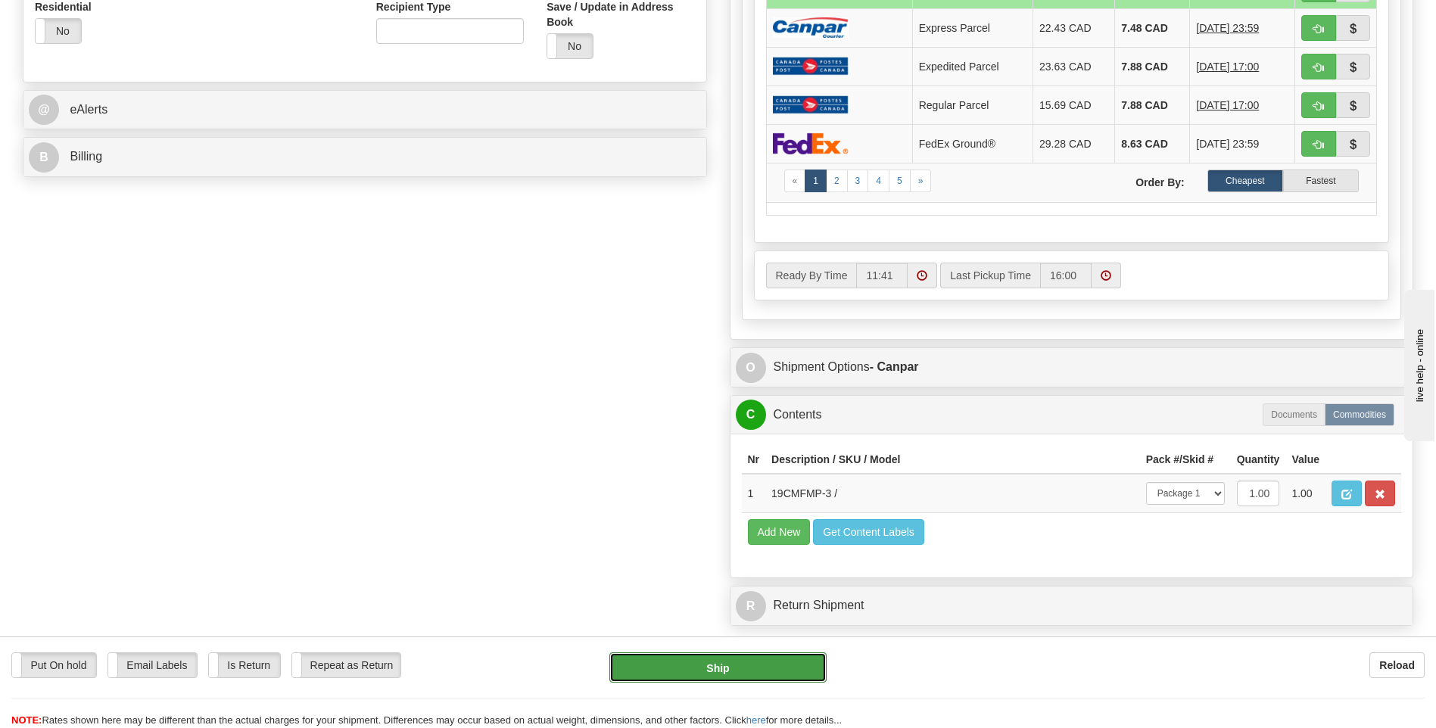
click at [761, 677] on button "Ship" at bounding box center [718, 668] width 217 height 30
type input "1"
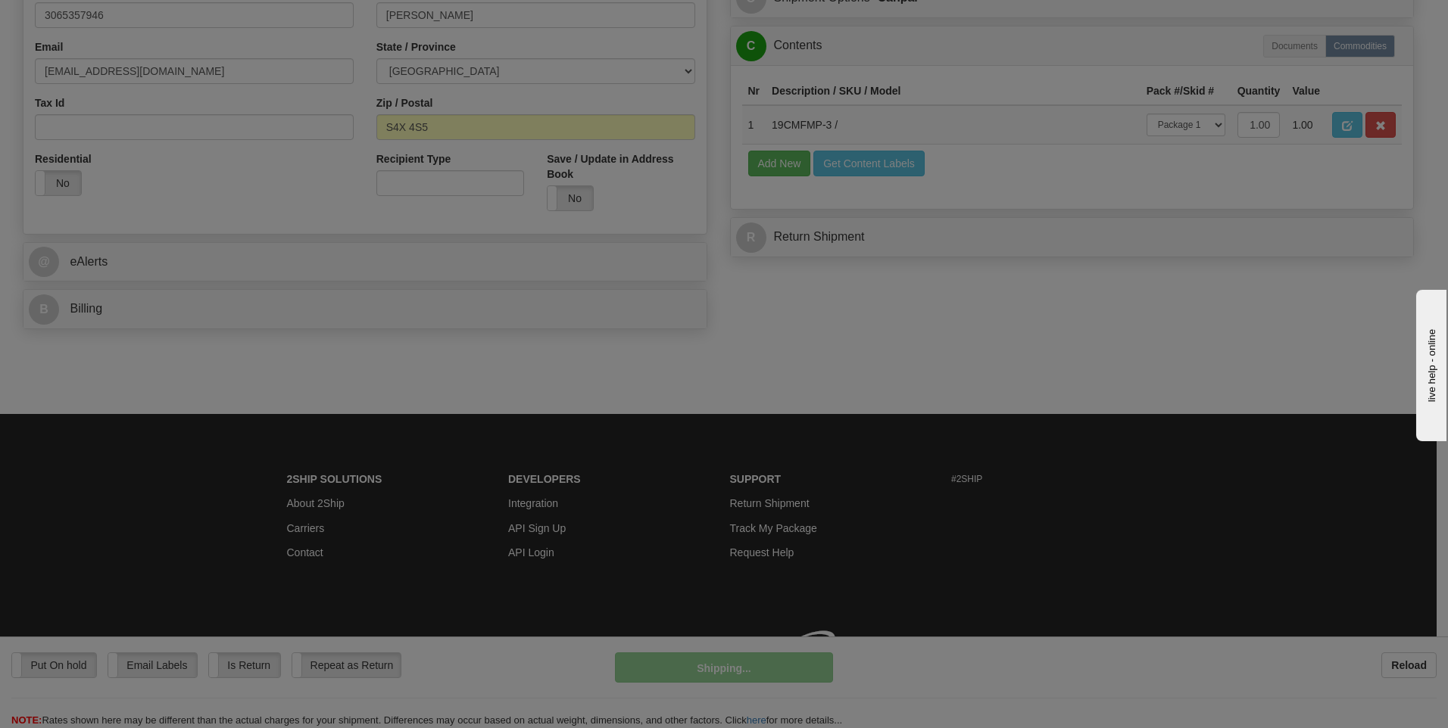
scroll to position [476, 0]
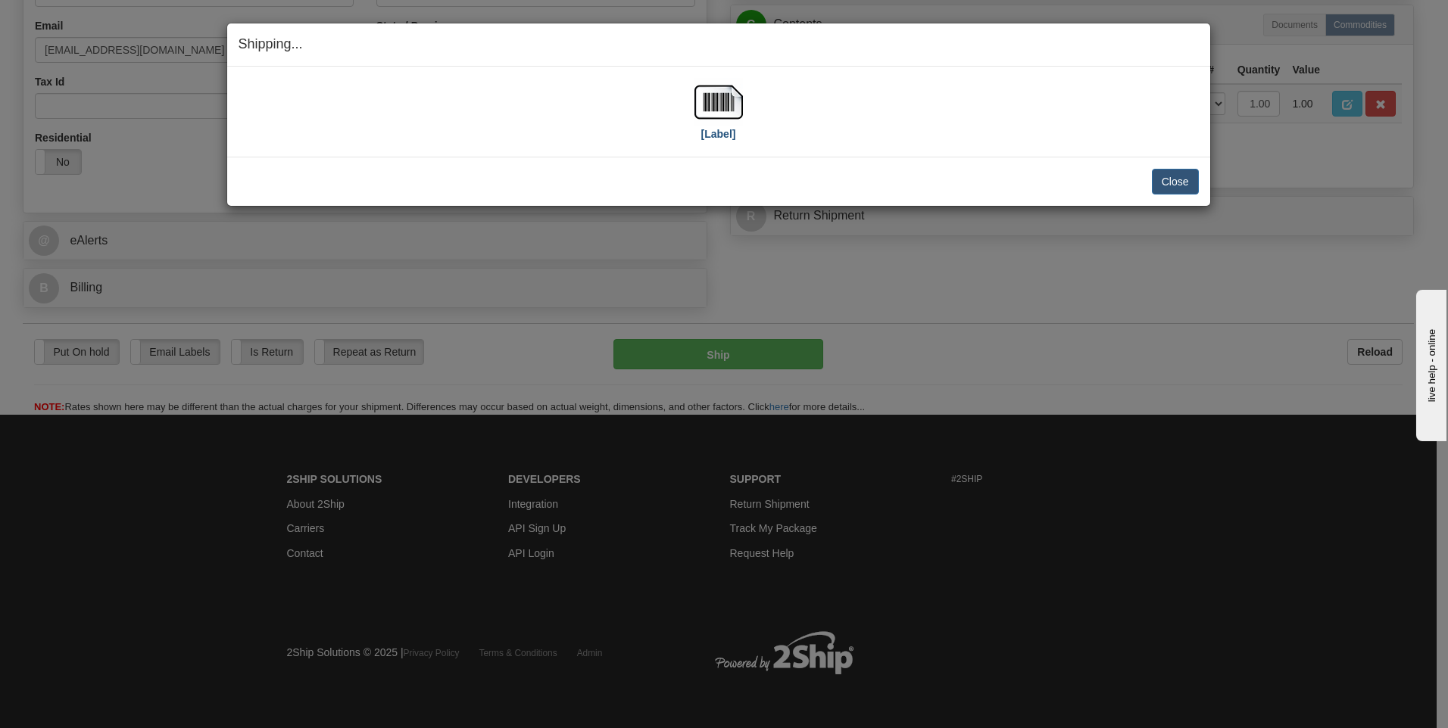
click at [741, 117] on div "[Label]" at bounding box center [719, 111] width 960 height 67
click at [738, 117] on img at bounding box center [718, 102] width 48 height 48
click at [1193, 187] on button "Close" at bounding box center [1175, 182] width 47 height 26
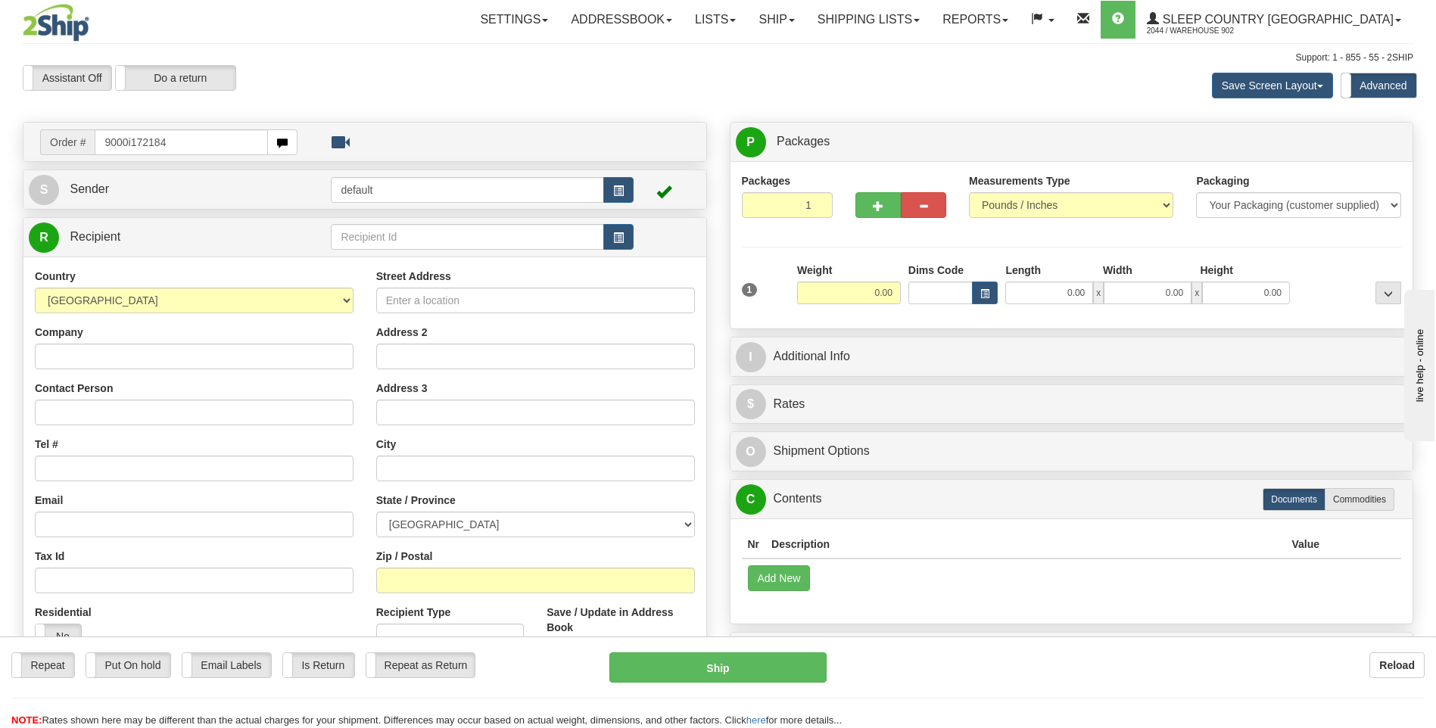
type input "9000i172184"
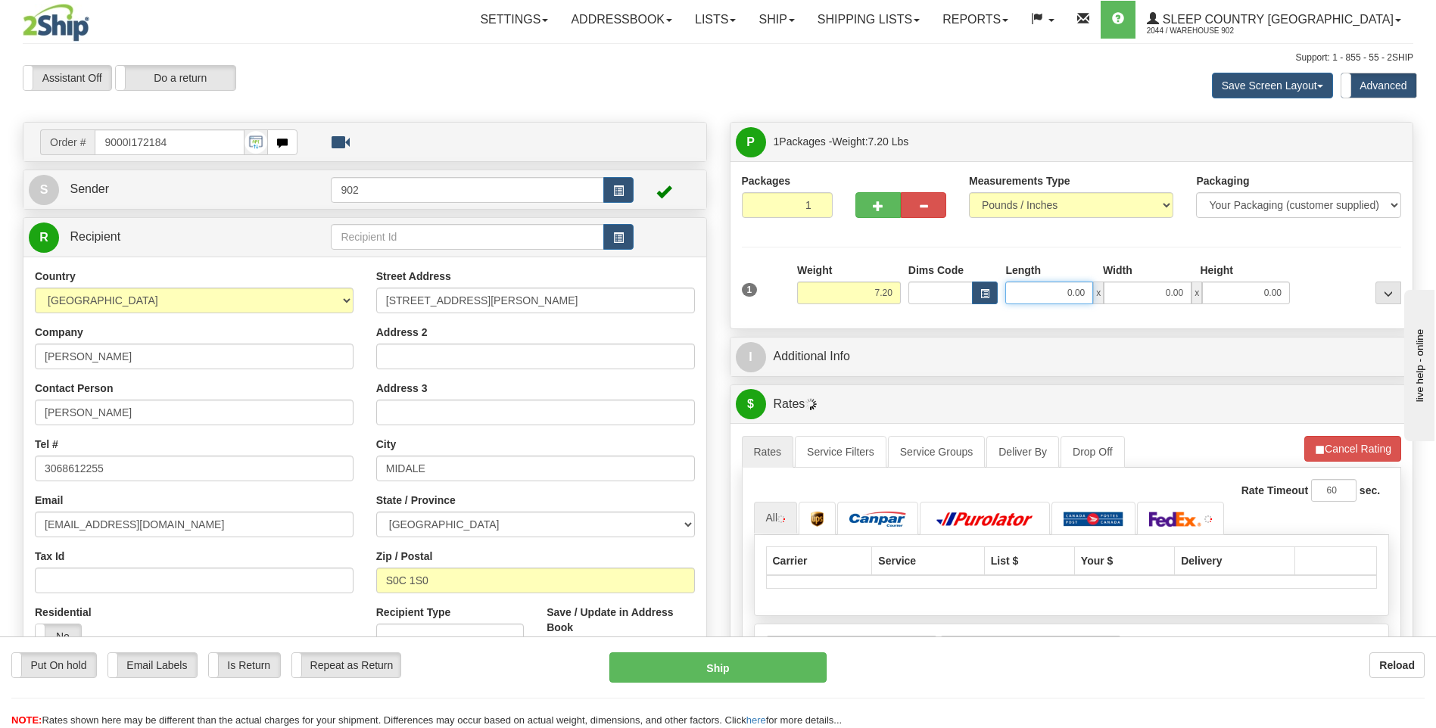
click at [1040, 283] on input "0.00" at bounding box center [1050, 293] width 88 height 23
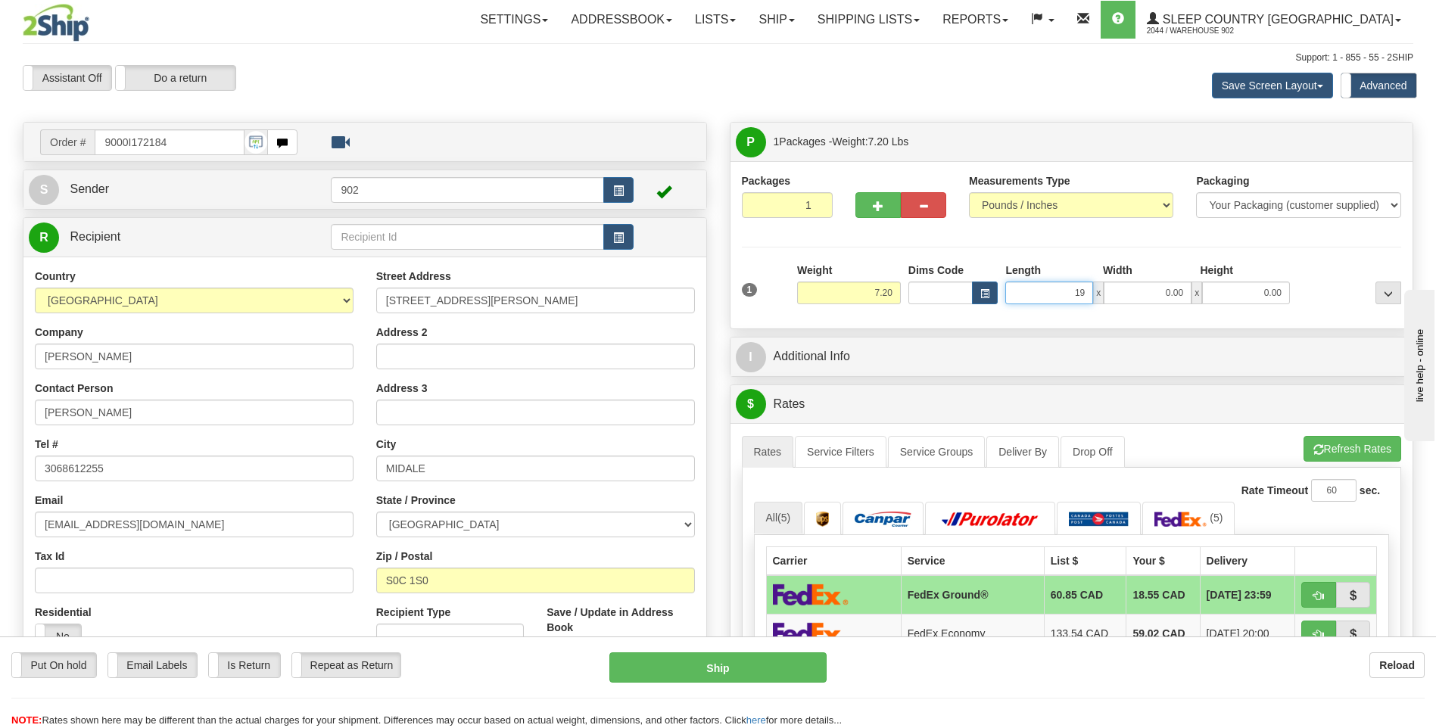
type input "19.00"
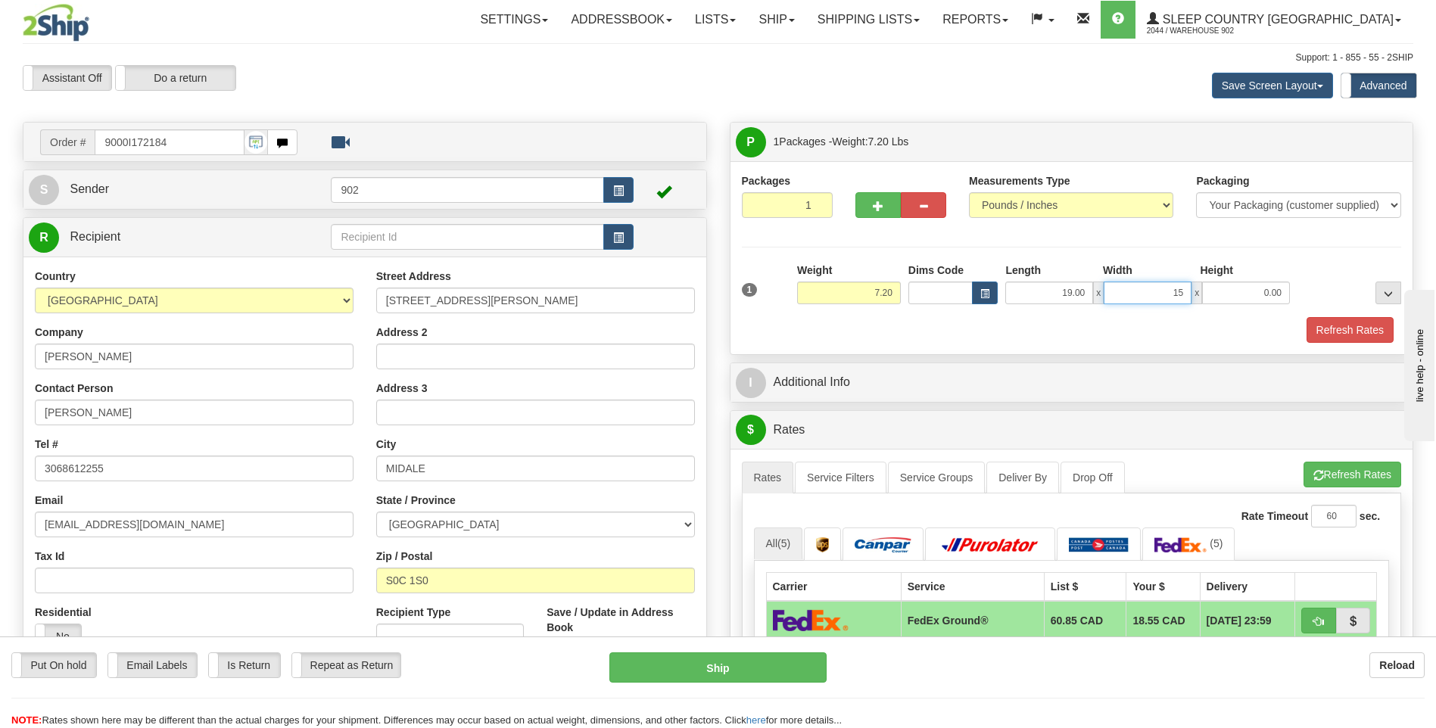
type input "15.00"
type input "7.00"
click at [1344, 333] on button "Refresh Rates" at bounding box center [1350, 330] width 87 height 26
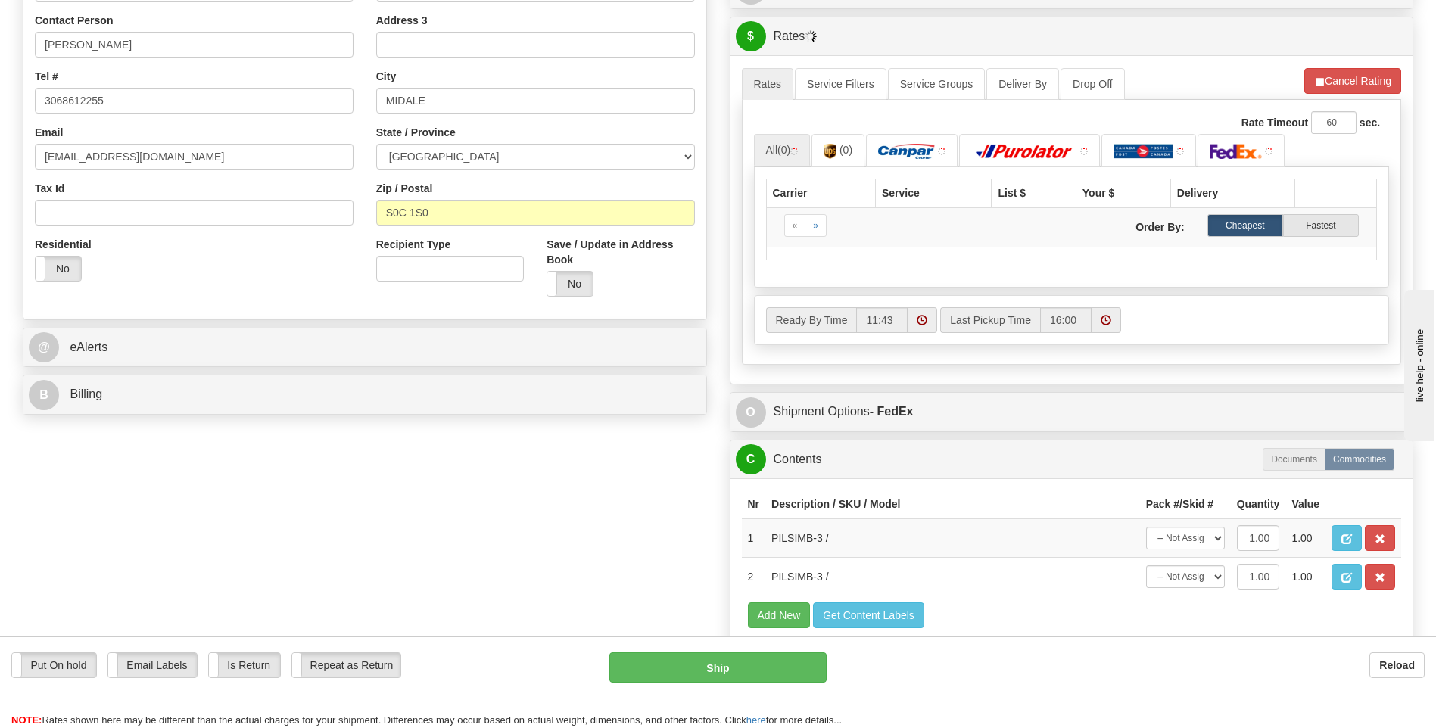
scroll to position [530, 0]
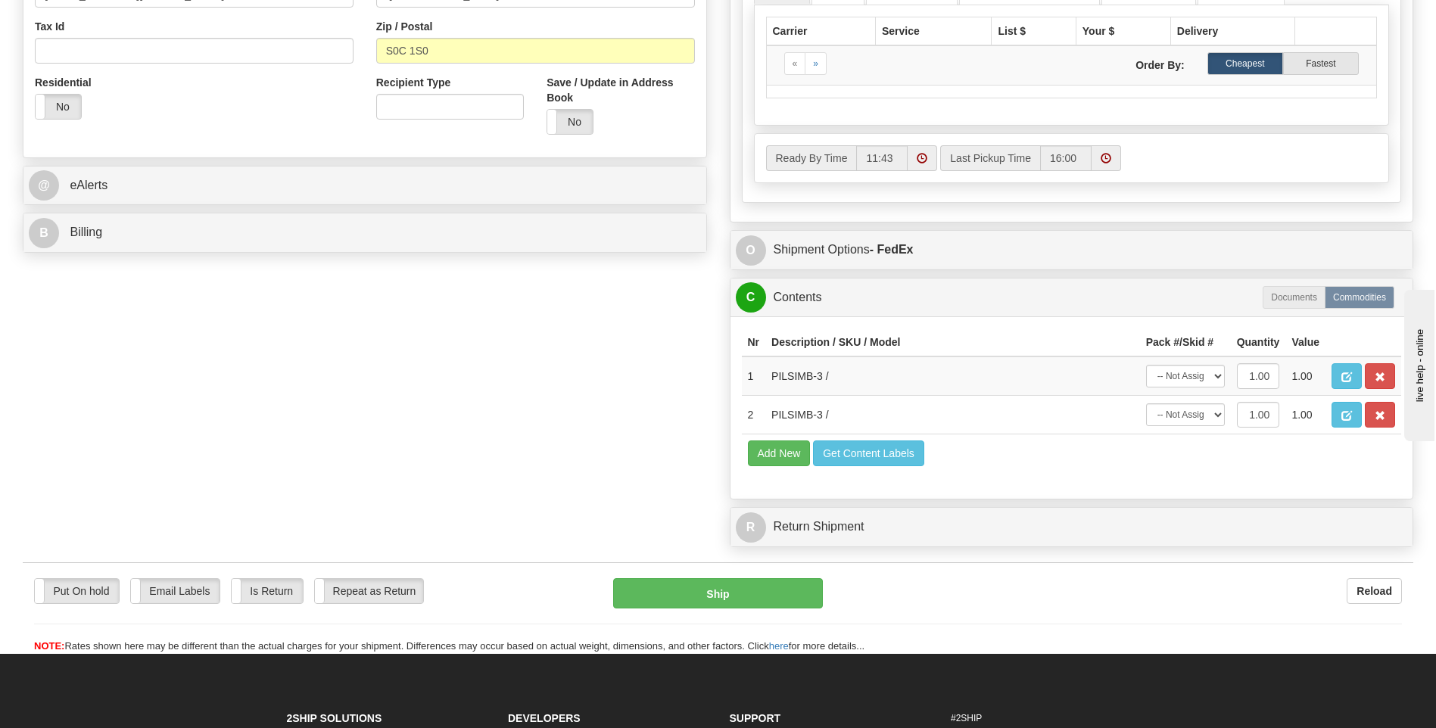
click at [1210, 182] on div "Ready By Time 11:43 Last Pickup Time 16:00" at bounding box center [1072, 158] width 635 height 48
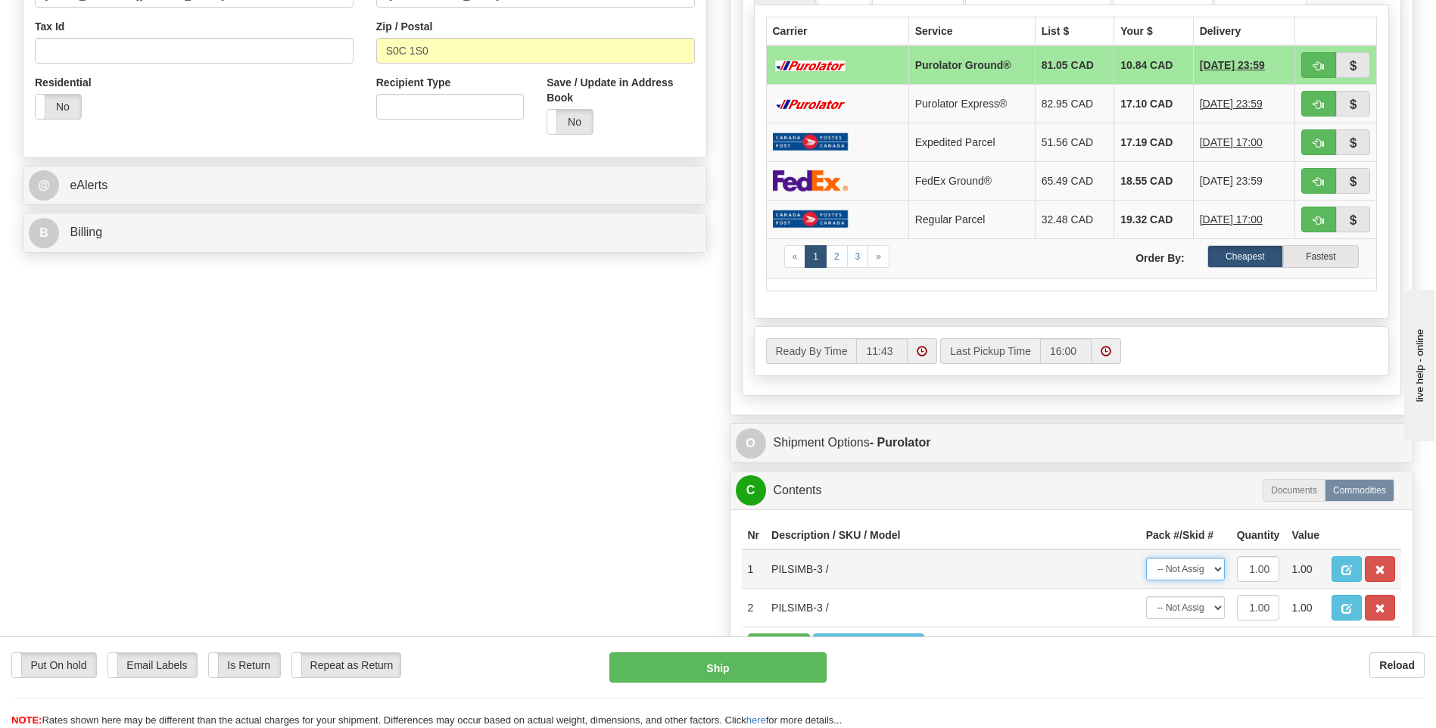
click at [1190, 570] on select "-- Not Assigned -- Package 1" at bounding box center [1185, 569] width 79 height 23
select select "0"
click at [1146, 558] on select "-- Not Assigned -- Package 1" at bounding box center [1185, 569] width 79 height 23
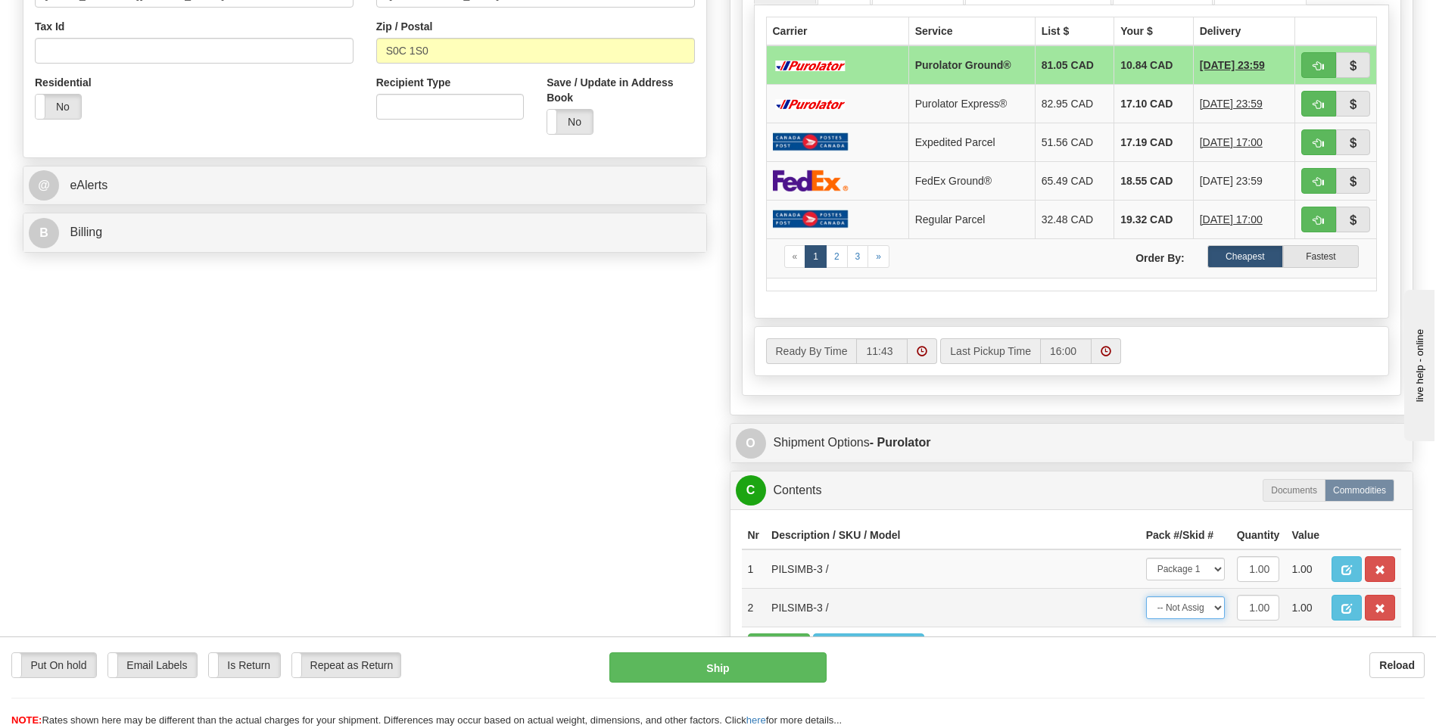
drag, startPoint x: 1187, startPoint y: 610, endPoint x: 1187, endPoint y: 619, distance: 9.1
click at [1187, 610] on select "-- Not Assigned -- Package 1" at bounding box center [1185, 608] width 79 height 23
select select "0"
click at [1146, 597] on select "-- Not Assigned -- Package 1" at bounding box center [1185, 608] width 79 height 23
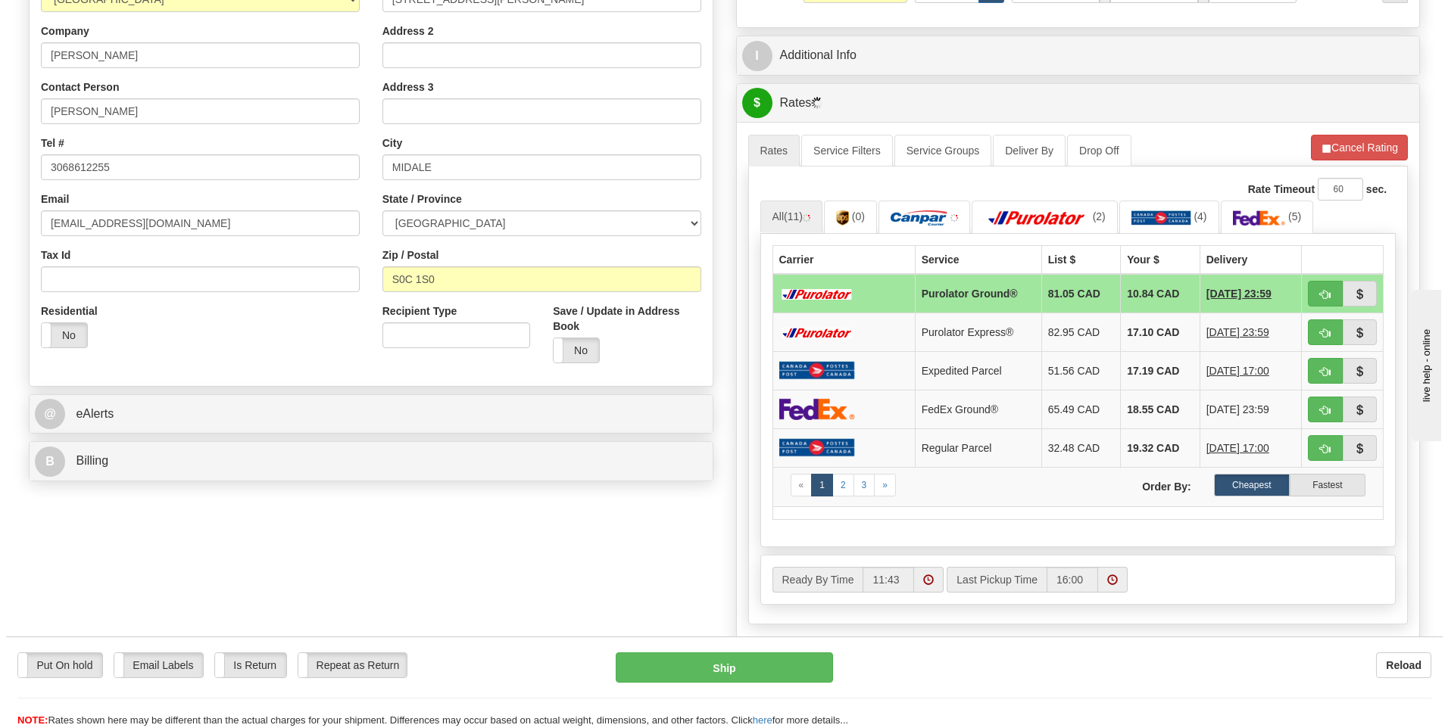
scroll to position [151, 0]
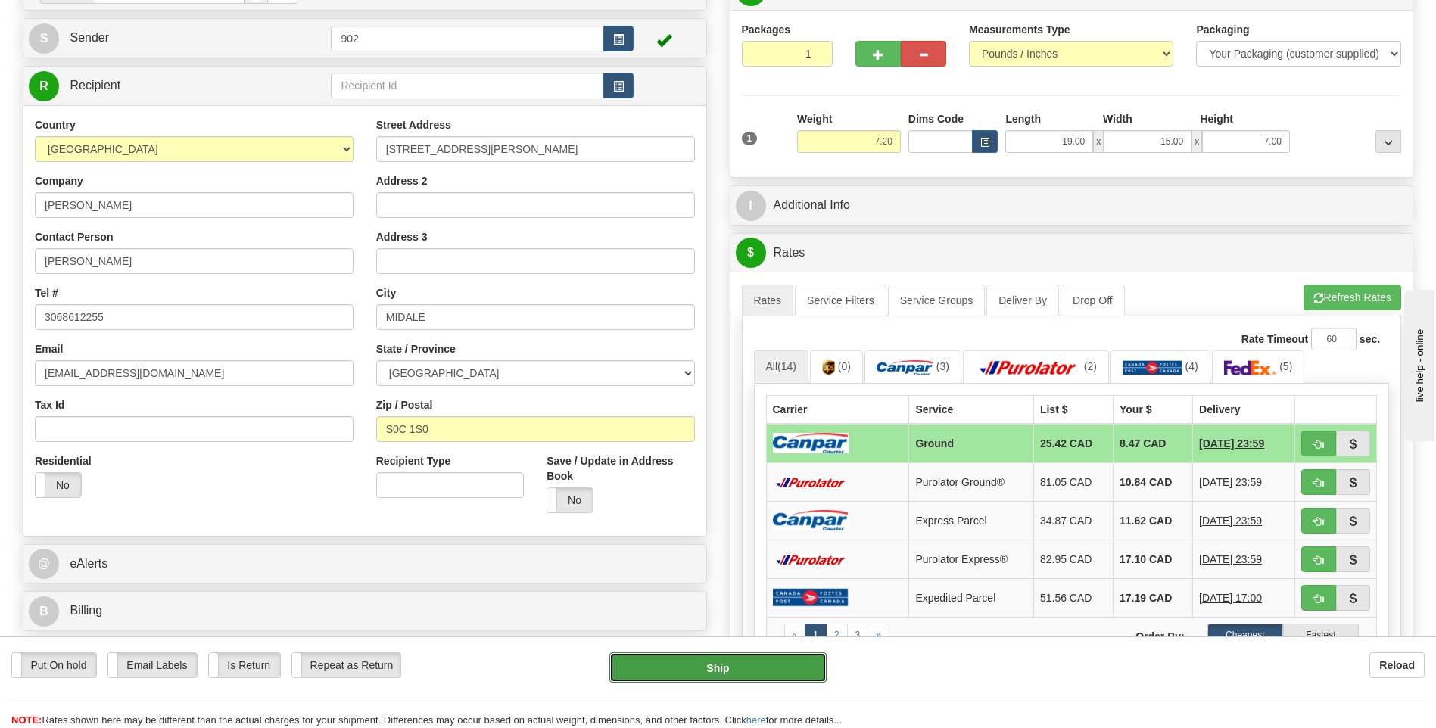
click at [805, 658] on button "Ship" at bounding box center [718, 668] width 217 height 30
type input "1"
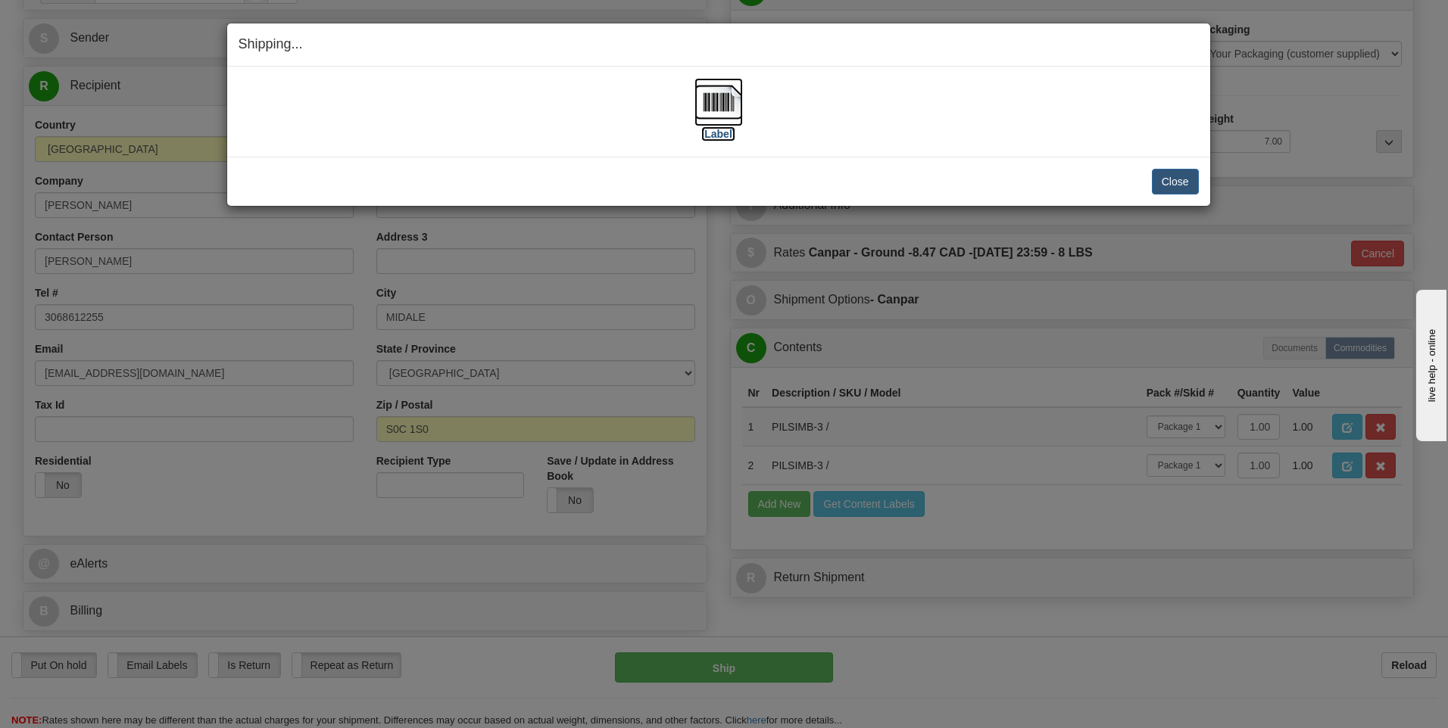
click at [707, 108] on img at bounding box center [718, 102] width 48 height 48
click at [1153, 201] on div "Close Cancel Cancel Shipment and Quit Pickup Quit Pickup ONLY" at bounding box center [718, 181] width 983 height 49
click at [1184, 189] on button "Close" at bounding box center [1175, 182] width 47 height 26
click at [1187, 175] on button "Close" at bounding box center [1175, 182] width 47 height 26
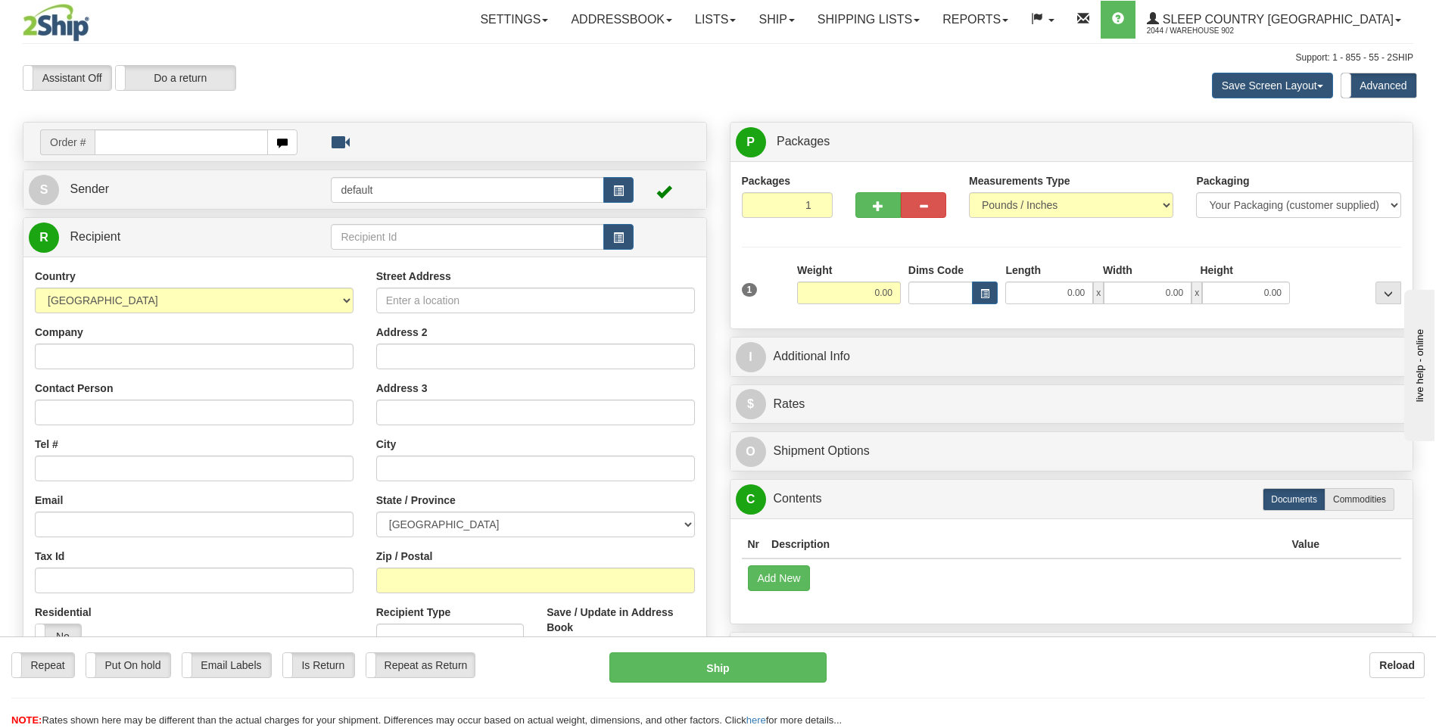
click at [242, 139] on input "text" at bounding box center [181, 142] width 173 height 26
type input "9000i173469"
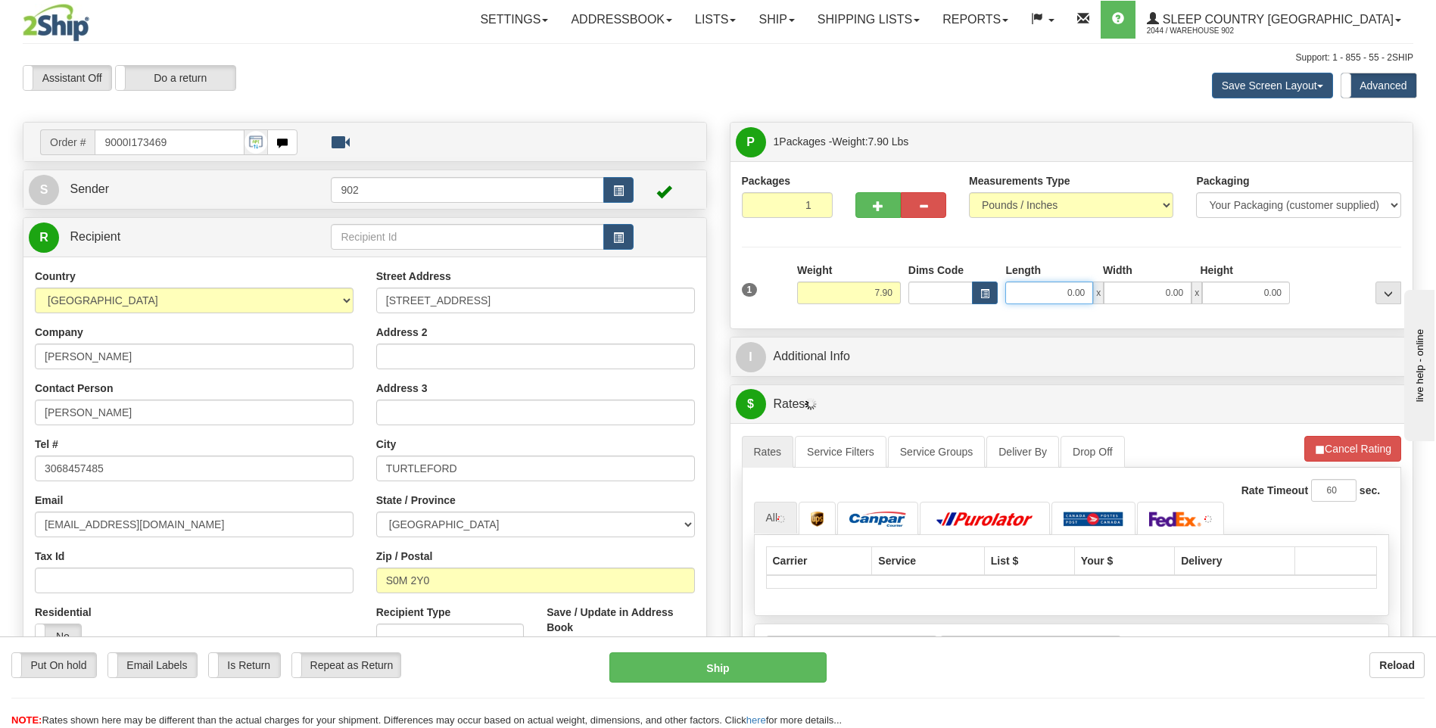
click at [1106, 302] on div "0.00 x 0.00 x 0.00" at bounding box center [1148, 293] width 285 height 23
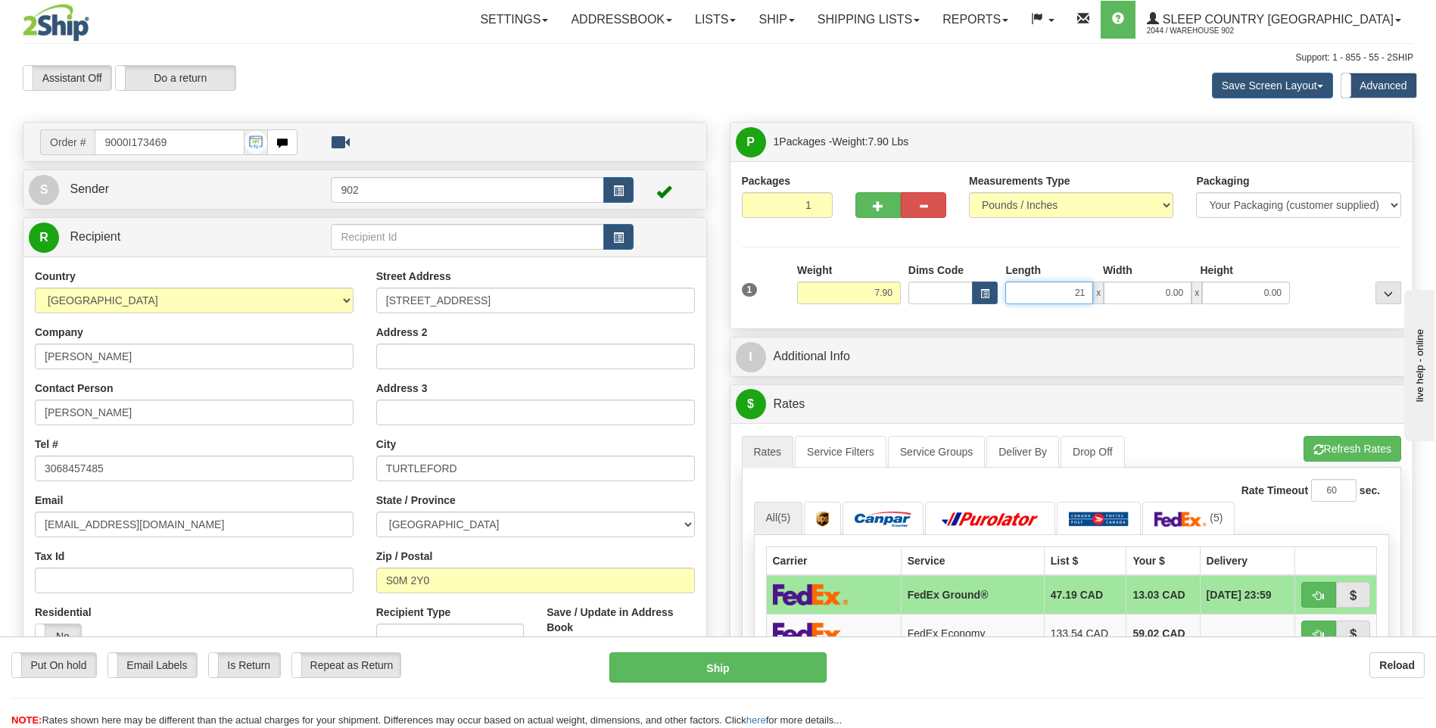
type input "21.00"
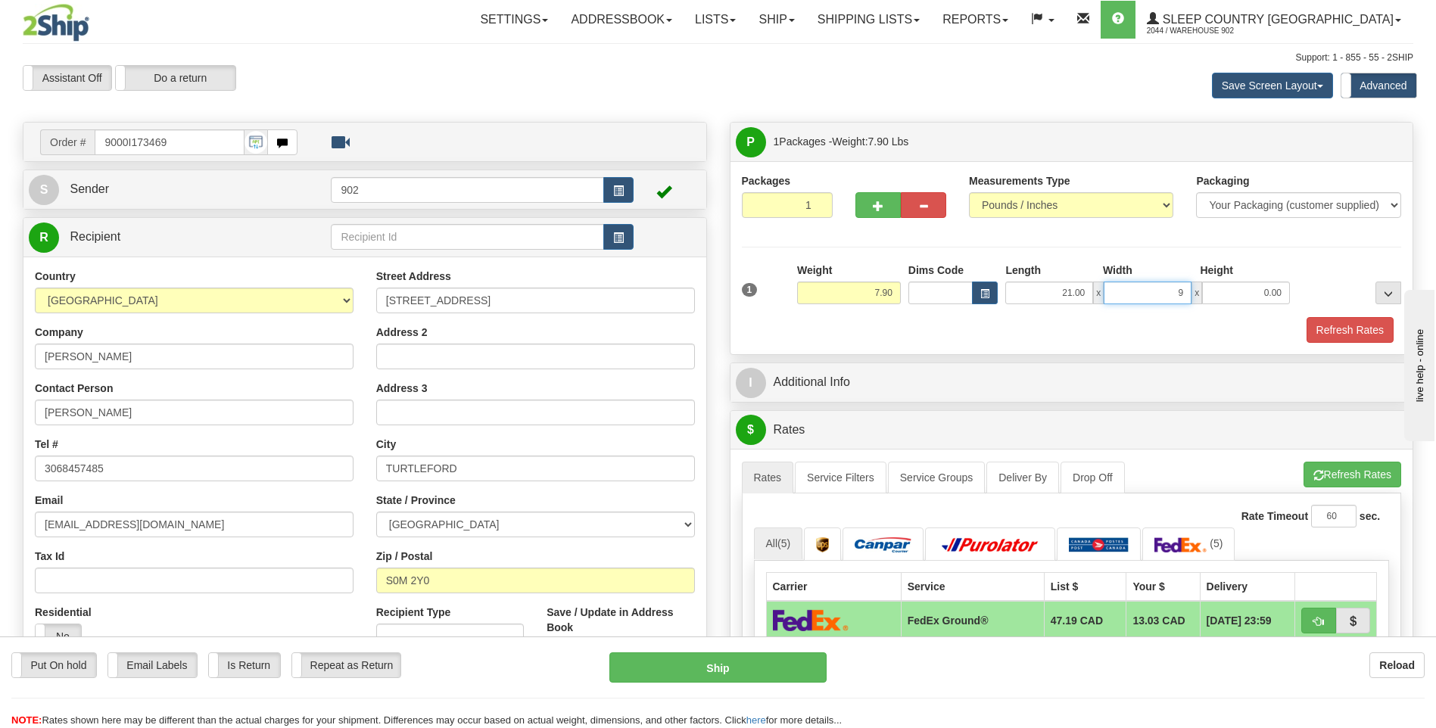
type input "9.00"
type input "7.00"
click at [1343, 337] on button "Refresh Rates" at bounding box center [1350, 330] width 87 height 26
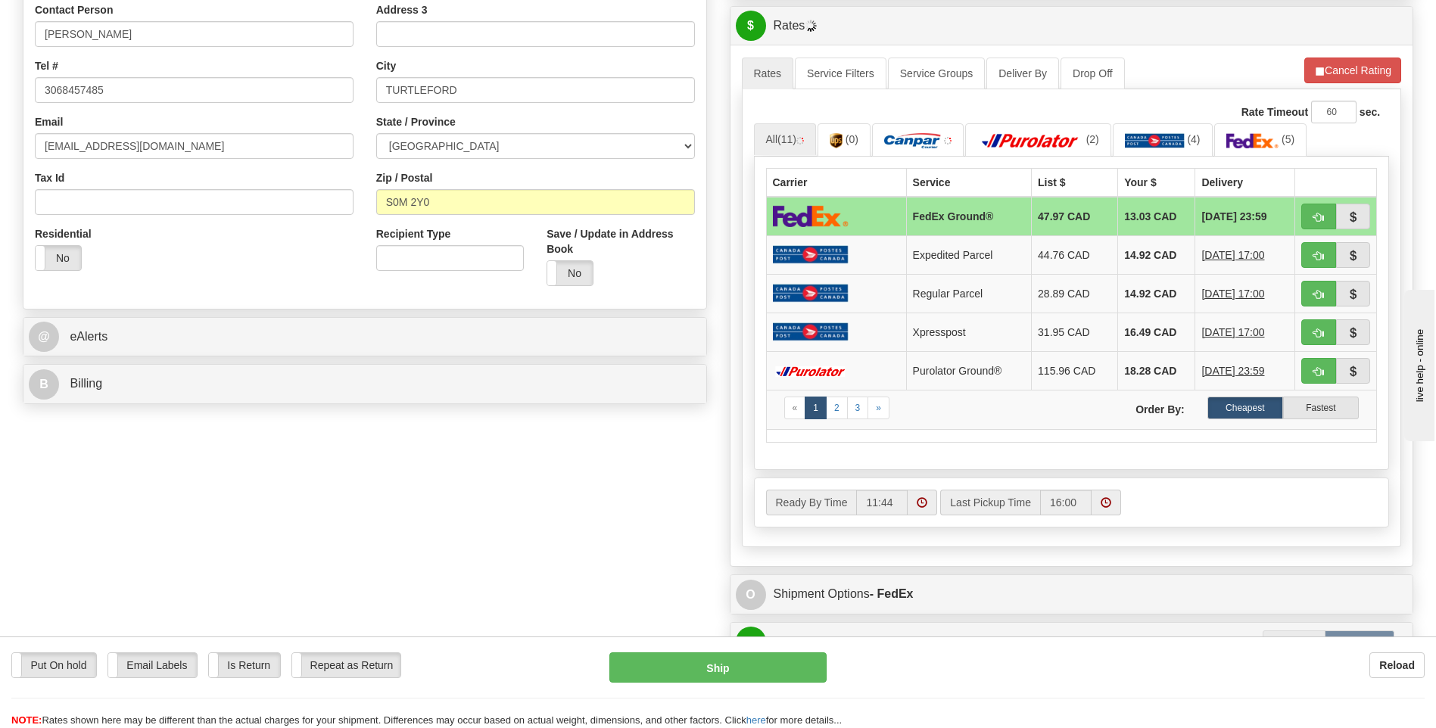
scroll to position [606, 0]
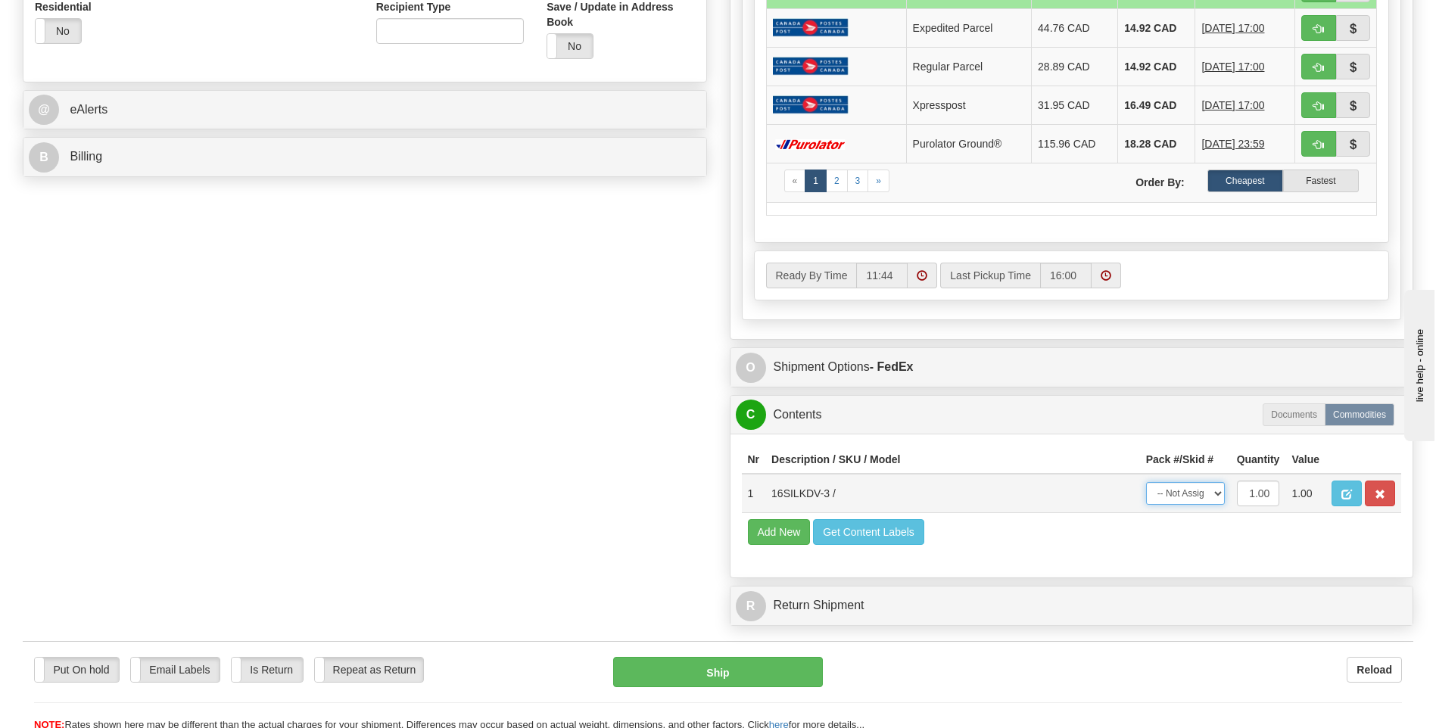
click at [1187, 492] on select "-- Not Assigned -- Package 1" at bounding box center [1185, 493] width 79 height 23
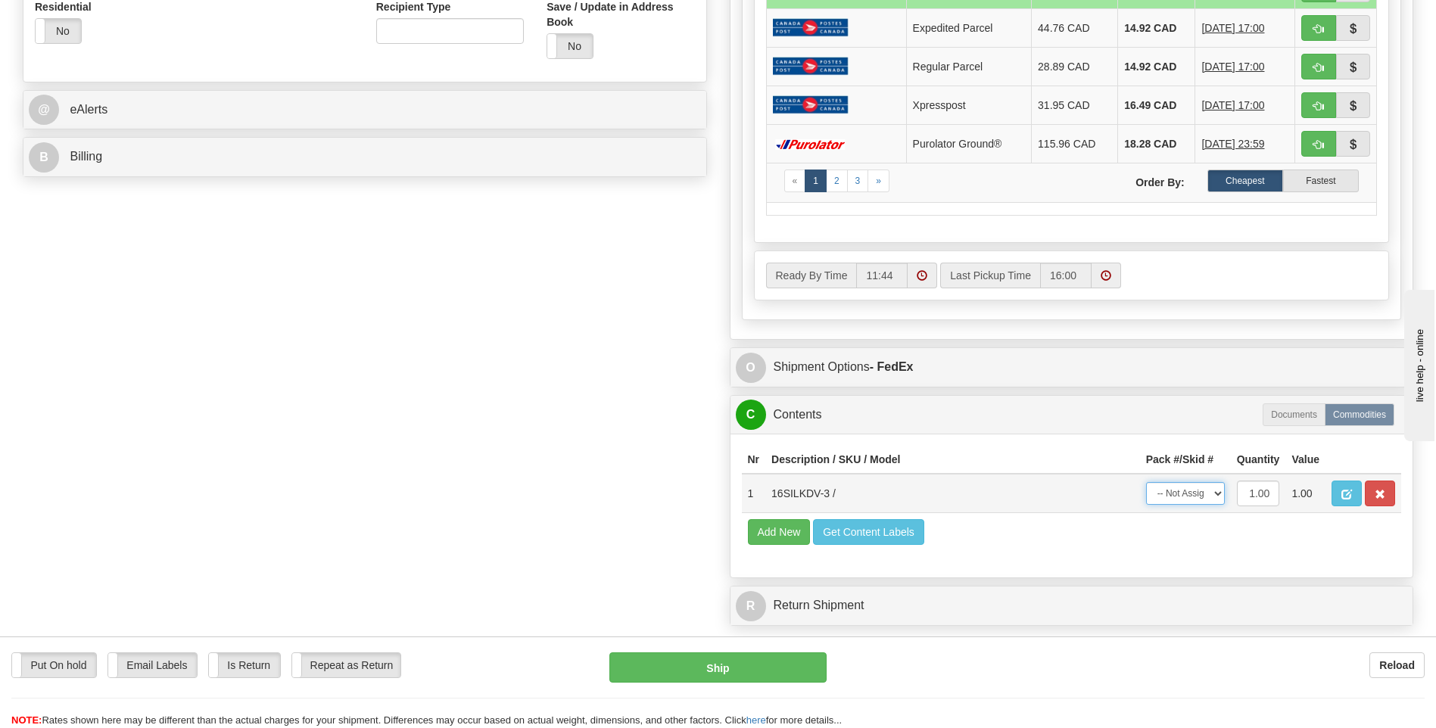
select select "0"
click at [1146, 482] on select "-- Not Assigned -- Package 1" at bounding box center [1185, 493] width 79 height 23
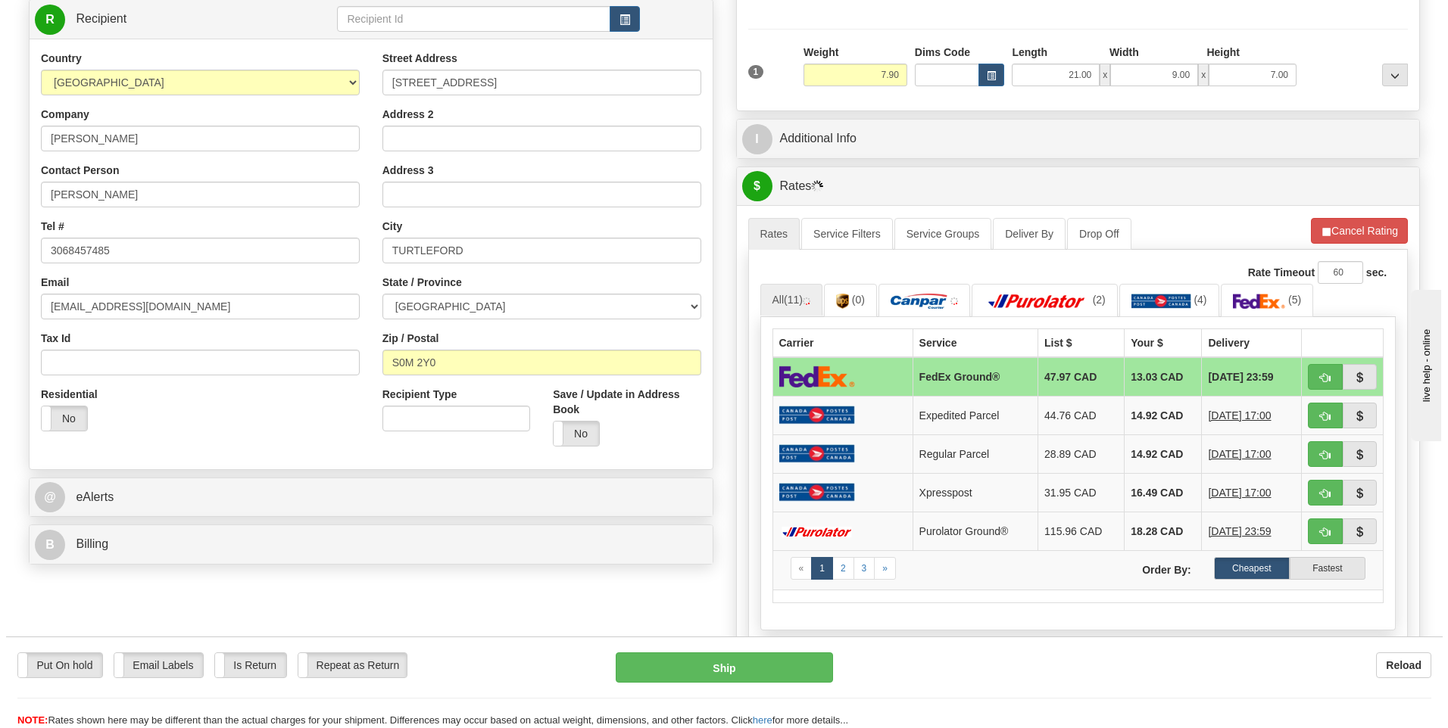
scroll to position [16, 0]
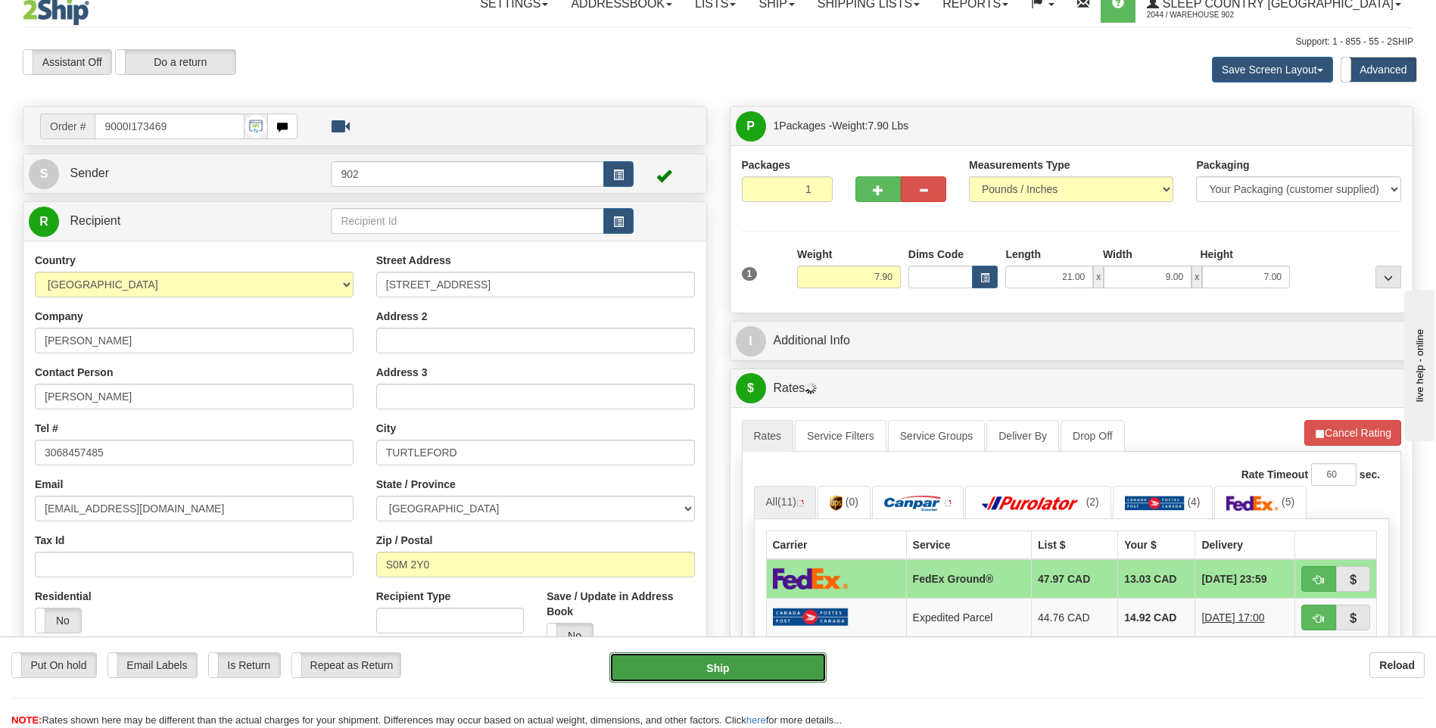
click at [797, 669] on button "Ship" at bounding box center [718, 668] width 217 height 30
type input "92"
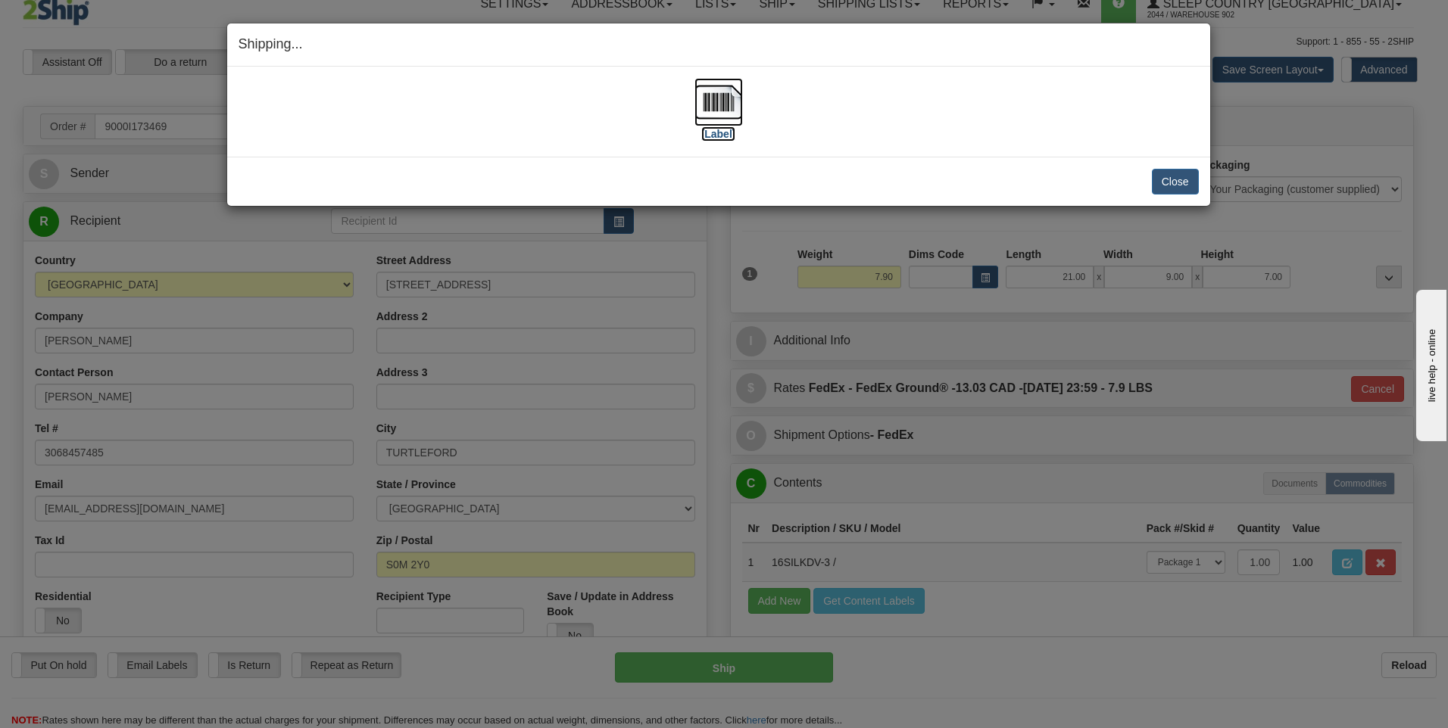
click at [716, 120] on img at bounding box center [718, 102] width 48 height 48
click at [1163, 174] on button "Close" at bounding box center [1175, 182] width 47 height 26
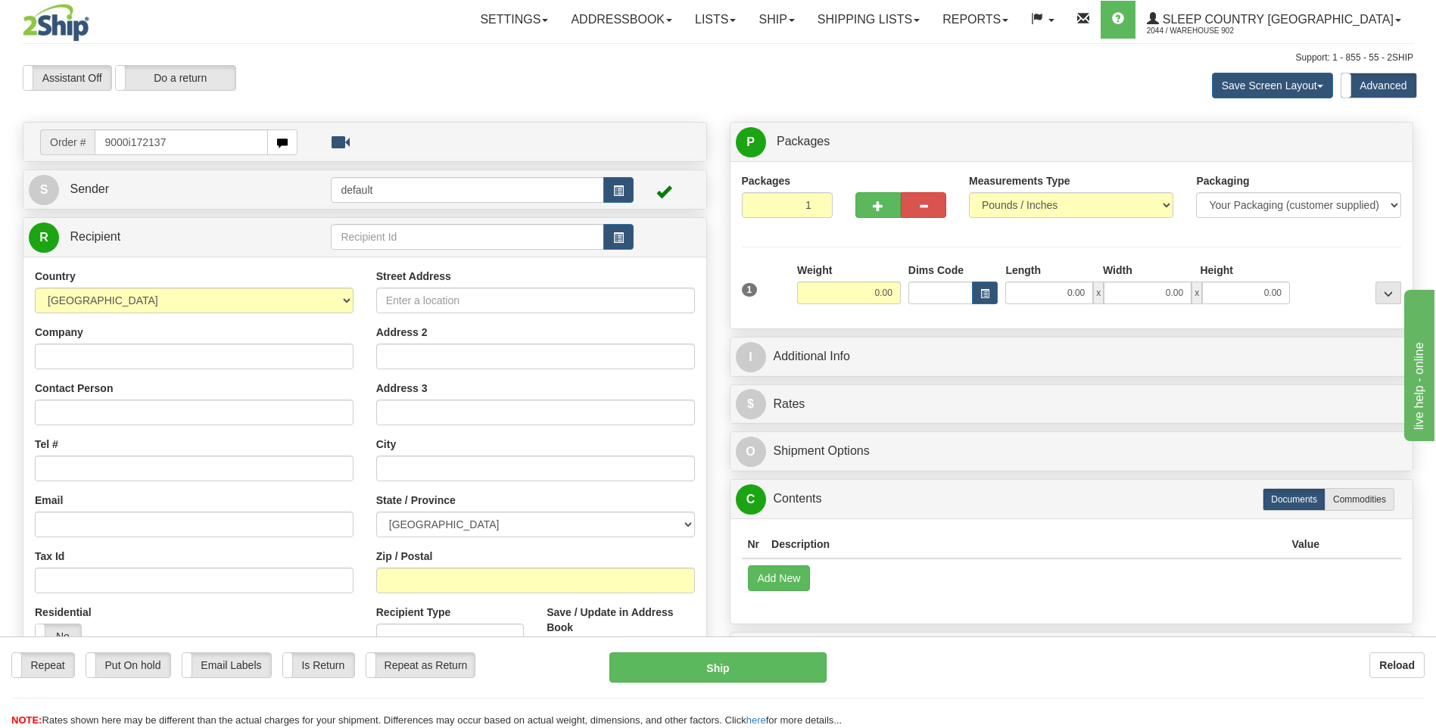
type input "9000i172137"
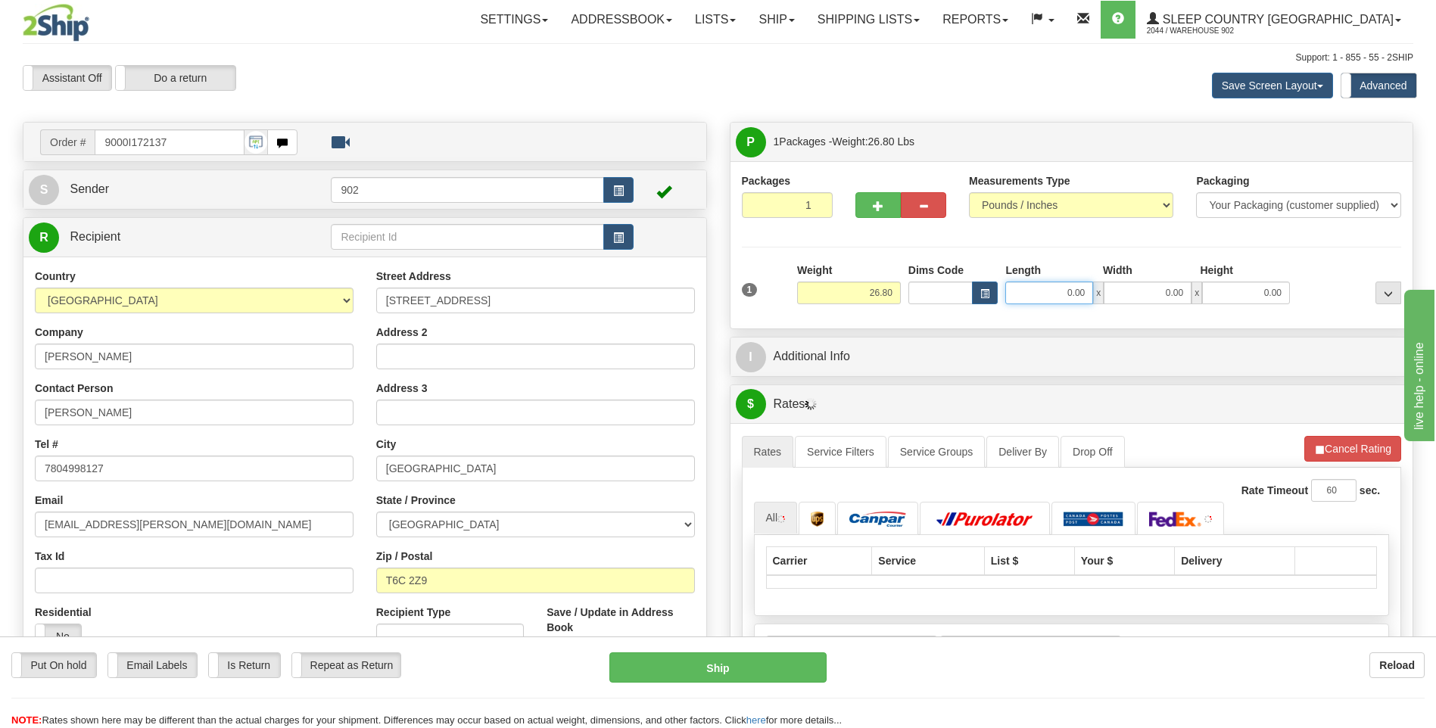
drag, startPoint x: 1066, startPoint y: 296, endPoint x: 1165, endPoint y: 285, distance: 99.8
click at [1164, 287] on div "0.00 x 0.00 x 0.00" at bounding box center [1148, 293] width 285 height 23
type input "25.00"
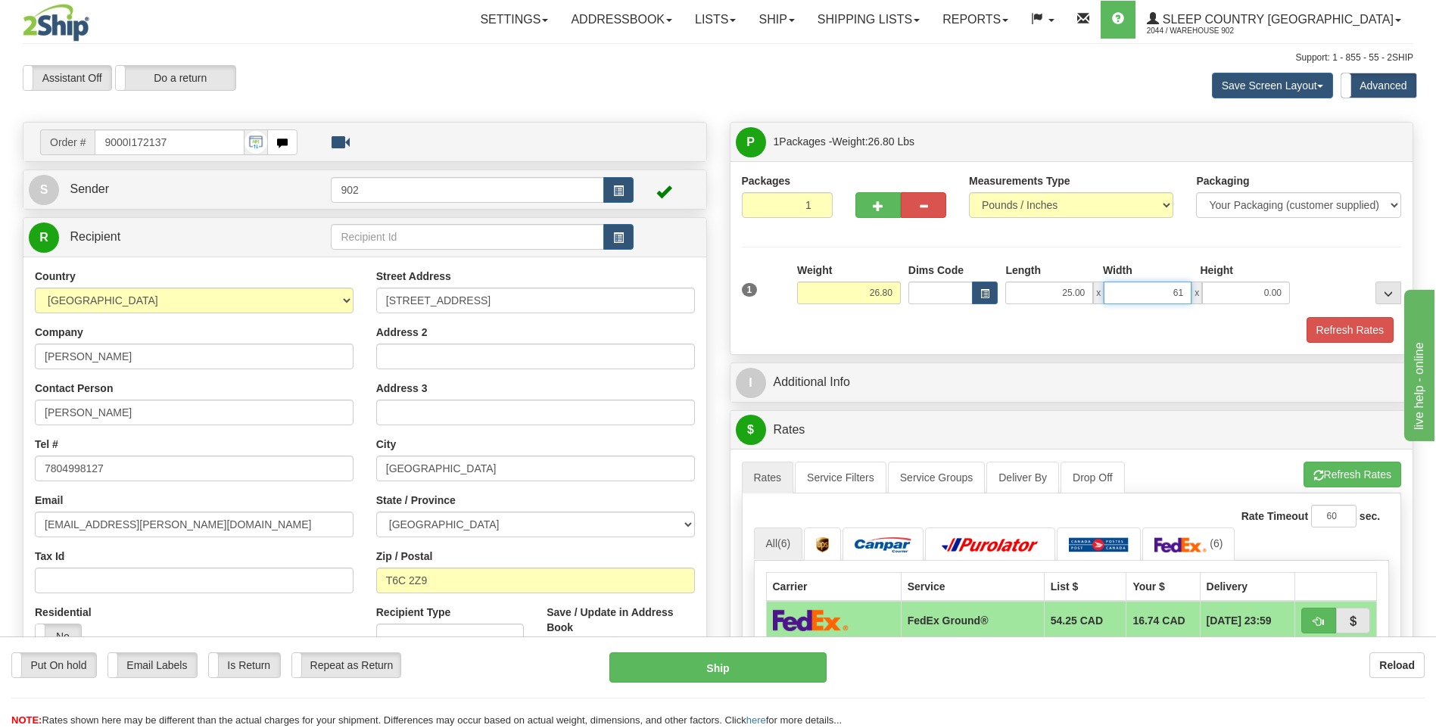
type input "6"
type input "16.00"
type input "7.00"
click at [1330, 323] on button "Refresh Rates" at bounding box center [1350, 330] width 87 height 26
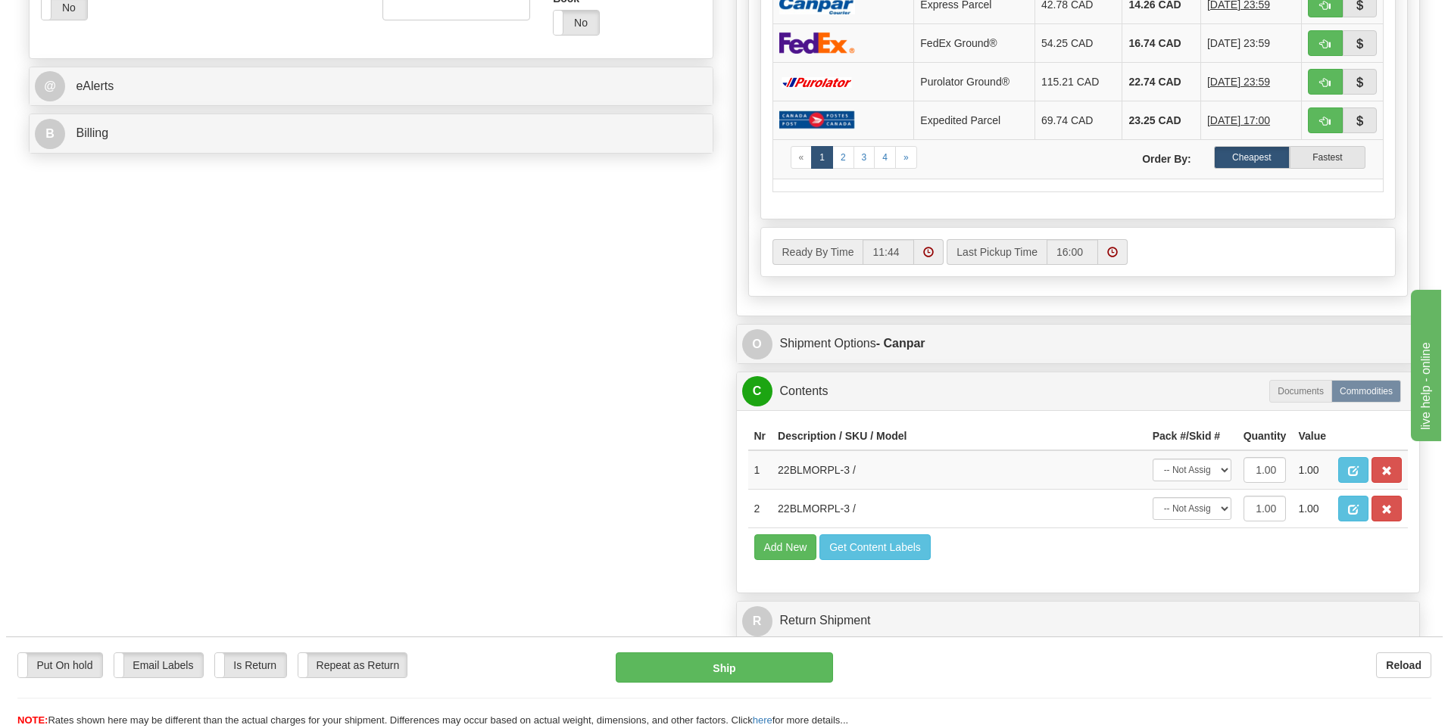
scroll to position [681, 0]
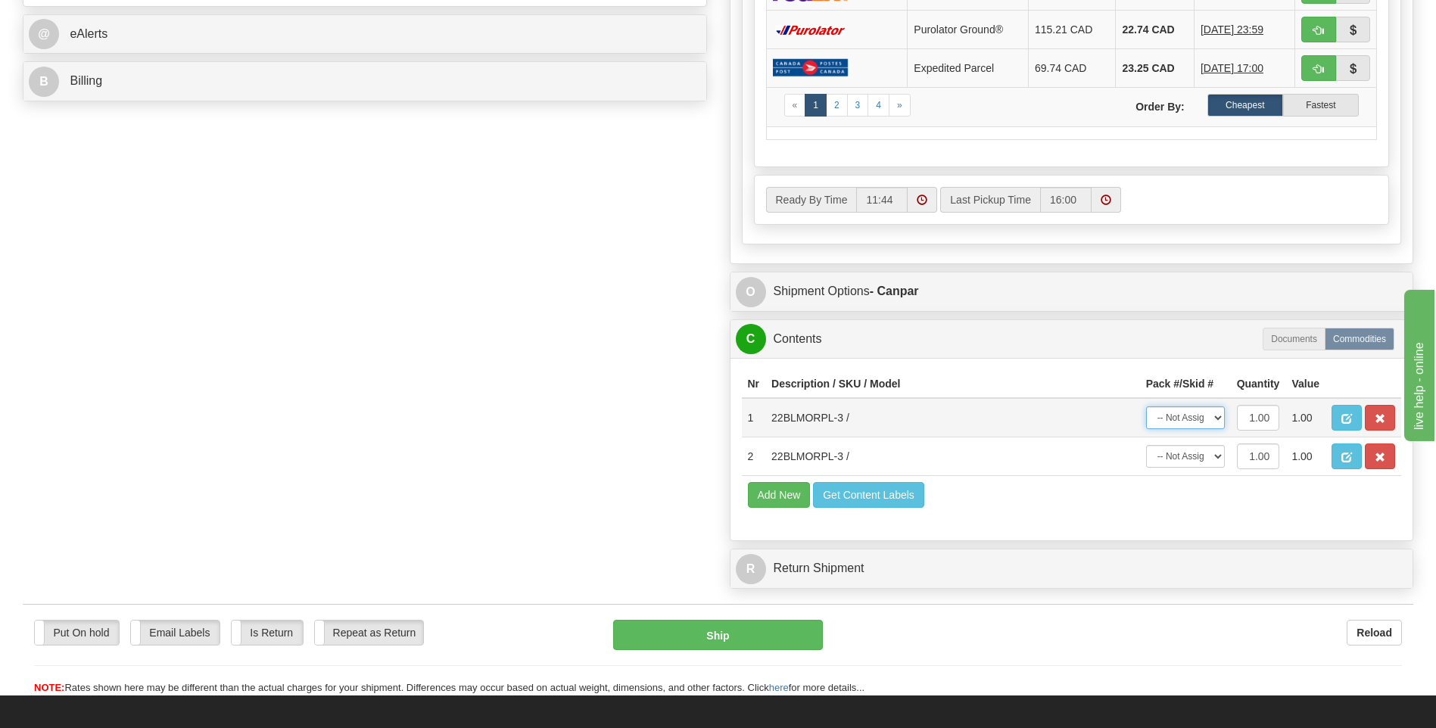
click at [1185, 421] on select "-- Not Assigned -- Package 1" at bounding box center [1185, 418] width 79 height 23
select select "0"
click at [1146, 407] on select "-- Not Assigned -- Package 1" at bounding box center [1185, 418] width 79 height 23
click at [1187, 462] on select "-- Not Assigned -- Package 1" at bounding box center [1185, 456] width 79 height 23
select select "0"
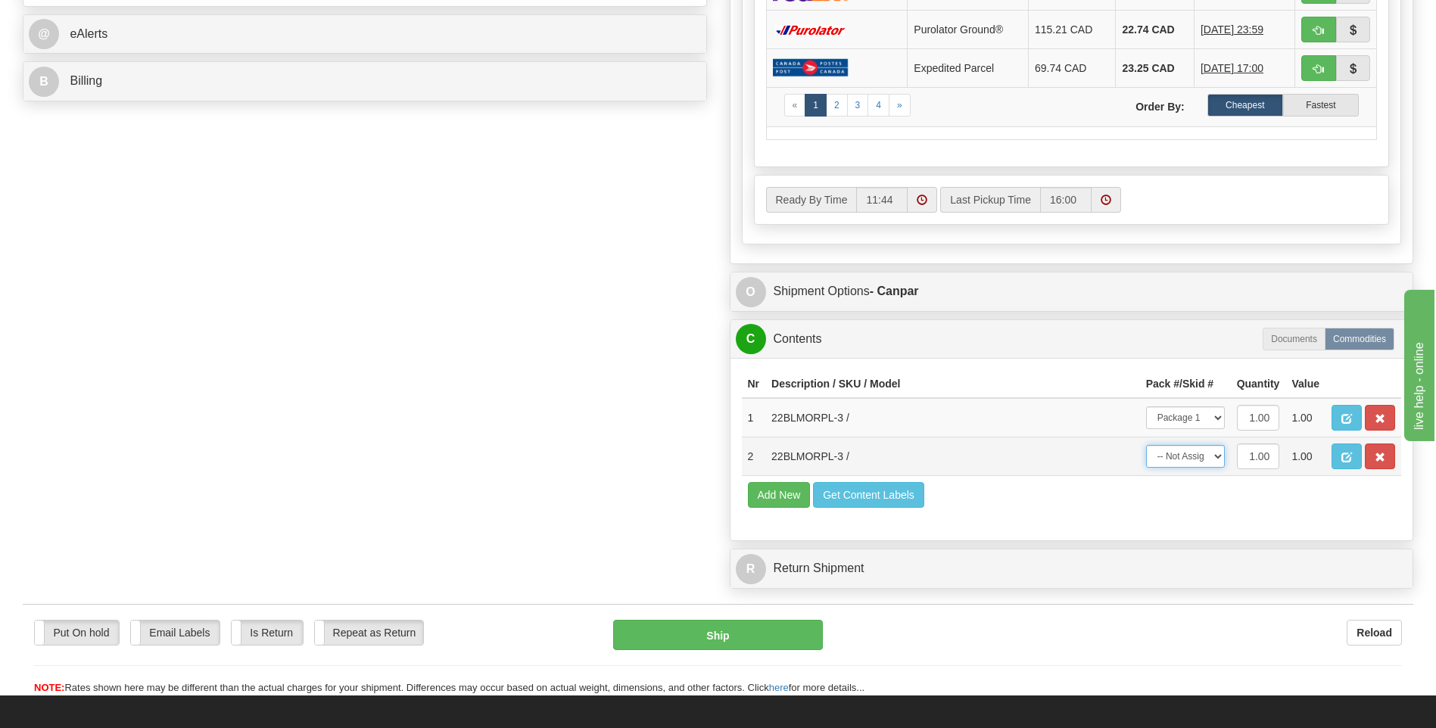
click at [1146, 445] on select "-- Not Assigned -- Package 1" at bounding box center [1185, 456] width 79 height 23
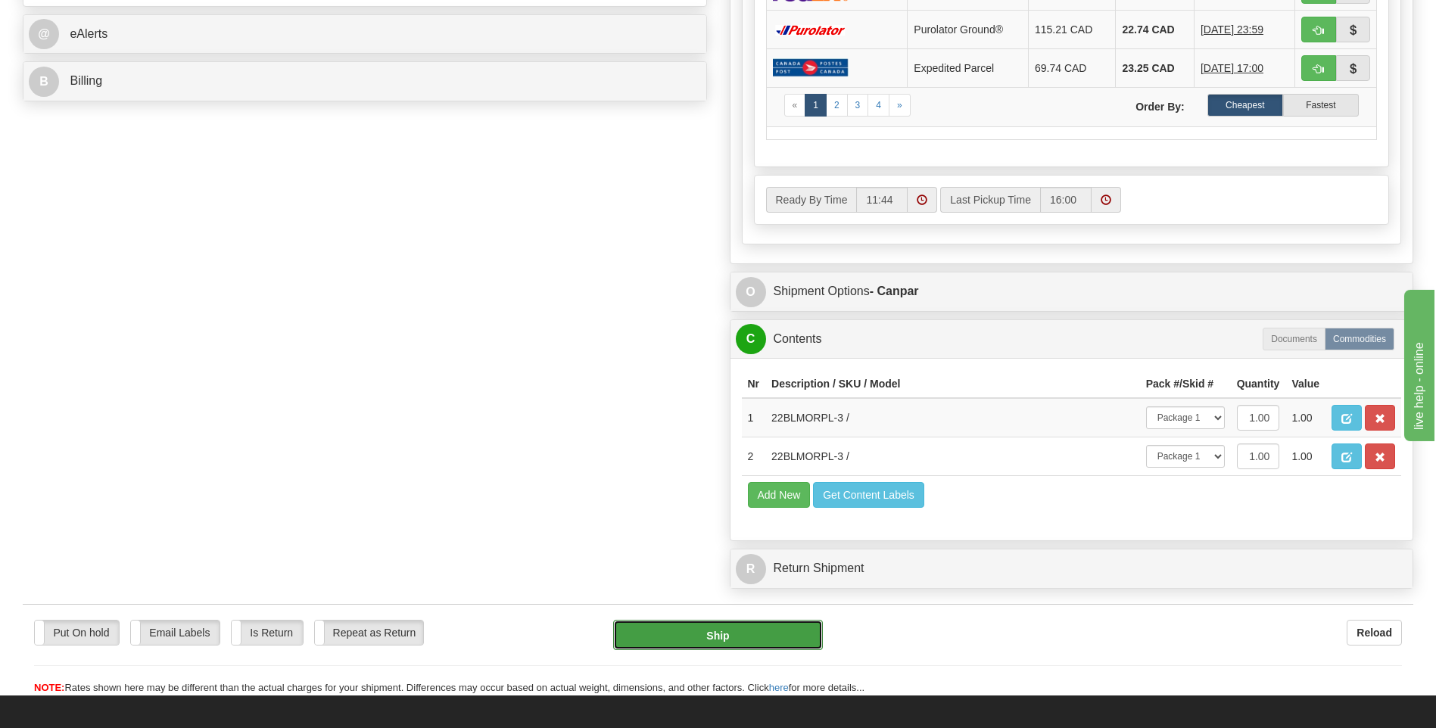
click at [719, 640] on button "Ship" at bounding box center [717, 635] width 209 height 30
type input "1"
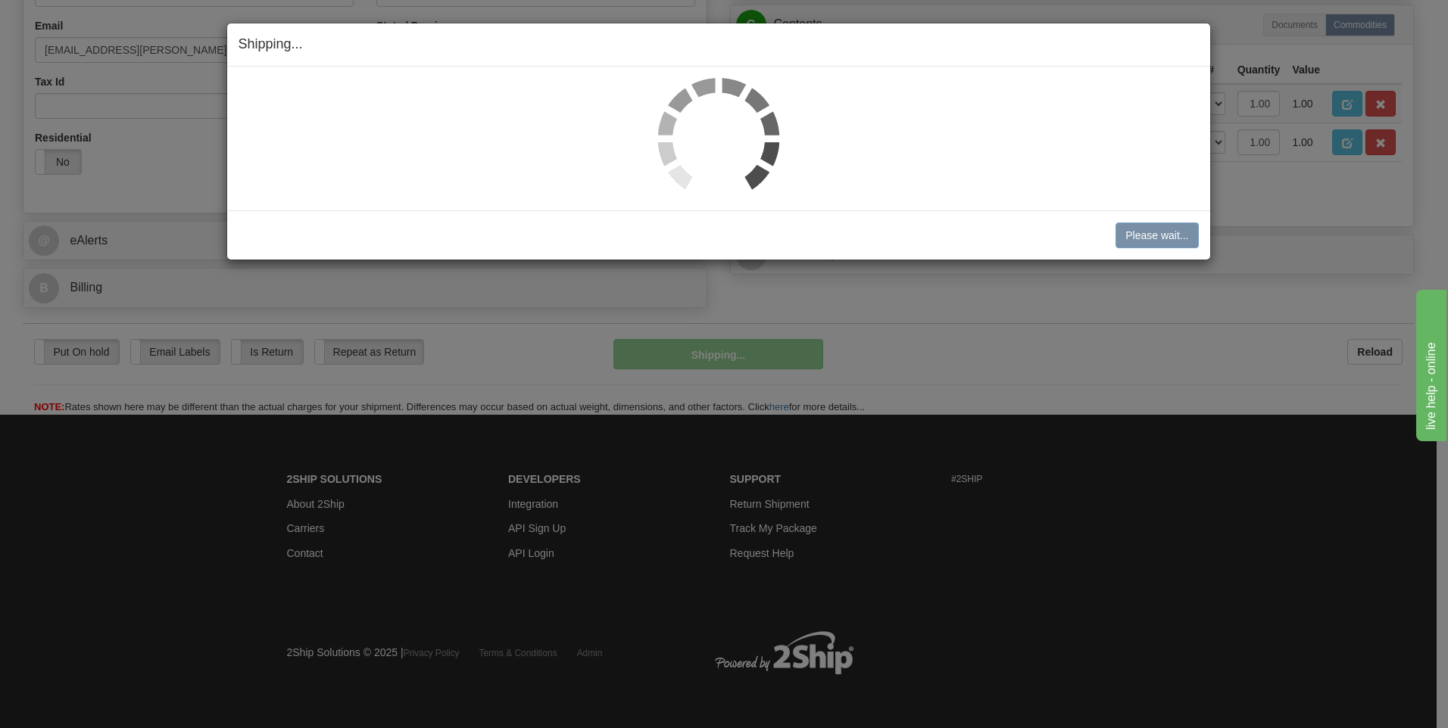
scroll to position [476, 0]
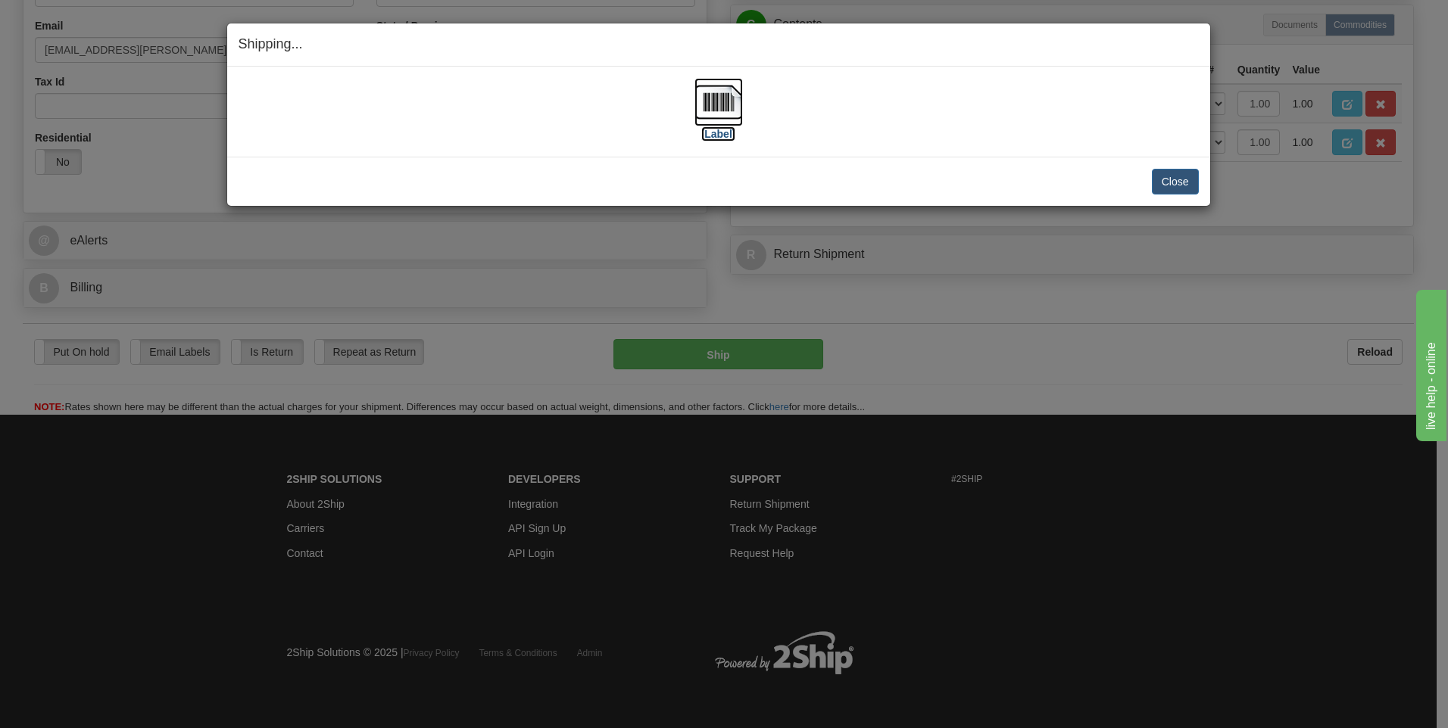
click at [729, 135] on label "[Label]" at bounding box center [718, 133] width 35 height 15
click at [1164, 186] on button "Close" at bounding box center [1175, 182] width 47 height 26
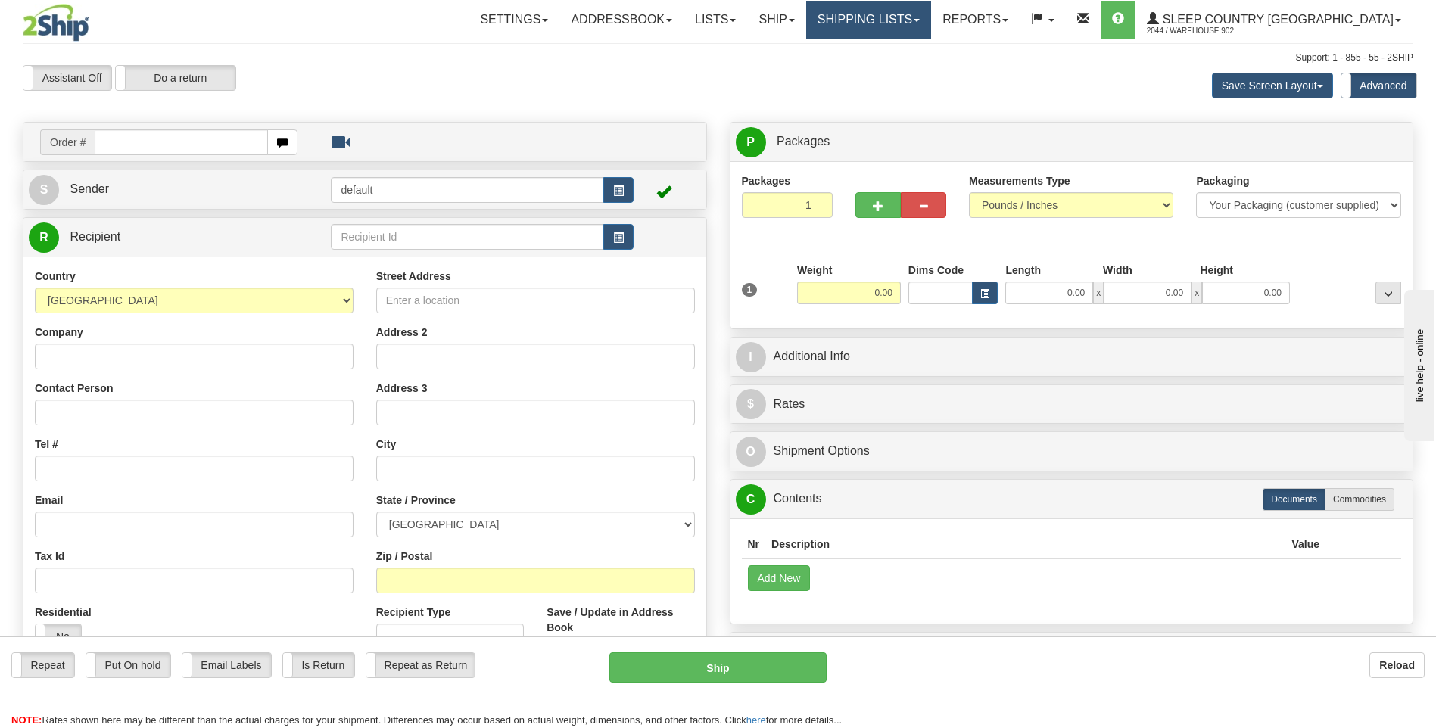
click at [931, 14] on link "Shipping lists" at bounding box center [868, 20] width 125 height 38
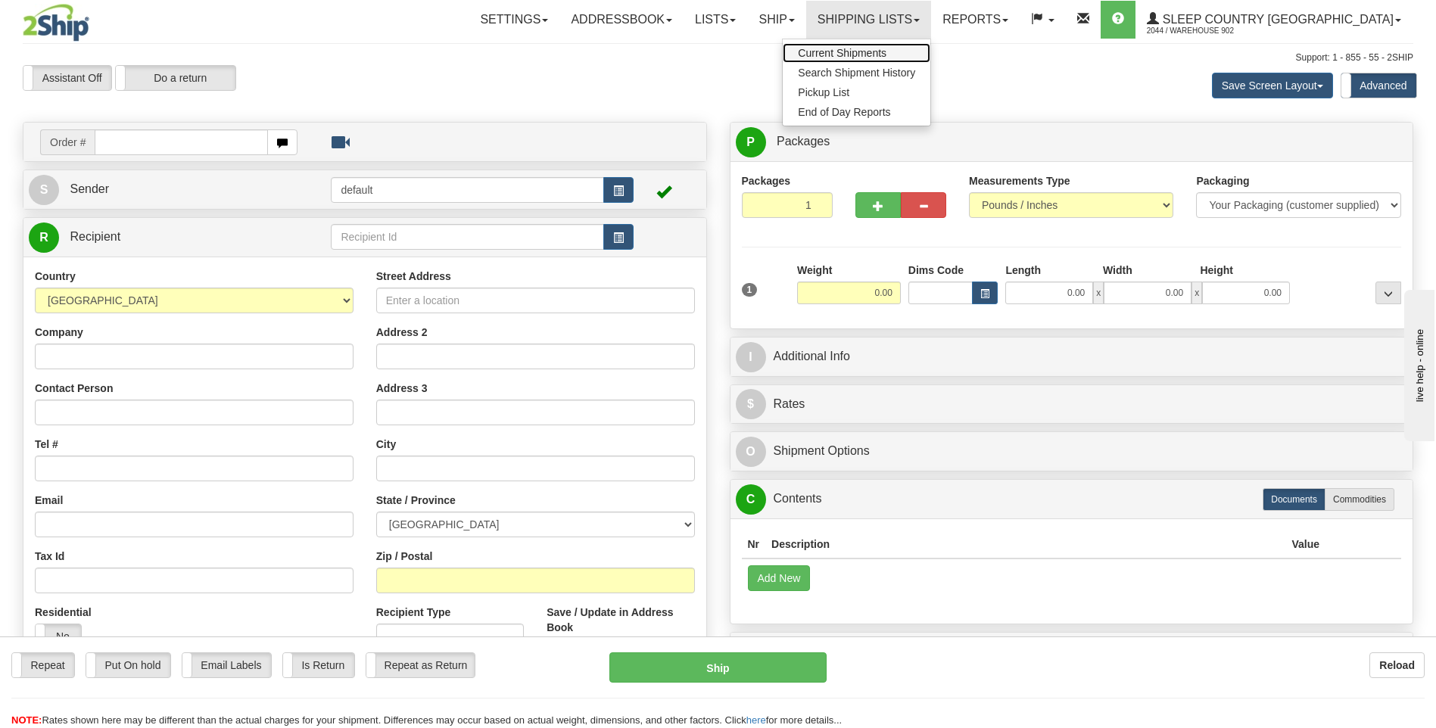
click at [887, 48] on span "Current Shipments" at bounding box center [842, 53] width 89 height 12
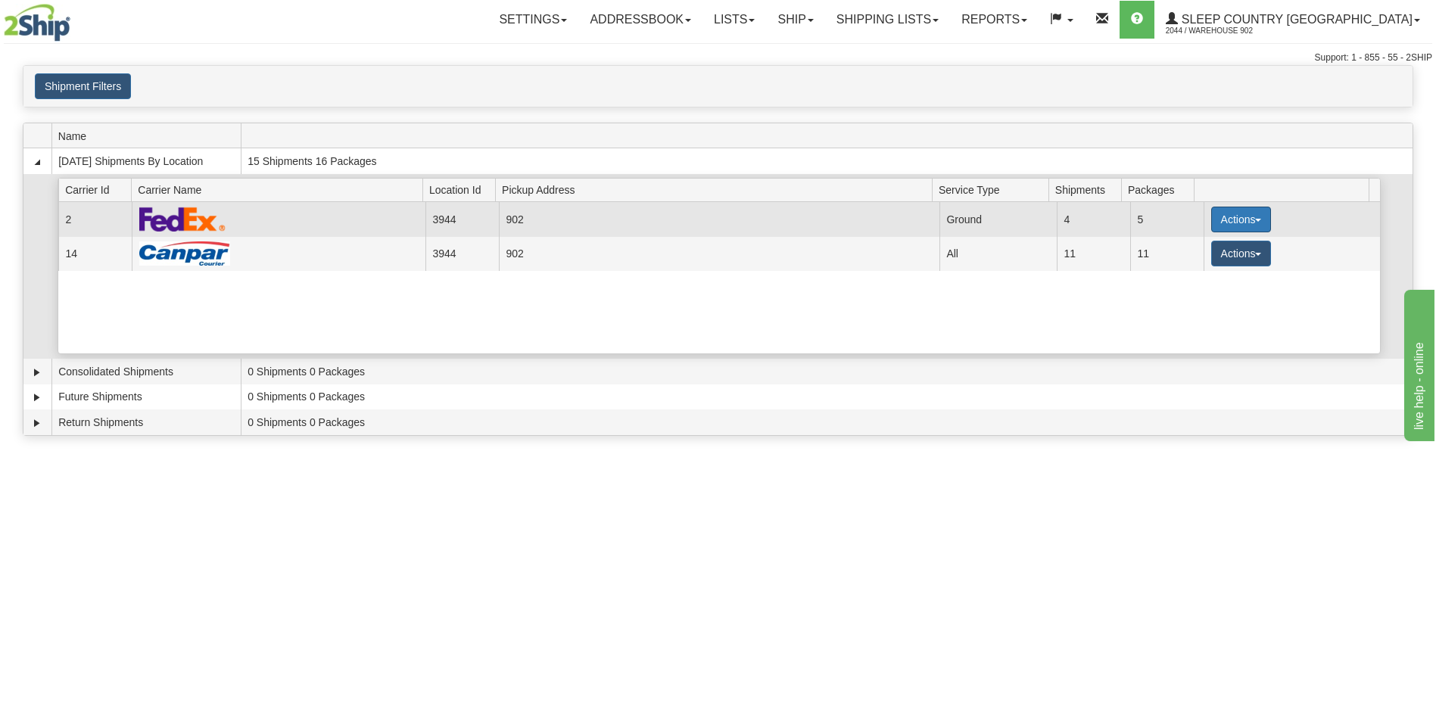
click at [1230, 217] on button "Actions" at bounding box center [1242, 220] width 61 height 26
click at [1227, 267] on link "Close" at bounding box center [1209, 268] width 121 height 20
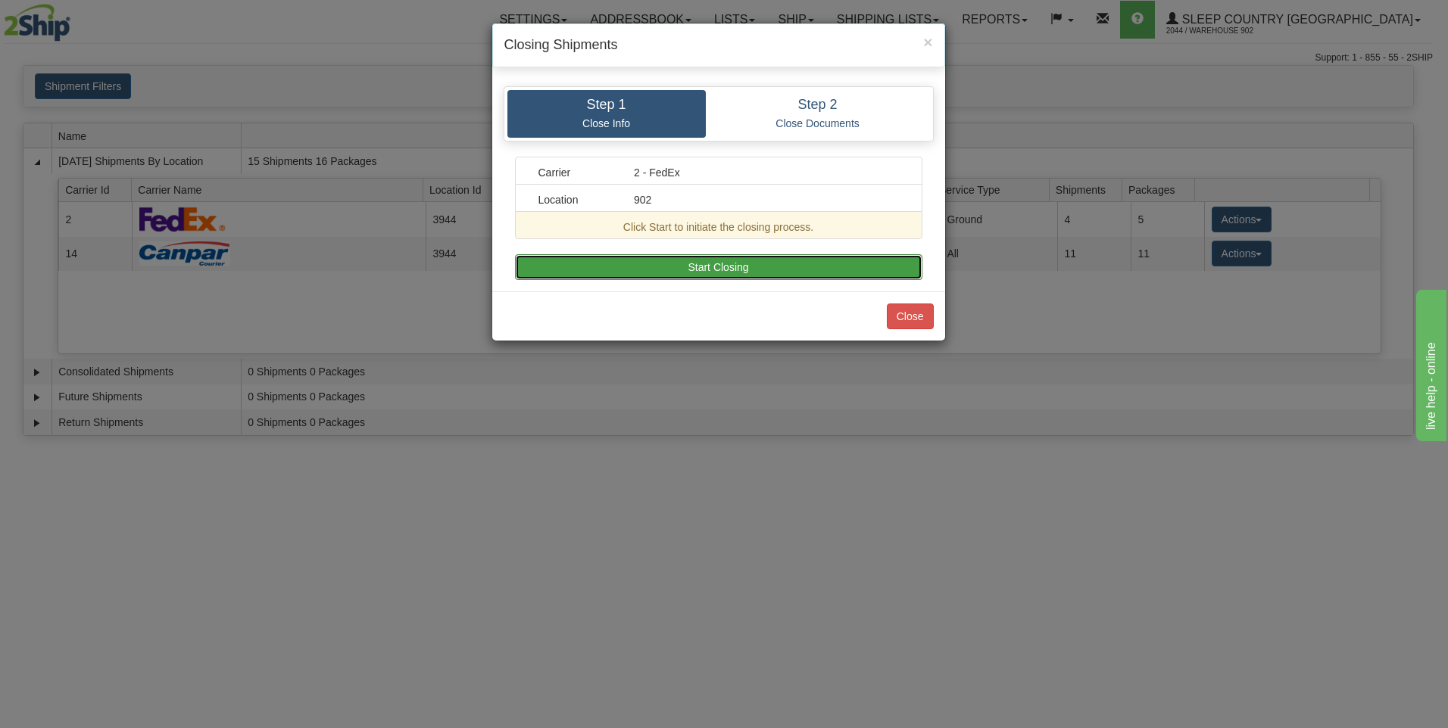
click at [803, 254] on button "Start Closing" at bounding box center [718, 267] width 407 height 26
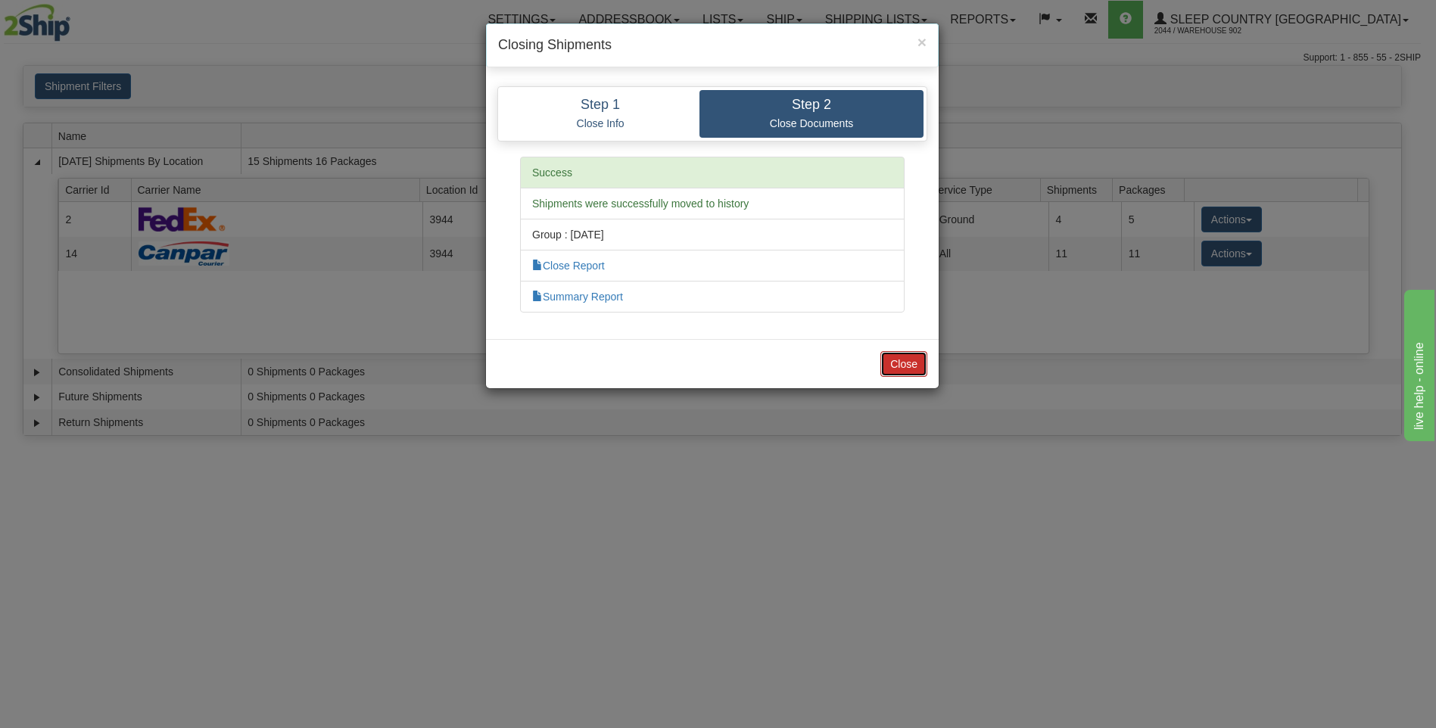
click at [902, 366] on button "Close" at bounding box center [904, 364] width 47 height 26
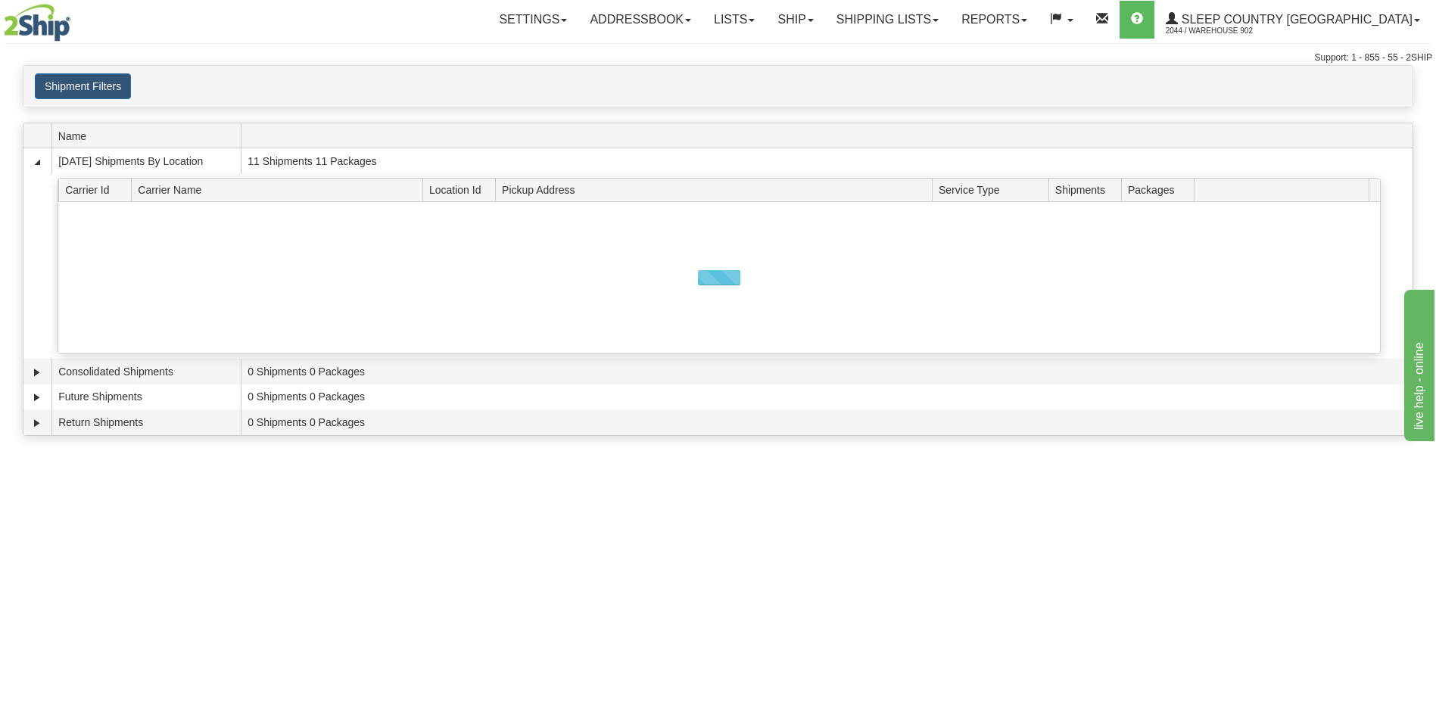
click at [1252, 223] on div at bounding box center [719, 277] width 1322 height 151
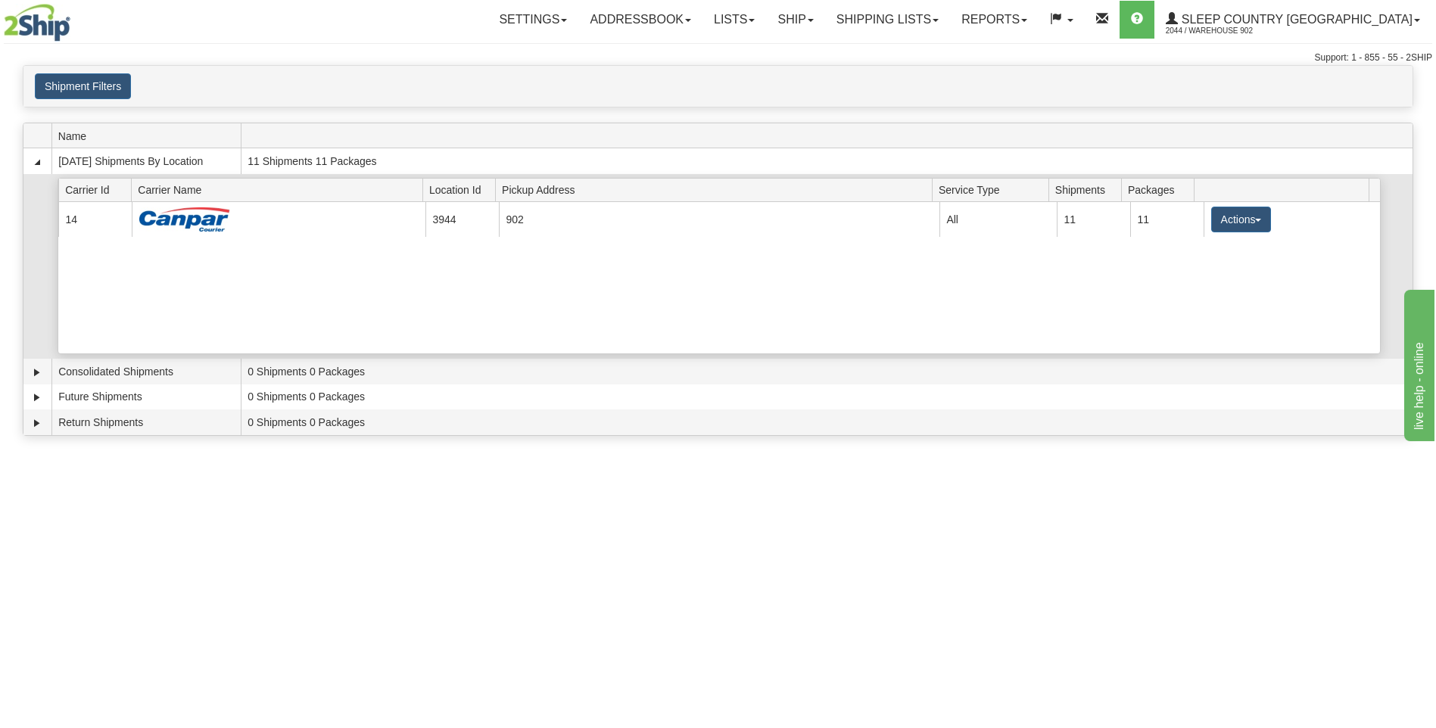
click at [1224, 240] on div "Current 14 3944 902 23009 All 11 11 Actions Details Close Pickup Zip Print" at bounding box center [719, 277] width 1322 height 151
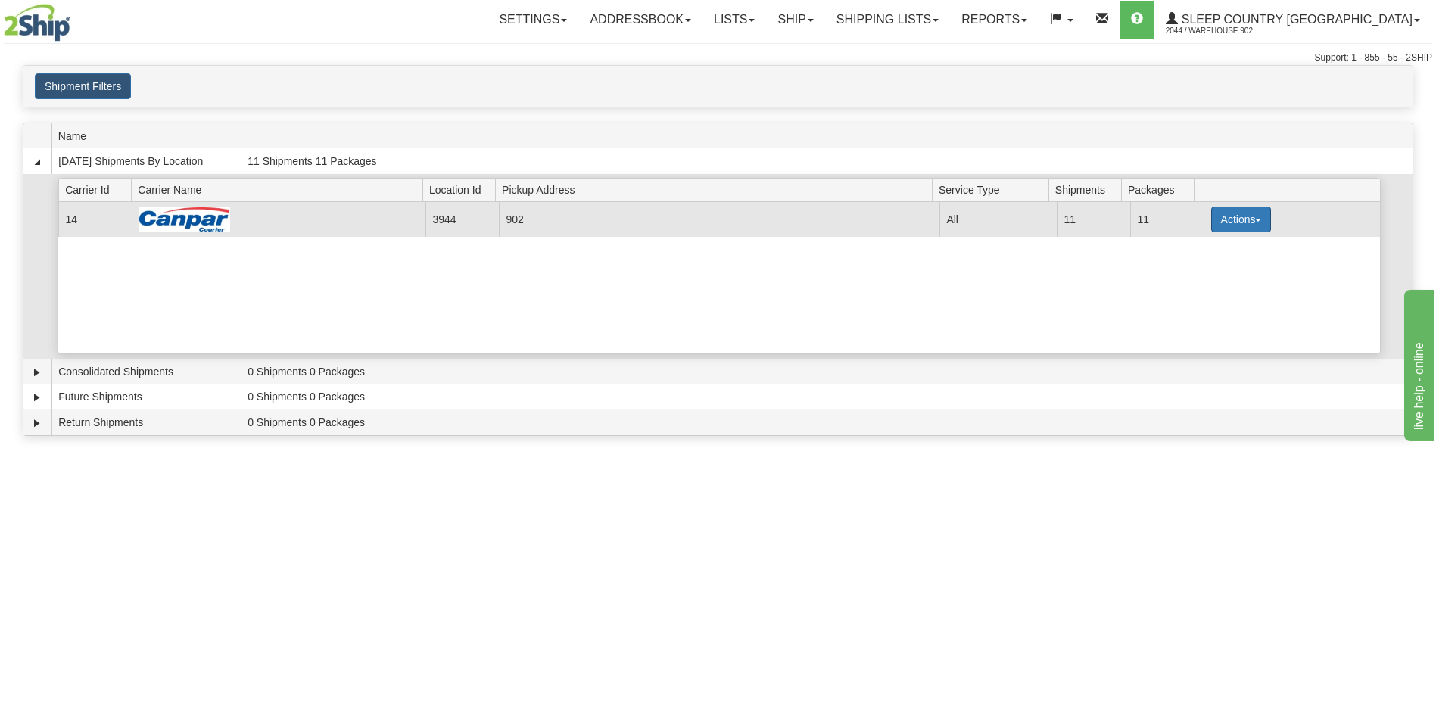
click at [1228, 226] on button "Actions" at bounding box center [1242, 220] width 61 height 26
click at [1221, 265] on link "Close" at bounding box center [1209, 268] width 121 height 20
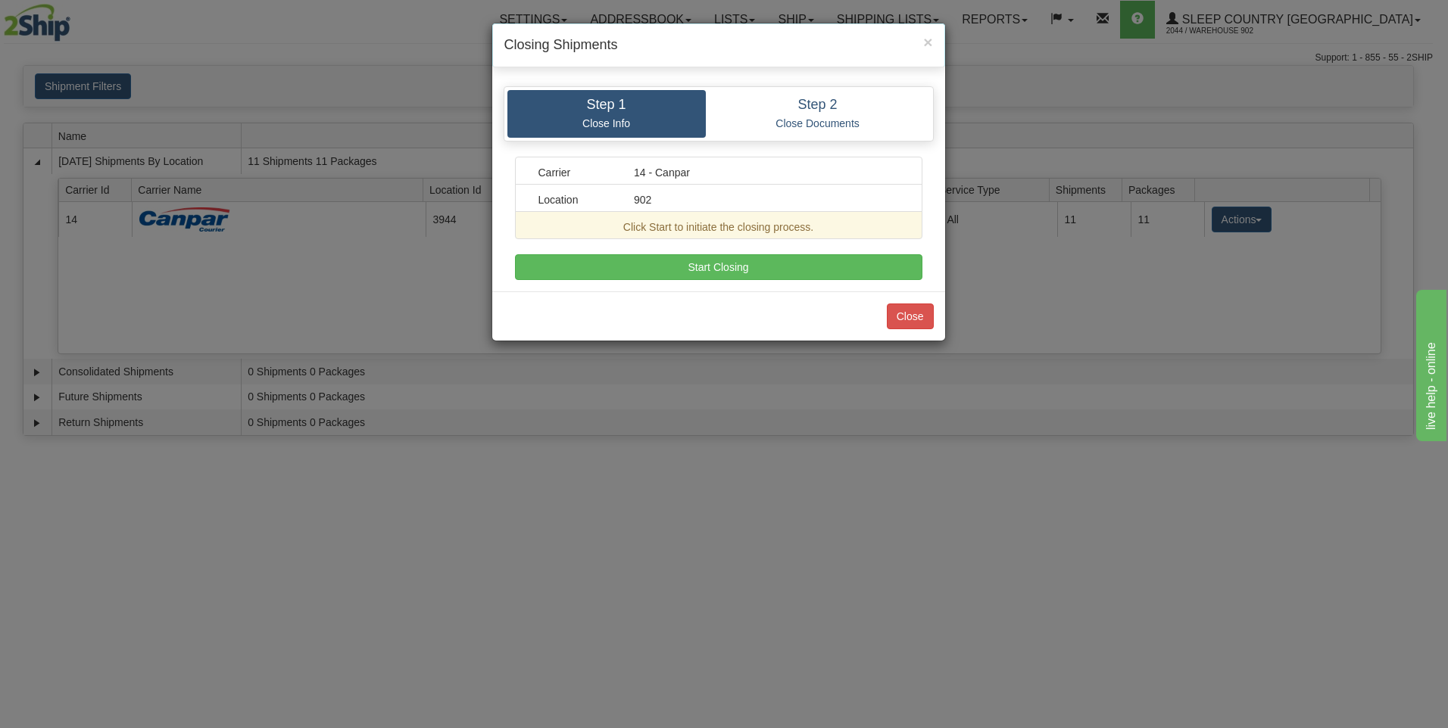
click at [596, 282] on div "Step 1 Close Info Step 2 Close Documents Carrier 14 - Canpar Location 902 Click…" at bounding box center [718, 183] width 453 height 217
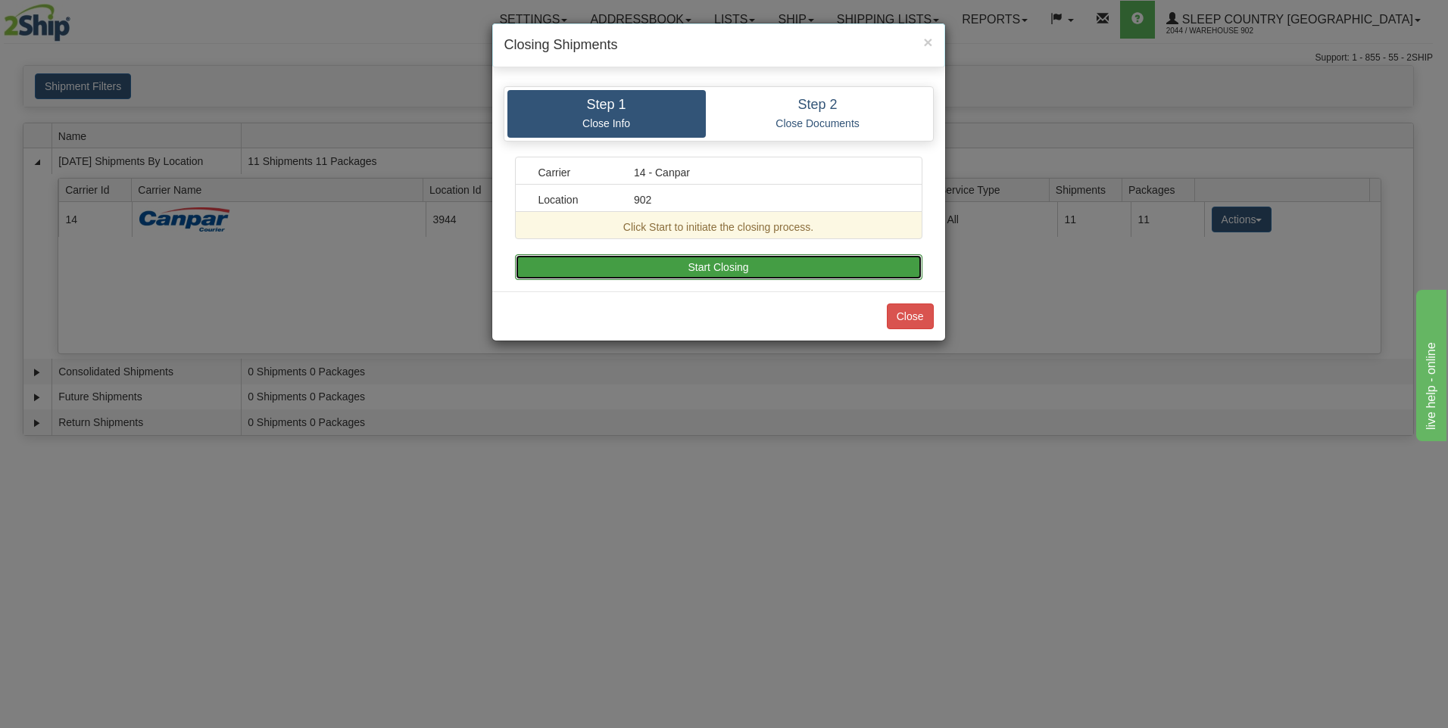
click at [619, 266] on button "Start Closing" at bounding box center [718, 267] width 407 height 26
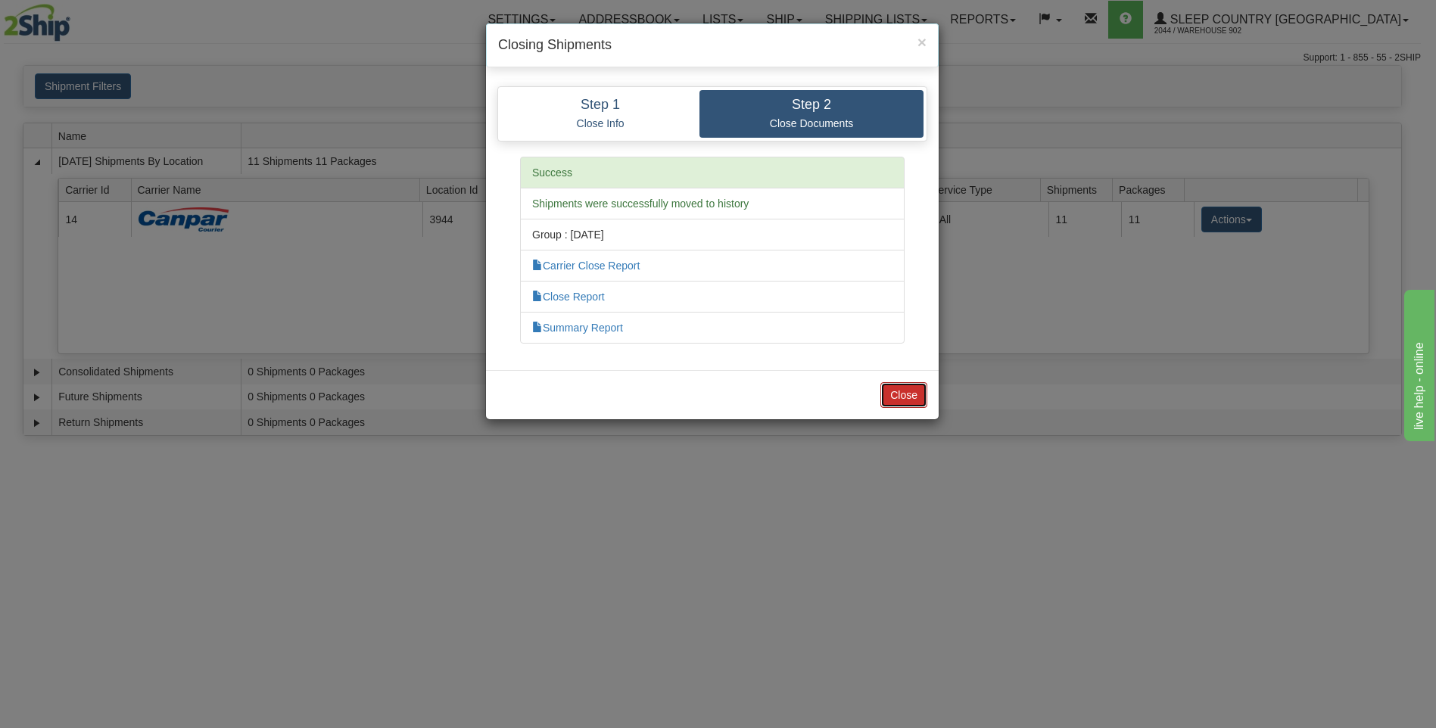
click at [907, 401] on button "Close" at bounding box center [904, 395] width 47 height 26
